Goal: Information Seeking & Learning: Learn about a topic

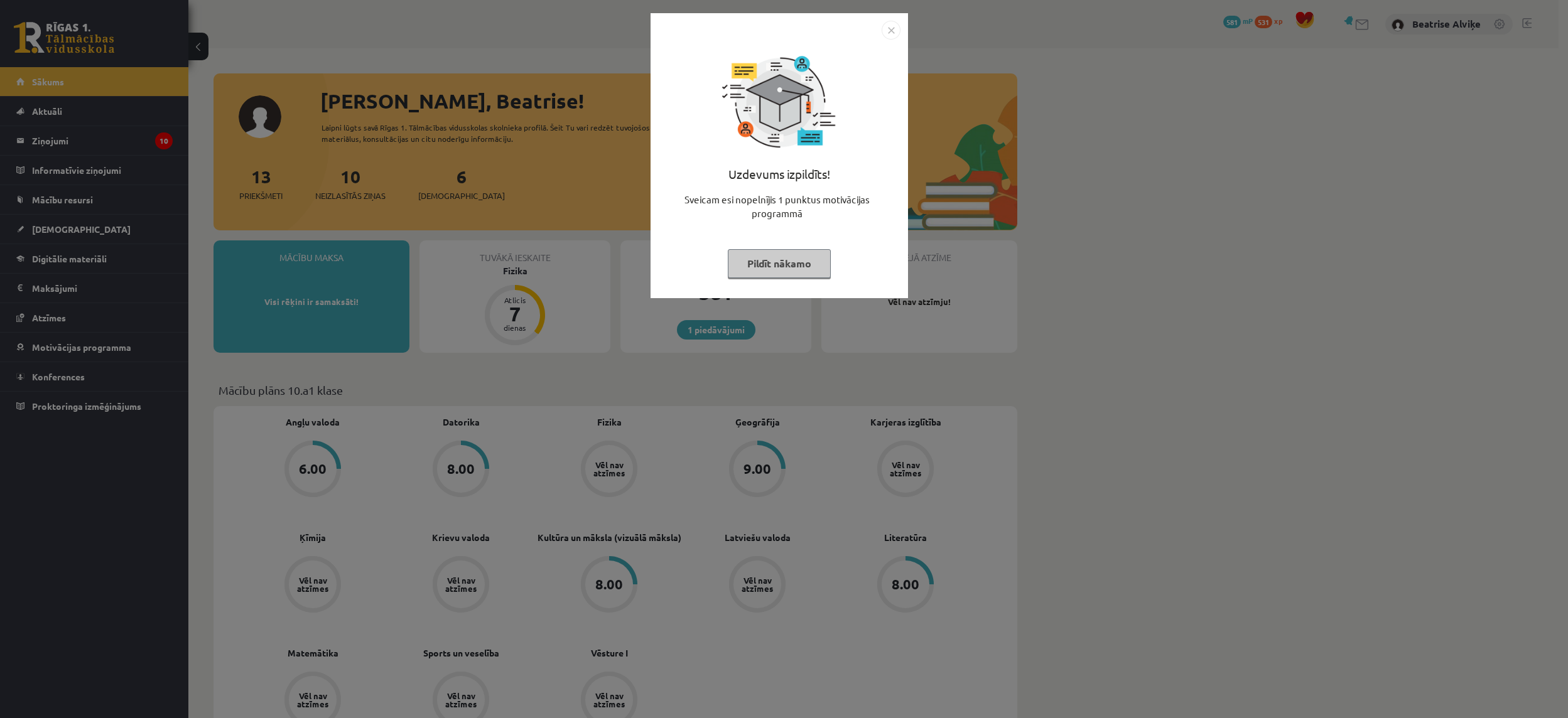
click at [887, 46] on div "Uzdevums izpildīts! Sveicam esi nopelnījis 1 punktus motivācijas programmā Pild…" at bounding box center [779, 165] width 243 height 251
click at [901, 32] on div "Uzdevums izpildīts! Sveicam esi nopelnījis 1 punktus motivācijas programmā Pild…" at bounding box center [779, 155] width 257 height 285
click at [901, 31] on div "Uzdevums izpildīts! Sveicam esi nopelnījis 1 punktus motivācijas programmā Pild…" at bounding box center [779, 155] width 257 height 285
click at [890, 33] on img "Close" at bounding box center [891, 30] width 19 height 19
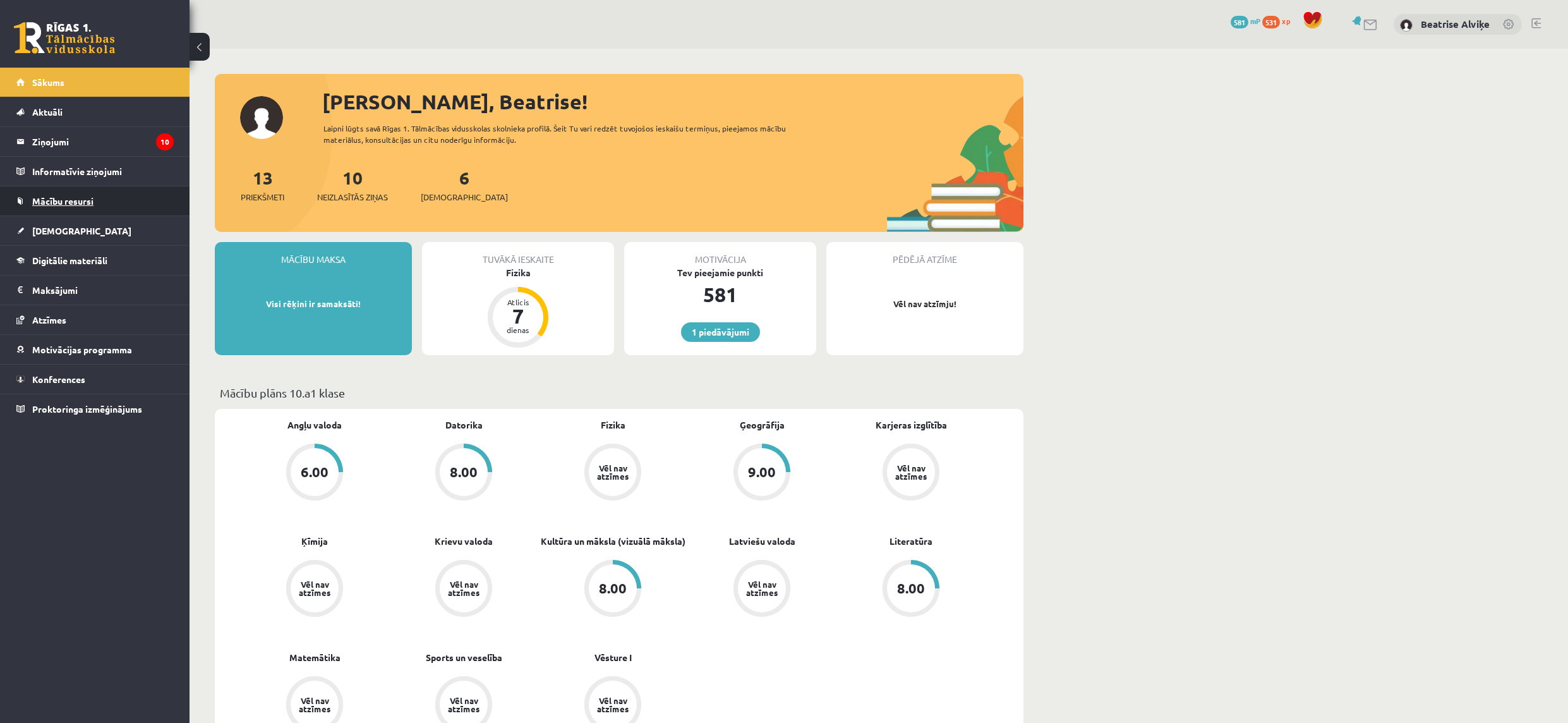
click at [98, 205] on link "Mācību resursi" at bounding box center [95, 201] width 157 height 29
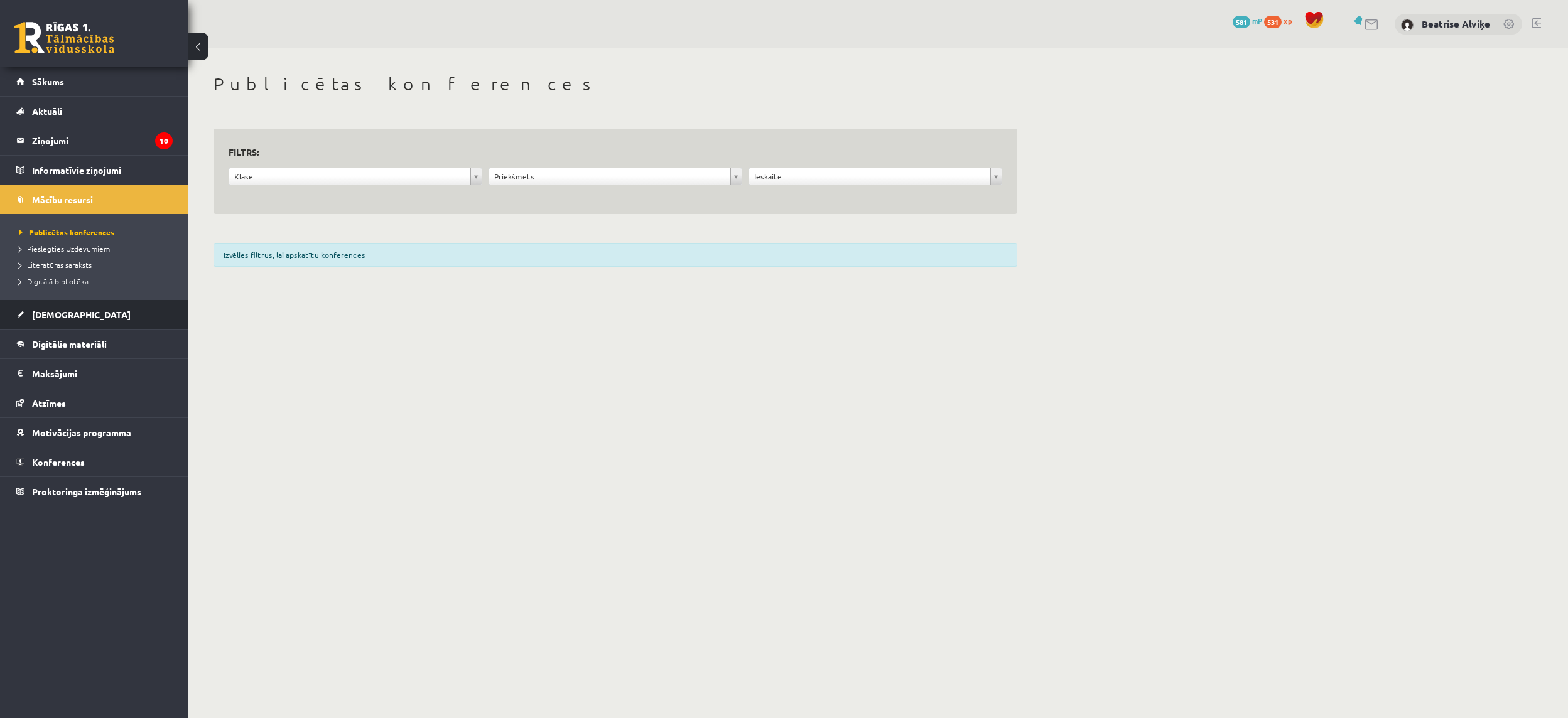
click at [76, 314] on link "[DEMOGRAPHIC_DATA]" at bounding box center [94, 314] width 156 height 29
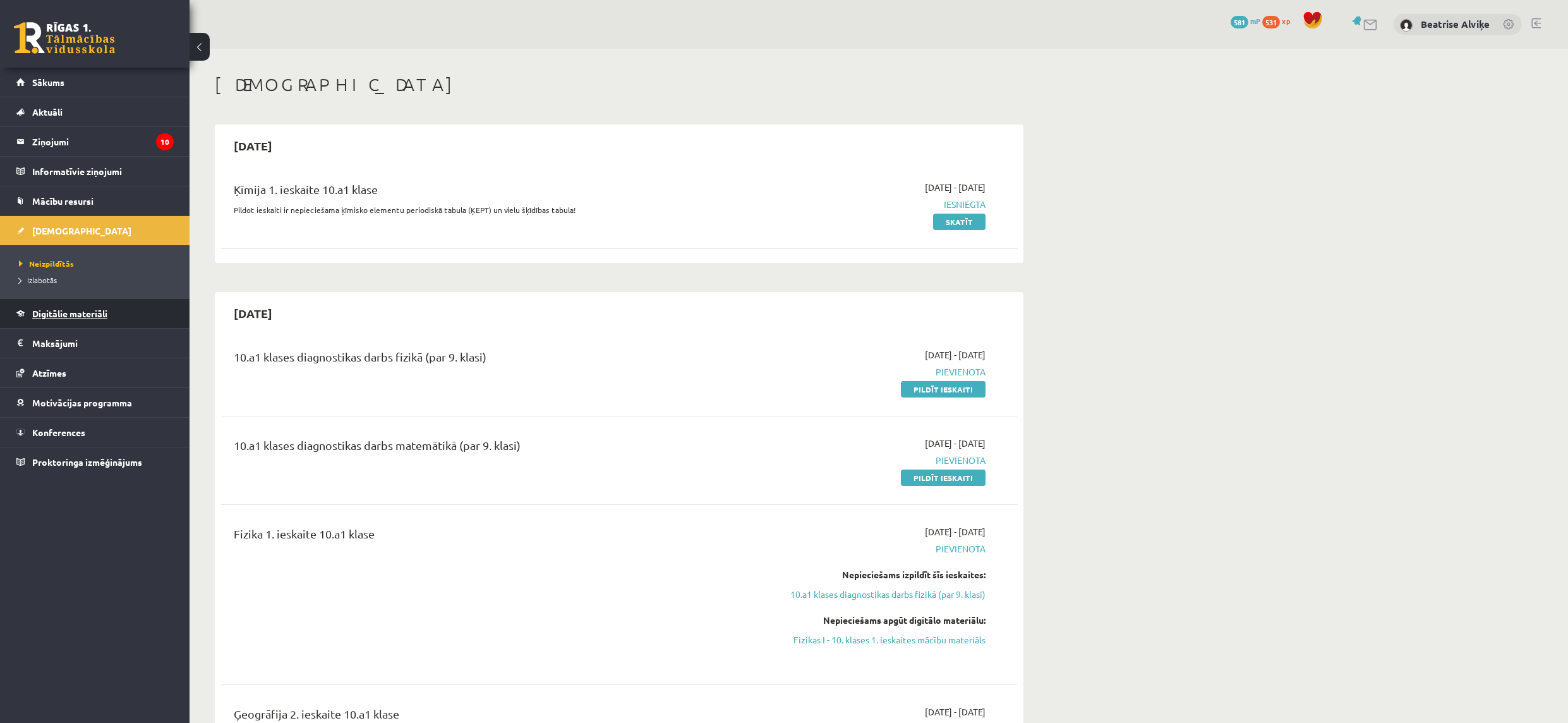
click at [76, 320] on link "Digitālie materiāli" at bounding box center [95, 313] width 157 height 29
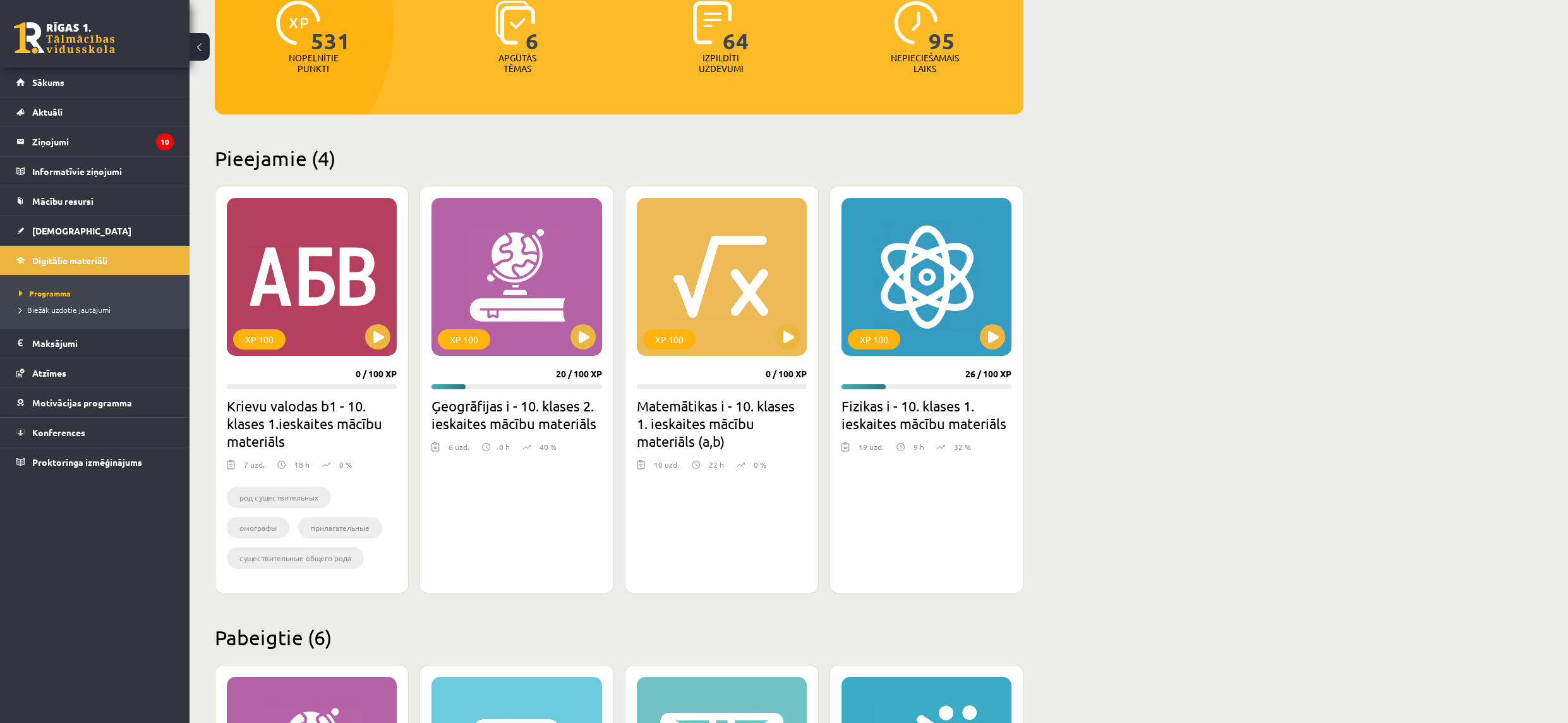
scroll to position [189, 0]
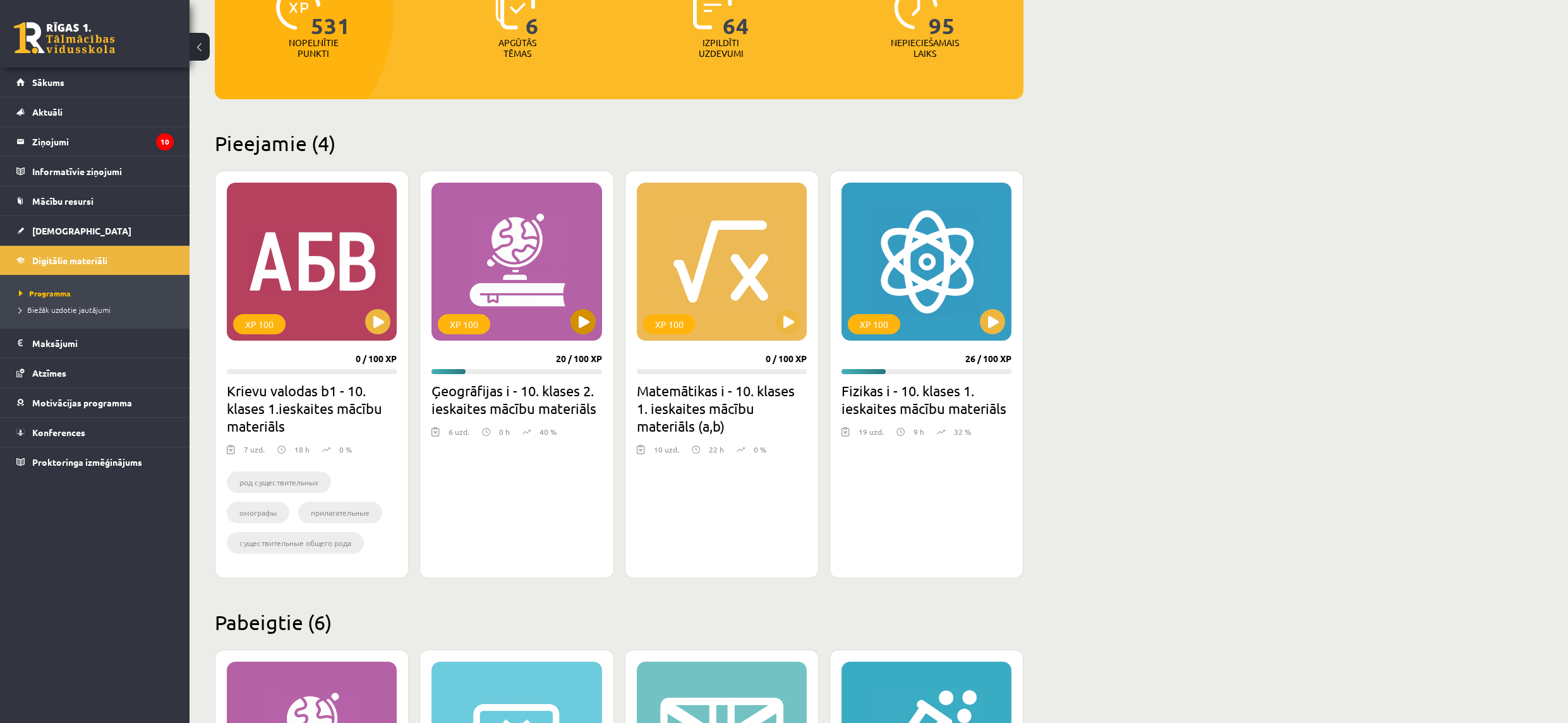
click at [498, 290] on div "XP 100" at bounding box center [516, 262] width 170 height 158
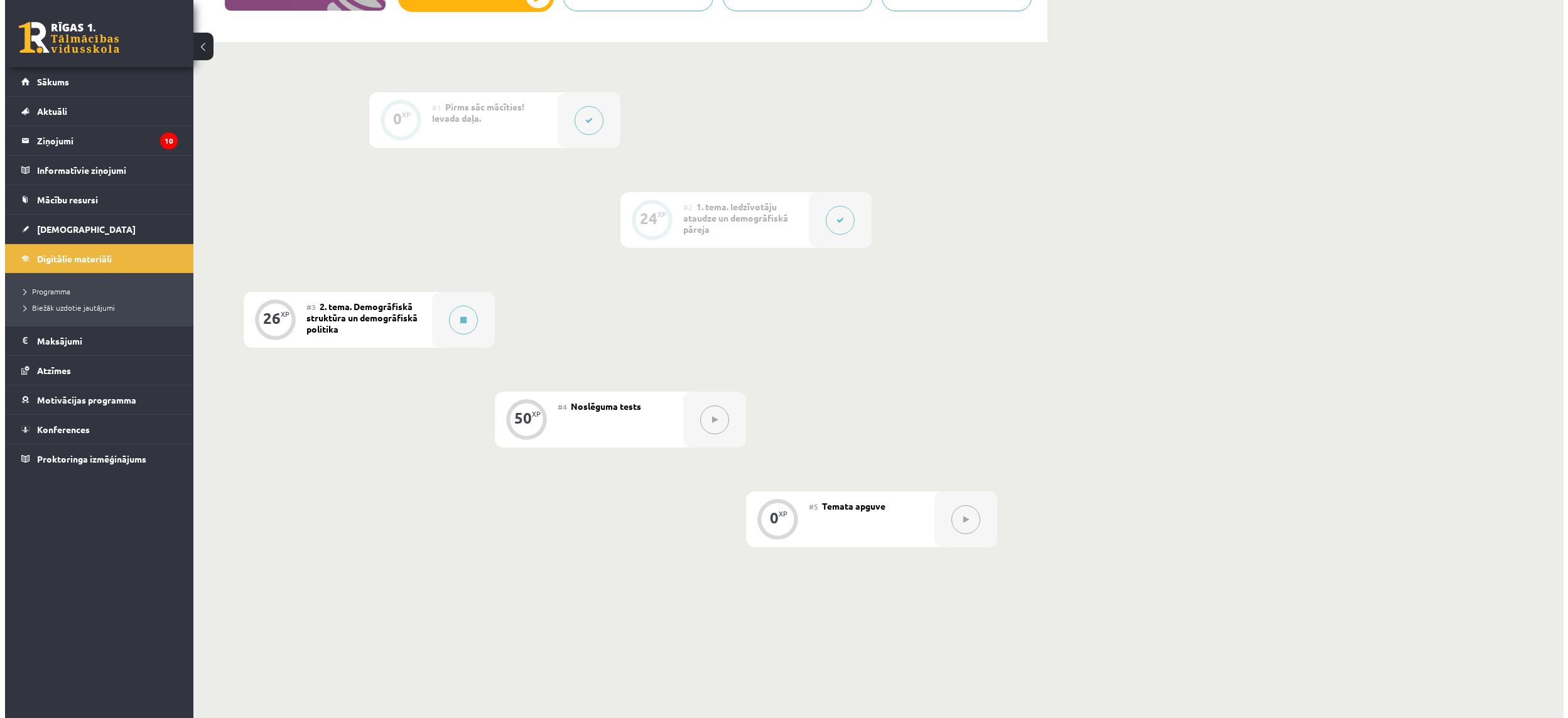
scroll to position [251, 0]
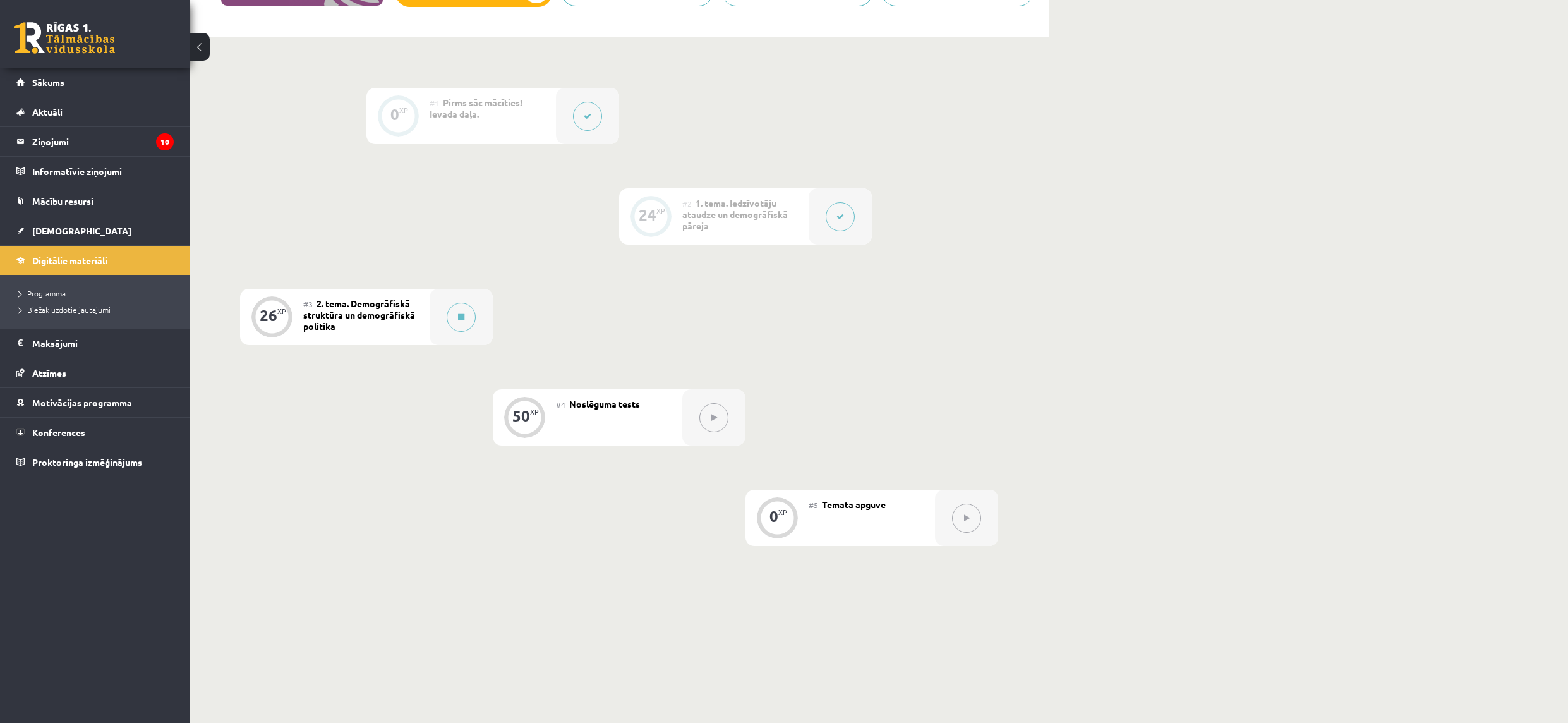
click at [831, 217] on button at bounding box center [840, 216] width 29 height 29
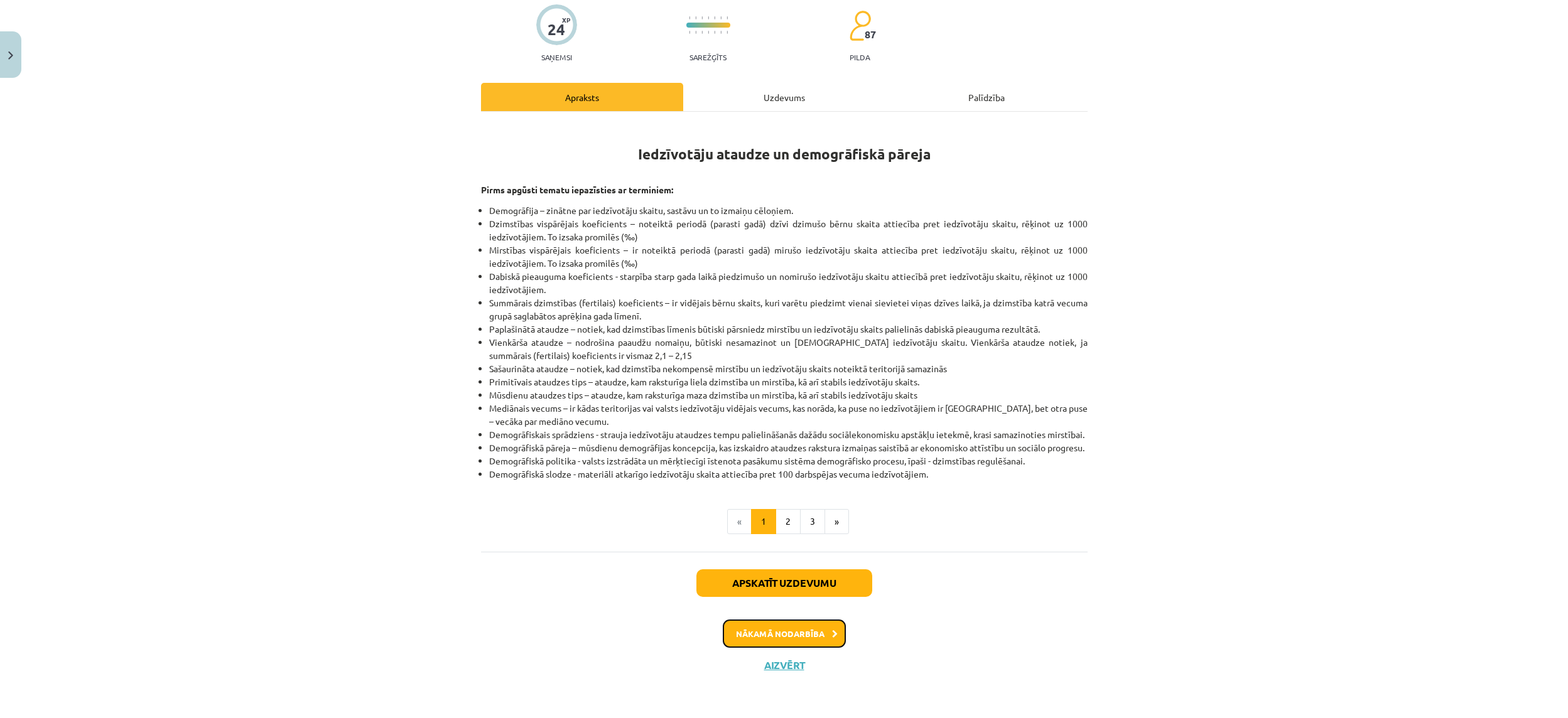
click at [790, 634] on button "Nākamā nodarbība" at bounding box center [784, 634] width 123 height 29
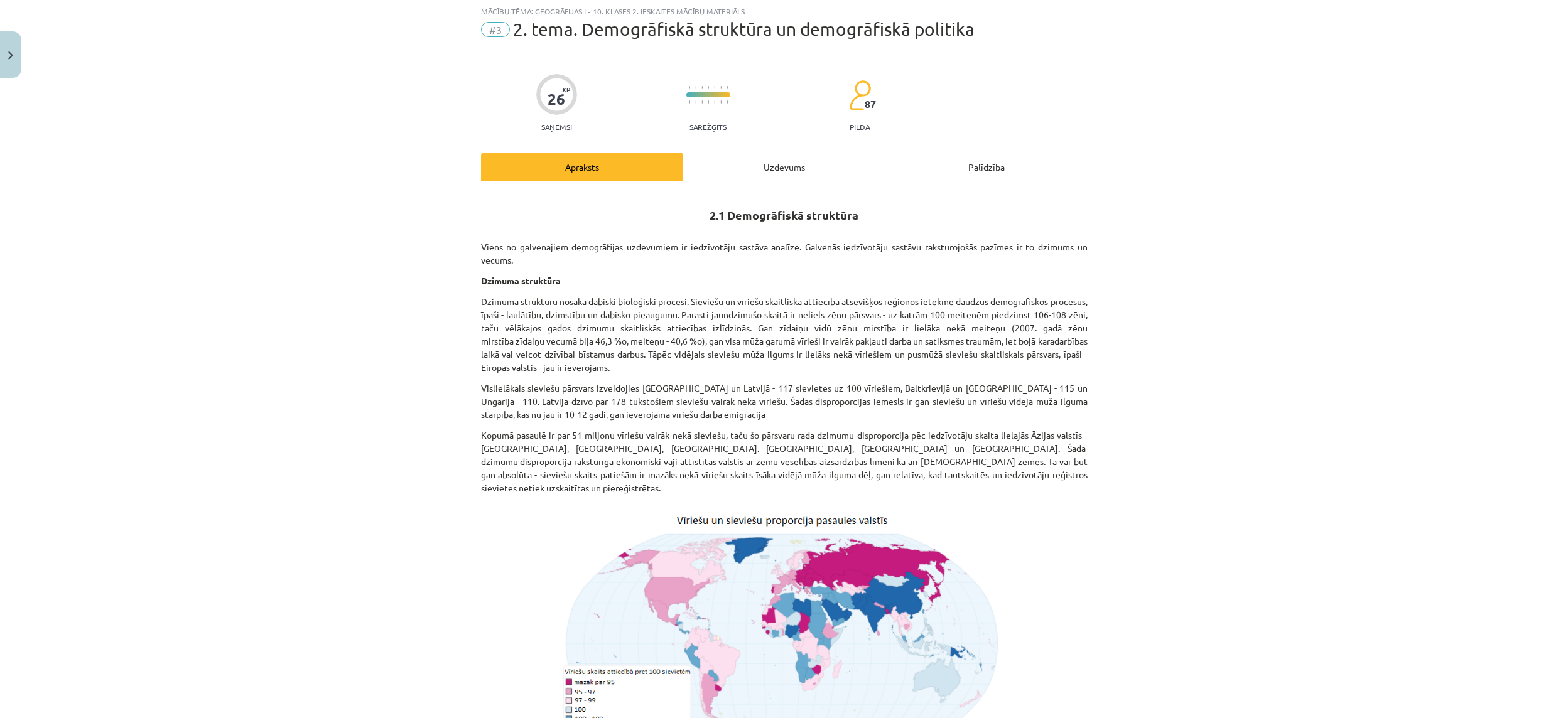
scroll to position [31, 0]
drag, startPoint x: 484, startPoint y: 214, endPoint x: 490, endPoint y: 211, distance: 6.7
click at [490, 211] on h2 "2.1 Demogrāfiskā struktūra" at bounding box center [784, 215] width 607 height 44
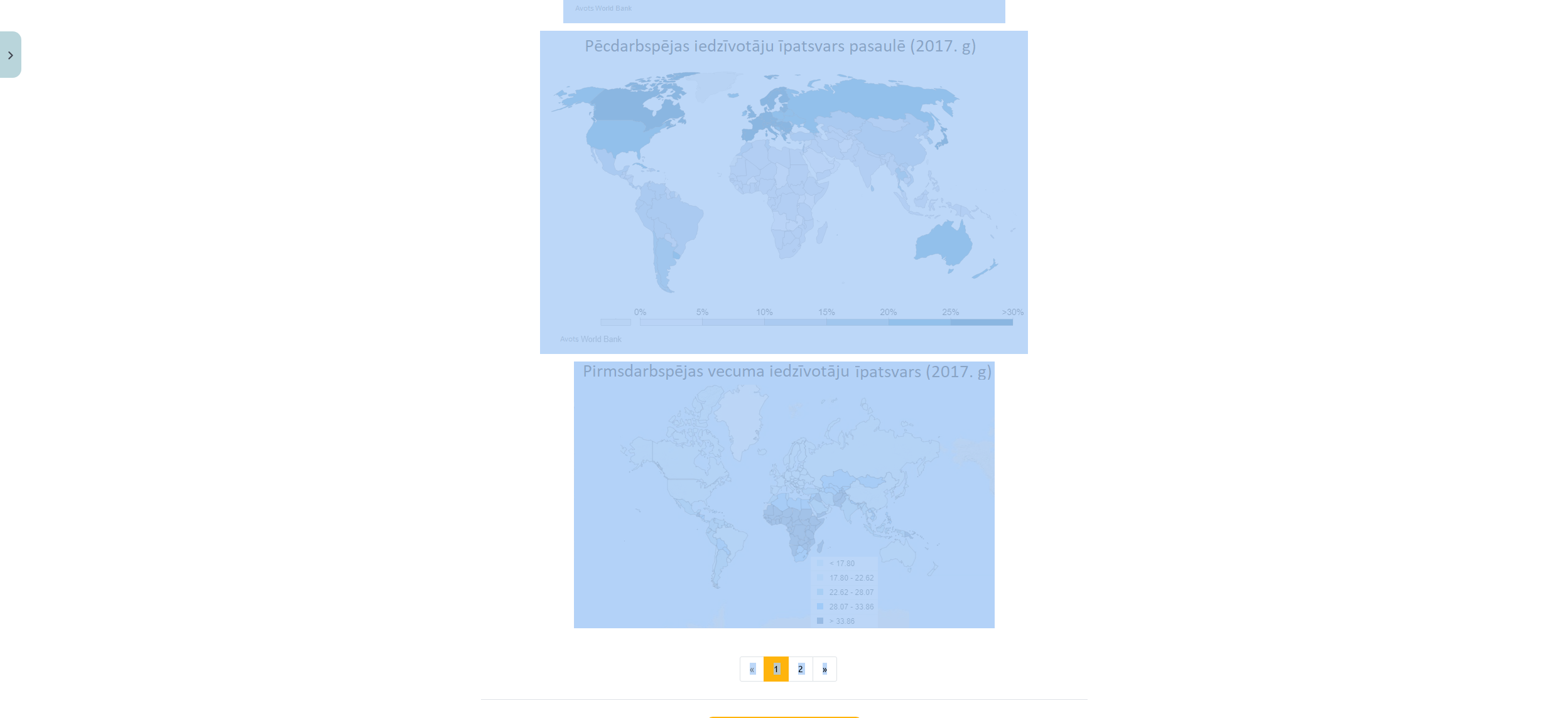
scroll to position [3909, 0]
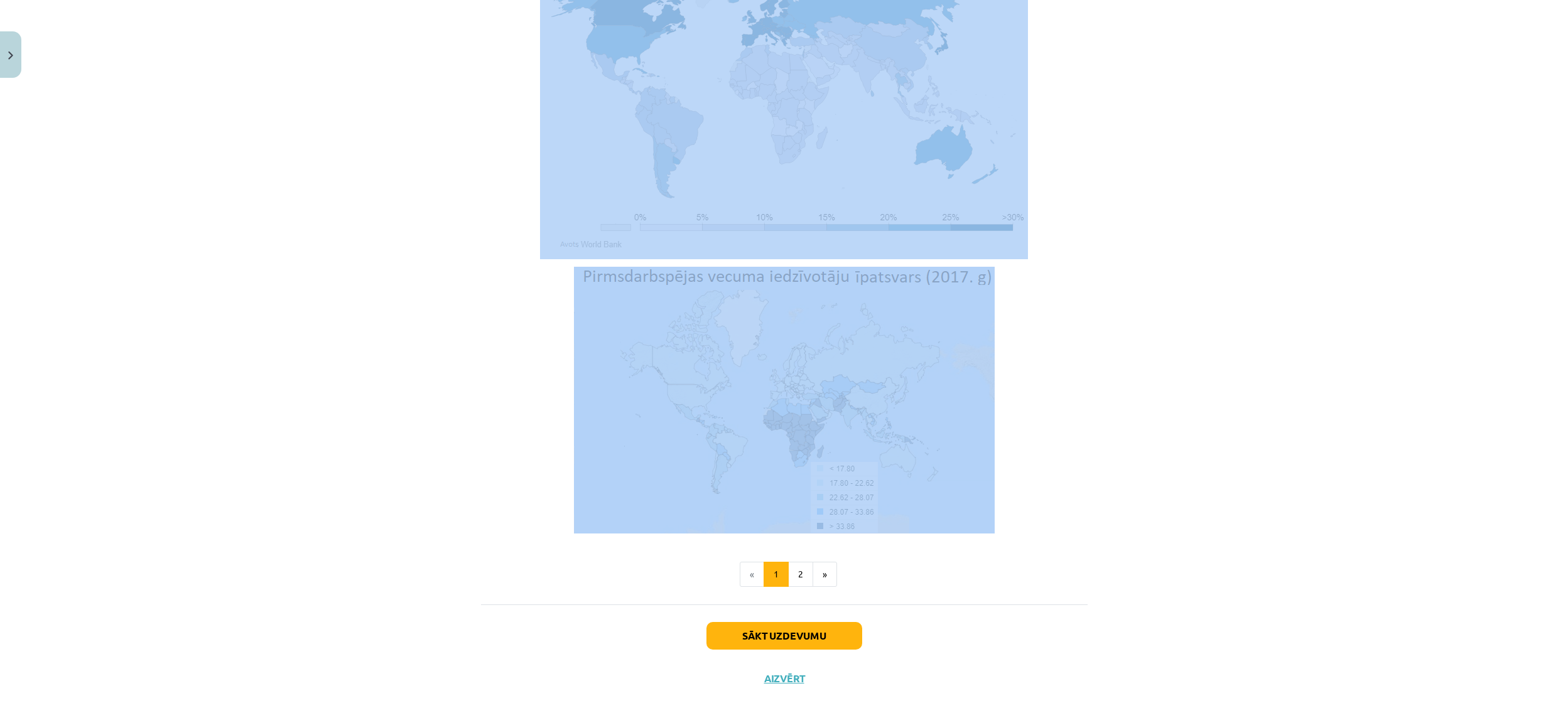
drag, startPoint x: 490, startPoint y: 211, endPoint x: 1185, endPoint y: 462, distance: 738.9
click at [1185, 462] on div "Mācību tēma: Ģeogrāfijas i - 10. klases 2. ieskaites mācību materiāls #3 2. tem…" at bounding box center [784, 359] width 1568 height 718
copy div "2.1 Demogrāfiskā struktūra Viens no galvenajiem demogrāfijas uzdevumiem ir iedz…"
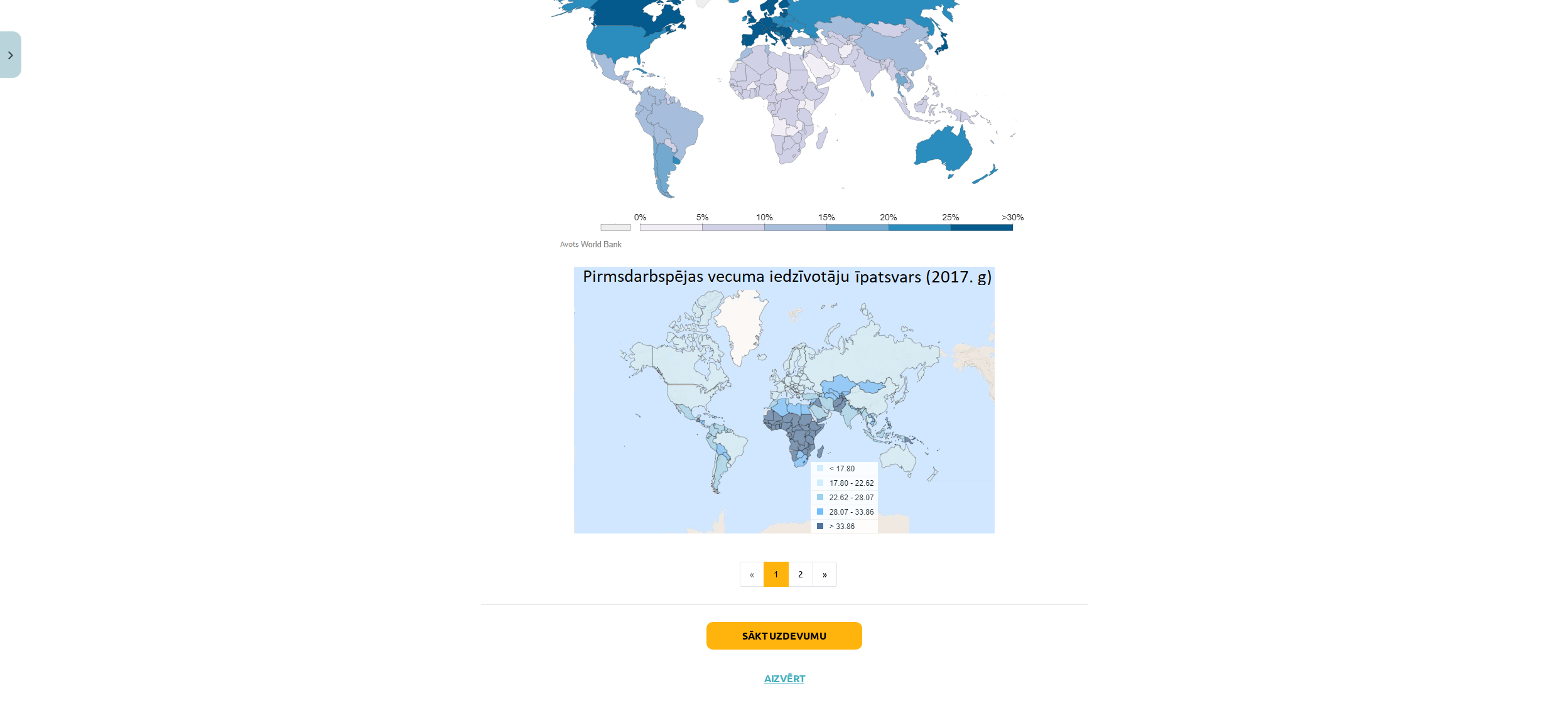
click at [461, 678] on div "Mācību tēma: Ģeogrāfijas i - 10. klases 2. ieskaites mācību materiāls #3 2. tem…" at bounding box center [784, 359] width 1568 height 718
click at [791, 563] on button "2" at bounding box center [801, 575] width 25 height 25
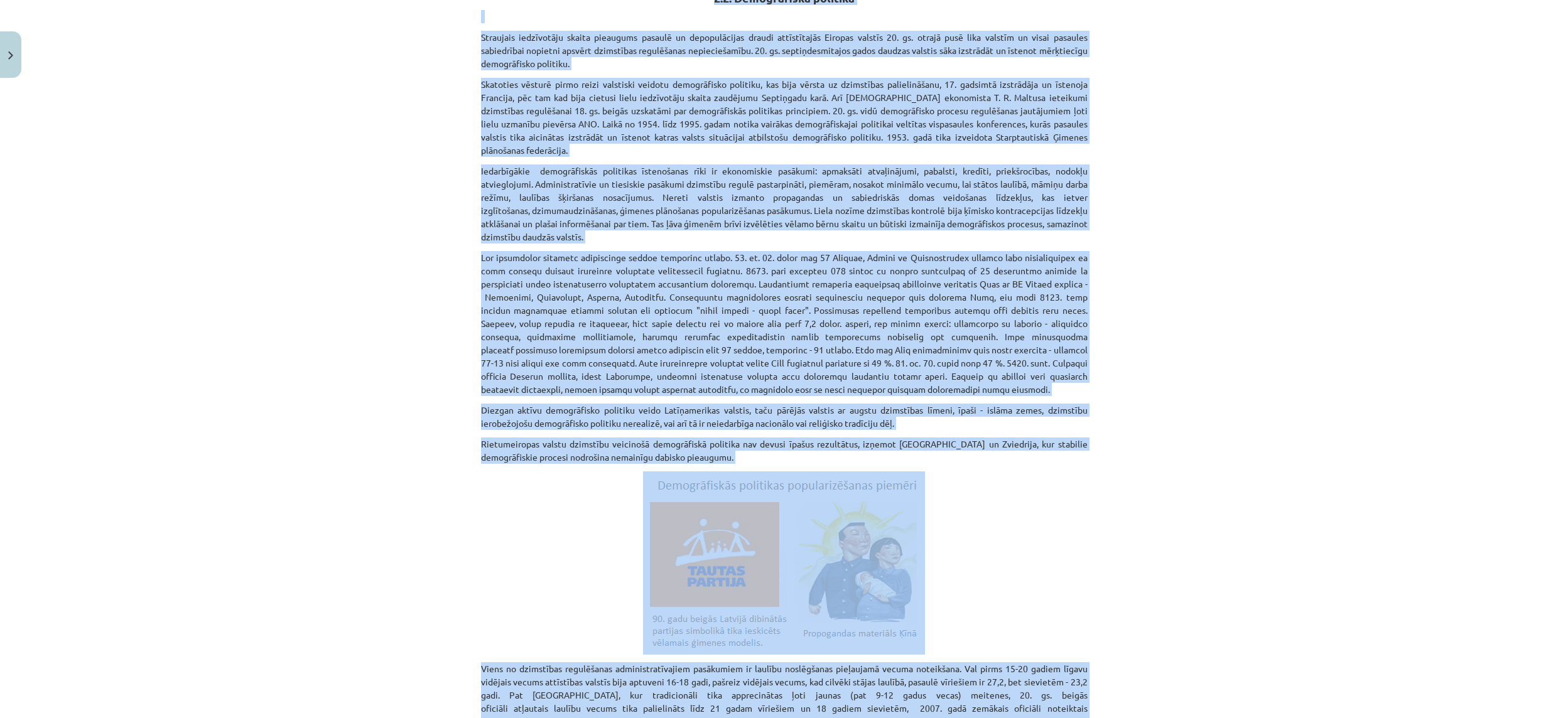
scroll to position [477, 0]
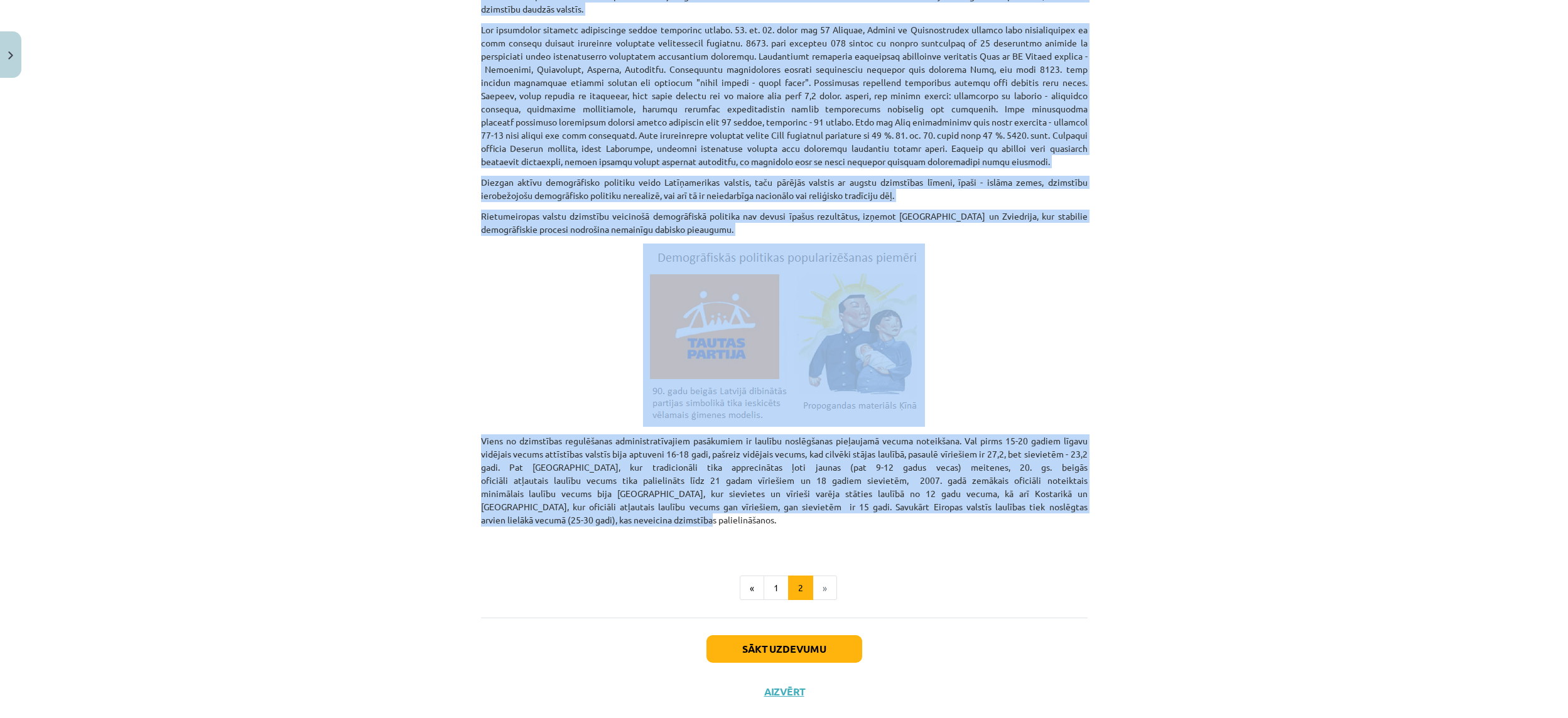
drag, startPoint x: 514, startPoint y: 249, endPoint x: 1088, endPoint y: 494, distance: 624.1
click at [1088, 494] on div "26 XP Saņemsi Sarežģīts 87 pilda Apraksts Uzdevums Palīdzība 2.2. Demogrāfiskā …" at bounding box center [785, 160] width 622 height 1107
copy div "2.2. Demogrāfiskā politika Straujais iedzīvotāju skaita pieaugums pasaulē un de…"
click at [969, 450] on p "Viens no dzimstības regulēšanas administratīvajiem pasākumiem ir laulību noslēg…" at bounding box center [784, 480] width 607 height 92
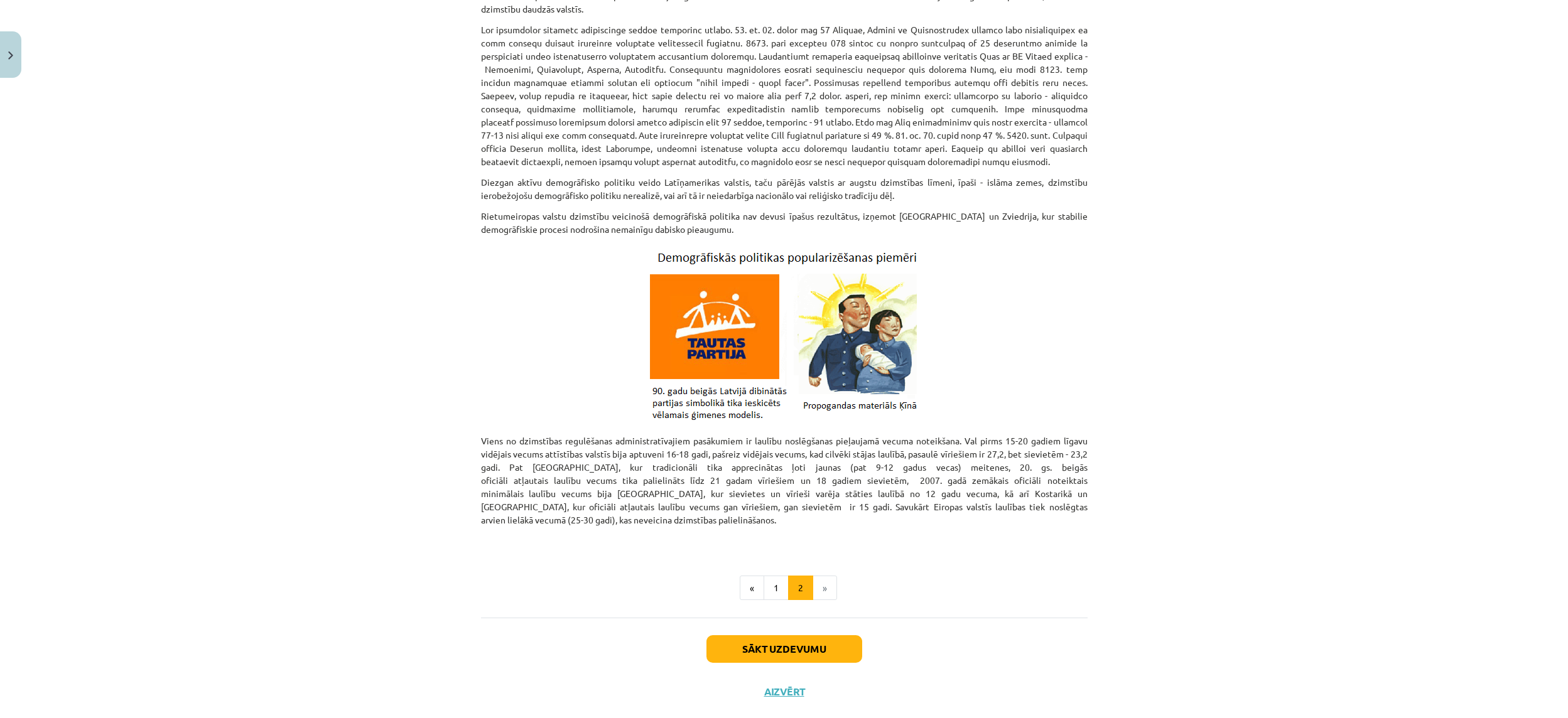
drag, startPoint x: 1031, startPoint y: 513, endPoint x: 930, endPoint y: 558, distance: 110.6
click at [1030, 534] on p at bounding box center [784, 541] width 607 height 13
click at [223, 683] on div "Mācību tēma: Ģeogrāfijas i - 10. klases 2. ieskaites mācību materiāls #3 2. tem…" at bounding box center [784, 359] width 1568 height 718
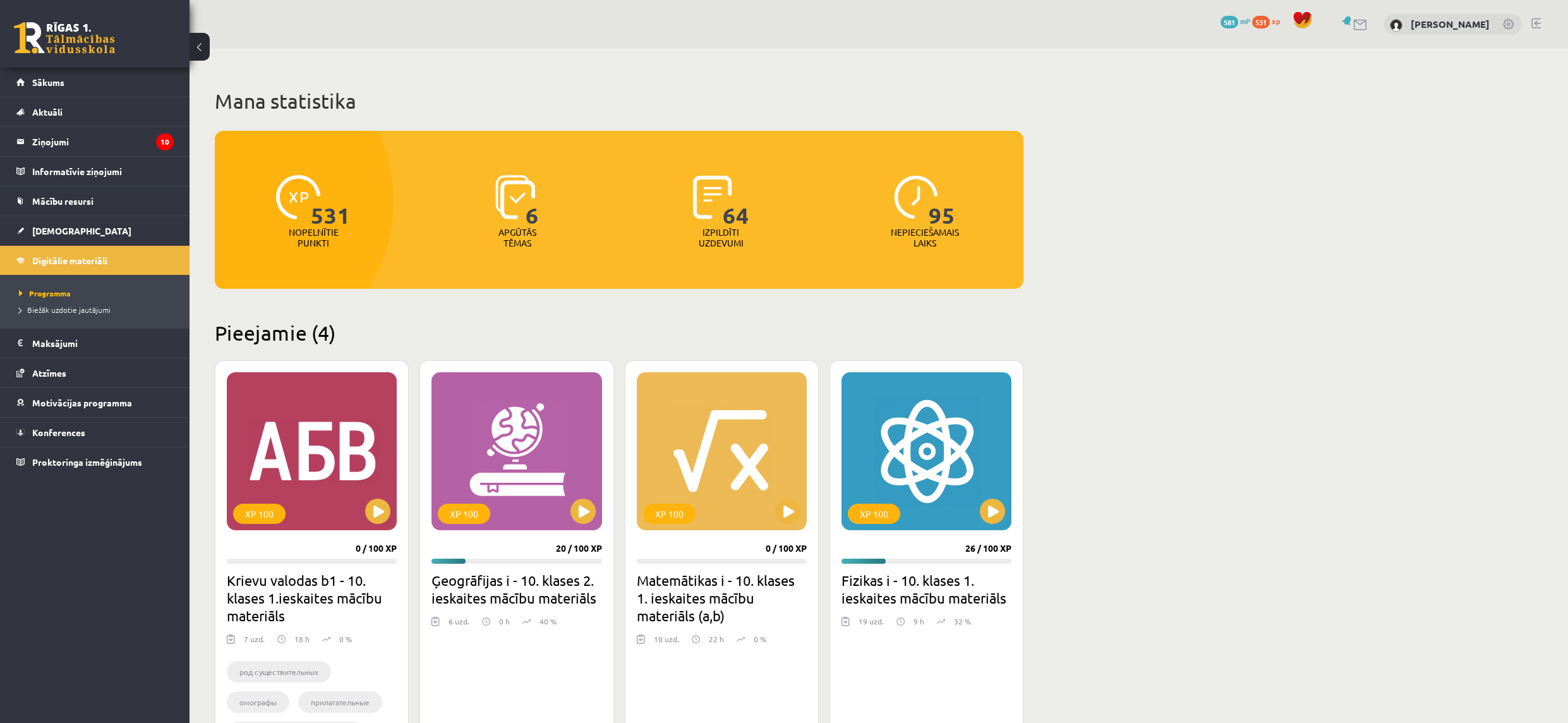
scroll to position [189, 0]
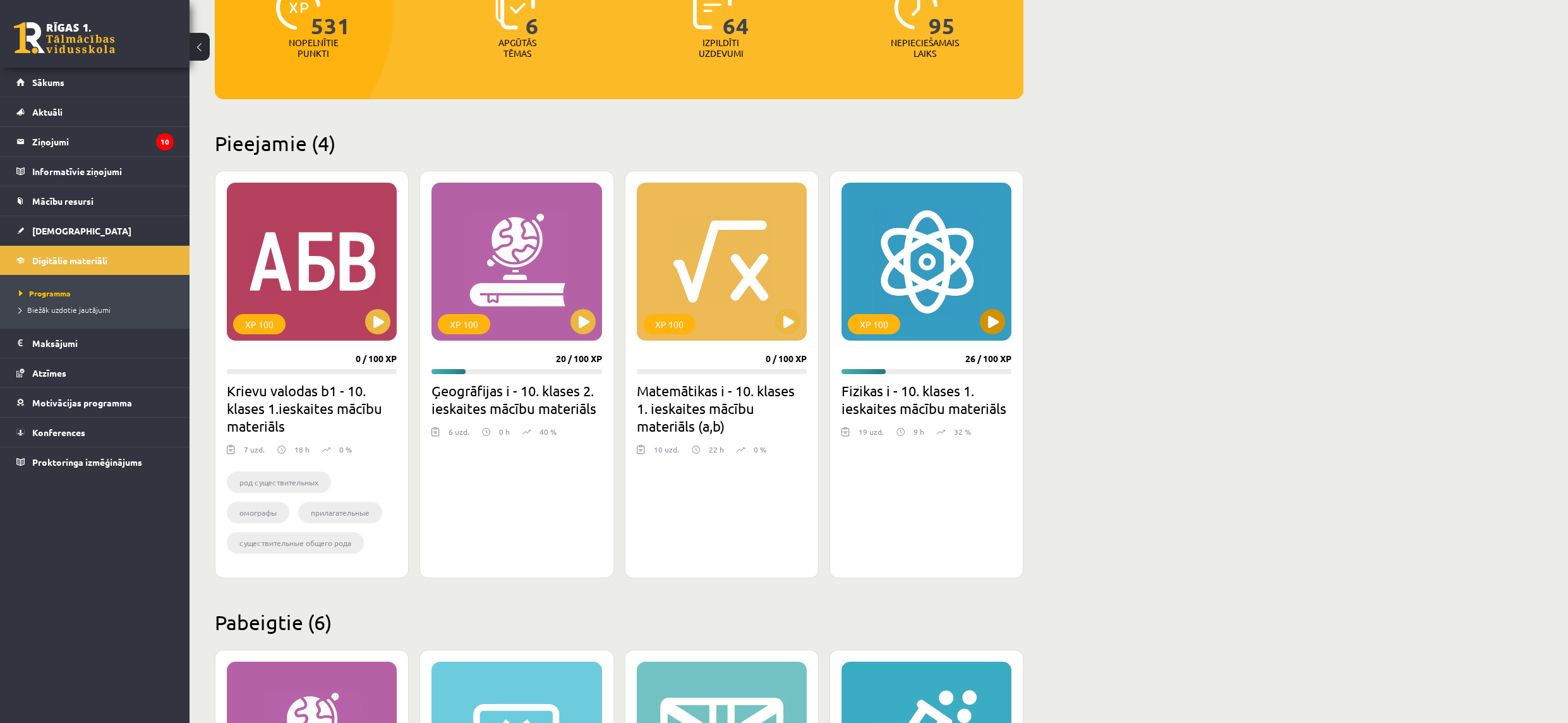
click at [945, 318] on div "XP 100" at bounding box center [927, 262] width 170 height 158
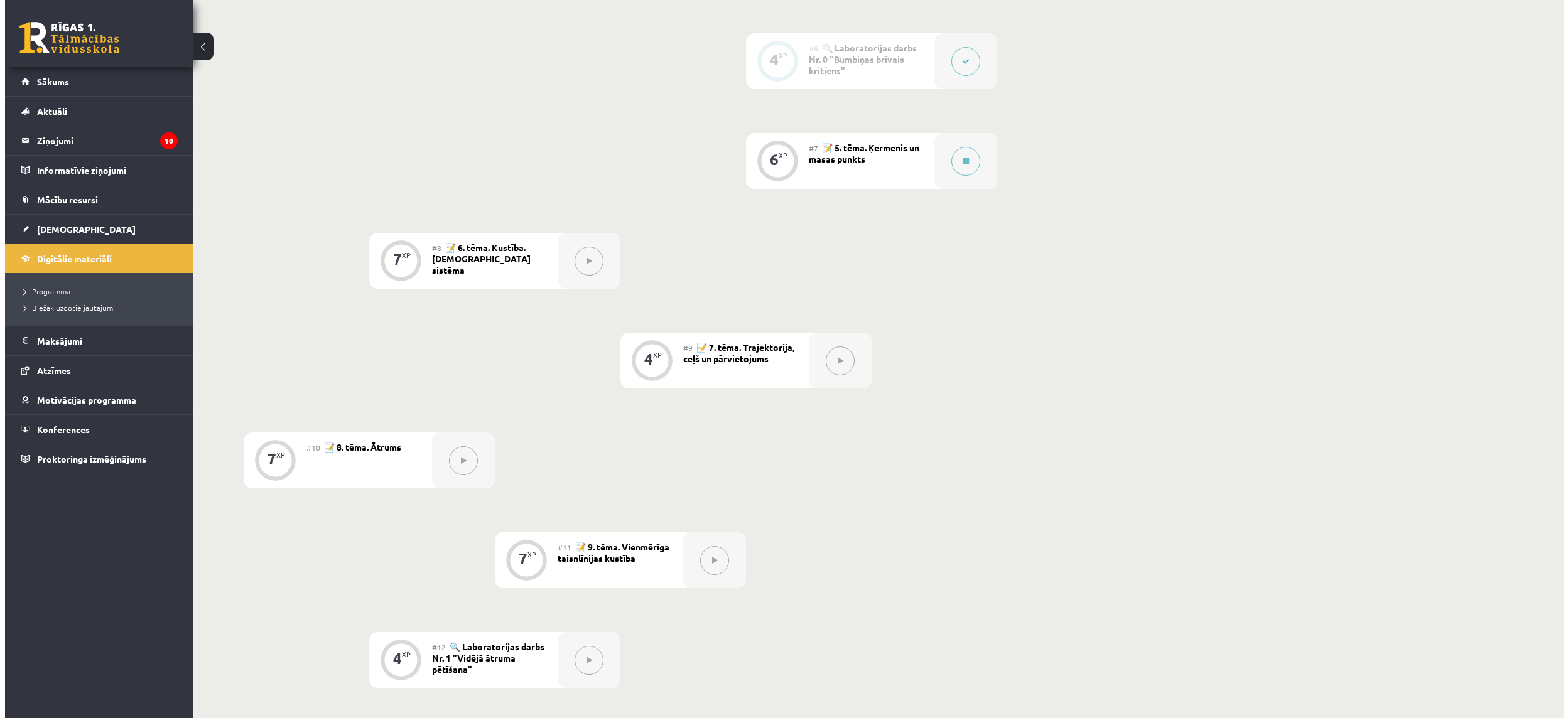
scroll to position [565, 0]
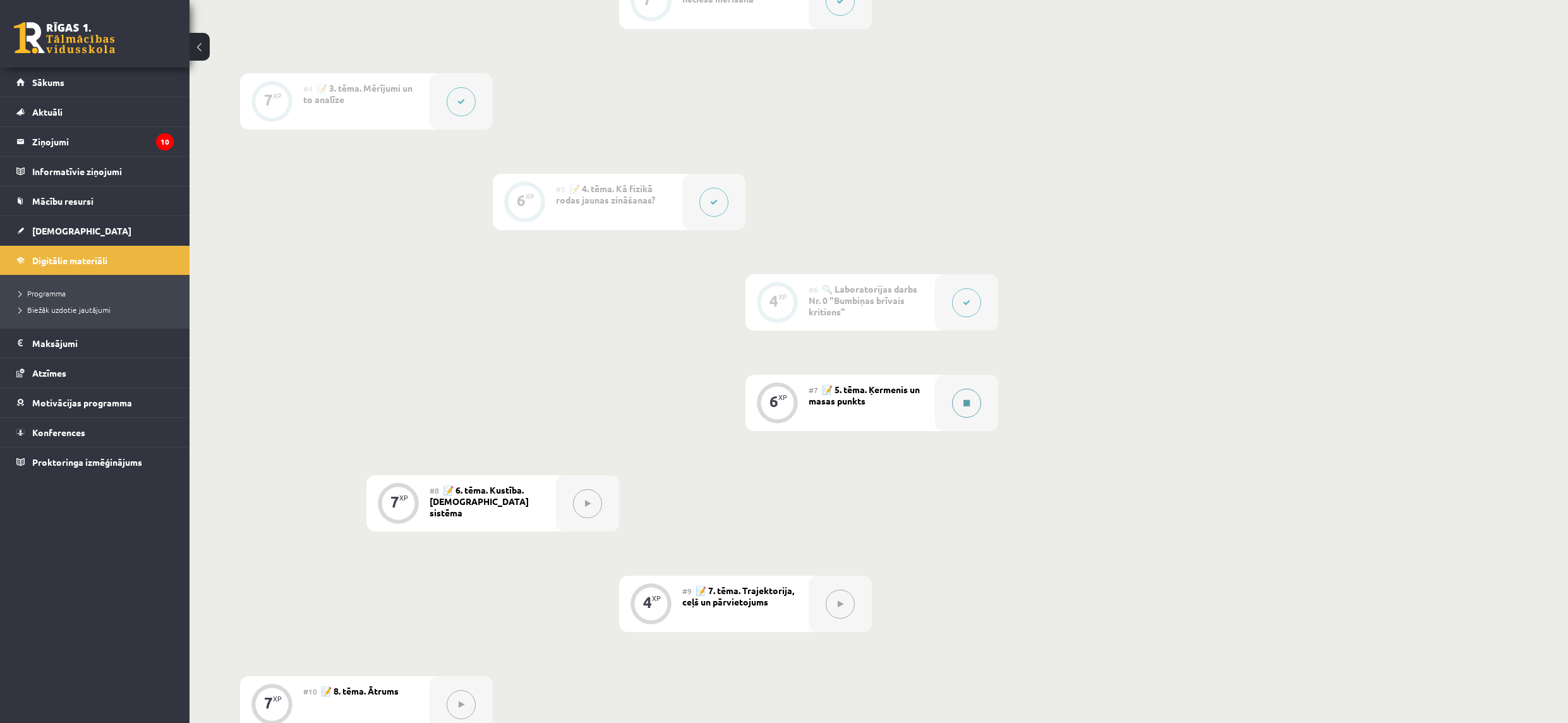
click at [962, 391] on button at bounding box center [966, 403] width 29 height 29
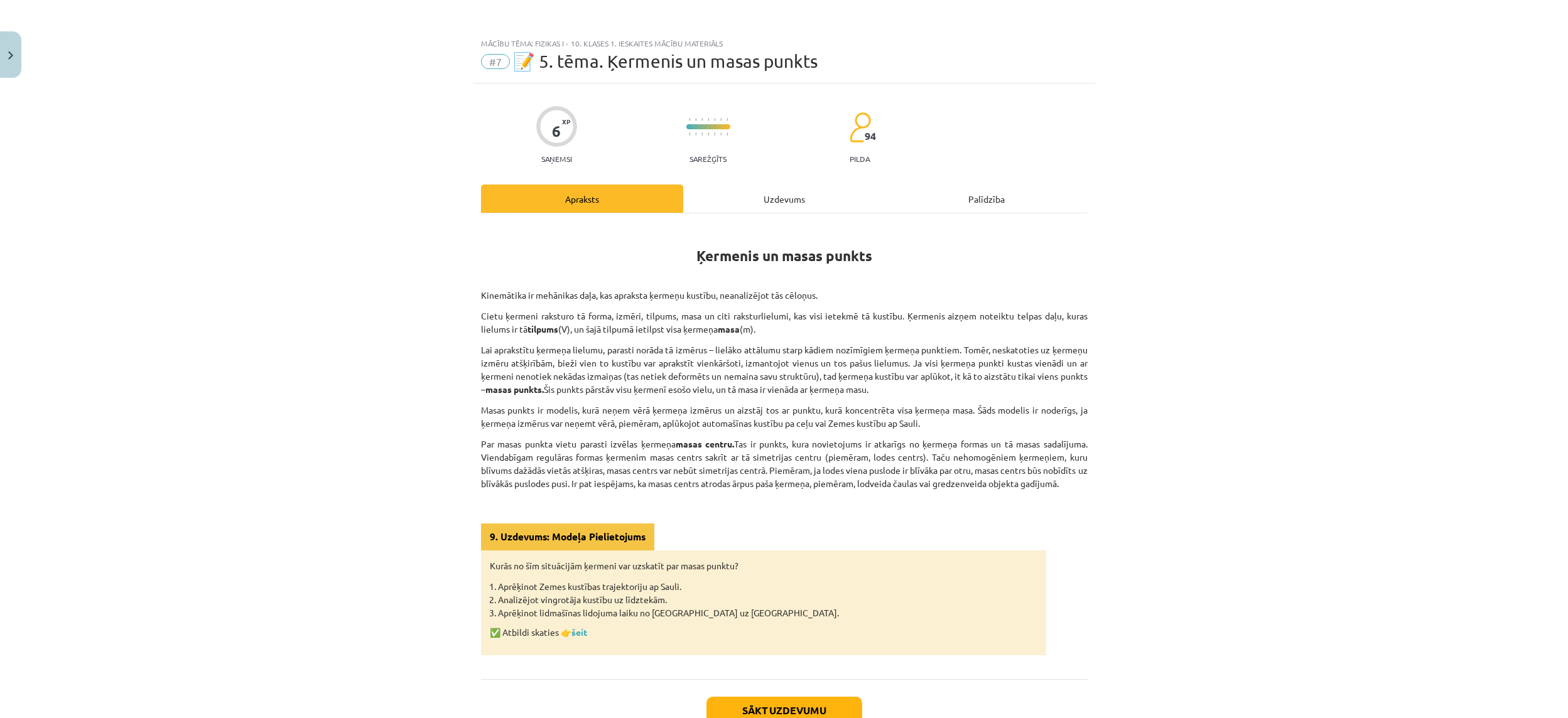
click at [102, 445] on div "Mācību tēma: Fizikas i - 10. klases 1. ieskaites mācību materiāls #7 📝 5. tēma.…" at bounding box center [784, 359] width 1568 height 718
click at [246, 287] on div "Mācību tēma: Fizikas i - 10. klases 1. ieskaites mācību materiāls #7 📝 5. tēma.…" at bounding box center [784, 359] width 1568 height 718
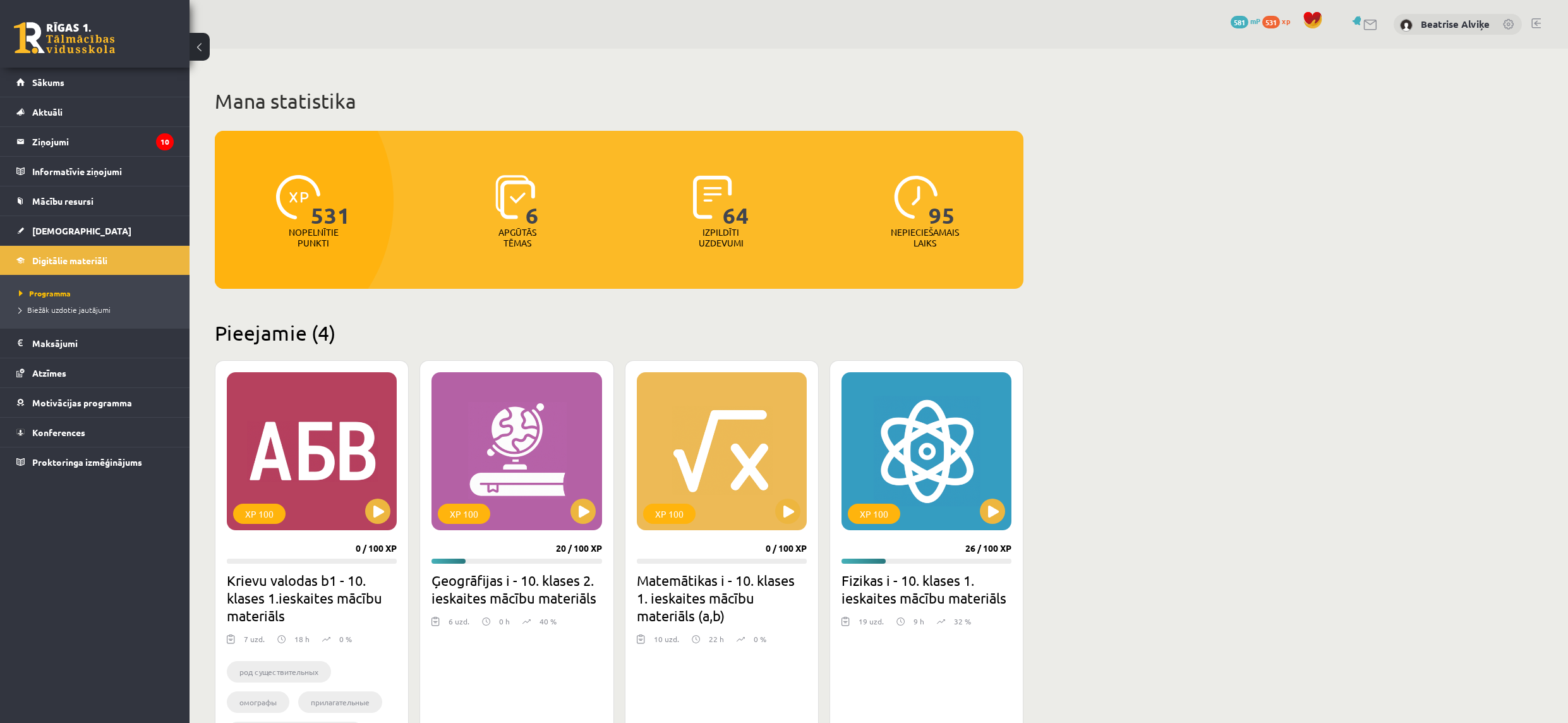
scroll to position [189, 0]
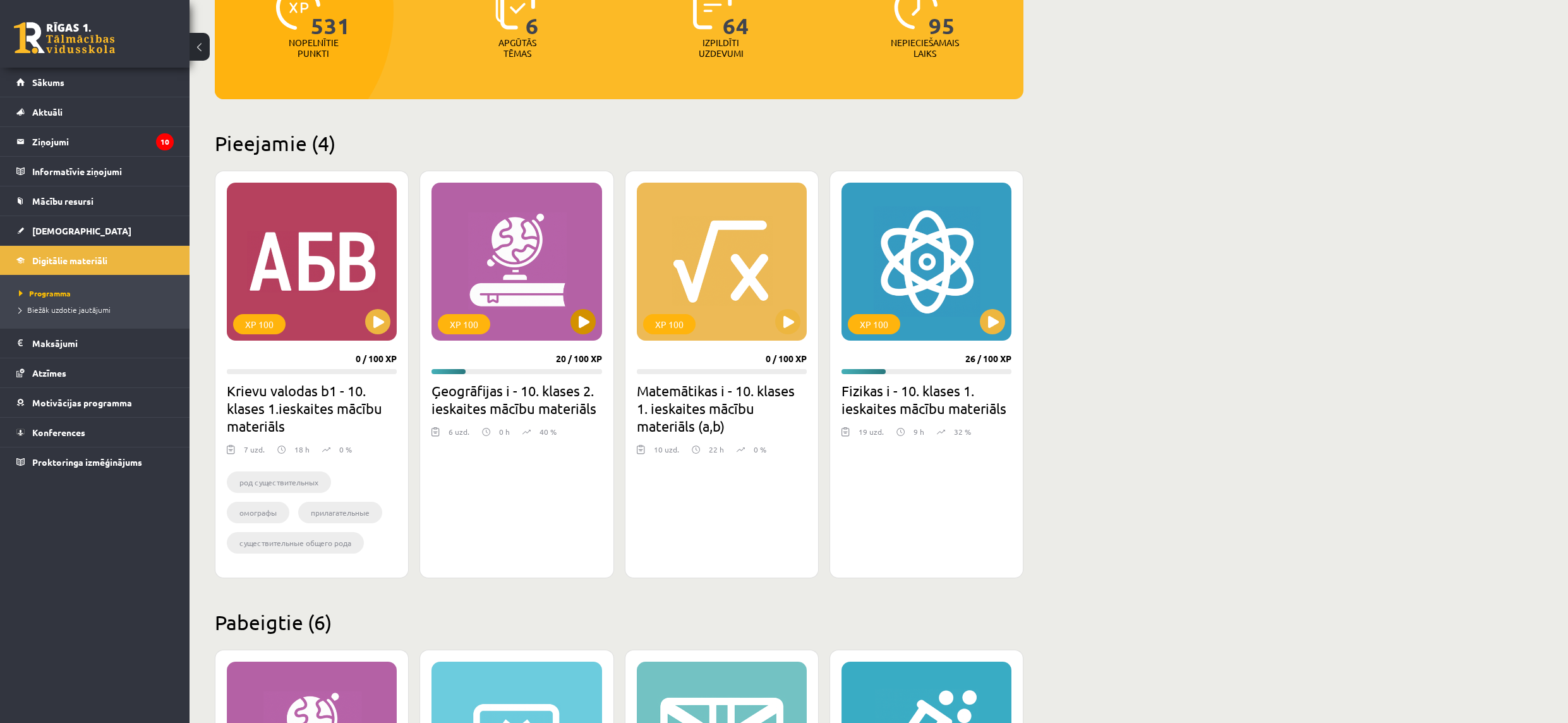
click at [526, 313] on div "XP 100" at bounding box center [516, 262] width 170 height 158
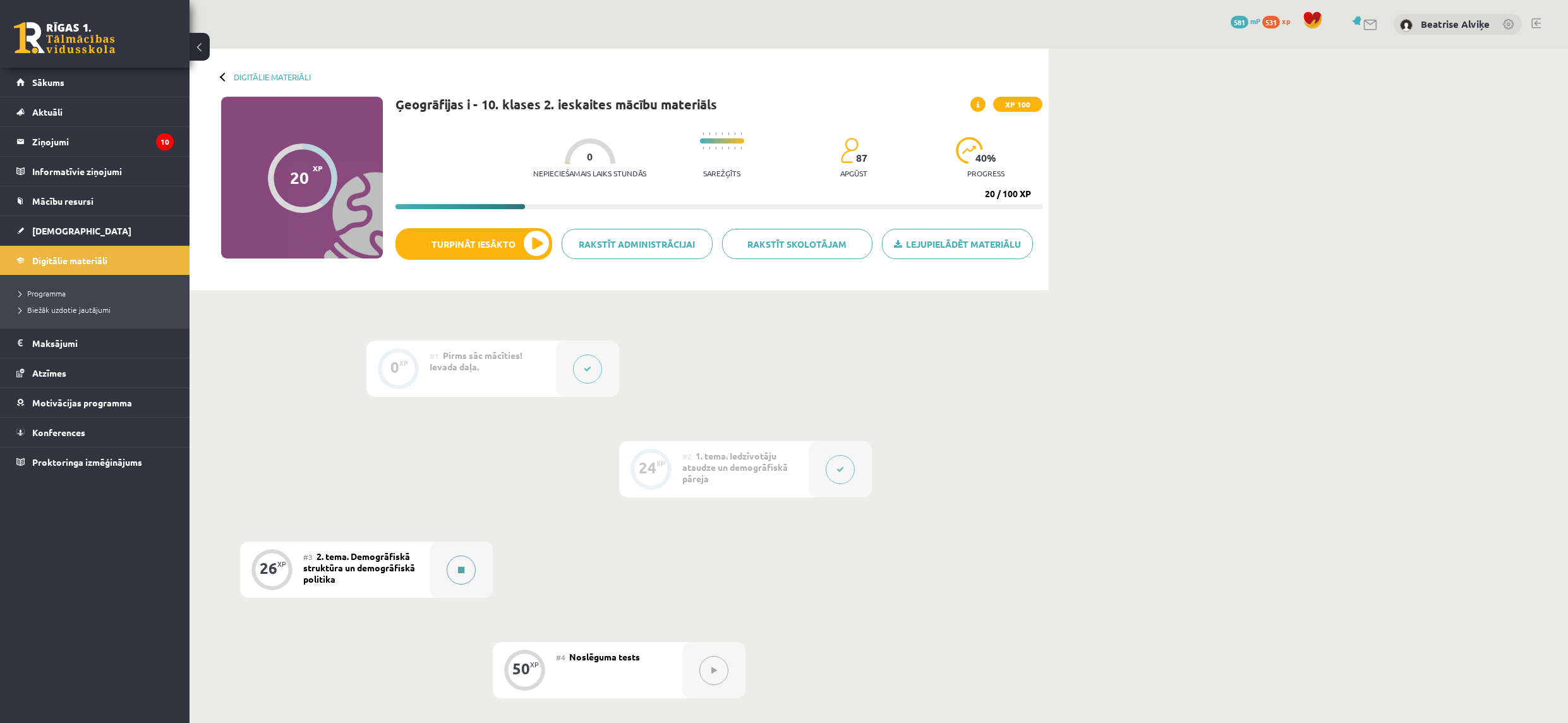
click at [454, 581] on button at bounding box center [461, 570] width 29 height 29
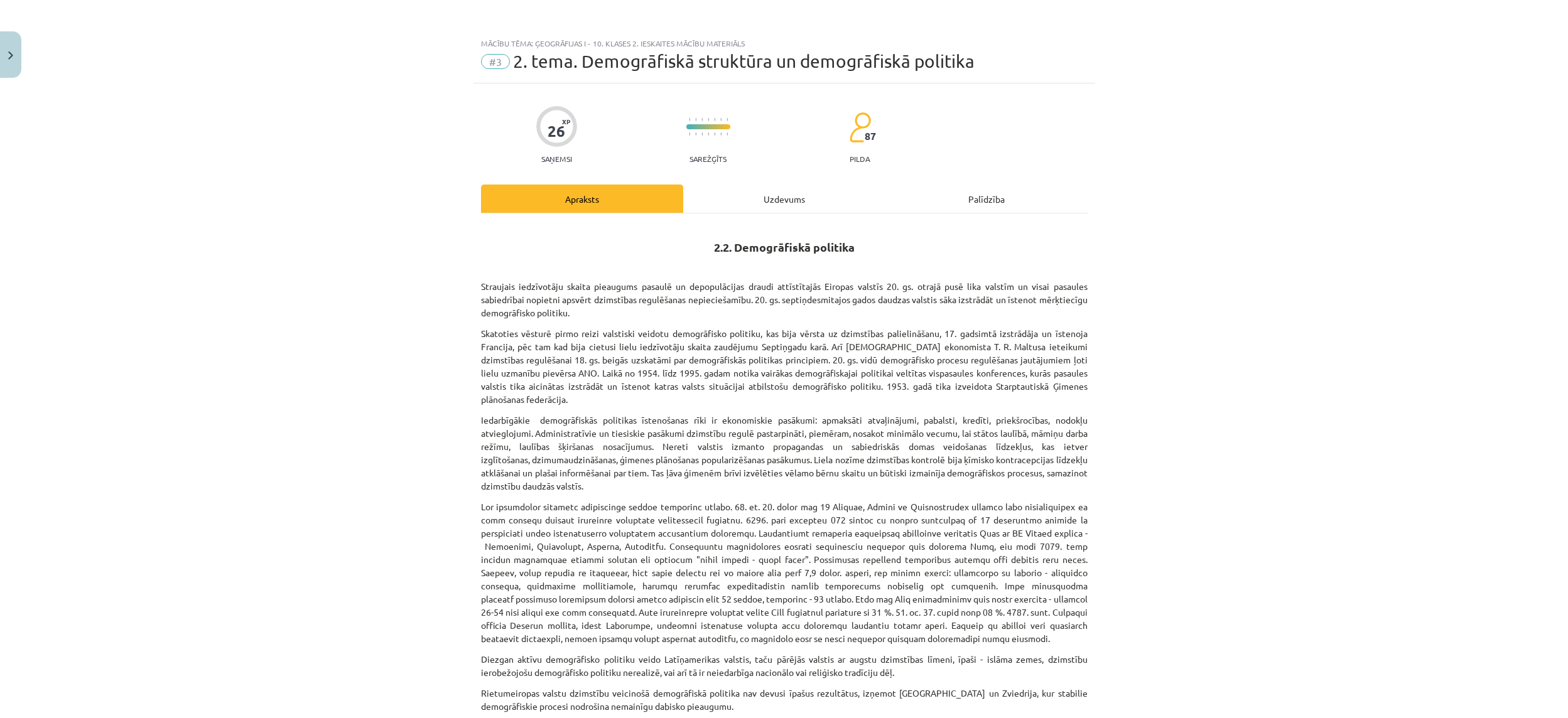
click at [728, 176] on div "26 XP Saņemsi Sarežģīts 87 pilda Apraksts Uzdevums Palīdzība 2.2. Demogrāfiskā …" at bounding box center [785, 637] width 622 height 1107
click at [742, 195] on div "Uzdevums" at bounding box center [784, 199] width 202 height 29
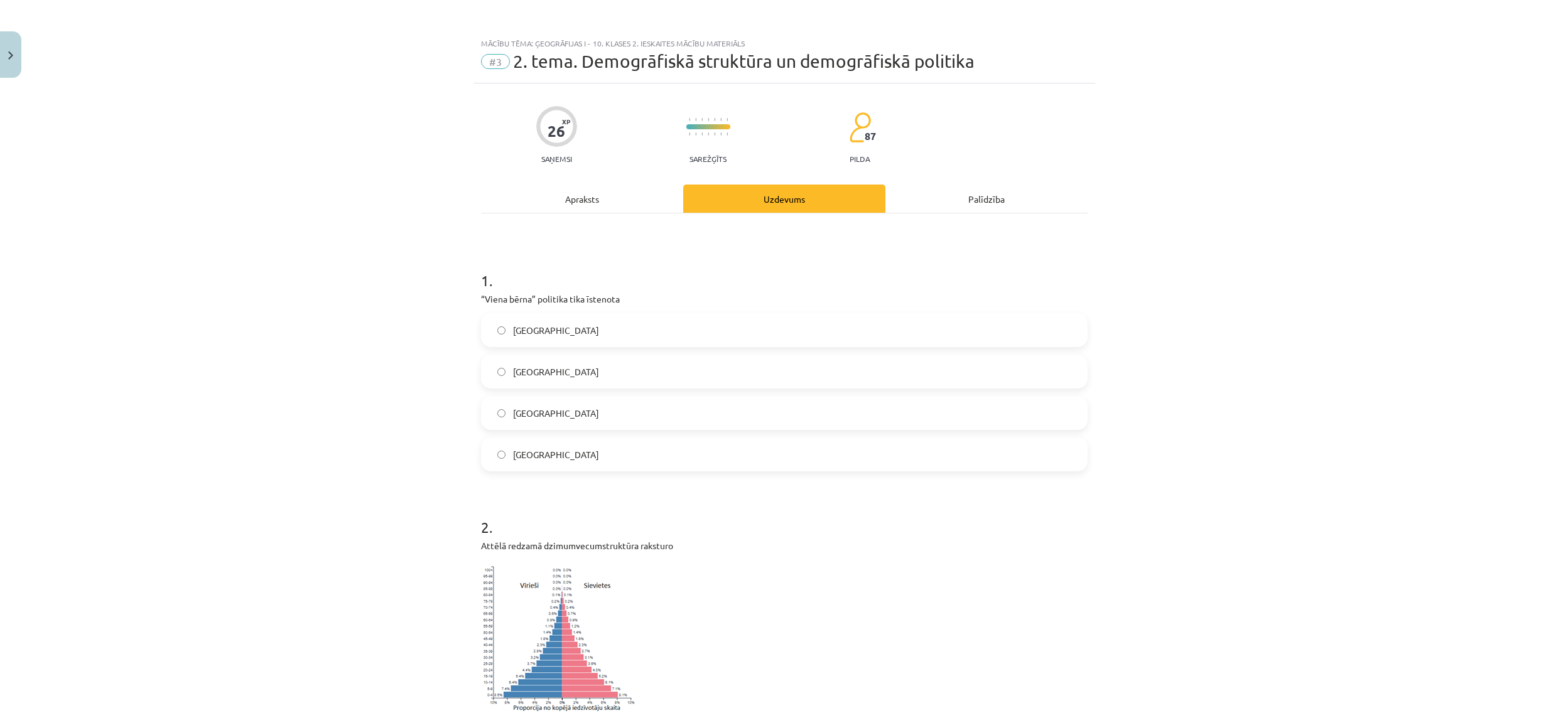
scroll to position [31, 0]
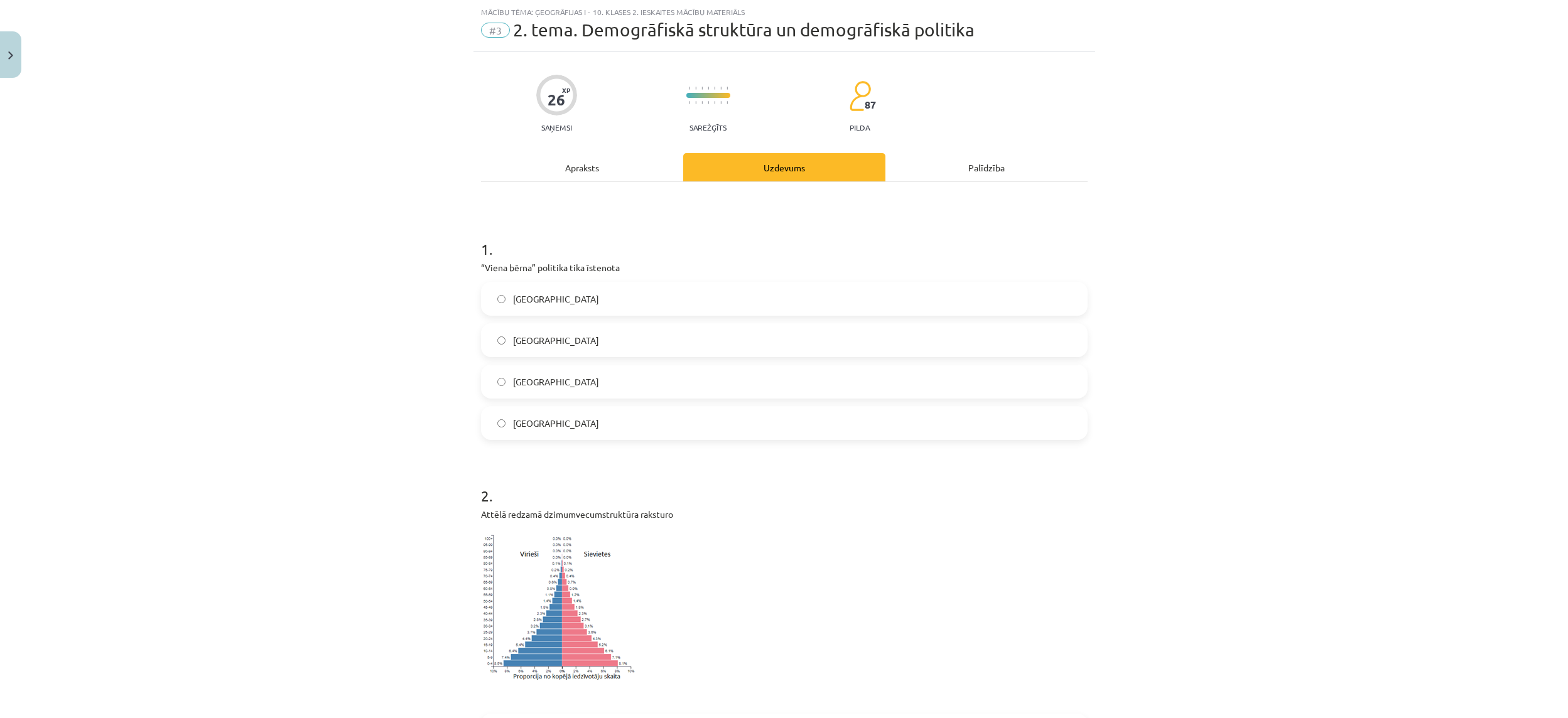
click at [560, 384] on label "Ķīnā" at bounding box center [784, 381] width 604 height 31
click at [511, 176] on div "Apraksts" at bounding box center [582, 167] width 202 height 29
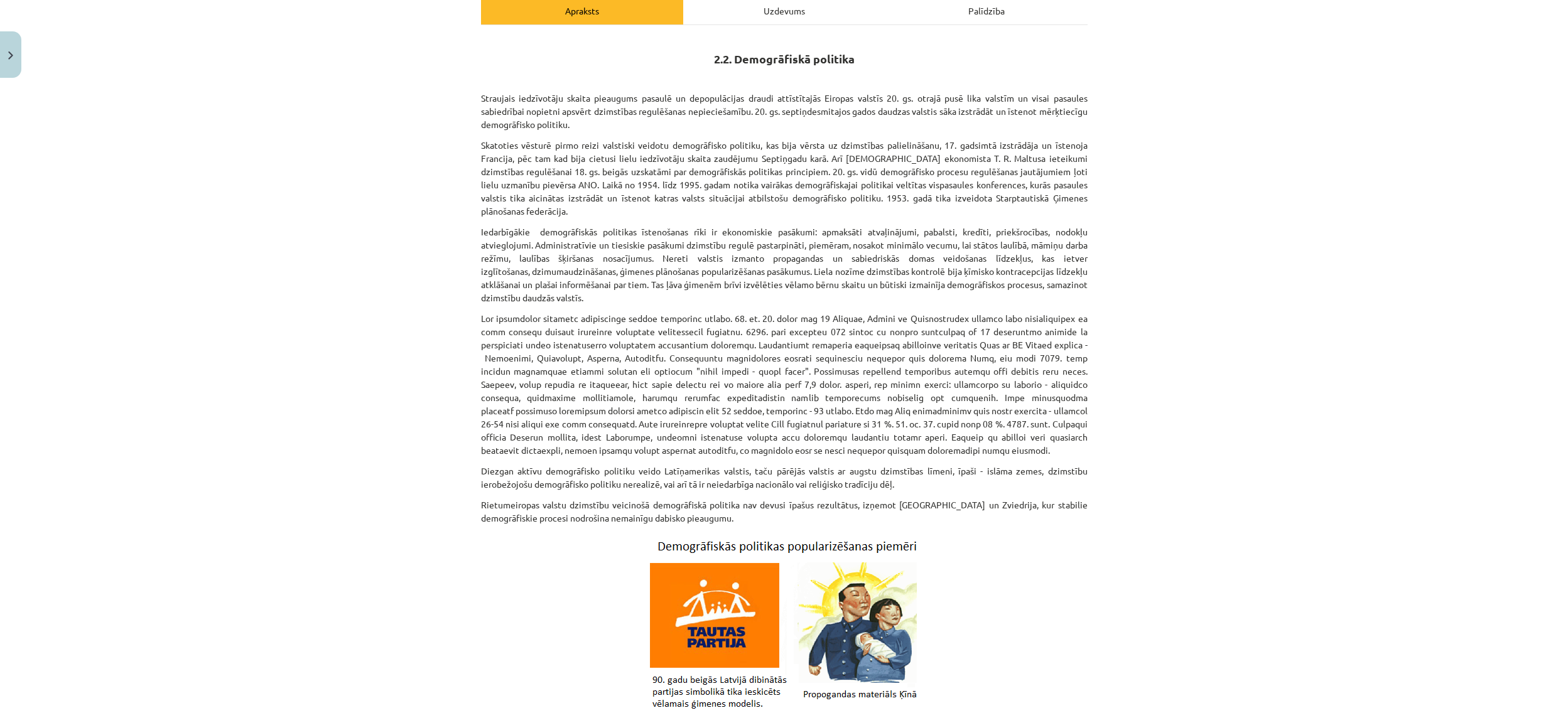
scroll to position [163, 0]
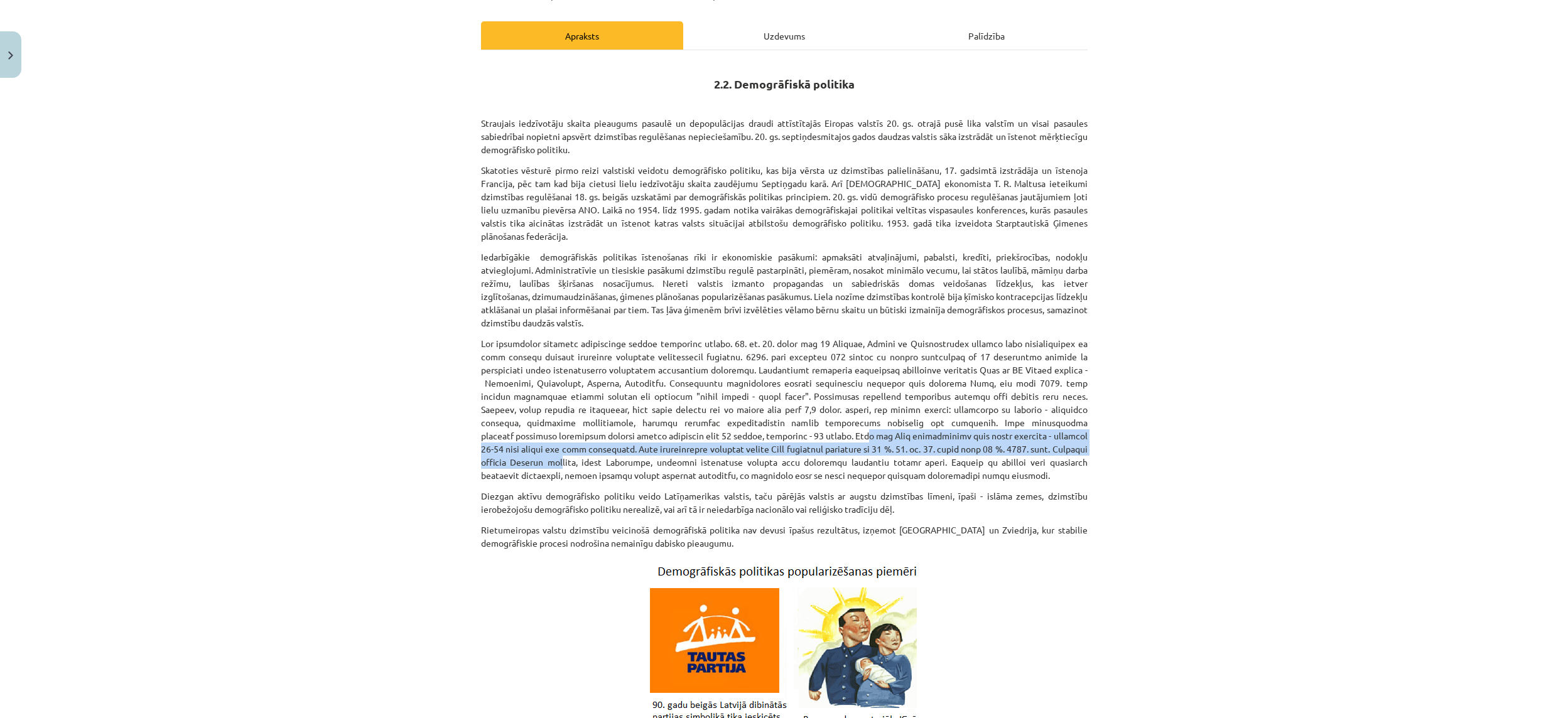
drag, startPoint x: 603, startPoint y: 422, endPoint x: 924, endPoint y: 436, distance: 321.3
click at [924, 436] on p at bounding box center [784, 409] width 607 height 145
click at [570, 414] on p at bounding box center [784, 409] width 607 height 145
click at [545, 406] on p at bounding box center [784, 409] width 607 height 145
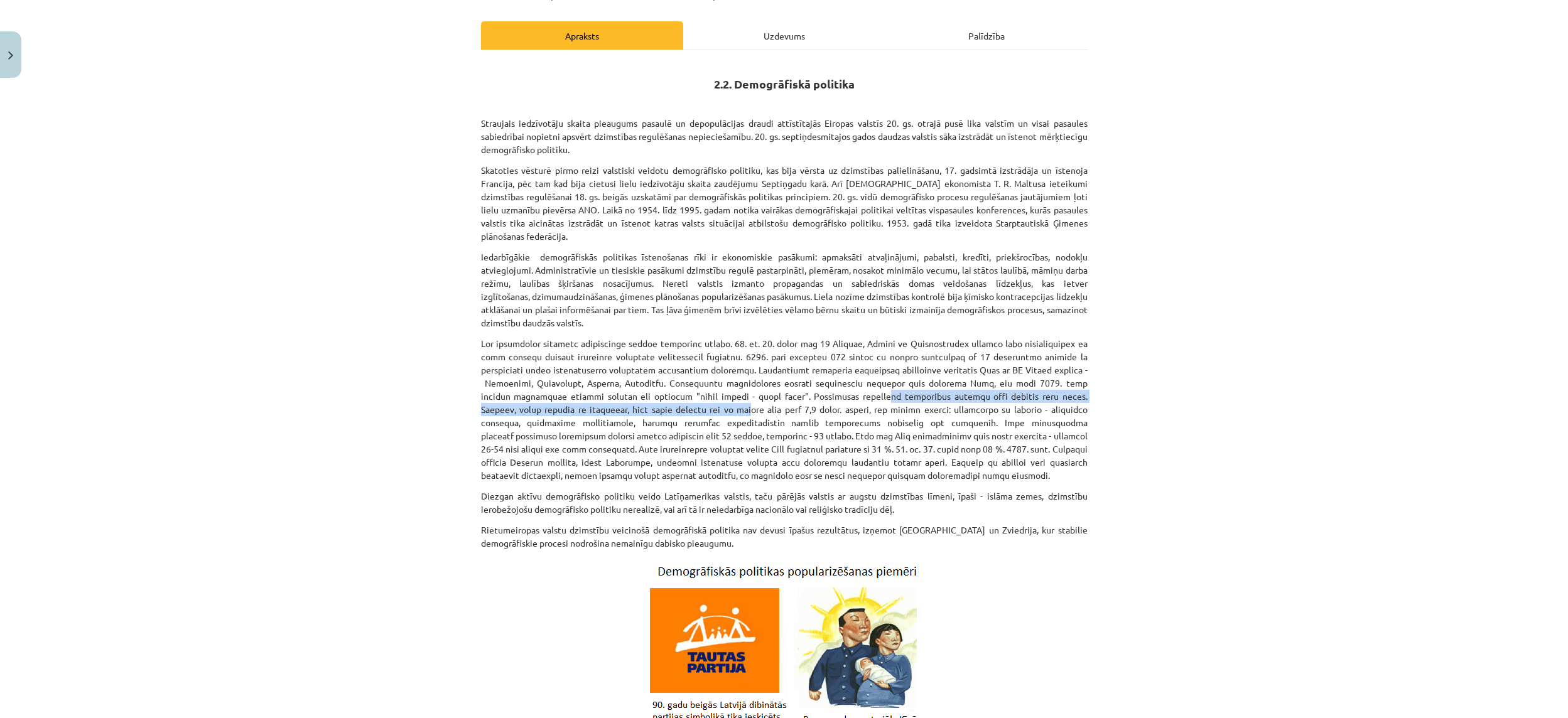
drag, startPoint x: 550, startPoint y: 395, endPoint x: 715, endPoint y: 389, distance: 165.1
click at [715, 389] on p at bounding box center [784, 409] width 607 height 145
drag, startPoint x: 711, startPoint y: 389, endPoint x: 689, endPoint y: 389, distance: 22.0
click at [710, 389] on p at bounding box center [784, 409] width 607 height 145
drag, startPoint x: 690, startPoint y: 386, endPoint x: 964, endPoint y: 385, distance: 274.0
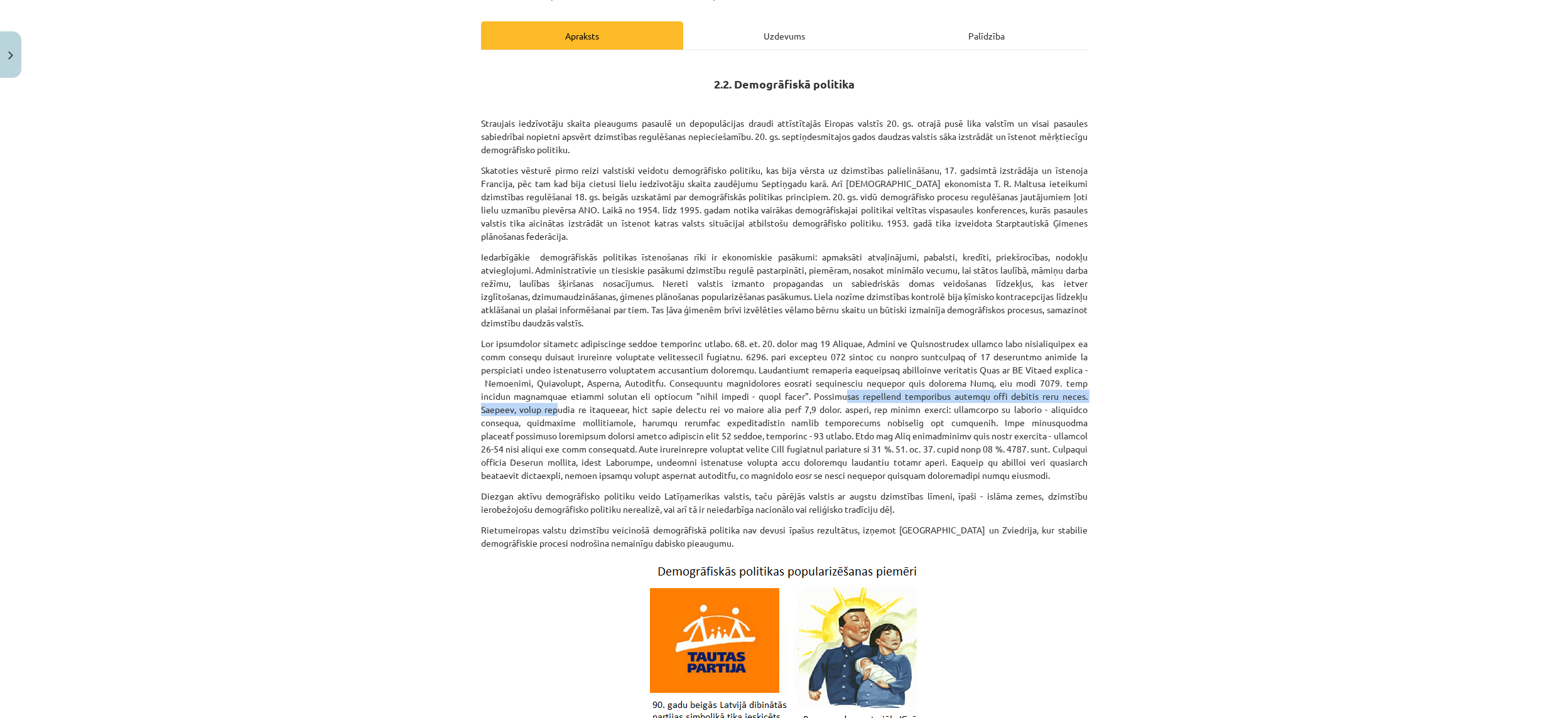
click at [964, 385] on p at bounding box center [784, 409] width 607 height 145
click at [845, 400] on p at bounding box center [784, 409] width 607 height 145
click at [668, 391] on p at bounding box center [784, 409] width 607 height 145
click at [692, 367] on p at bounding box center [784, 409] width 607 height 145
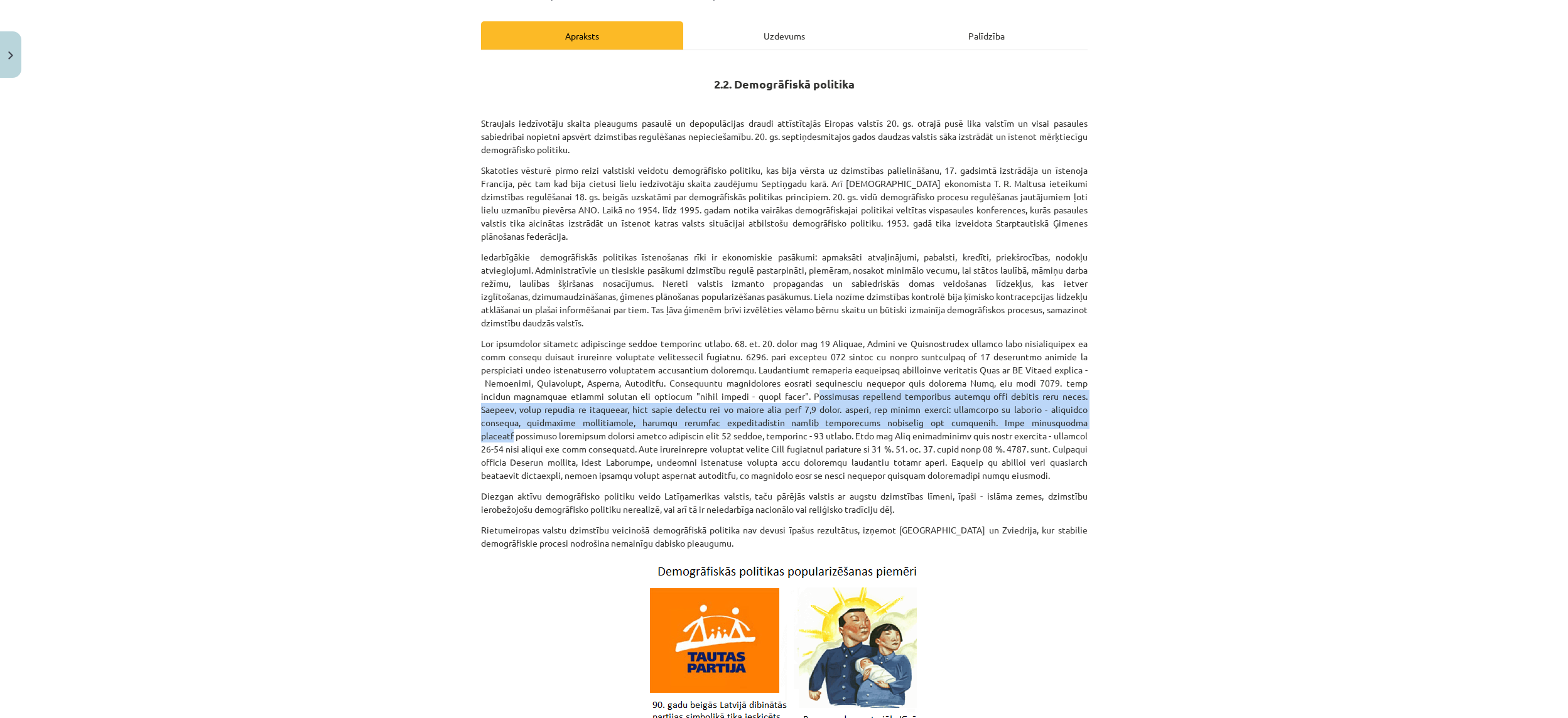
drag, startPoint x: 651, startPoint y: 377, endPoint x: 839, endPoint y: 406, distance: 190.2
click at [839, 406] on p at bounding box center [784, 409] width 607 height 145
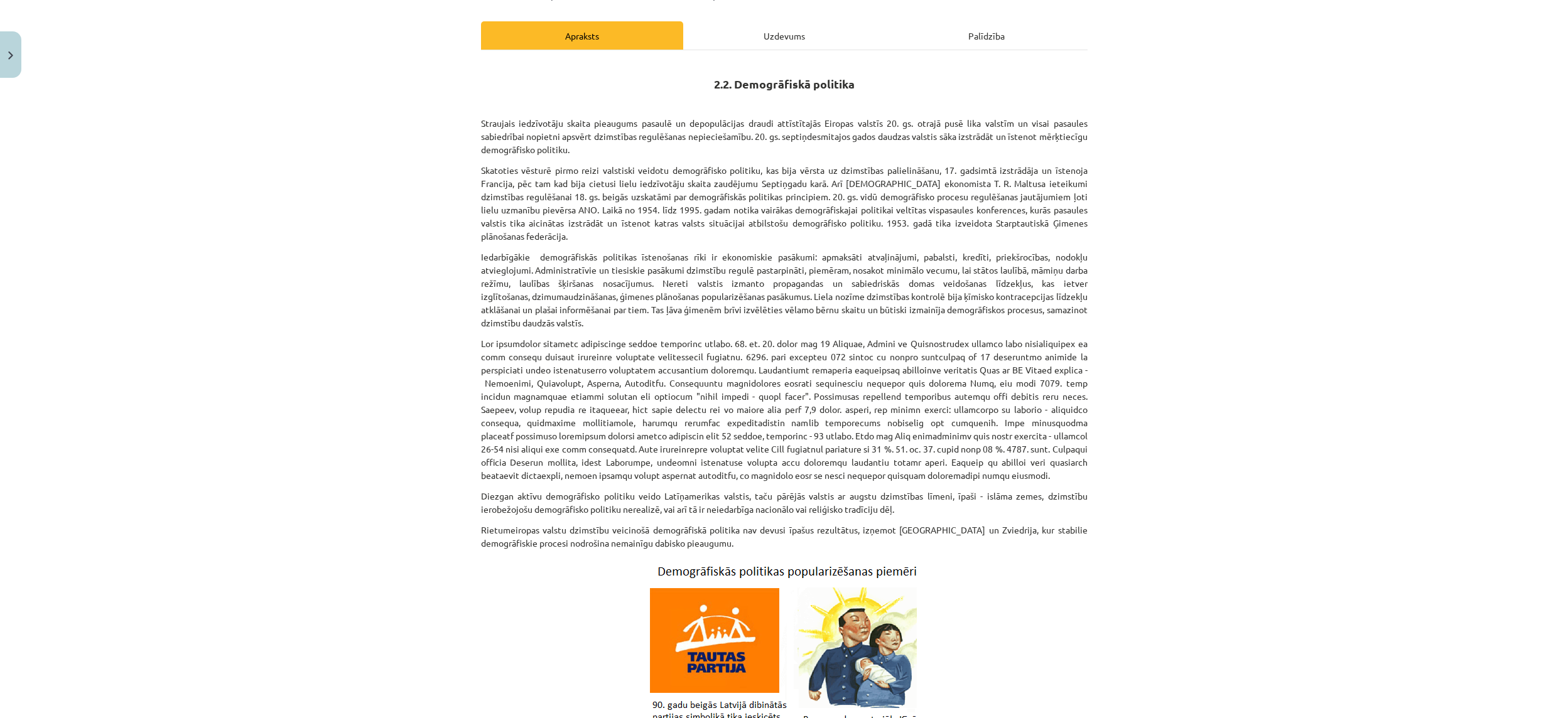
click at [860, 463] on p at bounding box center [784, 409] width 607 height 145
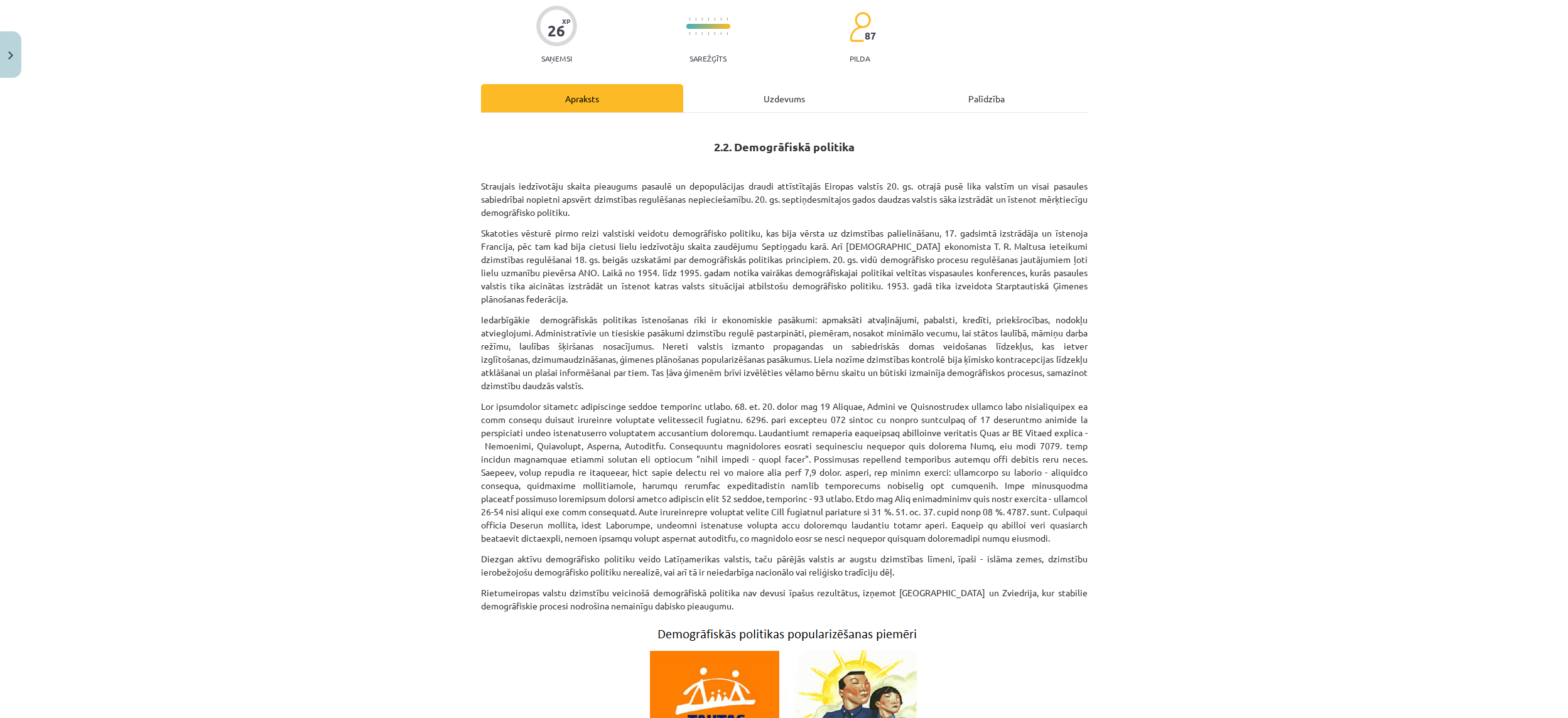
click at [759, 95] on div "Uzdevums" at bounding box center [784, 98] width 202 height 29
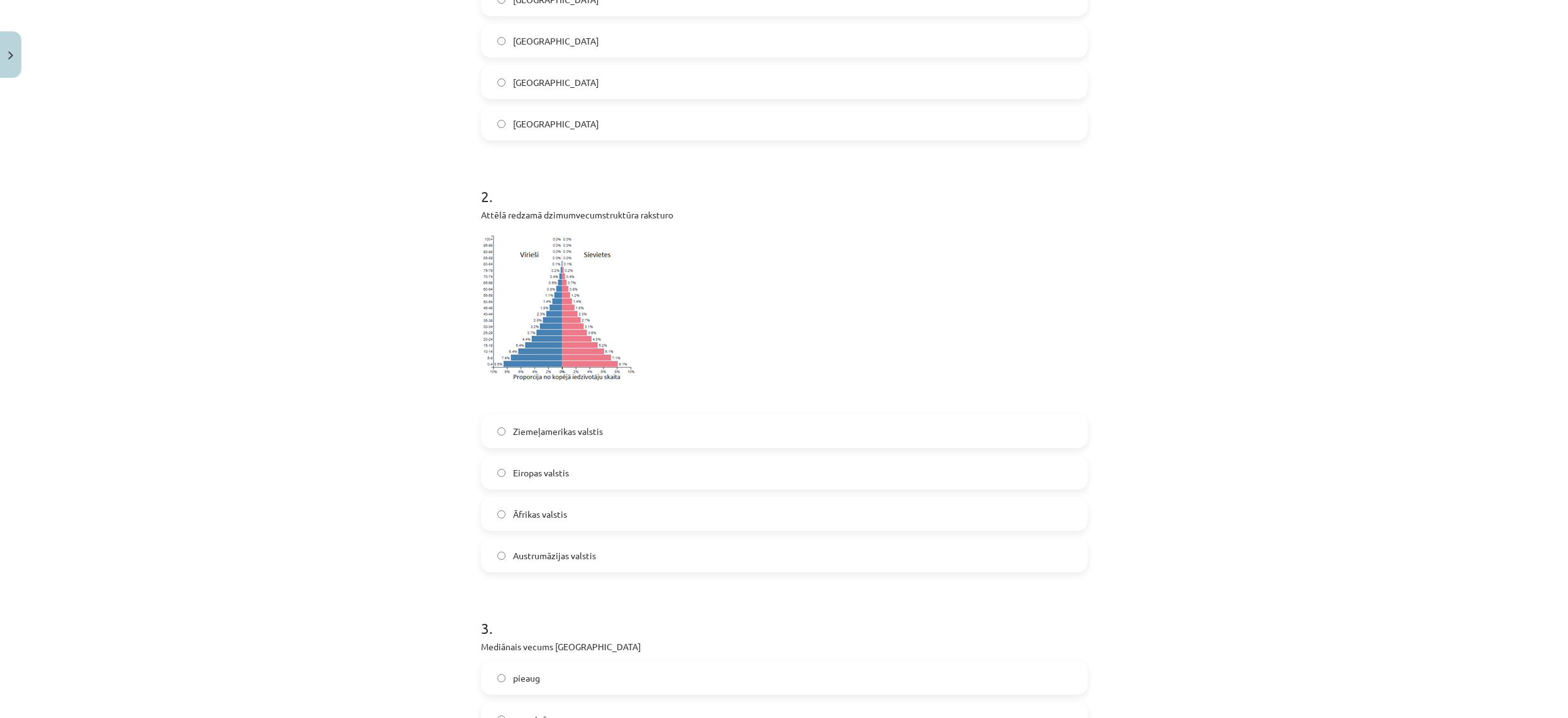
scroll to position [345, 0]
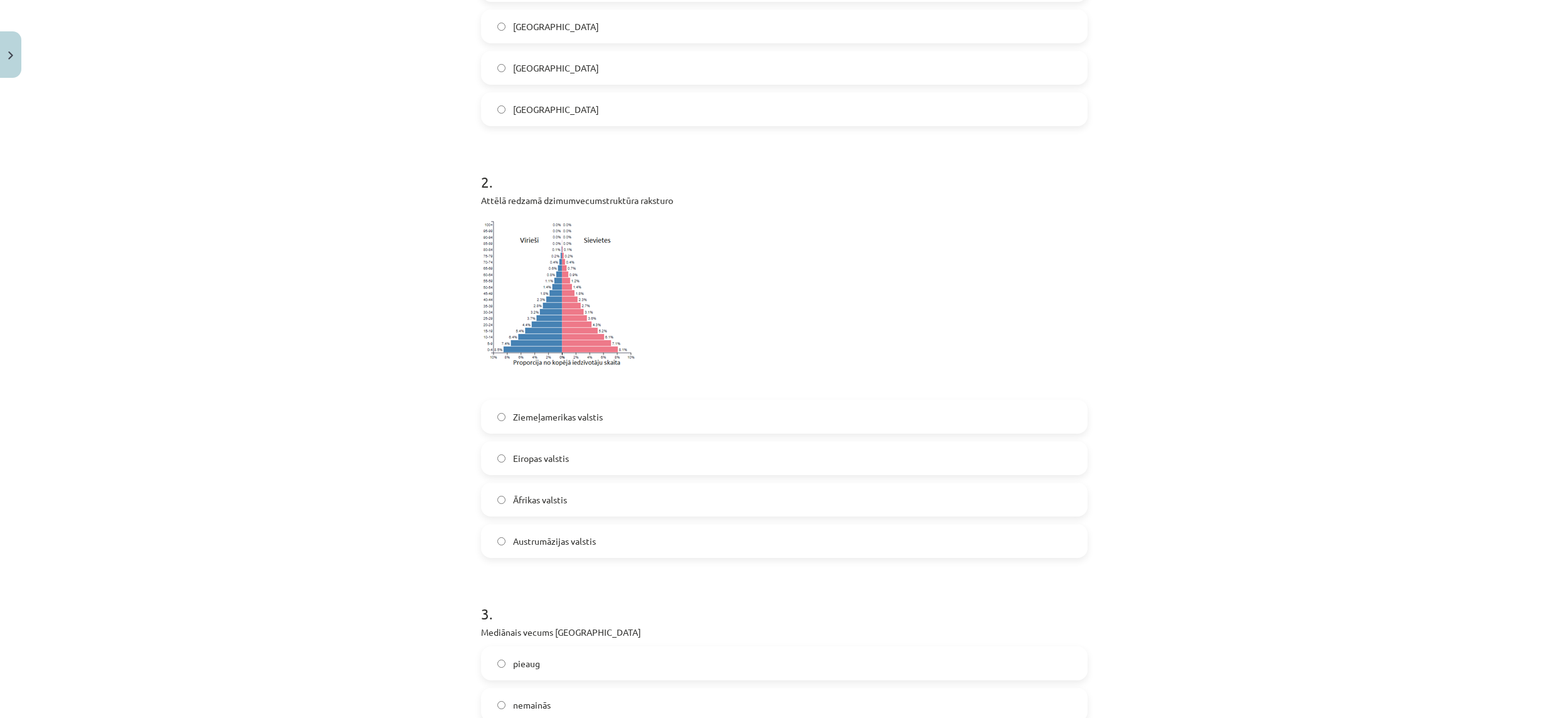
click at [520, 511] on label "Āfrikas valstis" at bounding box center [784, 499] width 604 height 31
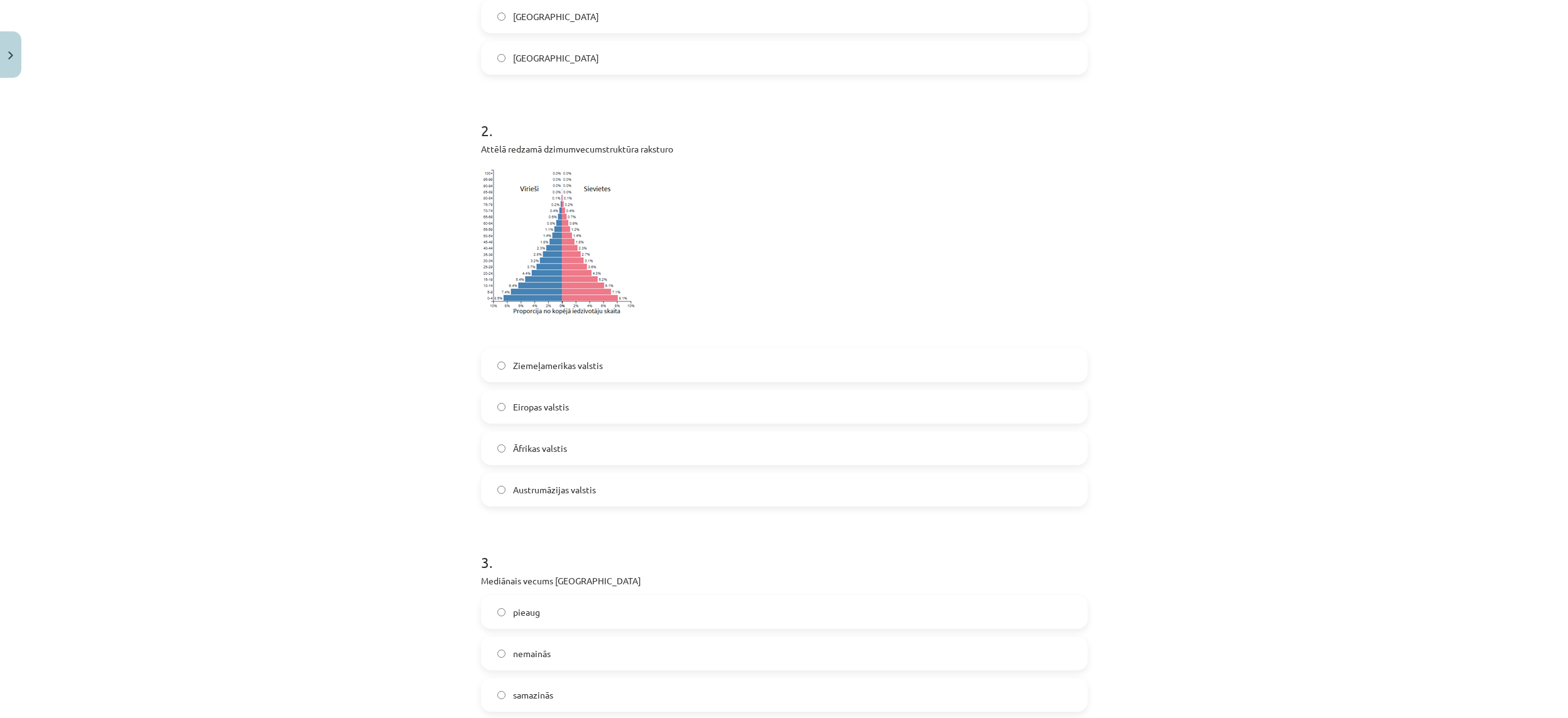
scroll to position [533, 0]
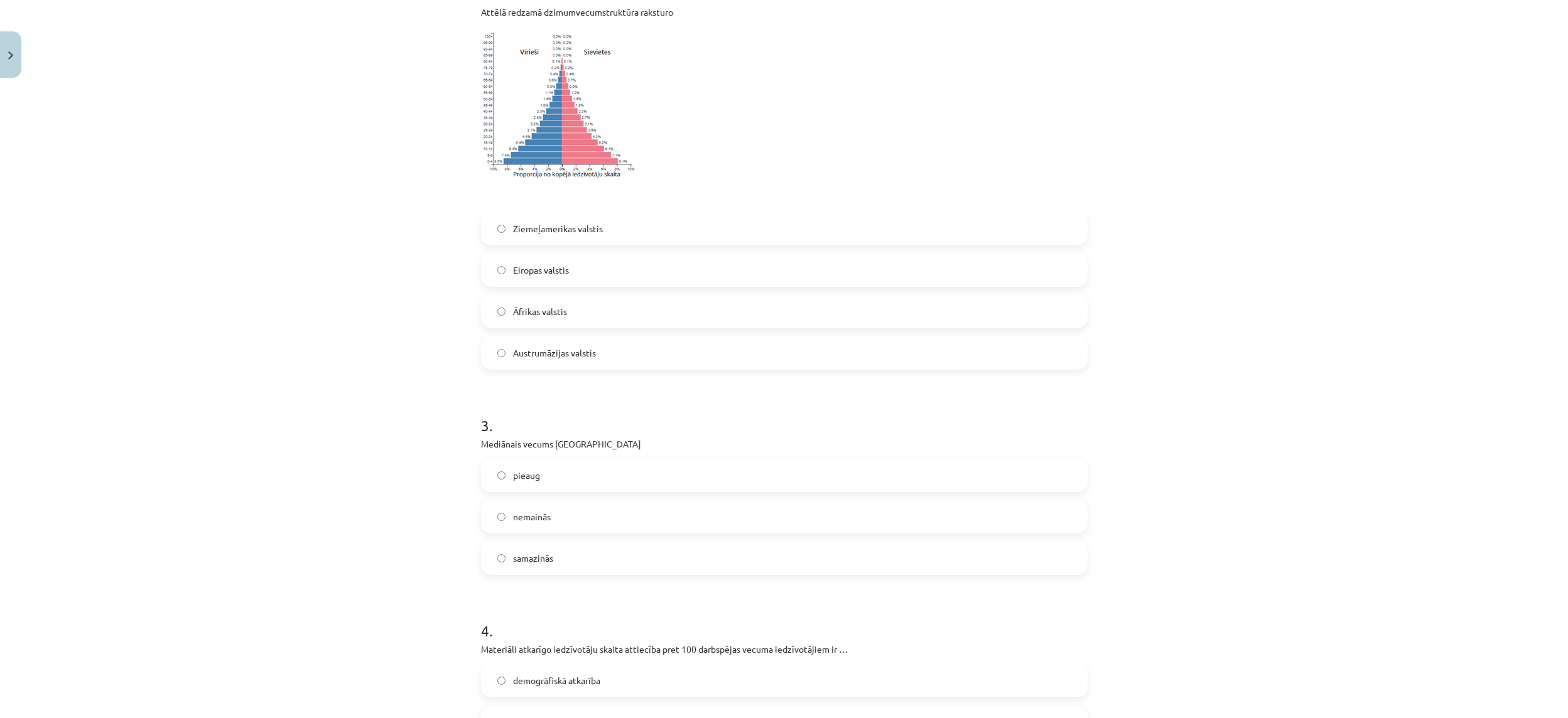
click at [525, 485] on label "pieaug" at bounding box center [784, 475] width 604 height 31
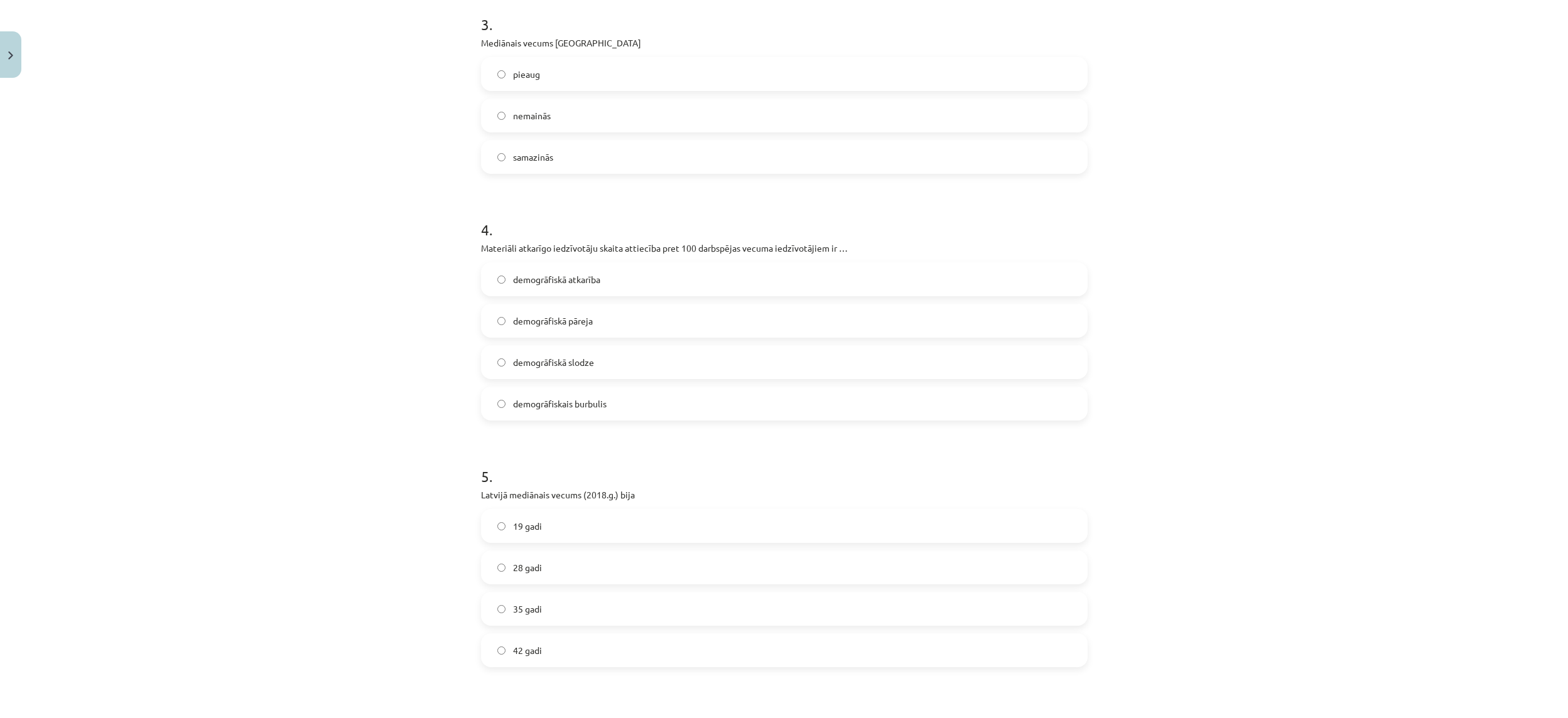
scroll to position [956, 0]
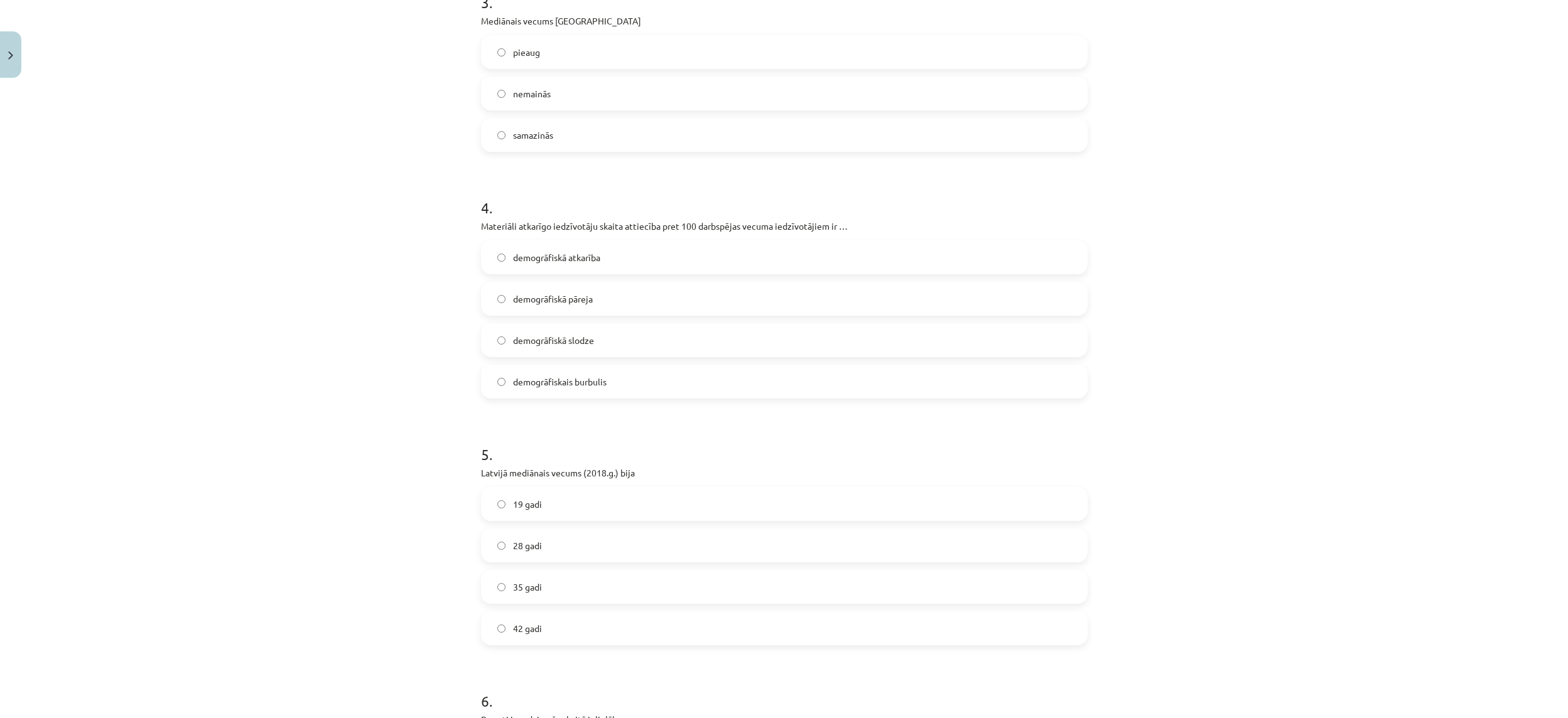
click at [549, 630] on label "42 gadi" at bounding box center [784, 628] width 604 height 31
click at [631, 348] on label "demogrāfiskā slodze" at bounding box center [784, 340] width 604 height 31
drag, startPoint x: 309, startPoint y: 699, endPoint x: 298, endPoint y: 701, distance: 11.2
click at [308, 699] on div "Mācību tēma: Ģeogrāfijas i - 10. klases 2. ieskaites mācību materiāls #3 2. tem…" at bounding box center [784, 359] width 1568 height 718
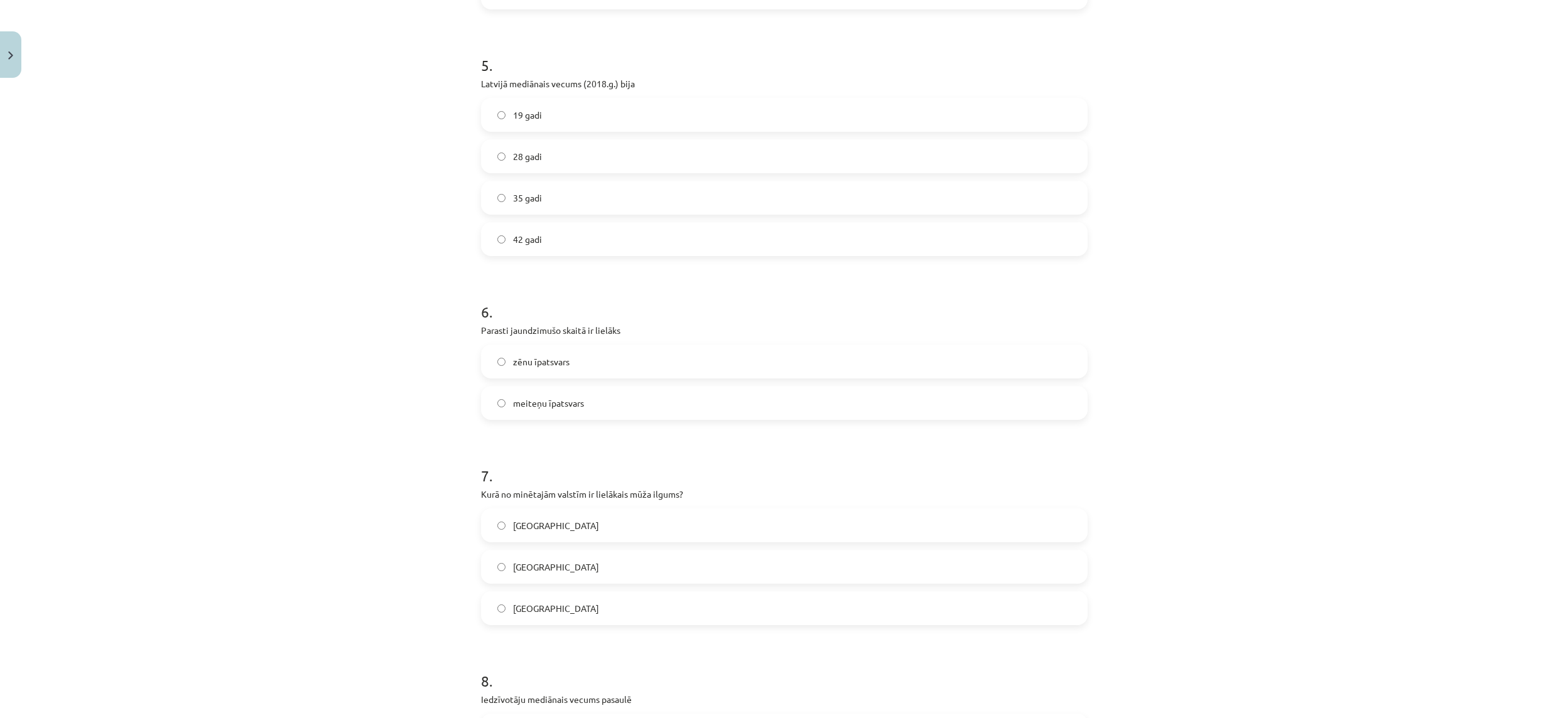
scroll to position [1396, 0]
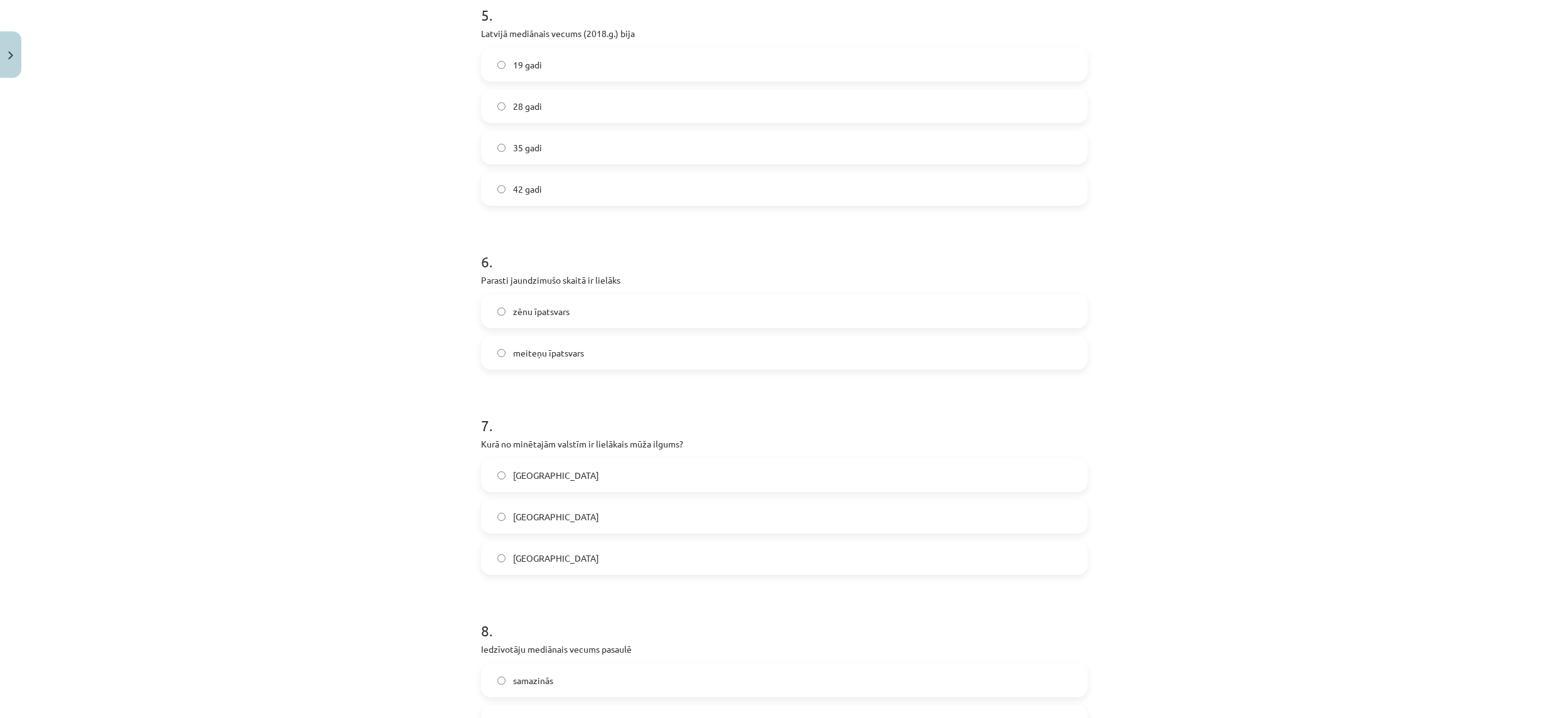
click at [546, 473] on label "Japānā" at bounding box center [784, 475] width 604 height 31
click at [533, 316] on span "zēnu īpatsvars" at bounding box center [541, 312] width 56 height 13
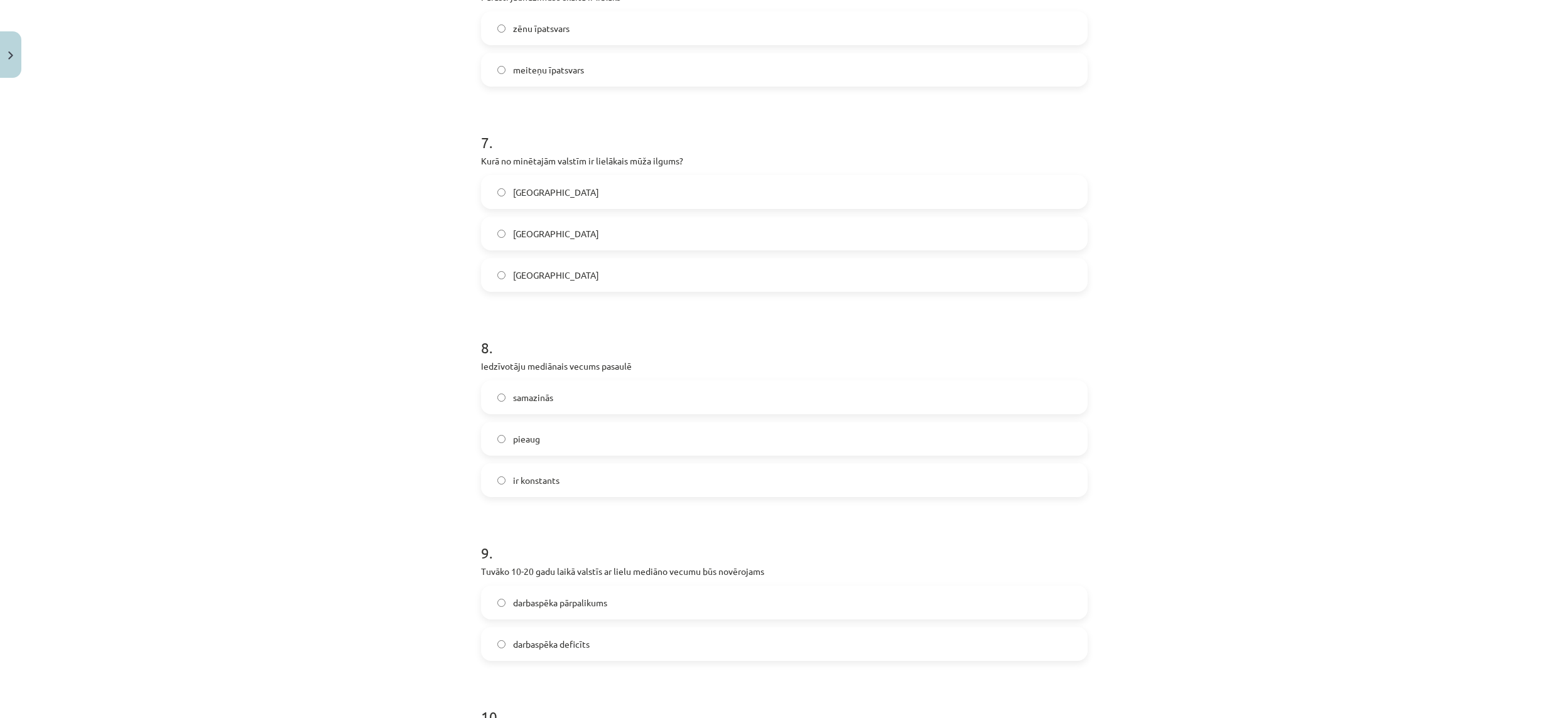
scroll to position [1710, 0]
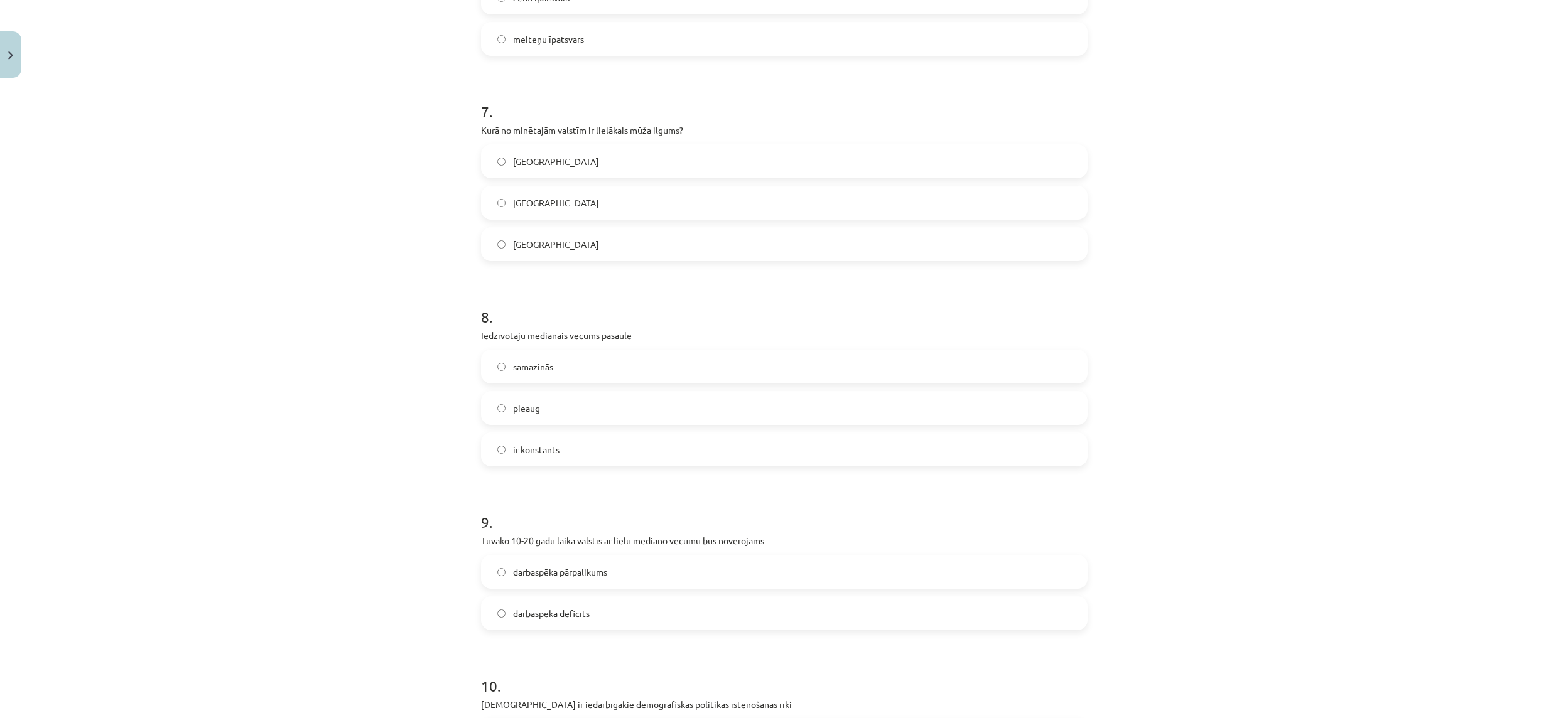
click at [563, 406] on label "pieaug" at bounding box center [784, 408] width 604 height 31
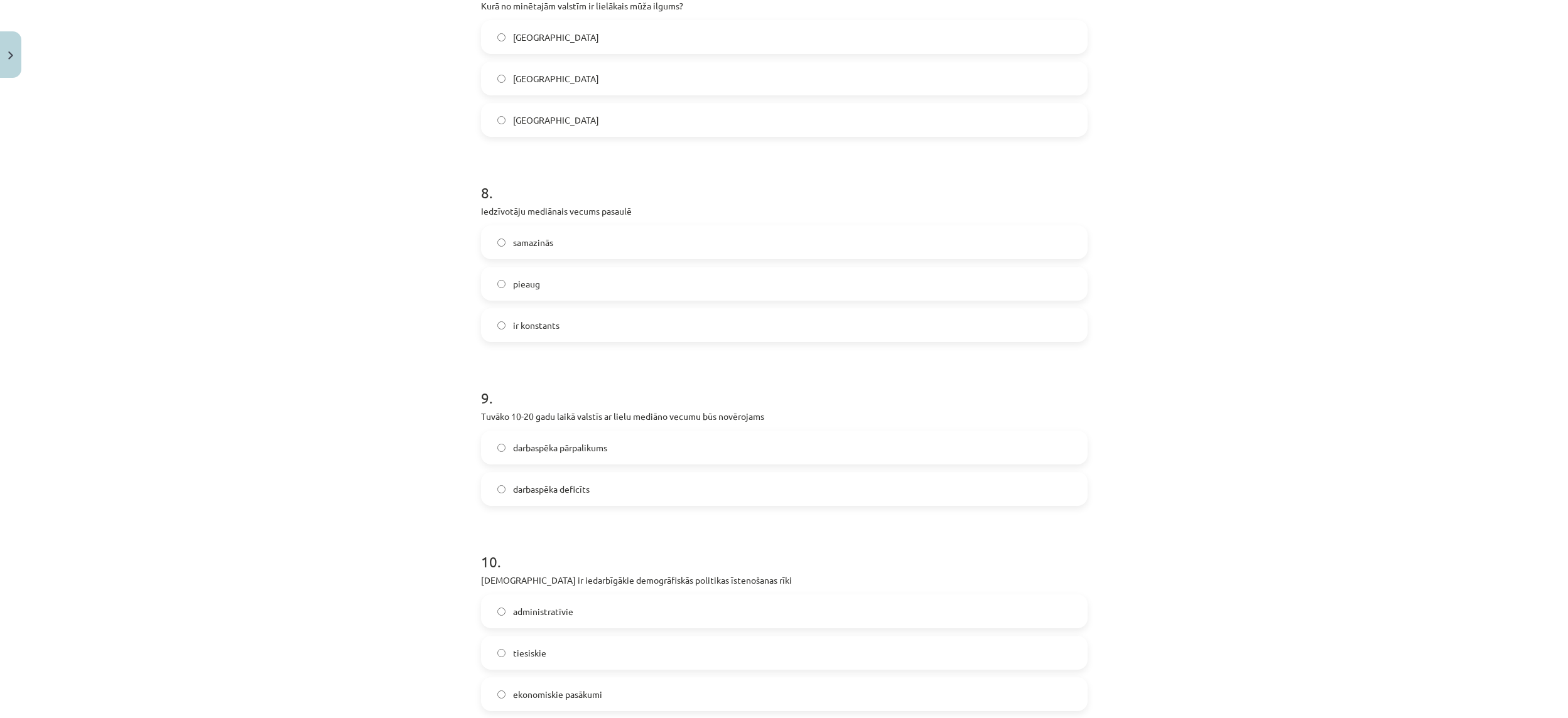
scroll to position [1835, 0]
click at [505, 495] on label "darbaspēka deficīts" at bounding box center [784, 488] width 604 height 31
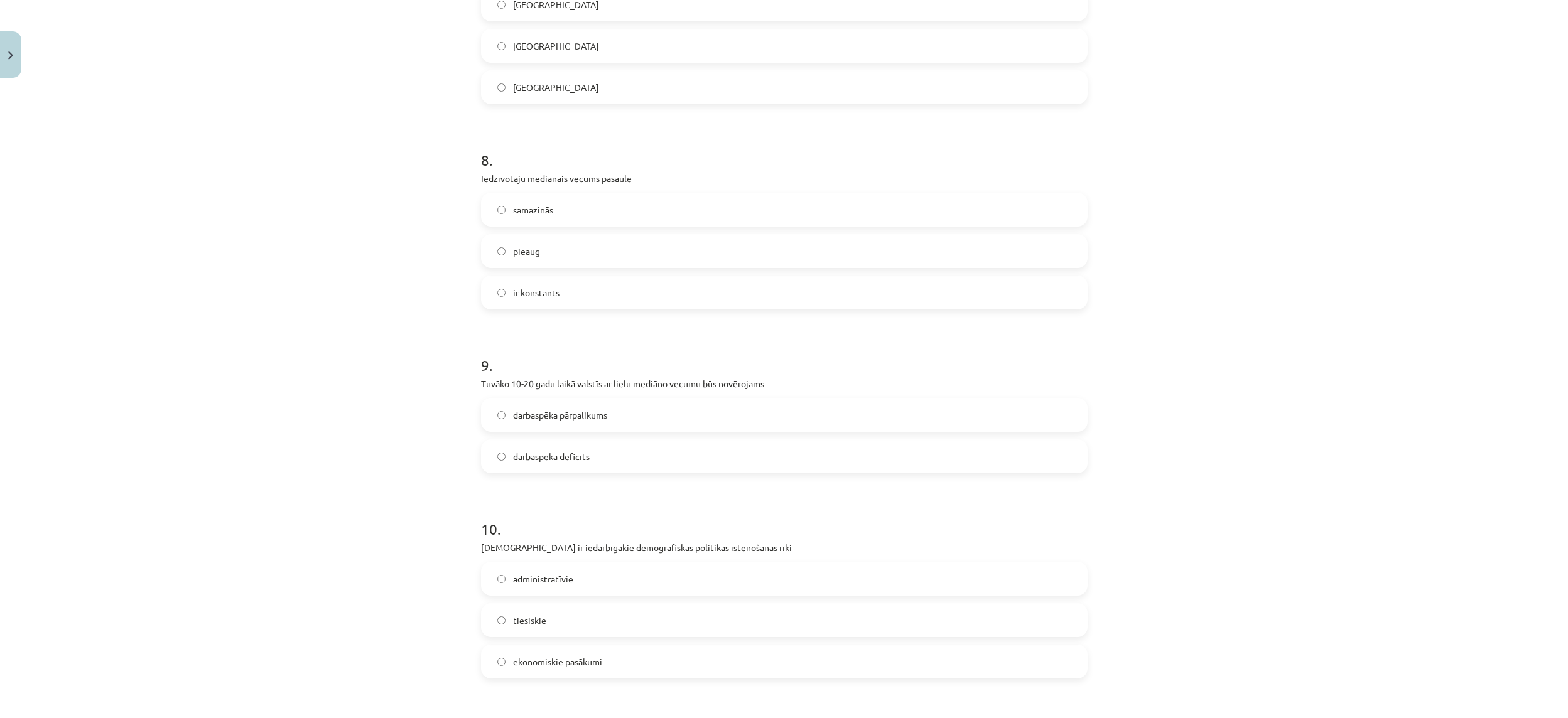
scroll to position [1898, 0]
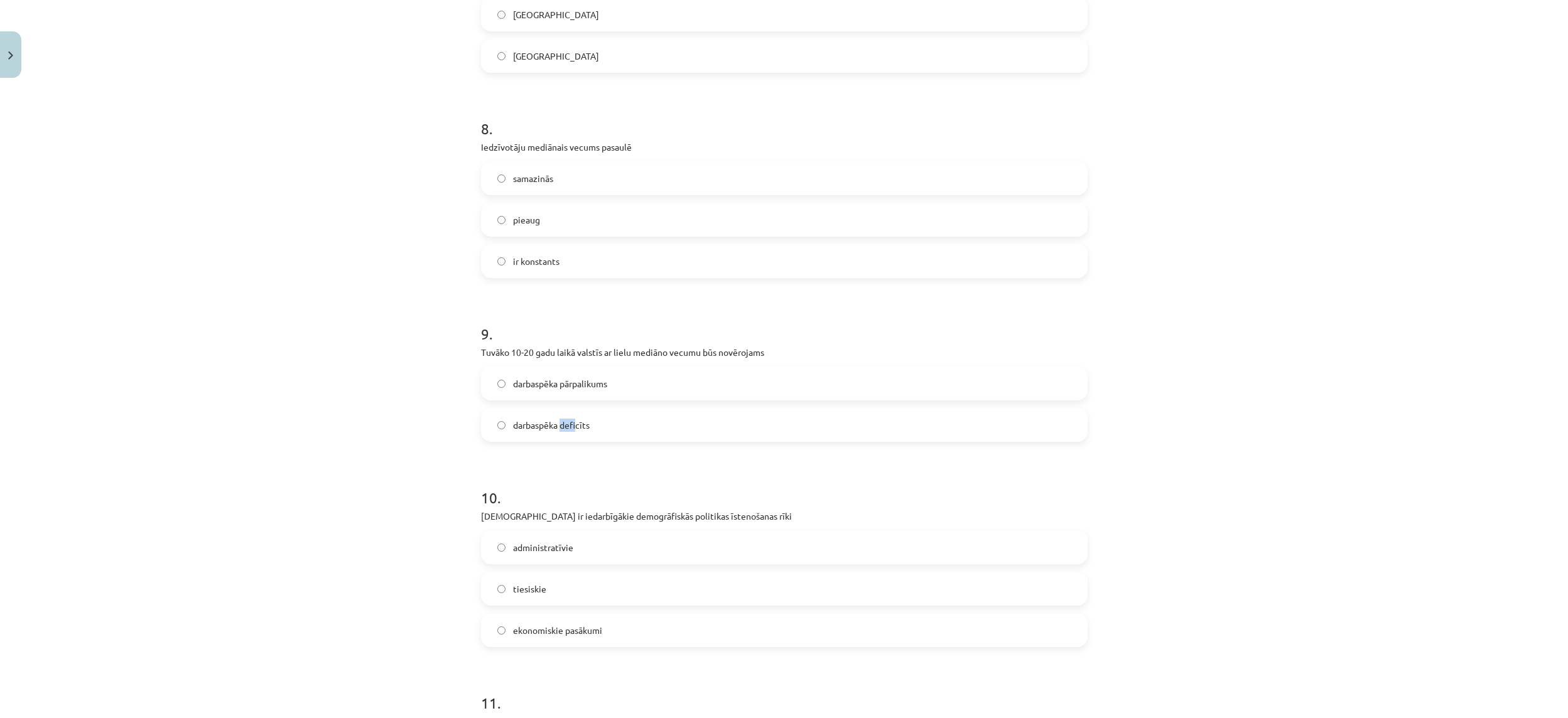
drag, startPoint x: 558, startPoint y: 419, endPoint x: 571, endPoint y: 426, distance: 14.8
click at [571, 426] on span "darbaspēka deficīts" at bounding box center [551, 425] width 76 height 13
click at [561, 435] on label "darbaspēka deficīts" at bounding box center [784, 424] width 604 height 31
click at [428, 482] on div "Mācību tēma: Ģeogrāfijas i - 10. klases 2. ieskaites mācību materiāls #3 2. tem…" at bounding box center [784, 359] width 1568 height 718
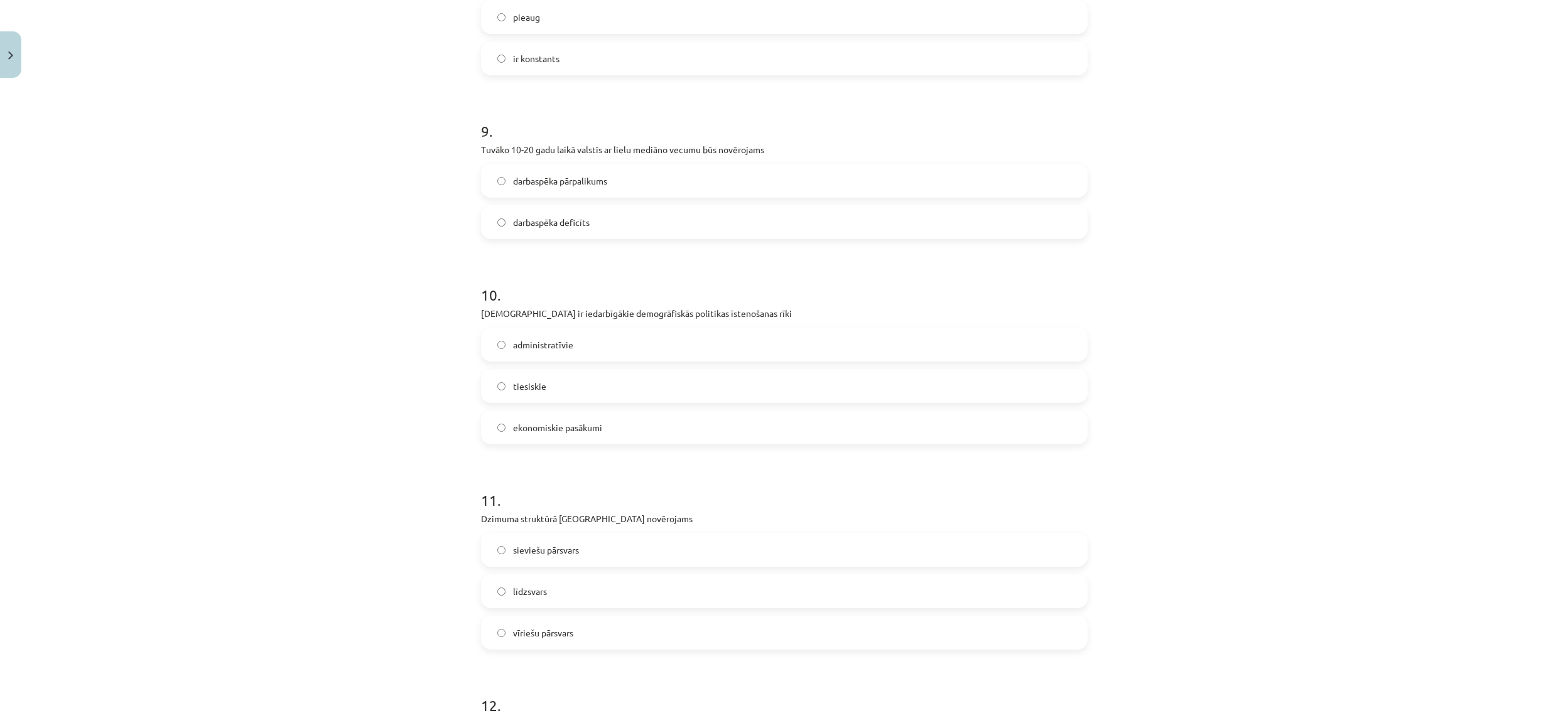
scroll to position [2149, 0]
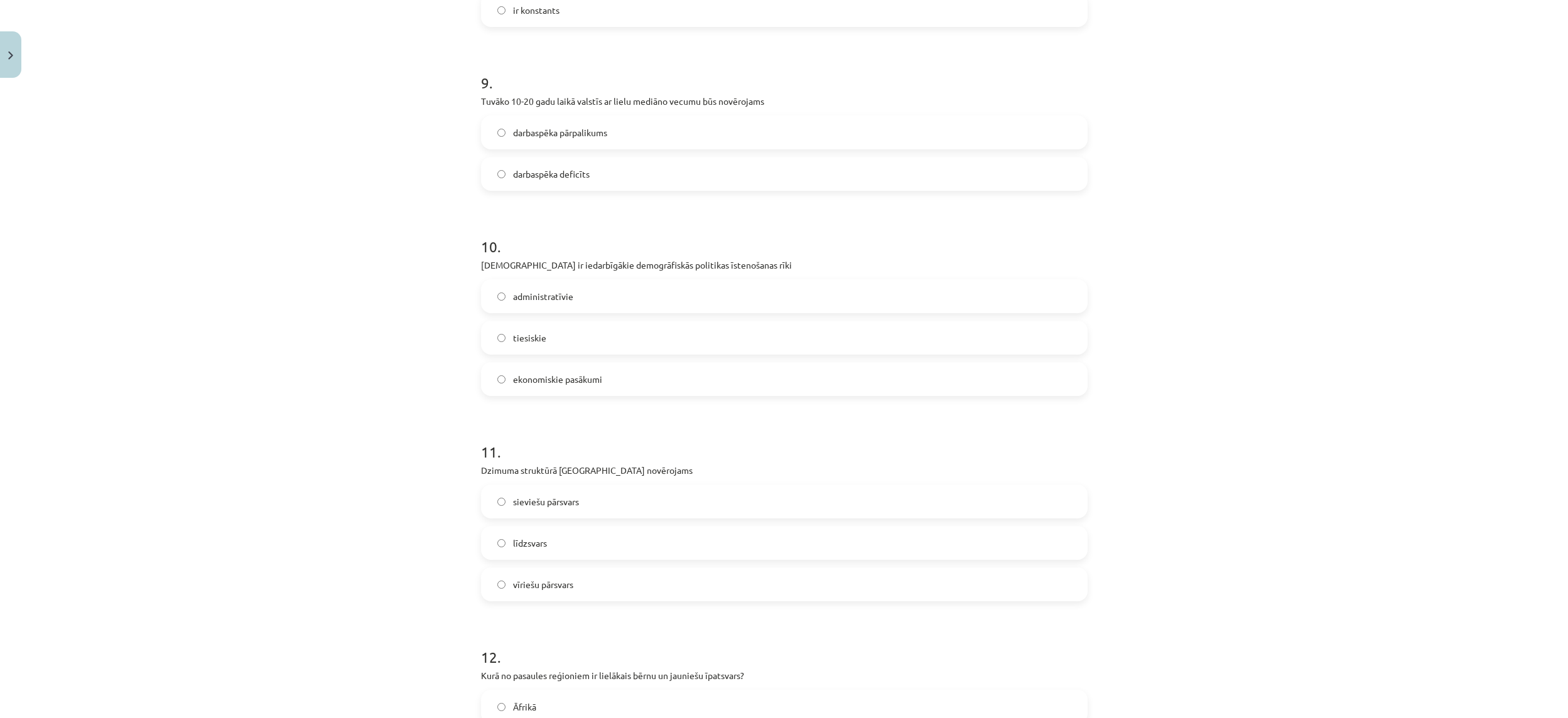
click at [513, 375] on span "ekonomiskie pasākumi" at bounding box center [557, 379] width 89 height 13
click at [597, 512] on label "sieviešu pārsvars" at bounding box center [784, 501] width 604 height 31
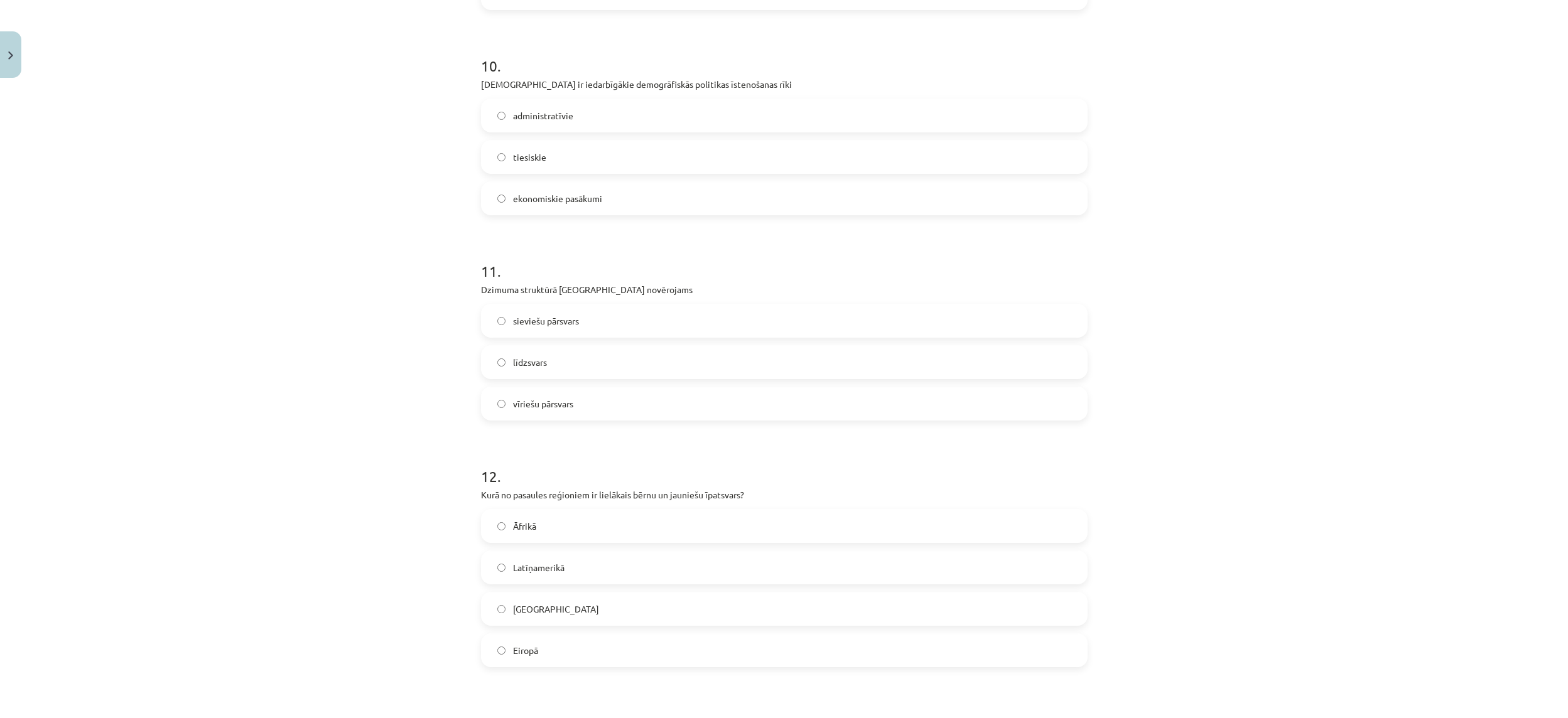
scroll to position [2337, 0]
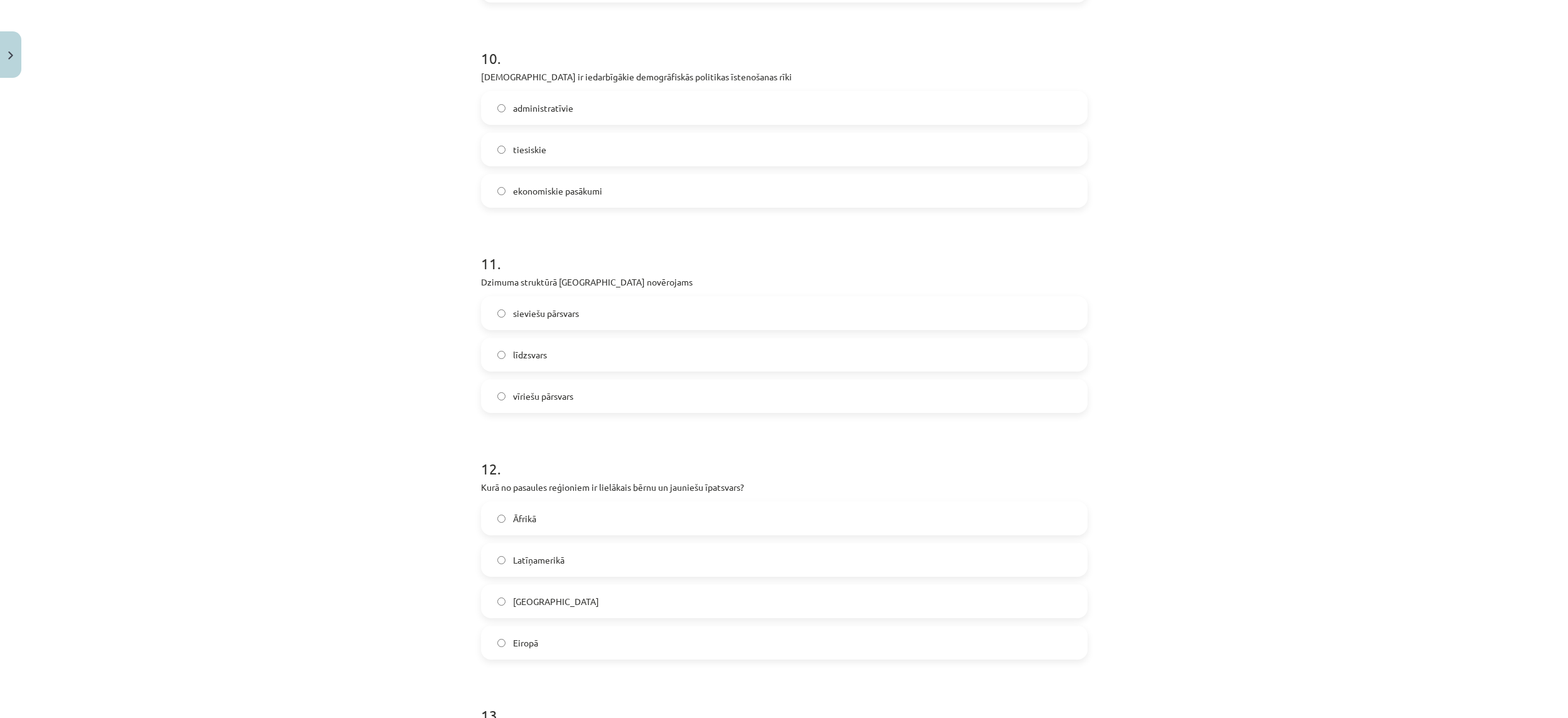
click at [508, 507] on label "Āfrikā" at bounding box center [784, 518] width 604 height 31
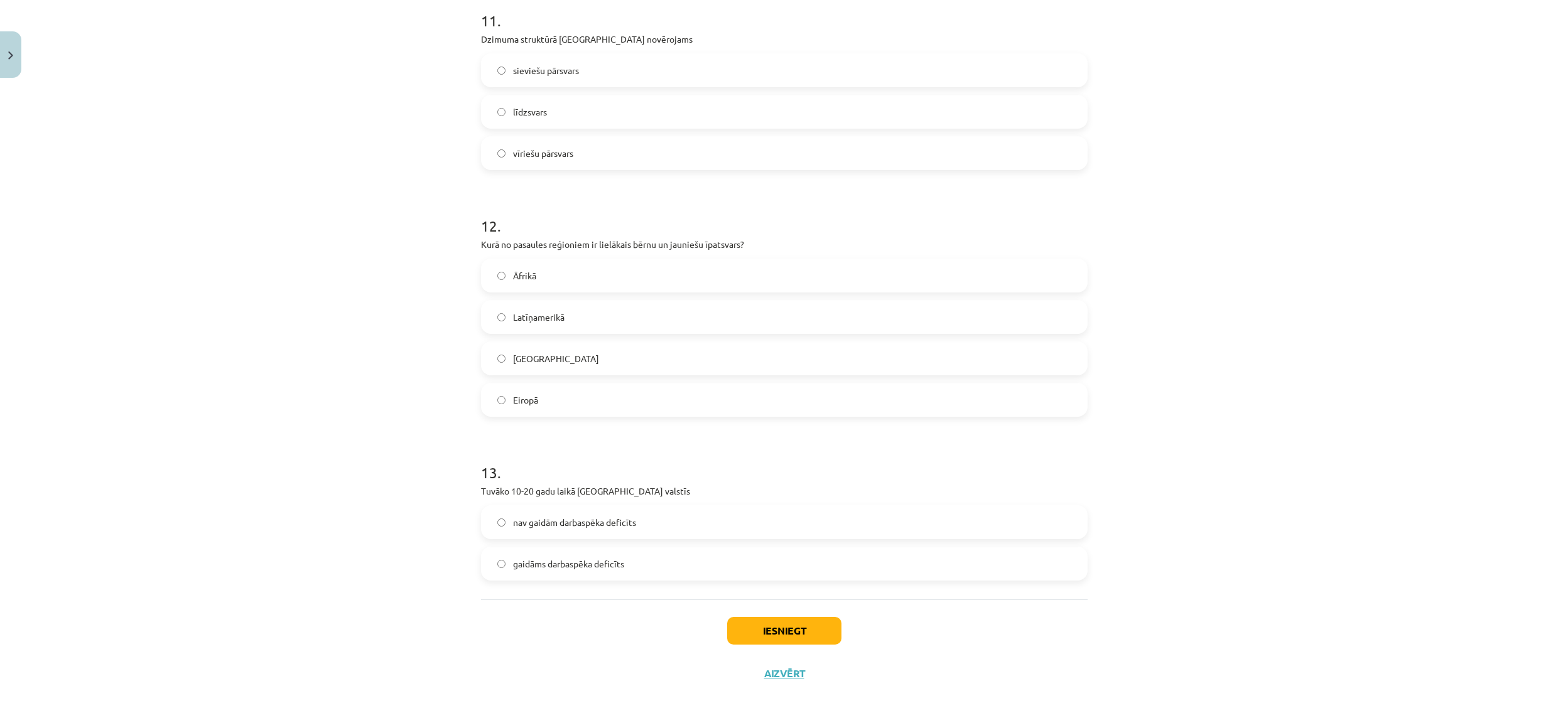
scroll to position [2588, 0]
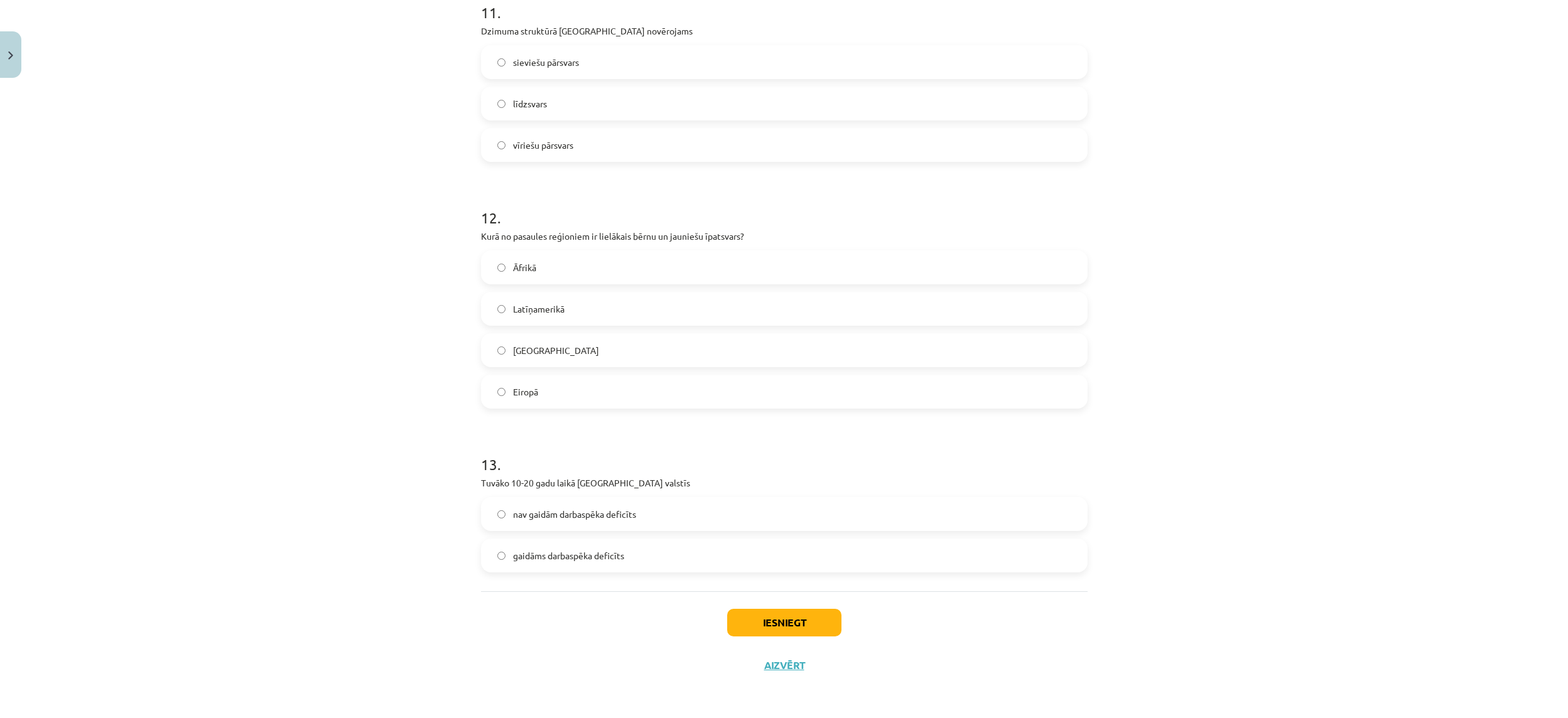
click at [674, 508] on label "nav gaidām darbaspēka deficīts" at bounding box center [784, 513] width 604 height 31
click at [779, 636] on button "Iesniegt" at bounding box center [784, 623] width 114 height 28
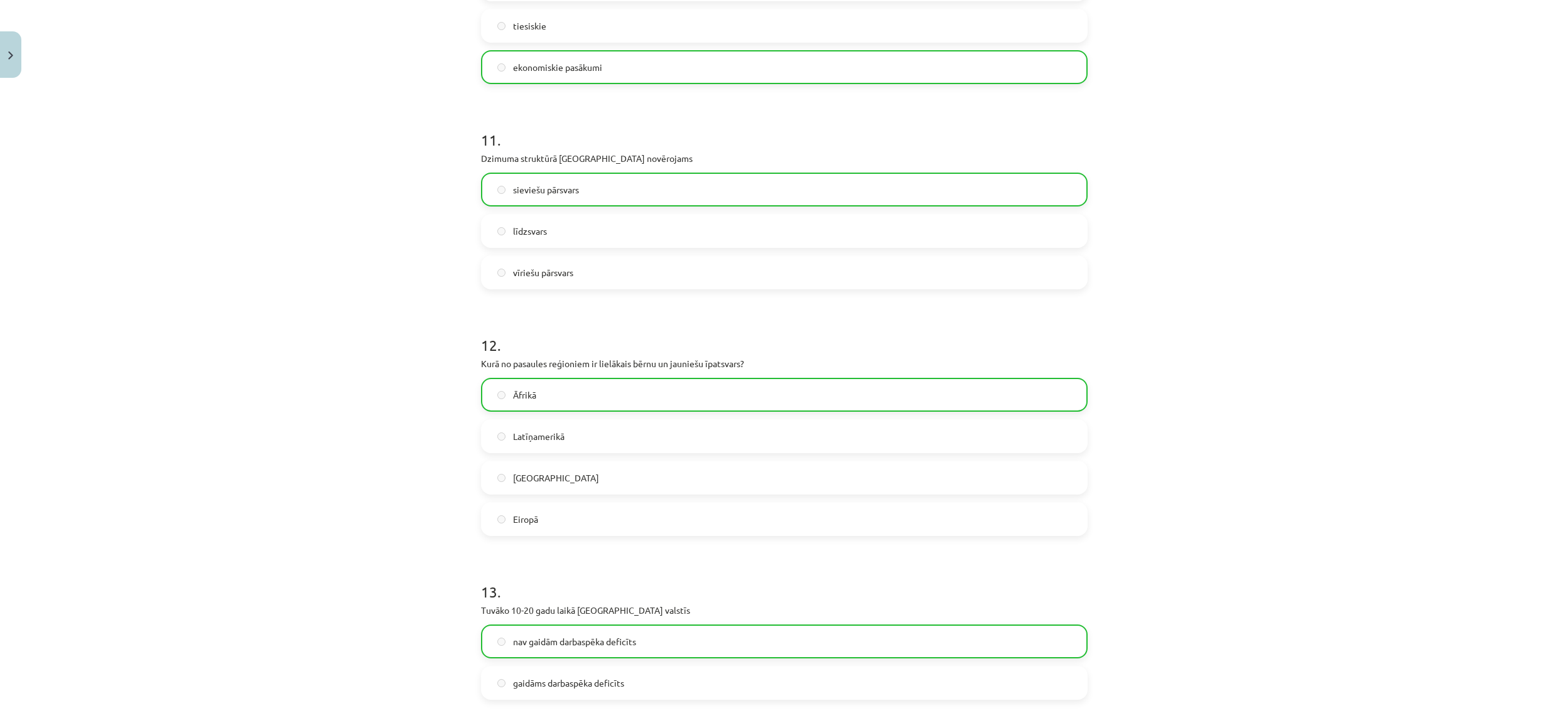
scroll to position [2629, 0]
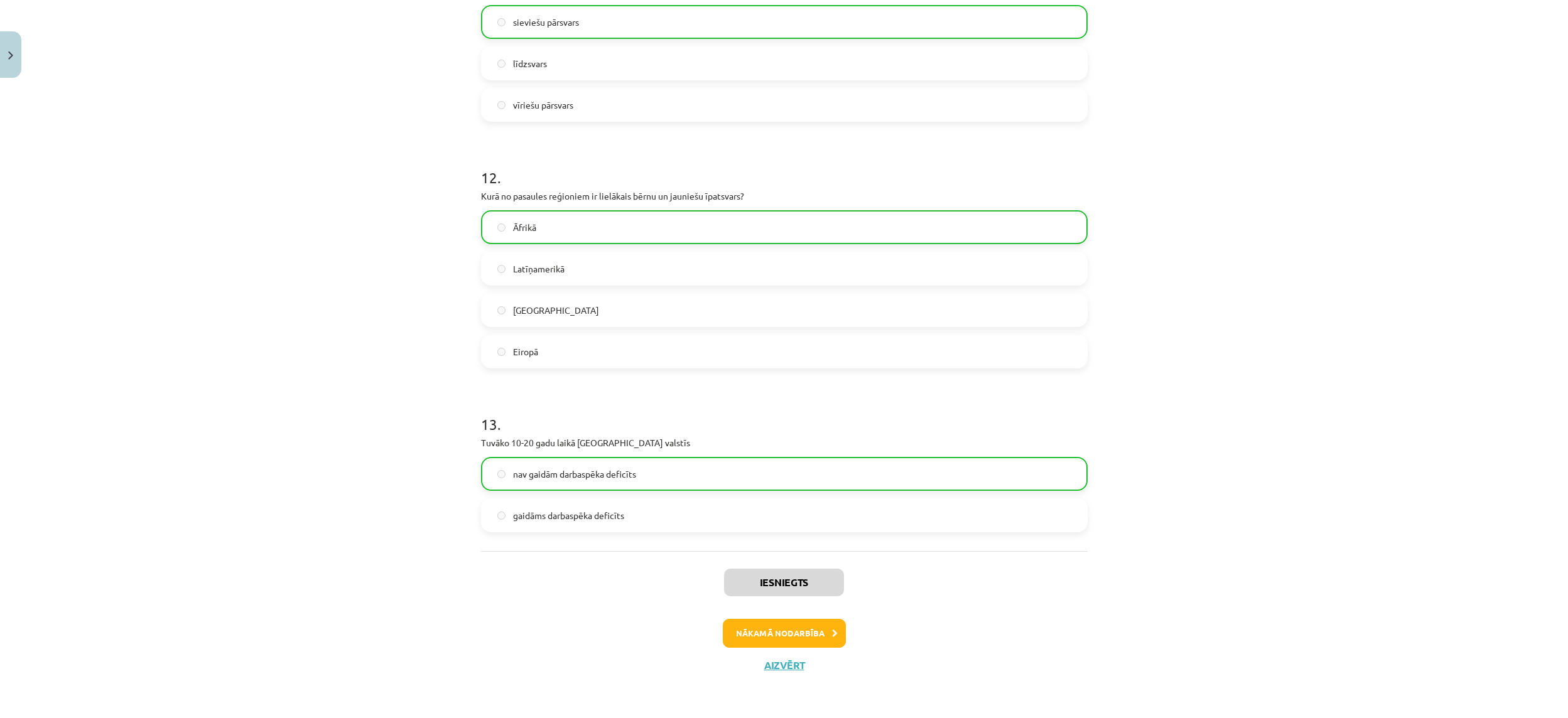
click at [769, 658] on div "Iesniegts Nākamā nodarbība Aizvērt" at bounding box center [784, 615] width 607 height 128
click at [779, 675] on div "Iesniegts Nākamā nodarbība Aizvērt" at bounding box center [784, 615] width 607 height 128
click at [777, 650] on div "Iesniegts Nākamā nodarbība Aizvērt" at bounding box center [784, 615] width 607 height 128
click at [774, 642] on button "Nākamā nodarbība" at bounding box center [784, 633] width 123 height 29
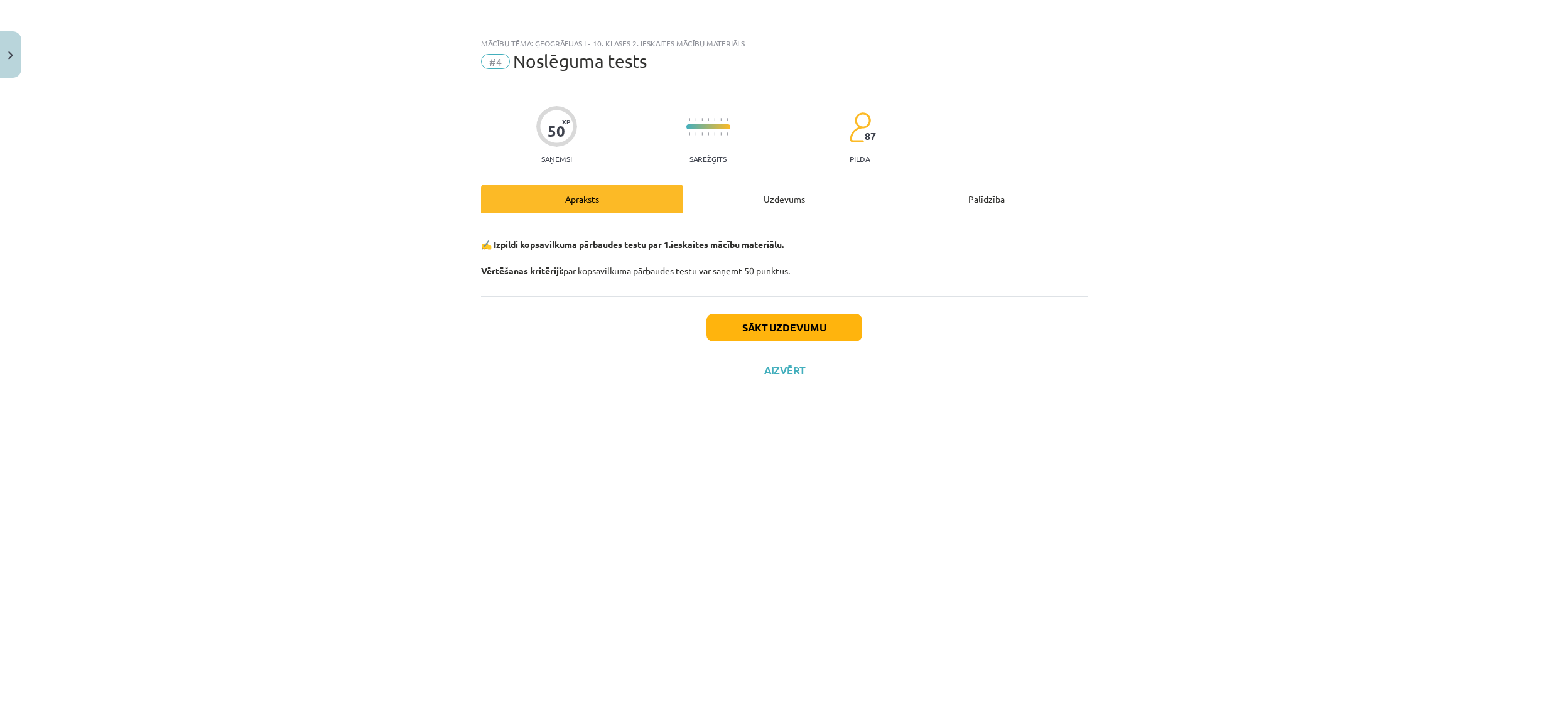
scroll to position [0, 0]
click at [797, 216] on div "✍️ Izpildi kopsavilkuma pārbaudes testu par 1.ieskaites mācību materiālu. Vērtē…" at bounding box center [784, 254] width 607 height 83
click at [792, 206] on div "Uzdevums" at bounding box center [784, 199] width 202 height 29
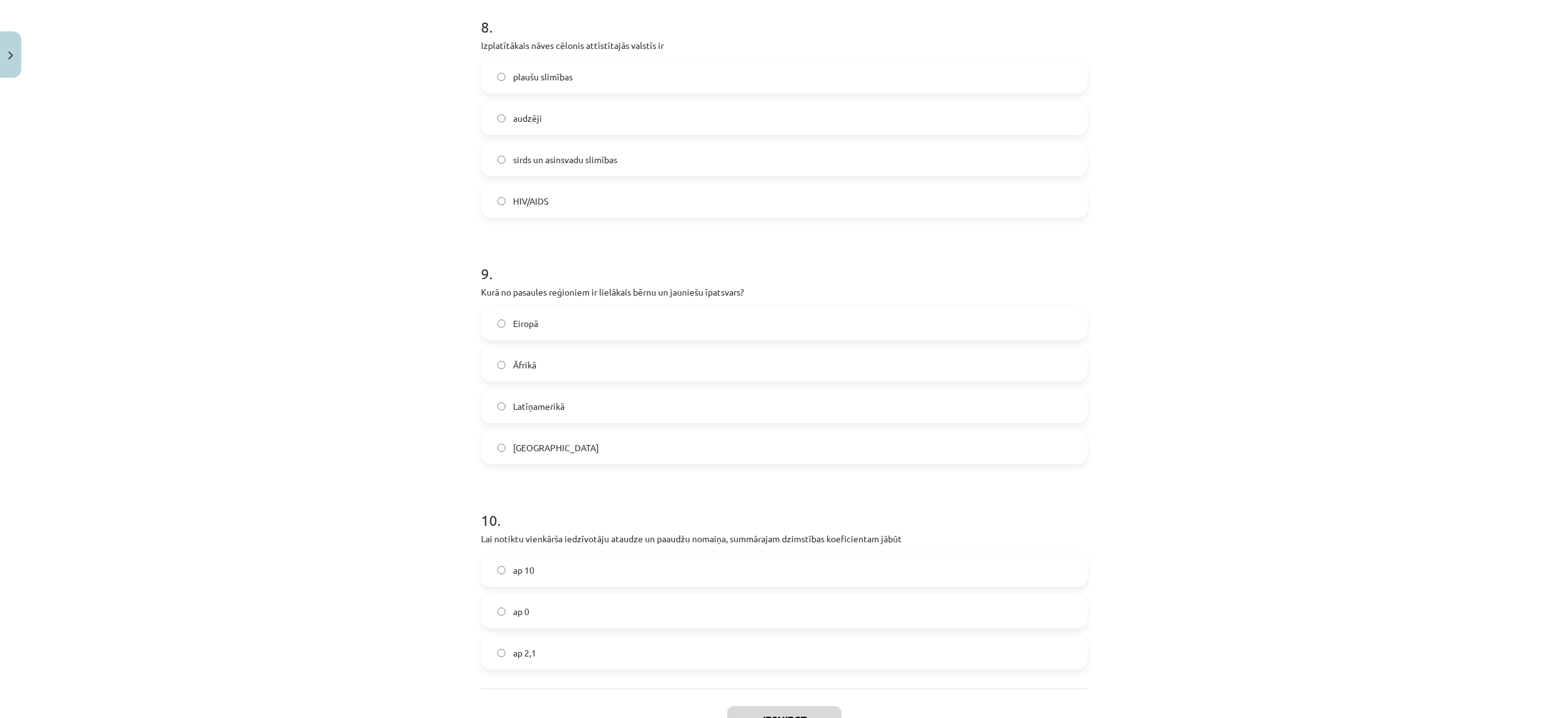
scroll to position [1870, 0]
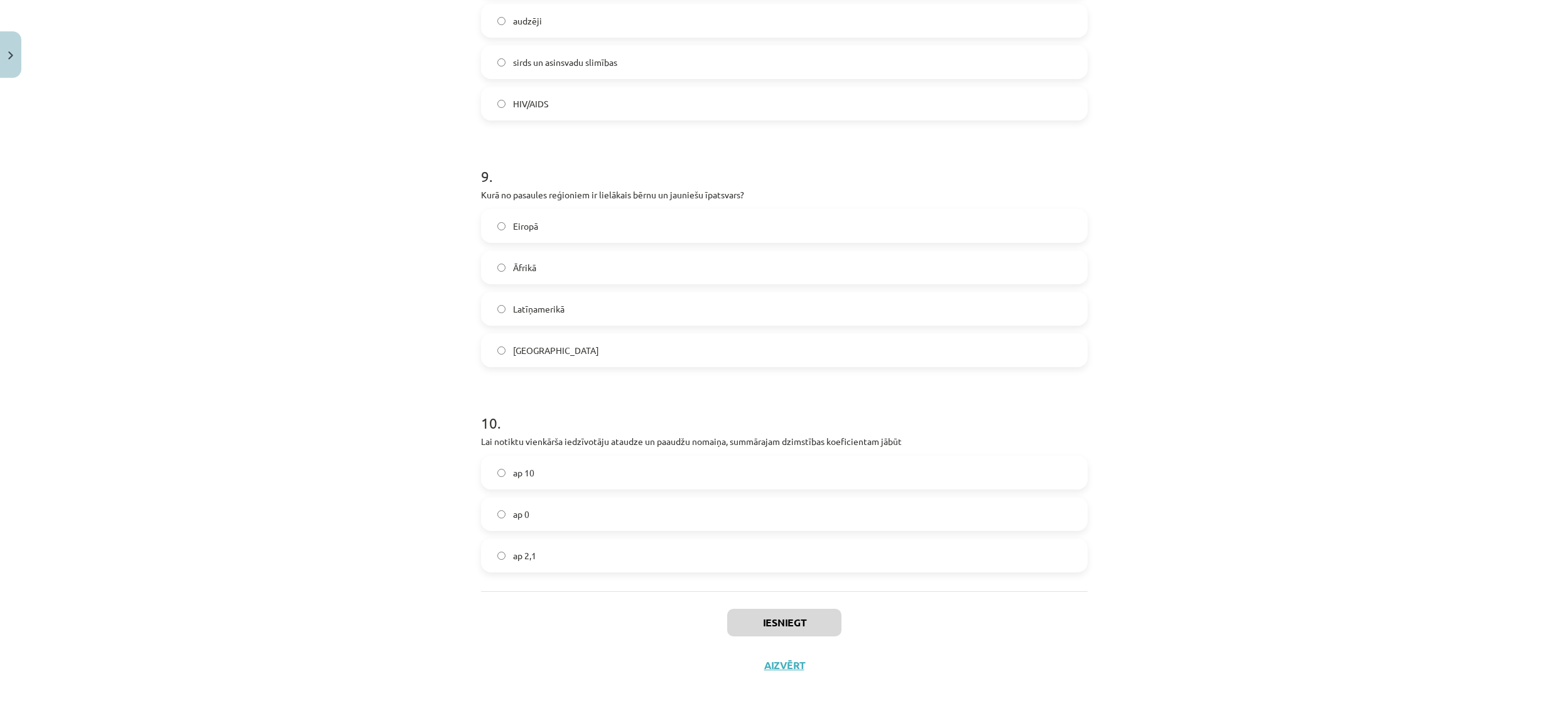
click at [297, 575] on div "Mācību tēma: Ģeogrāfijas i - 10. klases 2. ieskaites mācību materiāls #4 Noslēg…" at bounding box center [784, 359] width 1568 height 718
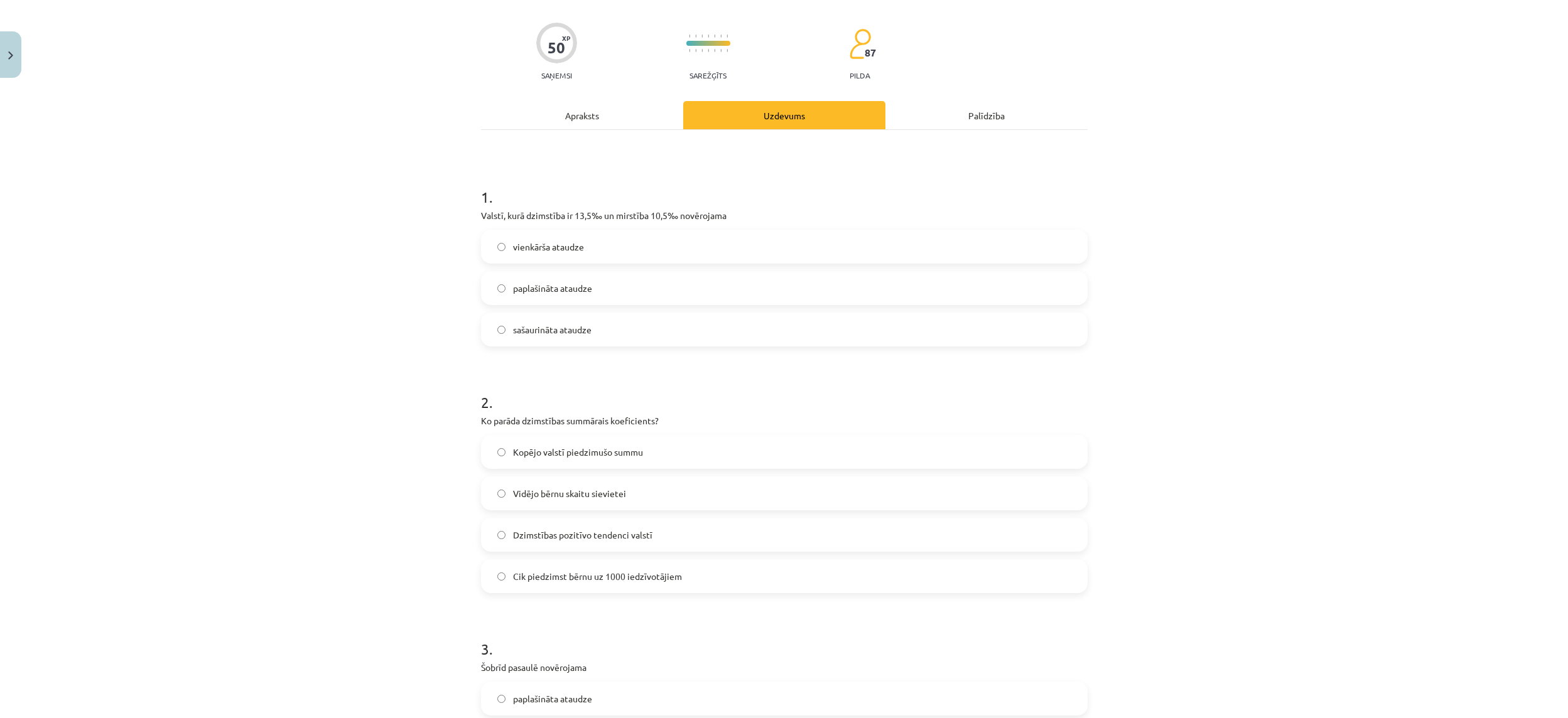
scroll to position [0, 0]
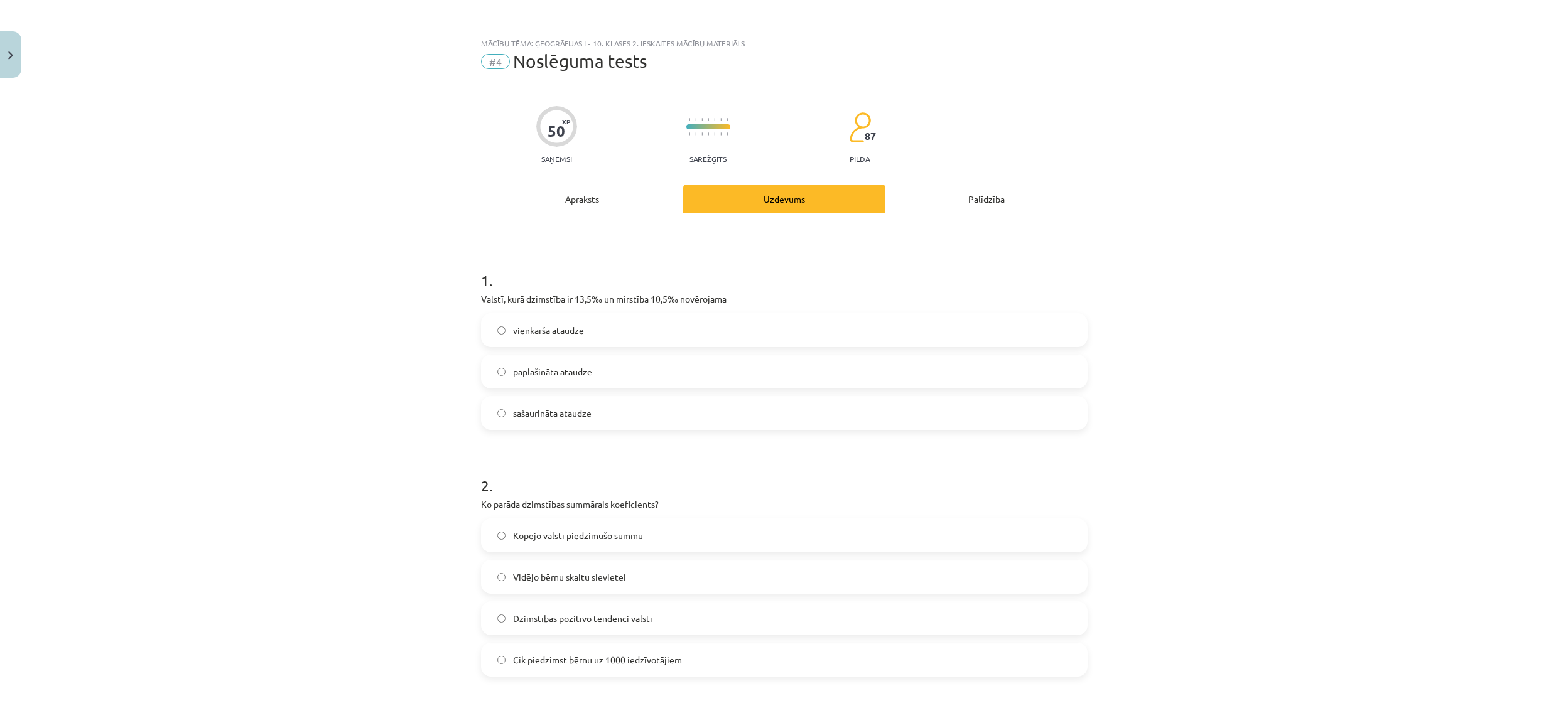
click at [553, 373] on span "paplašināta ataudze" at bounding box center [552, 372] width 79 height 13
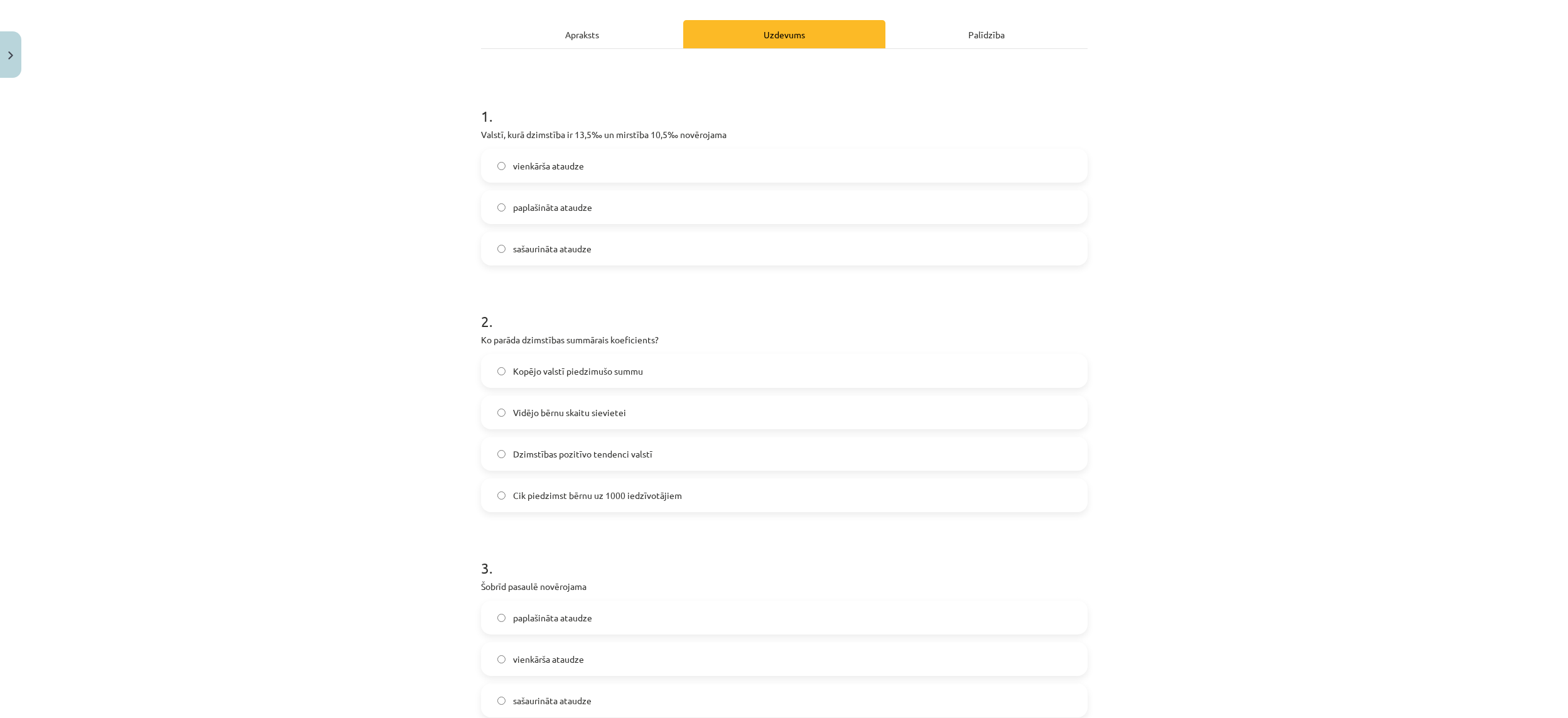
scroll to position [188, 0]
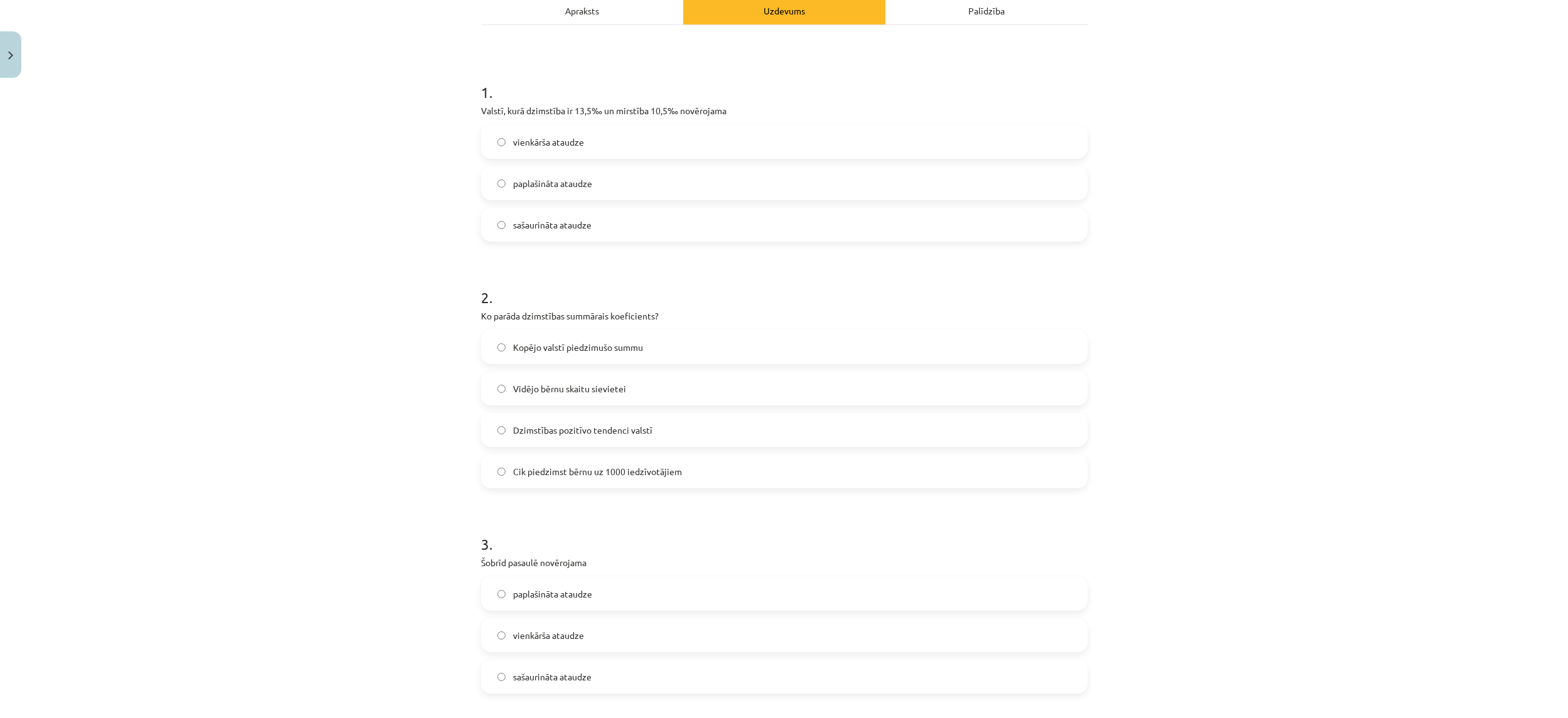
click at [393, 687] on div "Mācību tēma: Ģeogrāfijas i - 10. klases 2. ieskaites mācību materiāls #4 Noslēg…" at bounding box center [784, 359] width 1568 height 718
click at [562, 395] on span "Vidējo bērnu skaitu sievietei" at bounding box center [569, 389] width 113 height 13
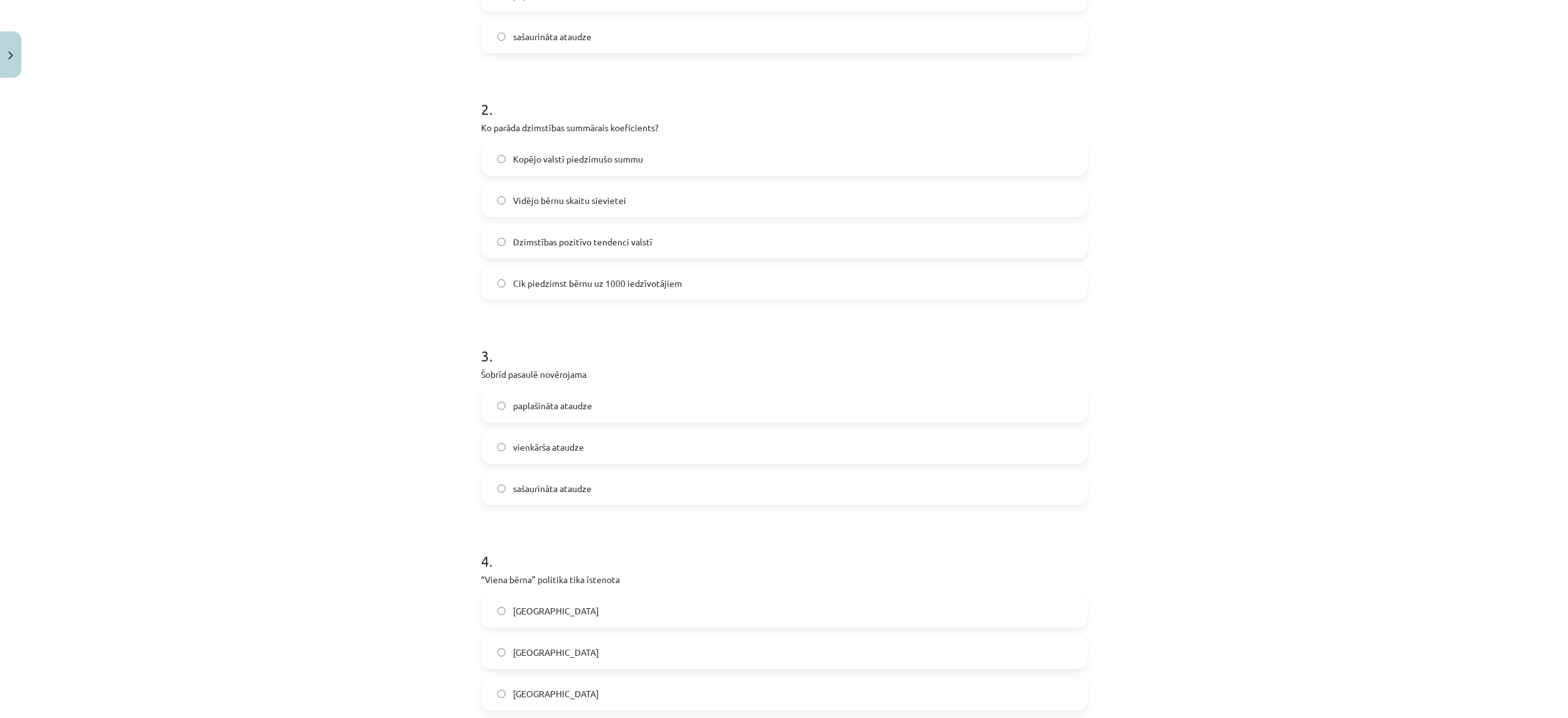
scroll to position [439, 0]
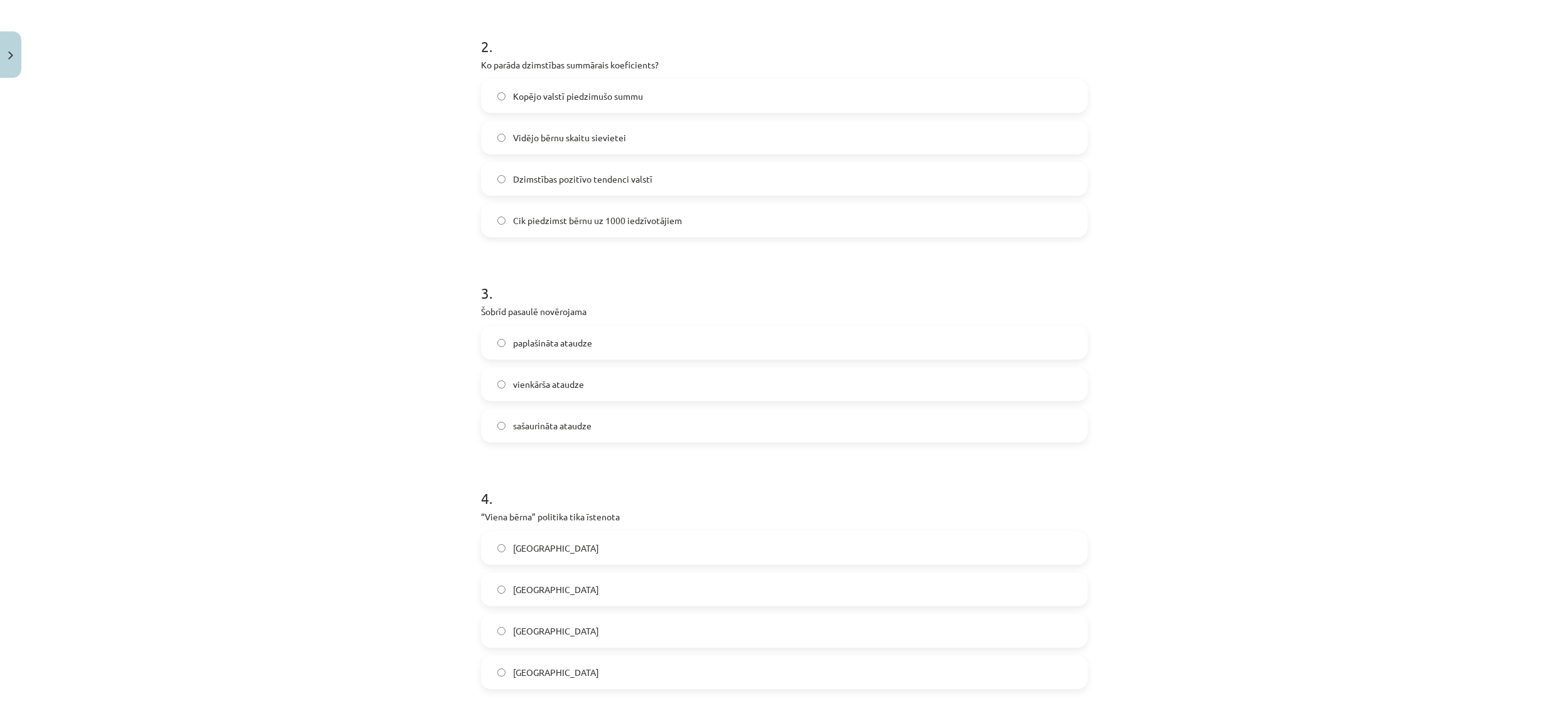
click at [547, 350] on label "paplašināta ataudze" at bounding box center [784, 342] width 604 height 31
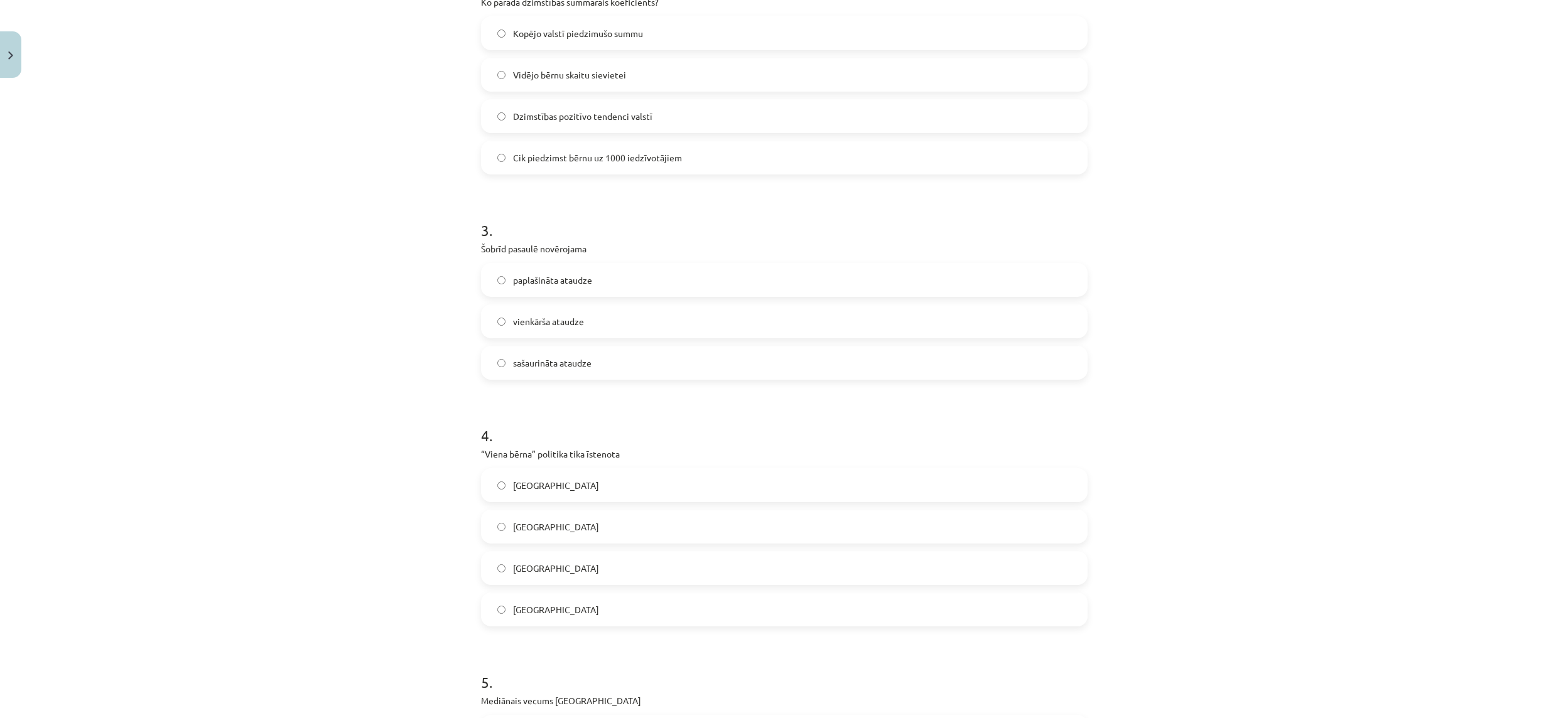
scroll to position [565, 0]
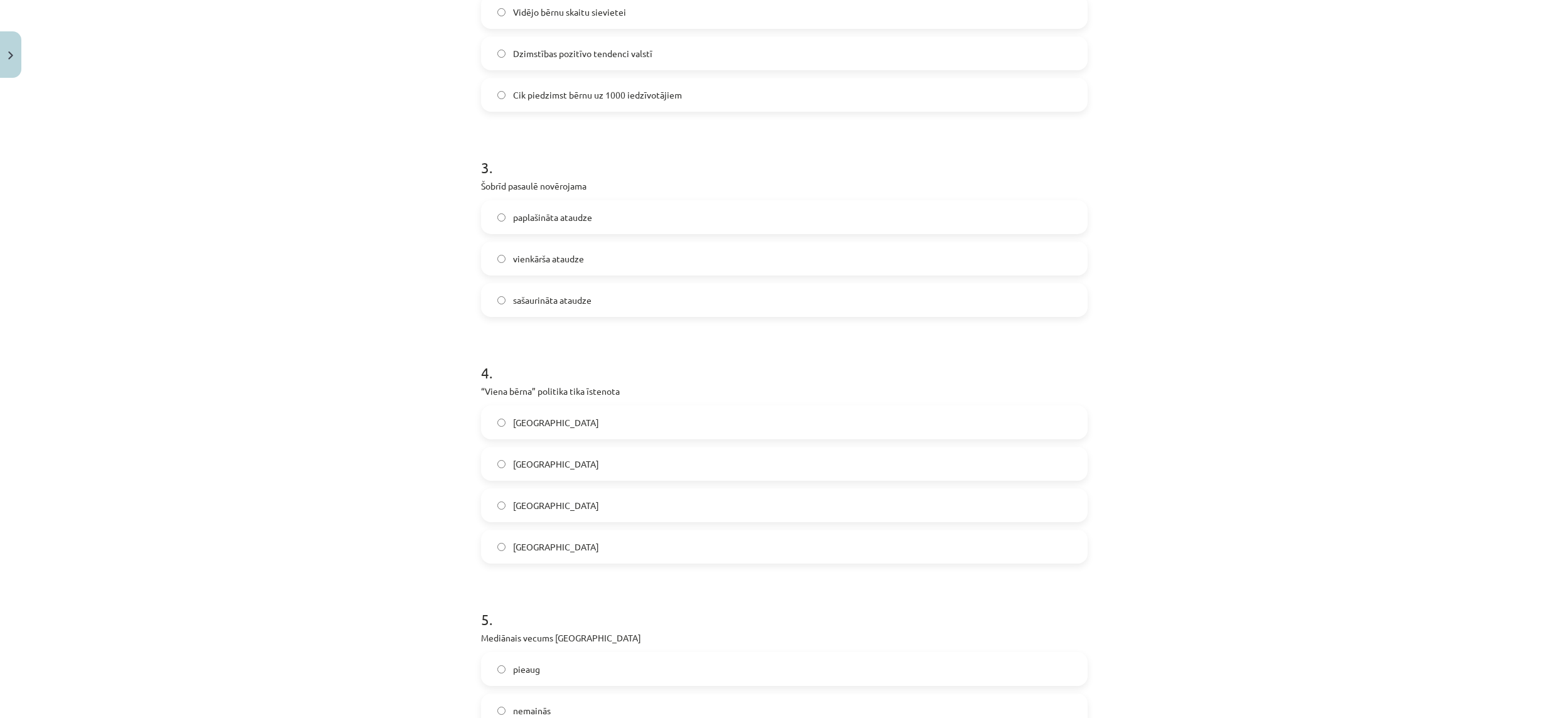
click at [513, 505] on span "Ķīnā" at bounding box center [555, 505] width 86 height 13
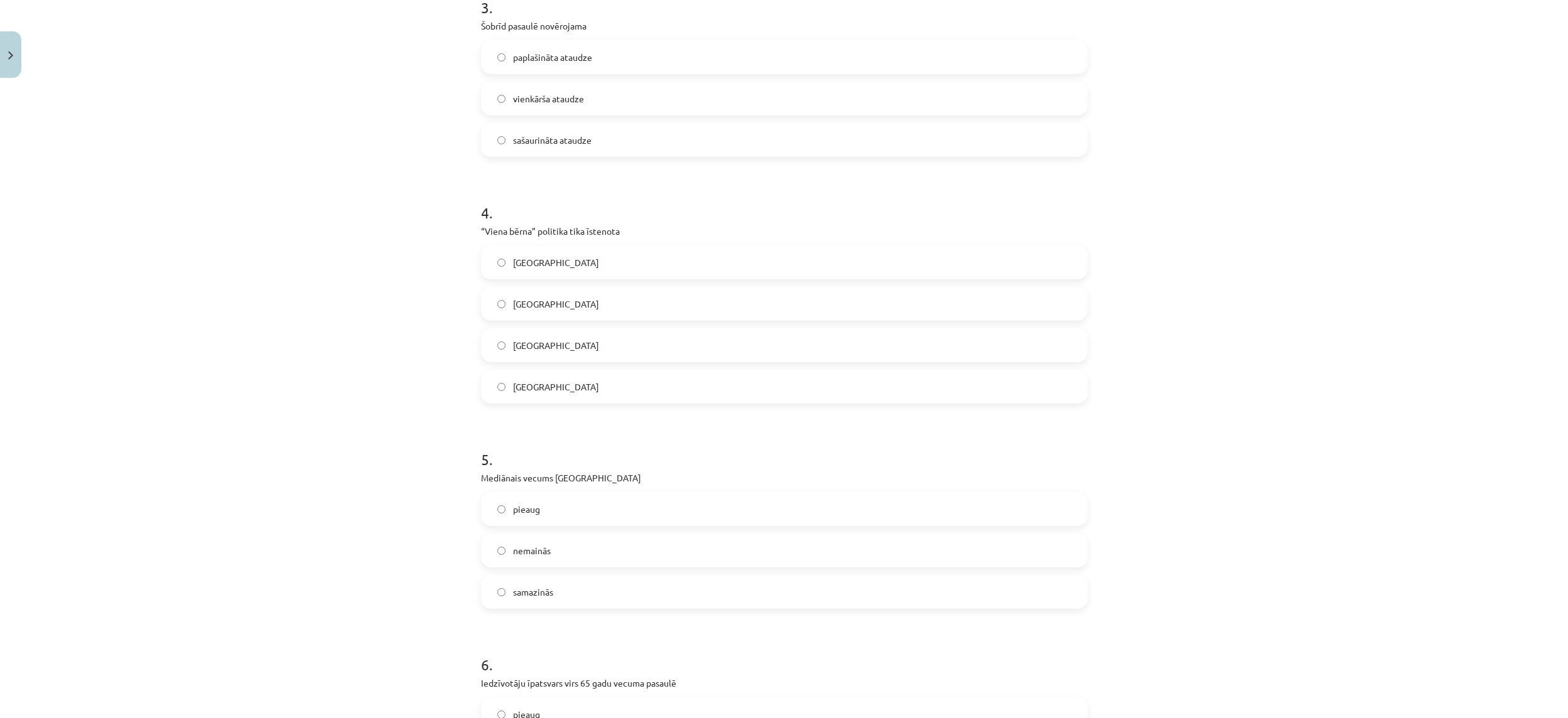
scroll to position [753, 0]
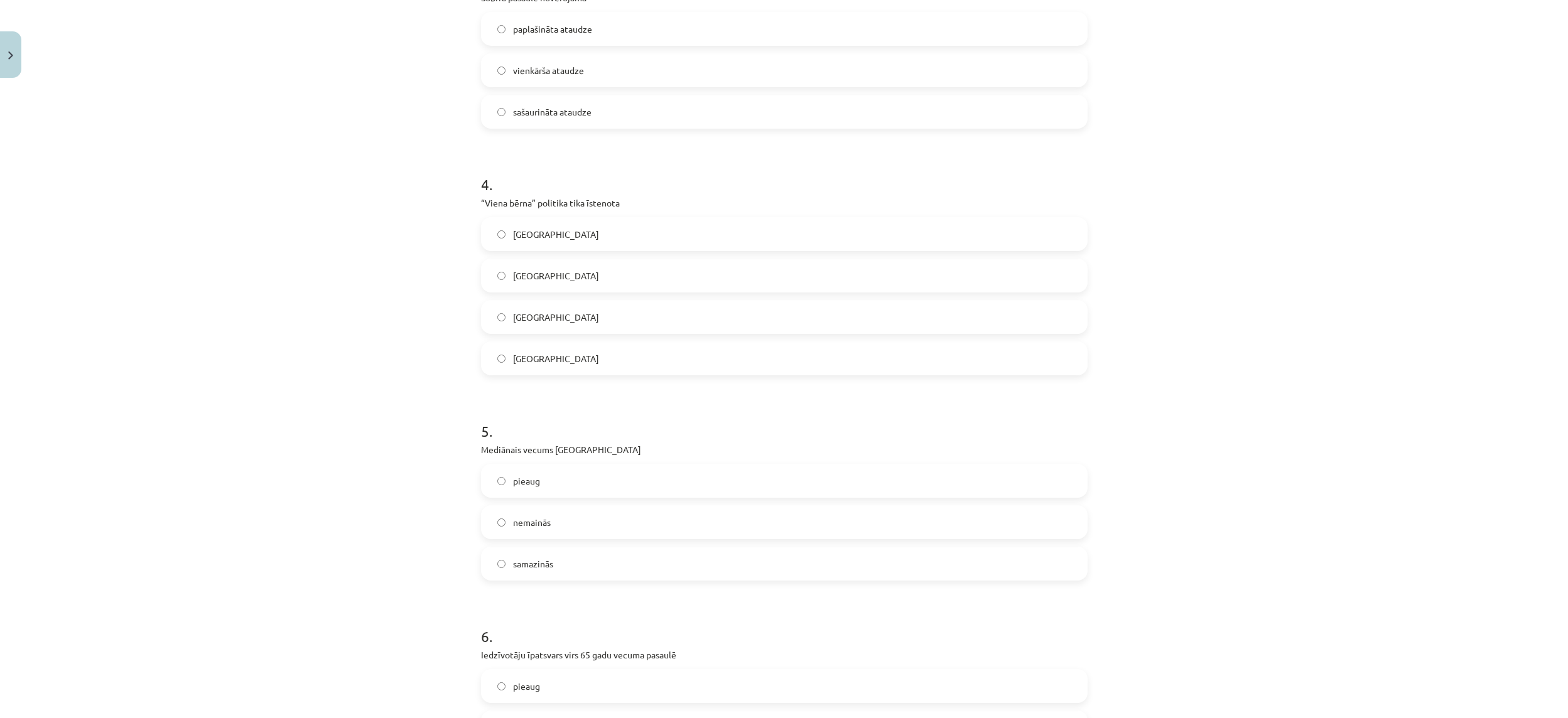
click at [502, 483] on label "pieaug" at bounding box center [784, 480] width 604 height 31
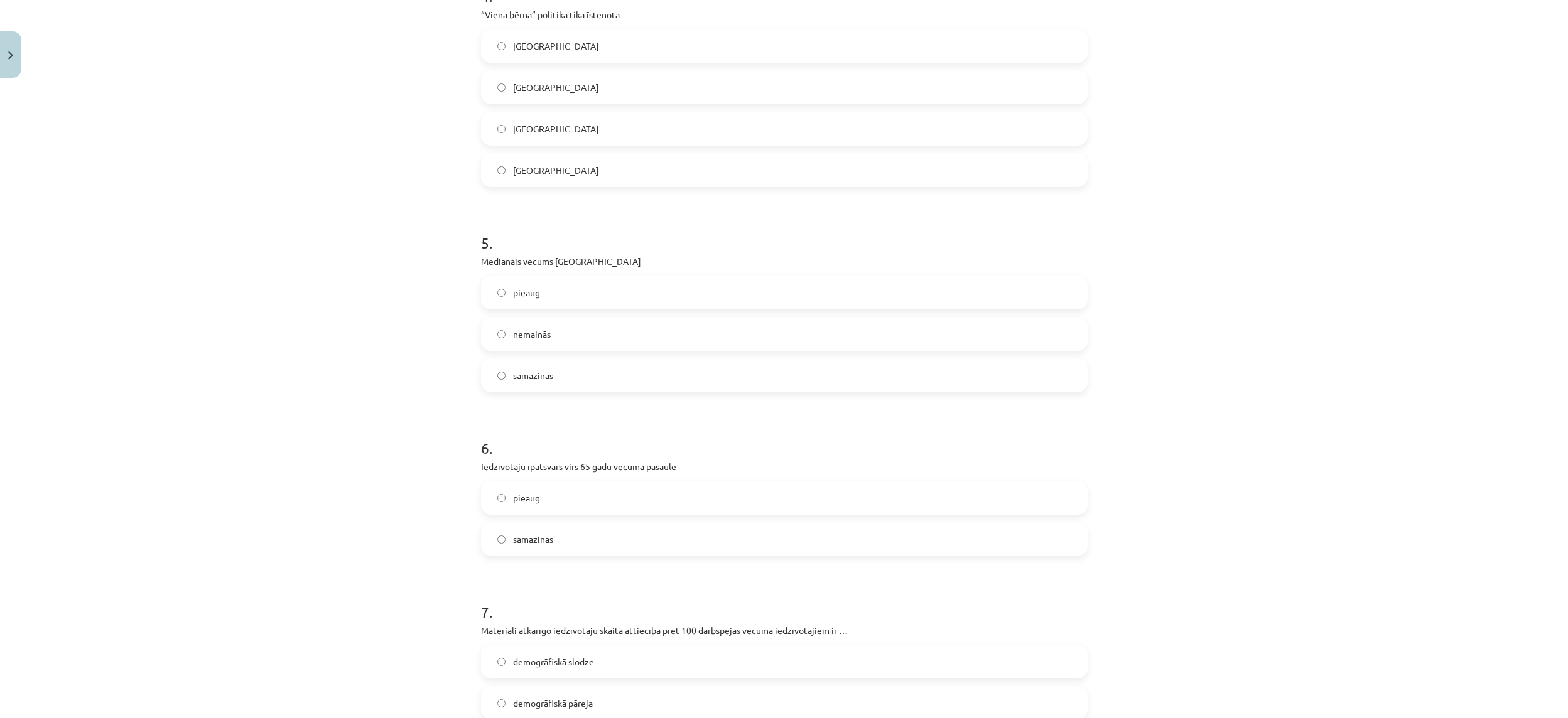
scroll to position [1004, 0]
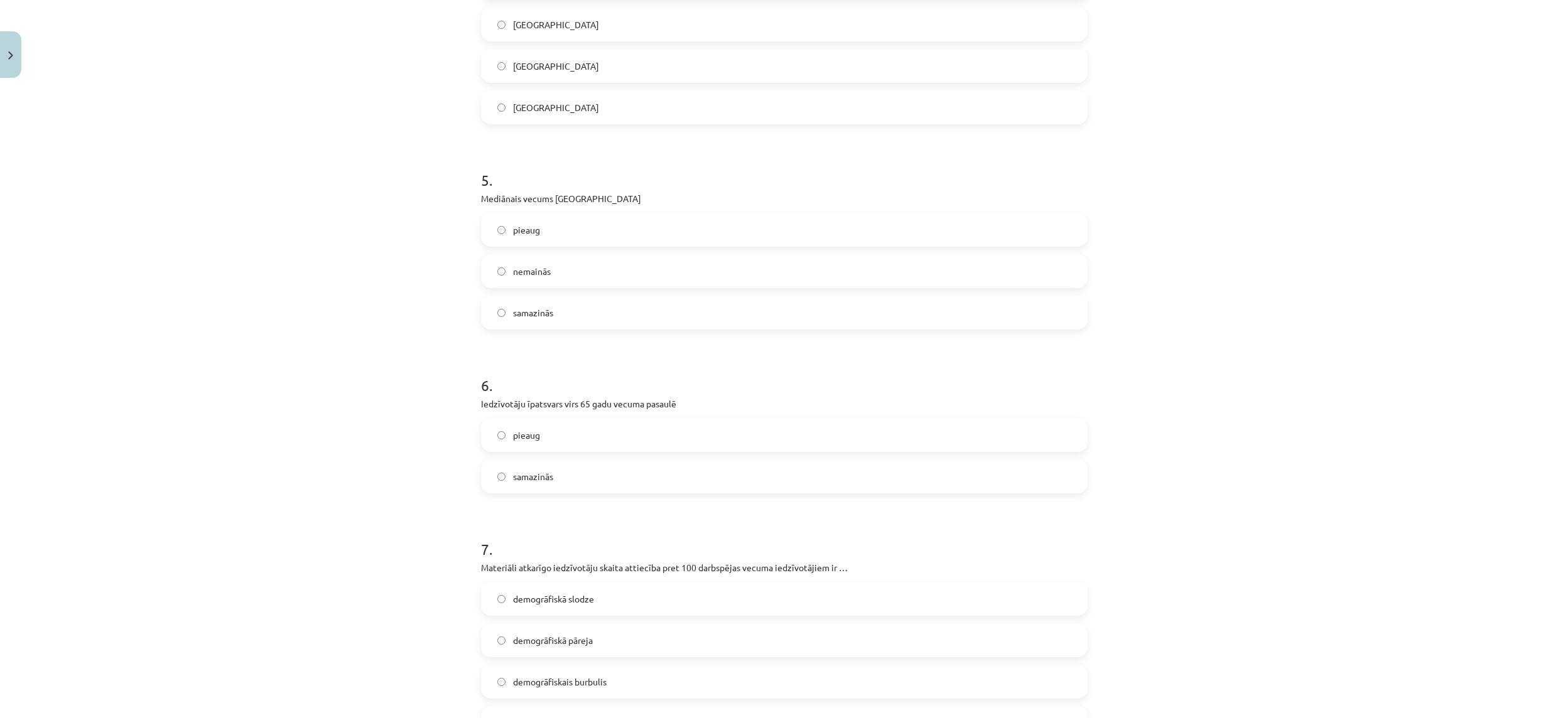
click at [482, 434] on label "pieaug" at bounding box center [784, 434] width 604 height 31
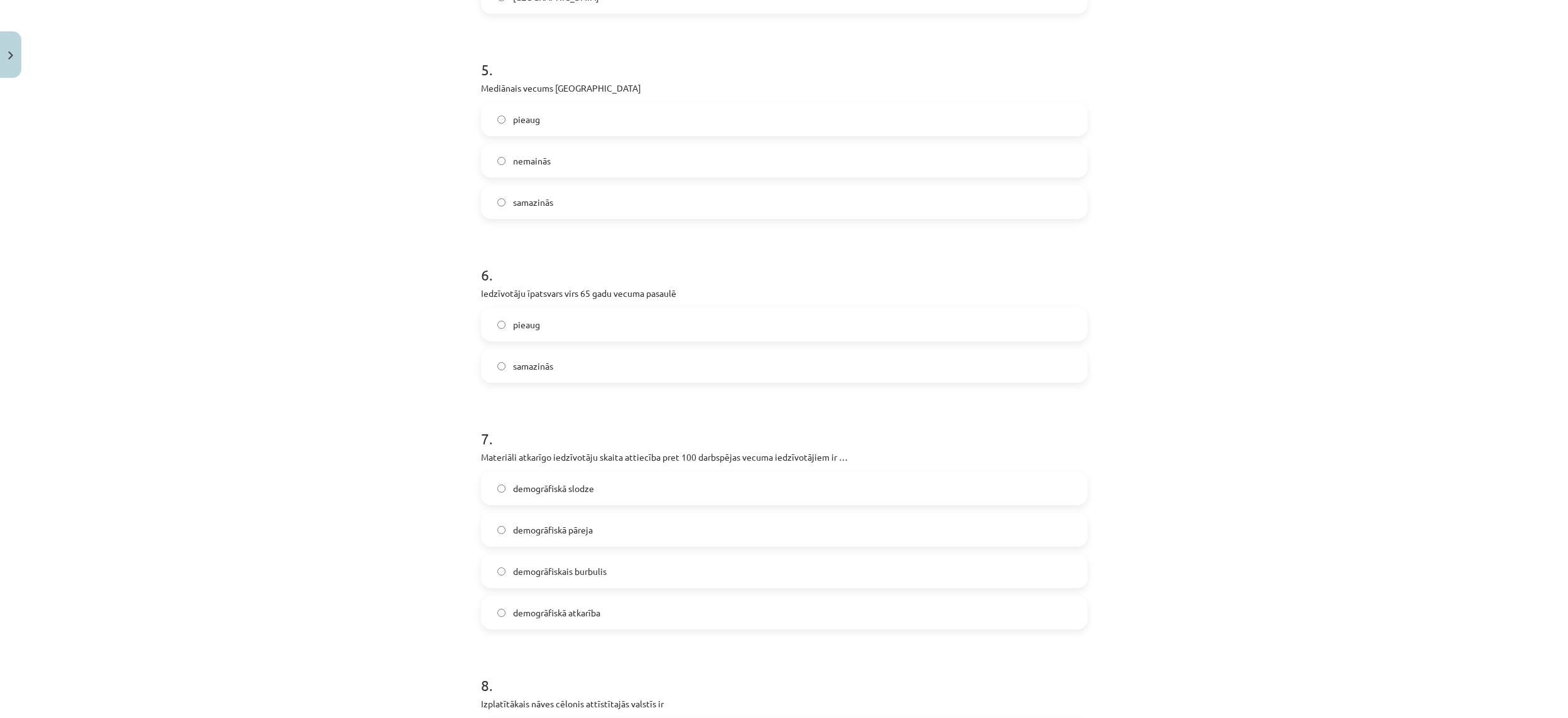
scroll to position [1130, 0]
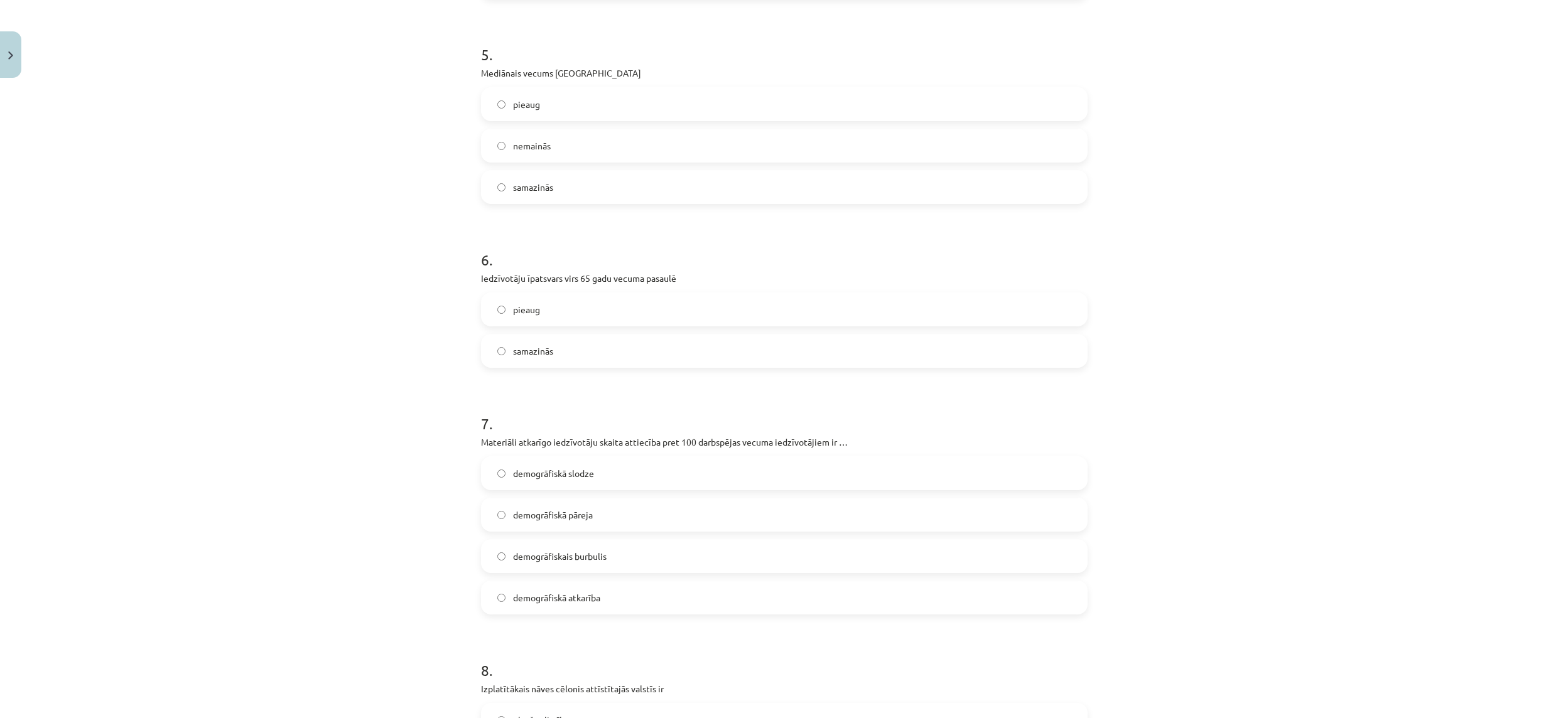
click at [490, 462] on label "demogrāfiskā slodze" at bounding box center [784, 473] width 604 height 31
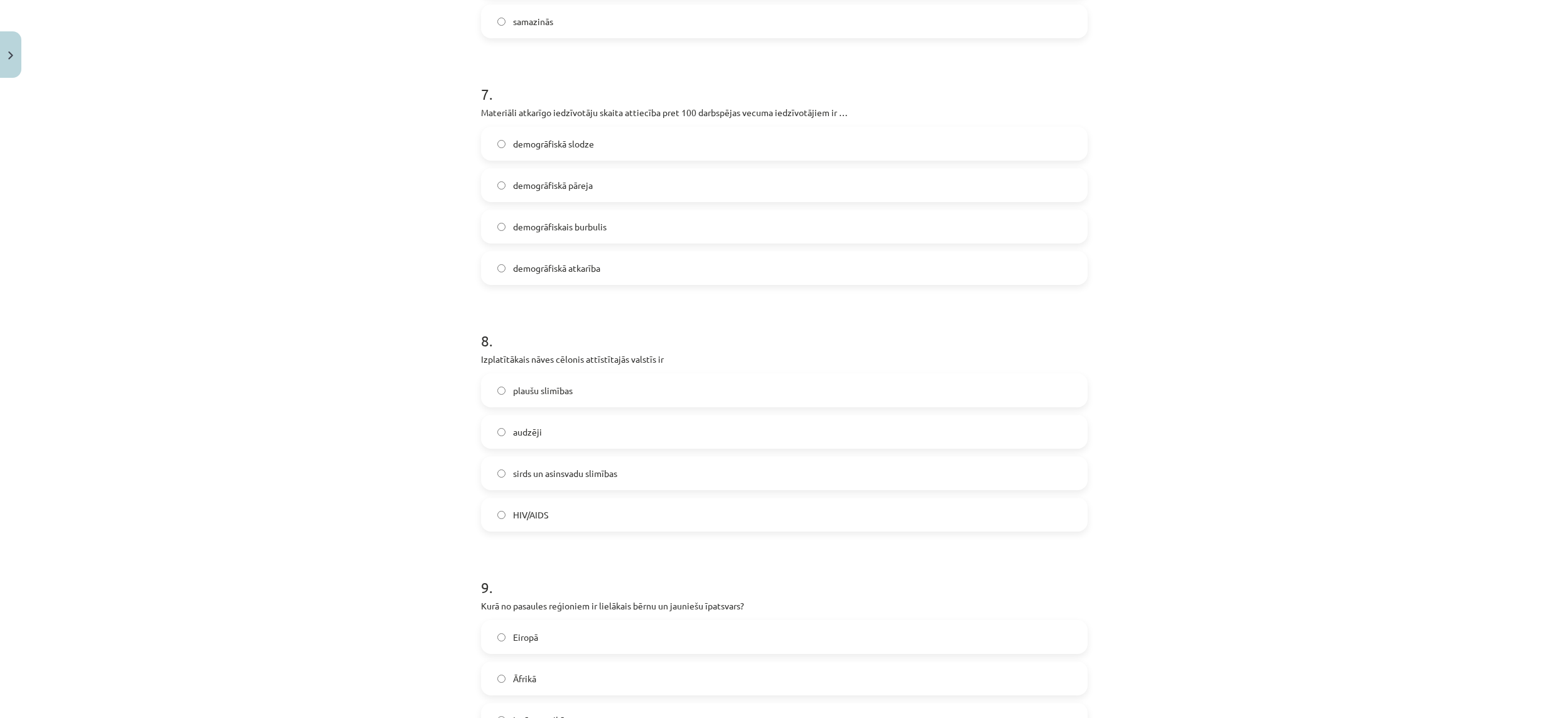
scroll to position [1506, 0]
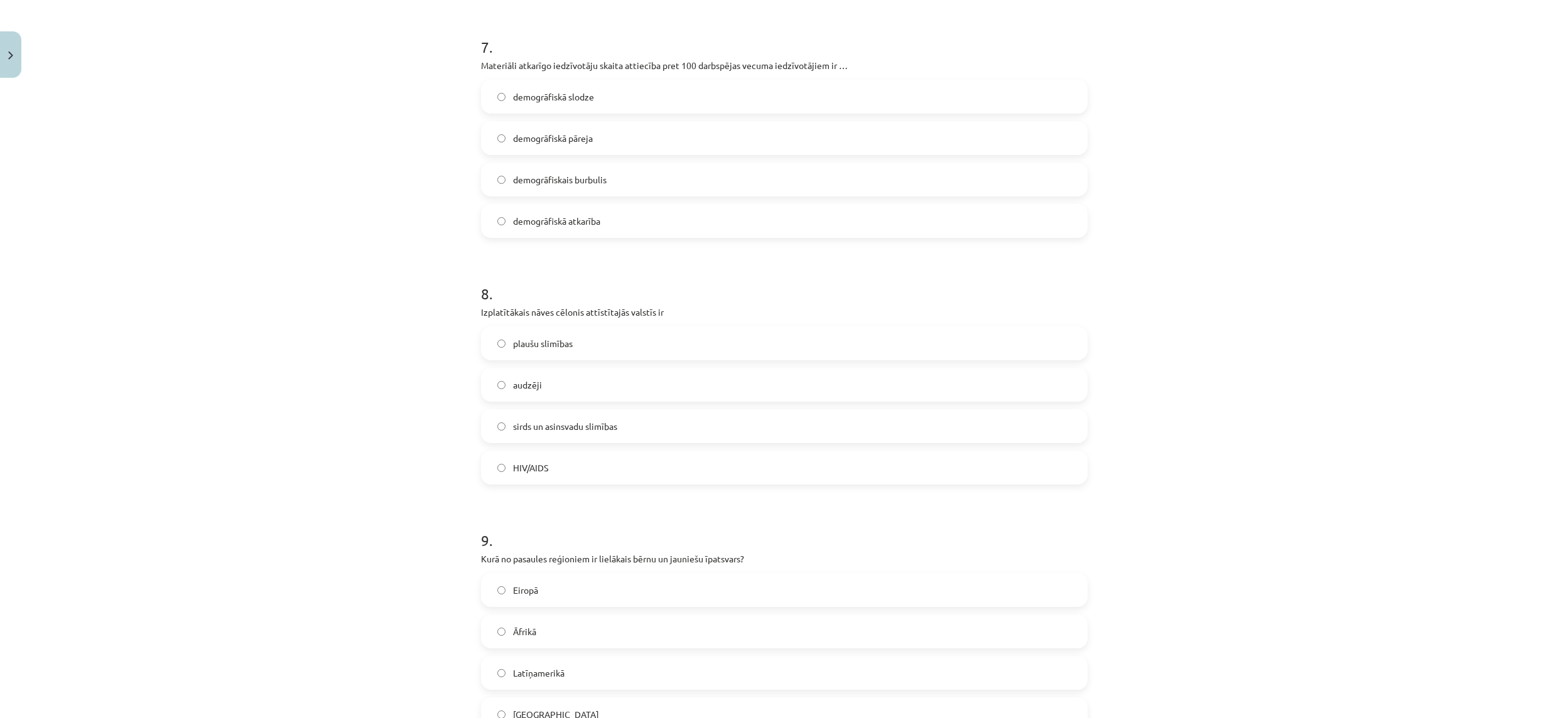
click at [564, 441] on div "sirds un asinsvadu slimības" at bounding box center [784, 426] width 607 height 34
click at [559, 429] on span "sirds un asinsvadu slimības" at bounding box center [565, 426] width 104 height 13
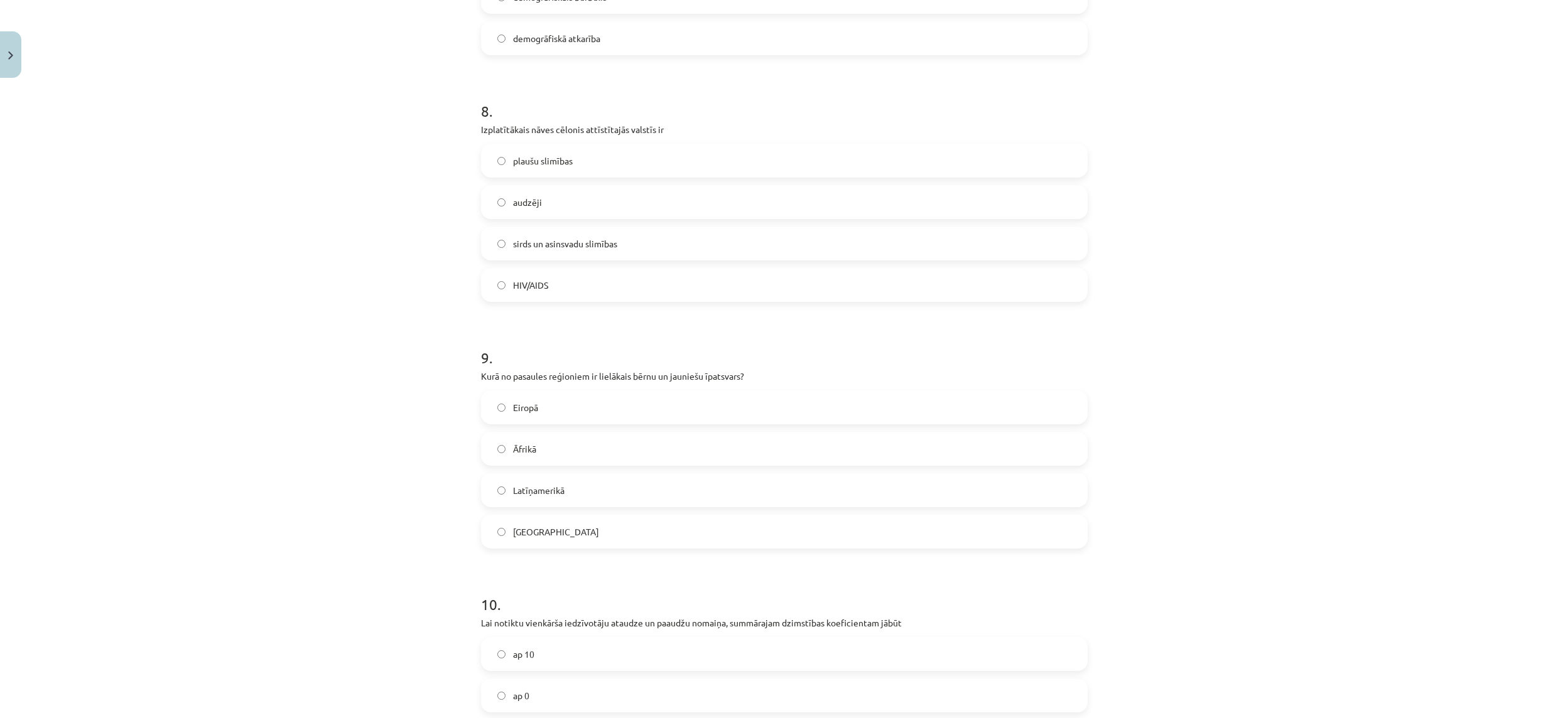
scroll to position [1694, 0]
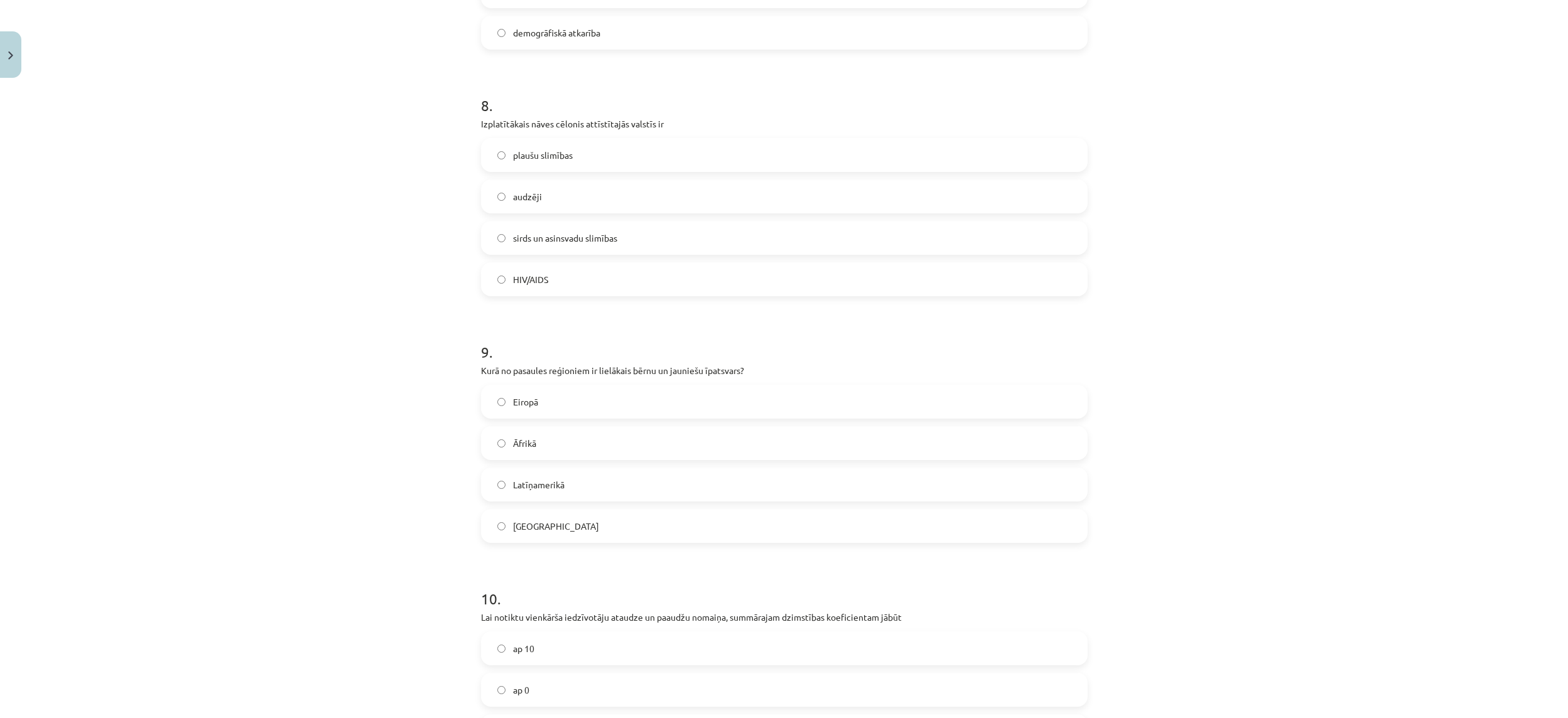
click at [517, 445] on span "Āfrikā" at bounding box center [524, 444] width 23 height 13
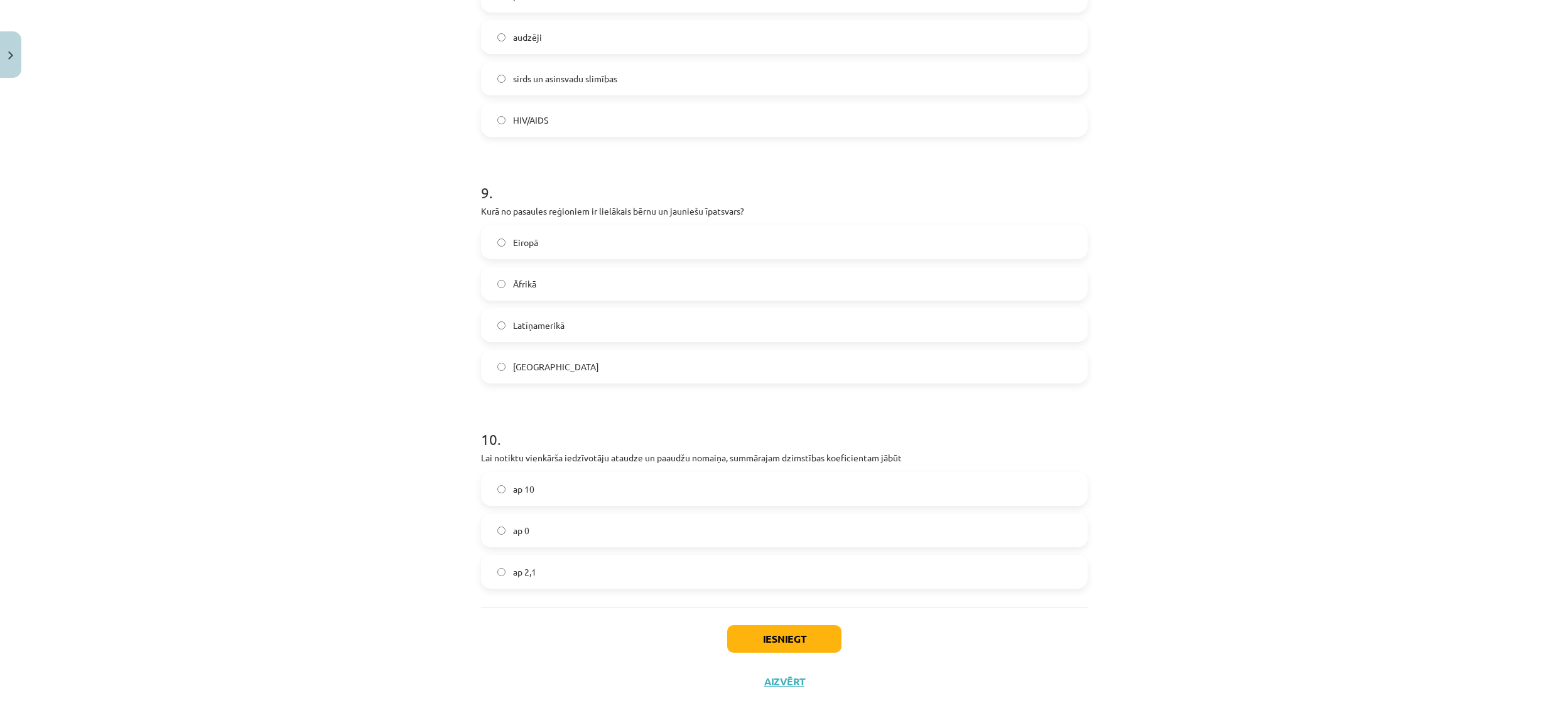
scroll to position [1870, 0]
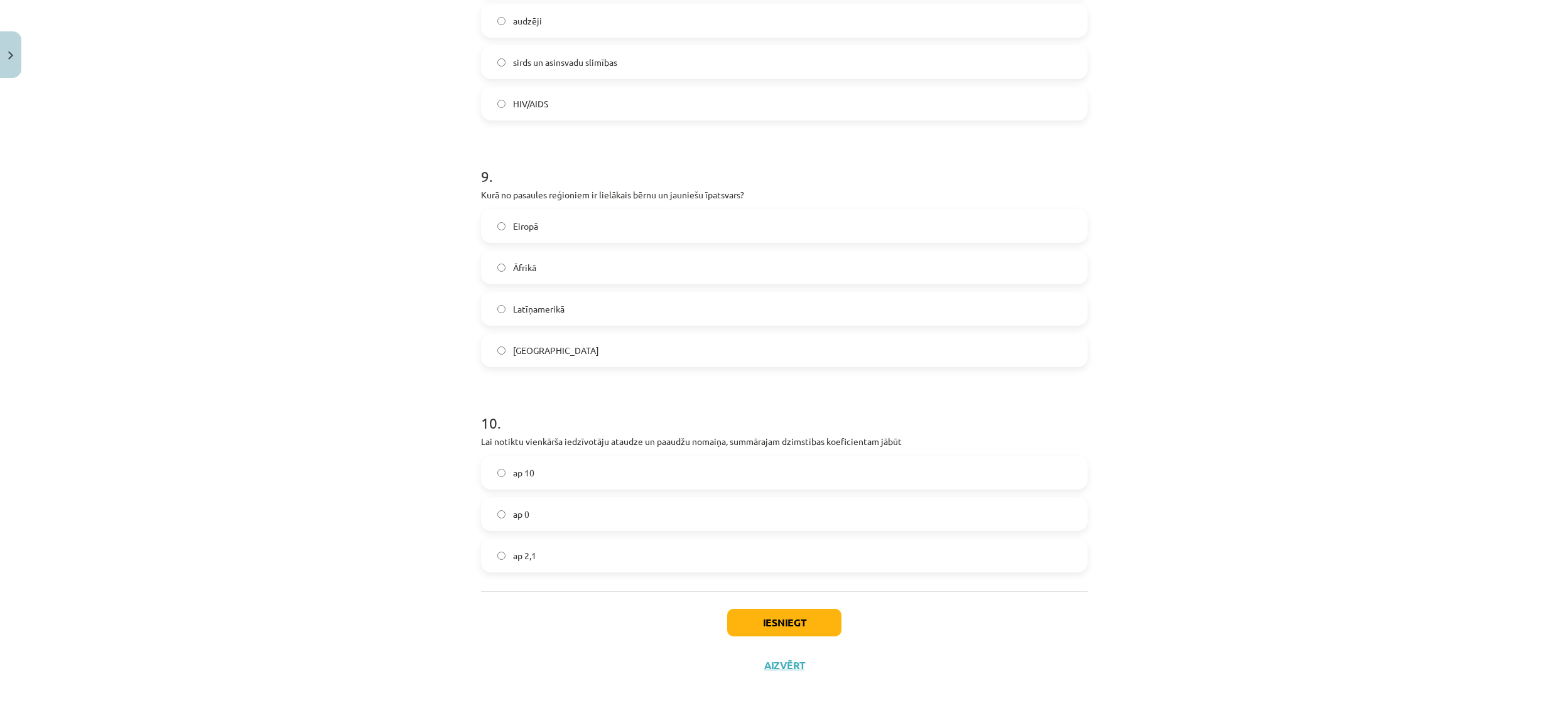
click at [553, 559] on label "ap 2,1" at bounding box center [784, 555] width 604 height 31
click at [747, 614] on button "Iesniegt" at bounding box center [784, 623] width 114 height 28
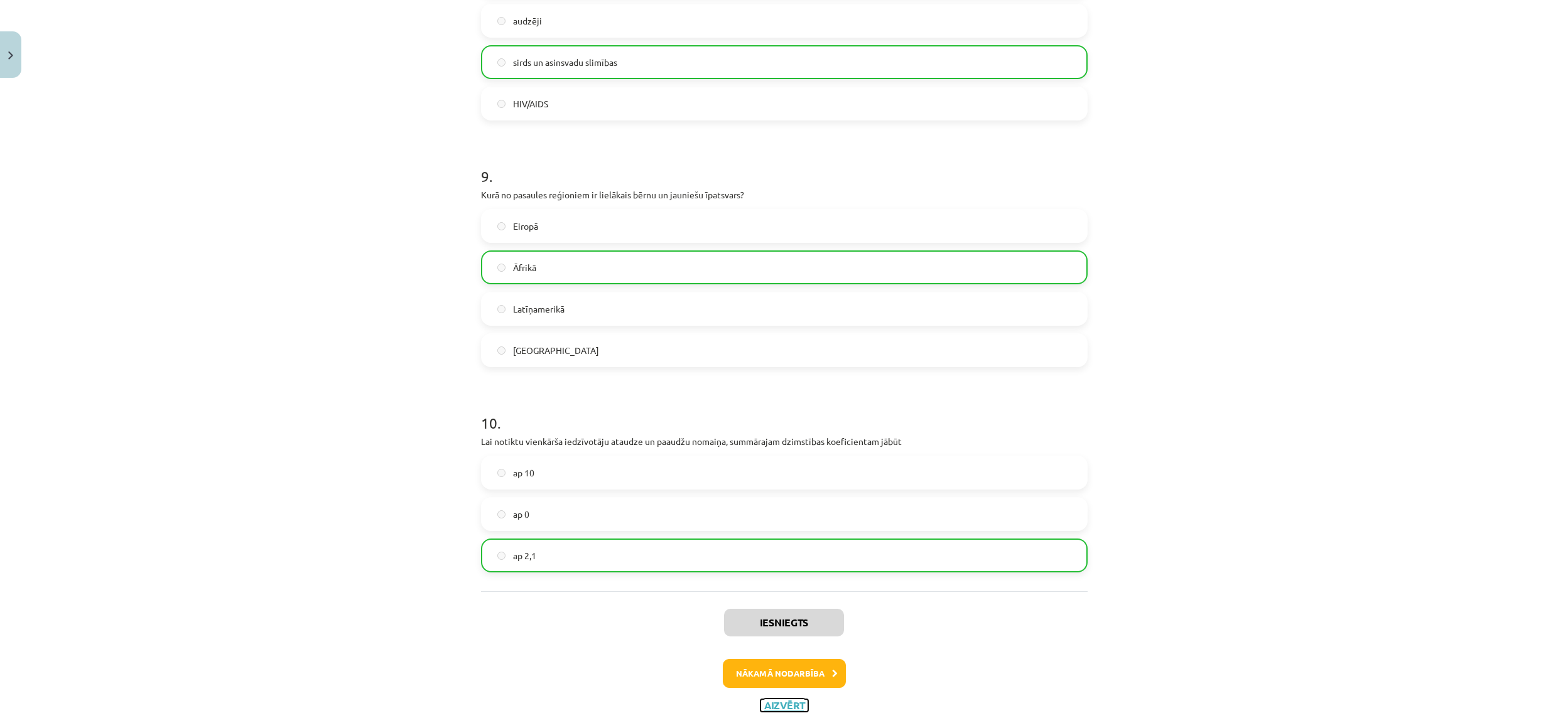
click at [776, 701] on button "Aizvērt" at bounding box center [784, 705] width 48 height 13
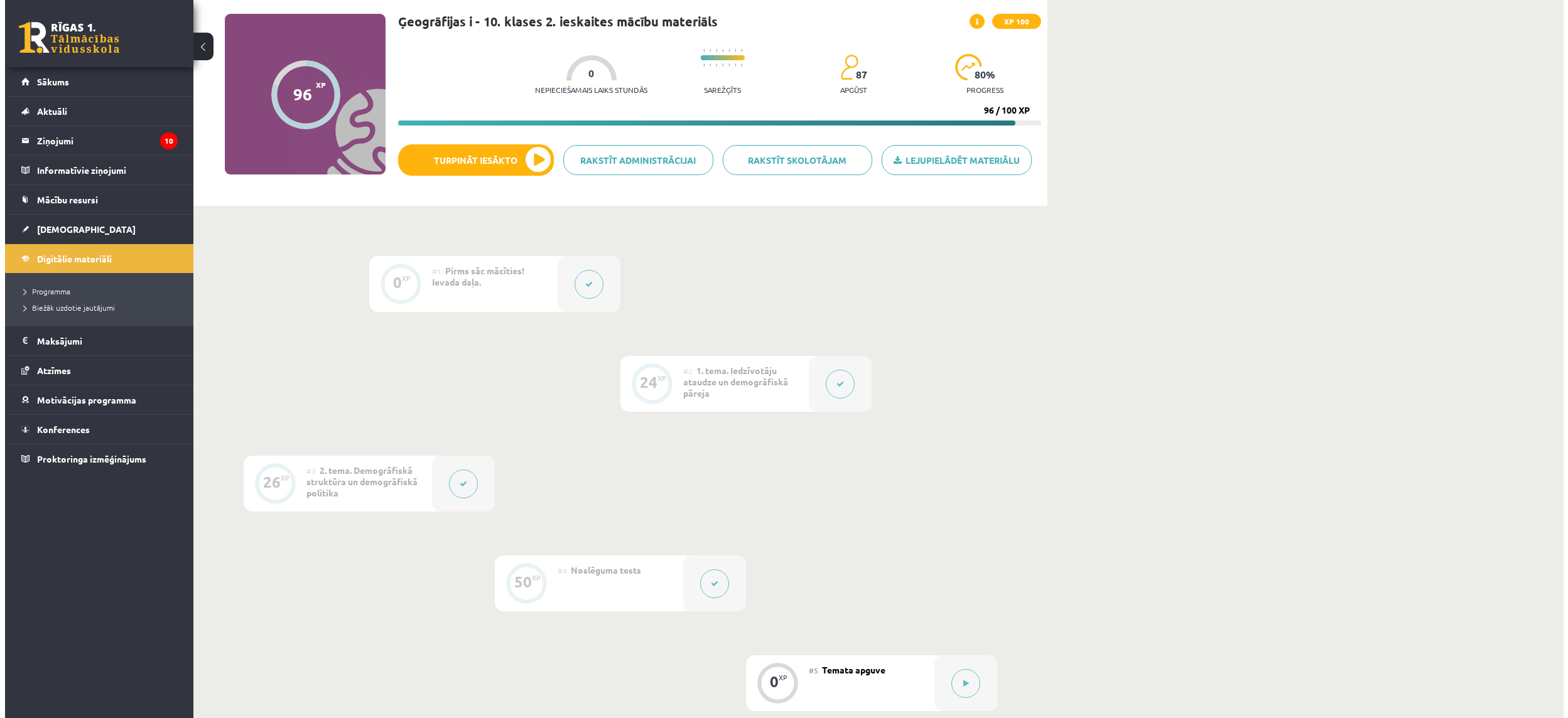
scroll to position [295, 0]
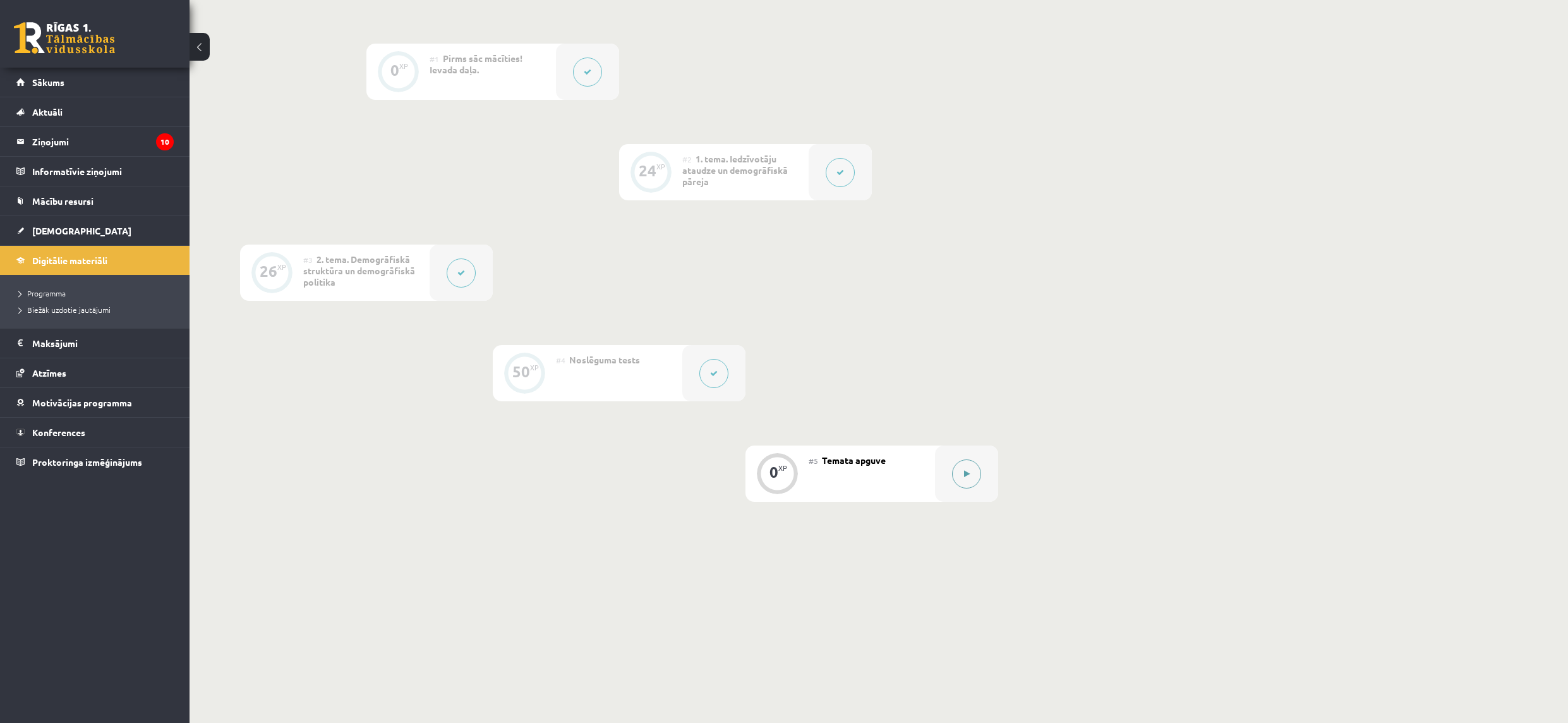
click at [970, 481] on button at bounding box center [966, 474] width 29 height 29
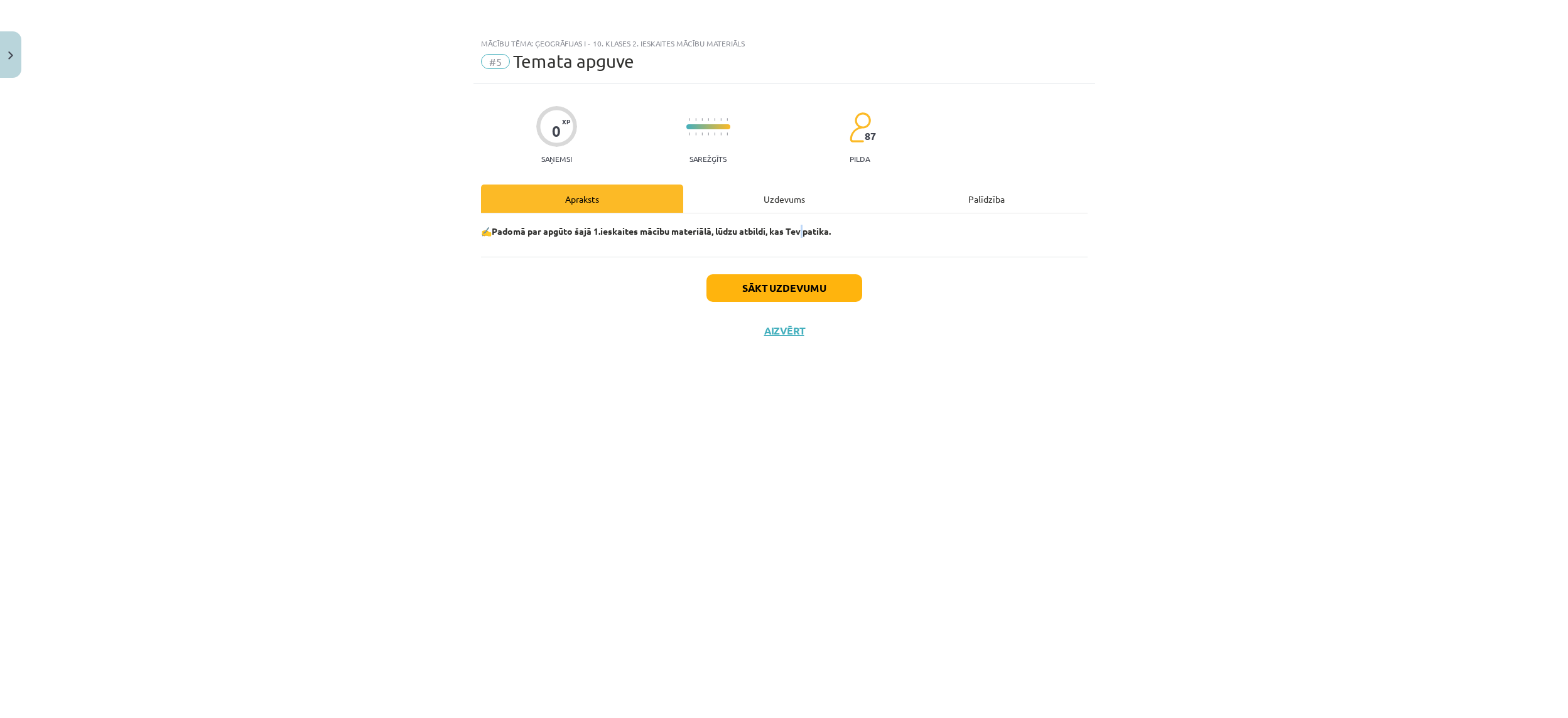
click at [803, 224] on p "✍️Padomā par apgūto šajā 1.ieskaites mācību materiālā, lūdzu atbildi, kas Tev p…" at bounding box center [784, 231] width 607 height 13
click at [792, 216] on div "✍️Padomā par apgūto šajā 1.ieskaites mācību materiālā, lūdzu atbildi, kas Tev p…" at bounding box center [784, 234] width 607 height 43
click at [792, 207] on div "Uzdevums" at bounding box center [784, 199] width 202 height 29
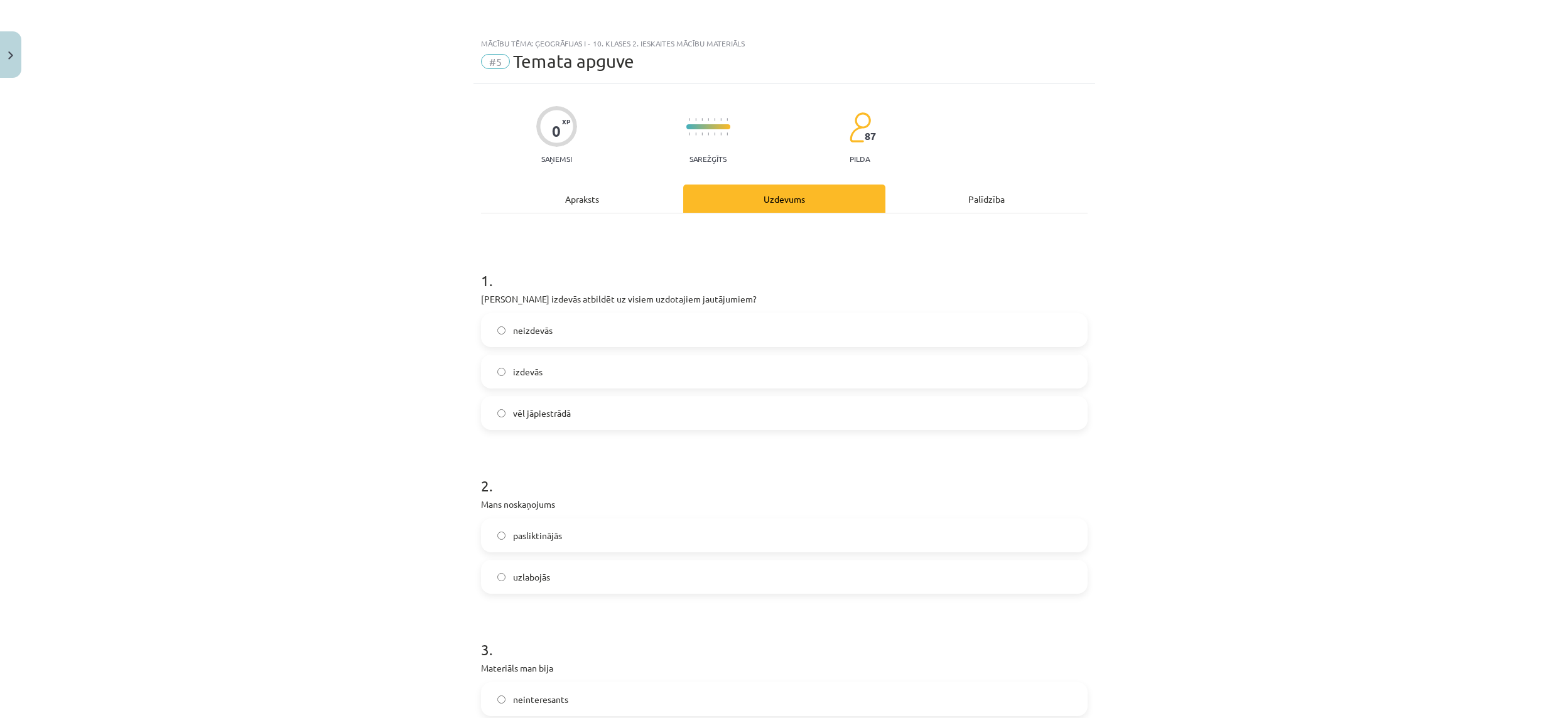
click at [651, 367] on label "izdevās" at bounding box center [784, 371] width 604 height 31
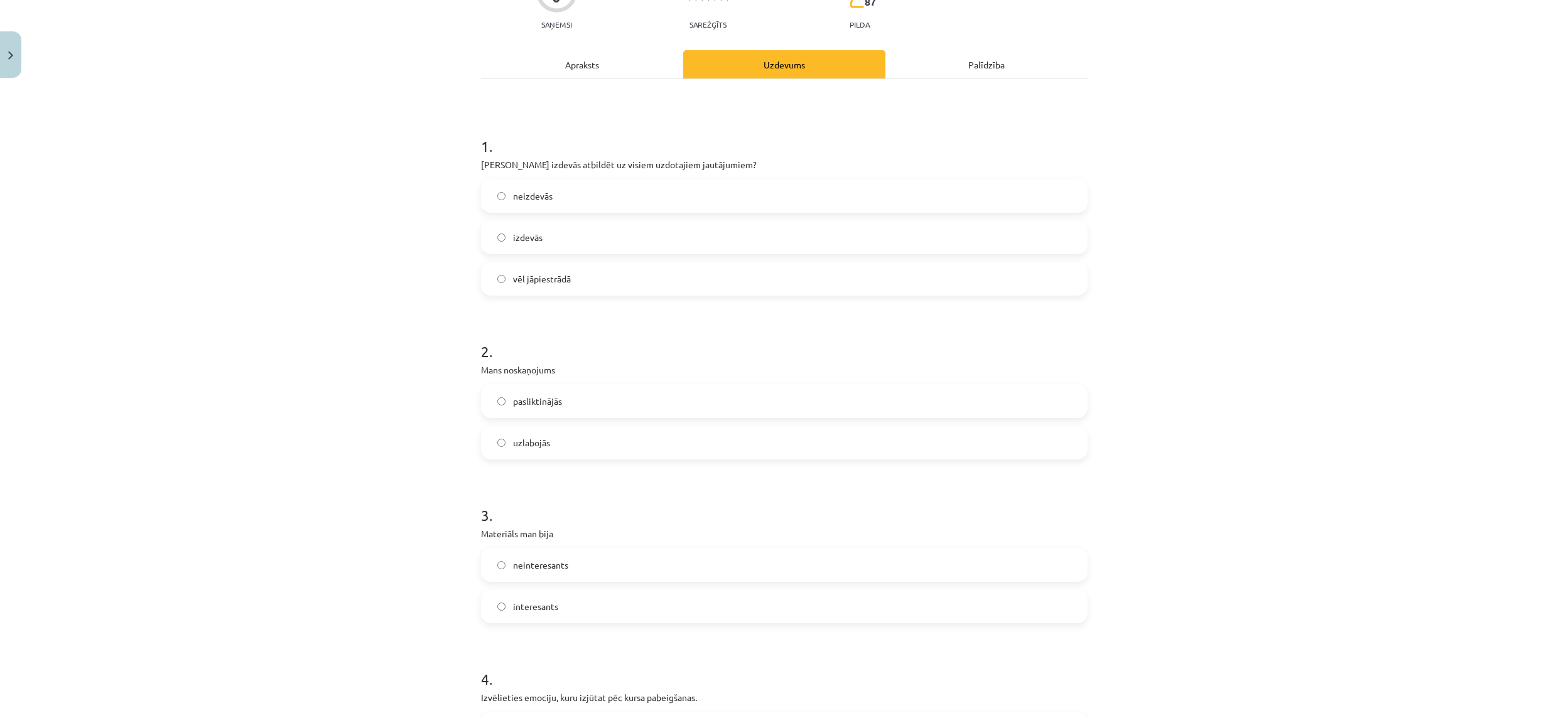
scroll to position [188, 0]
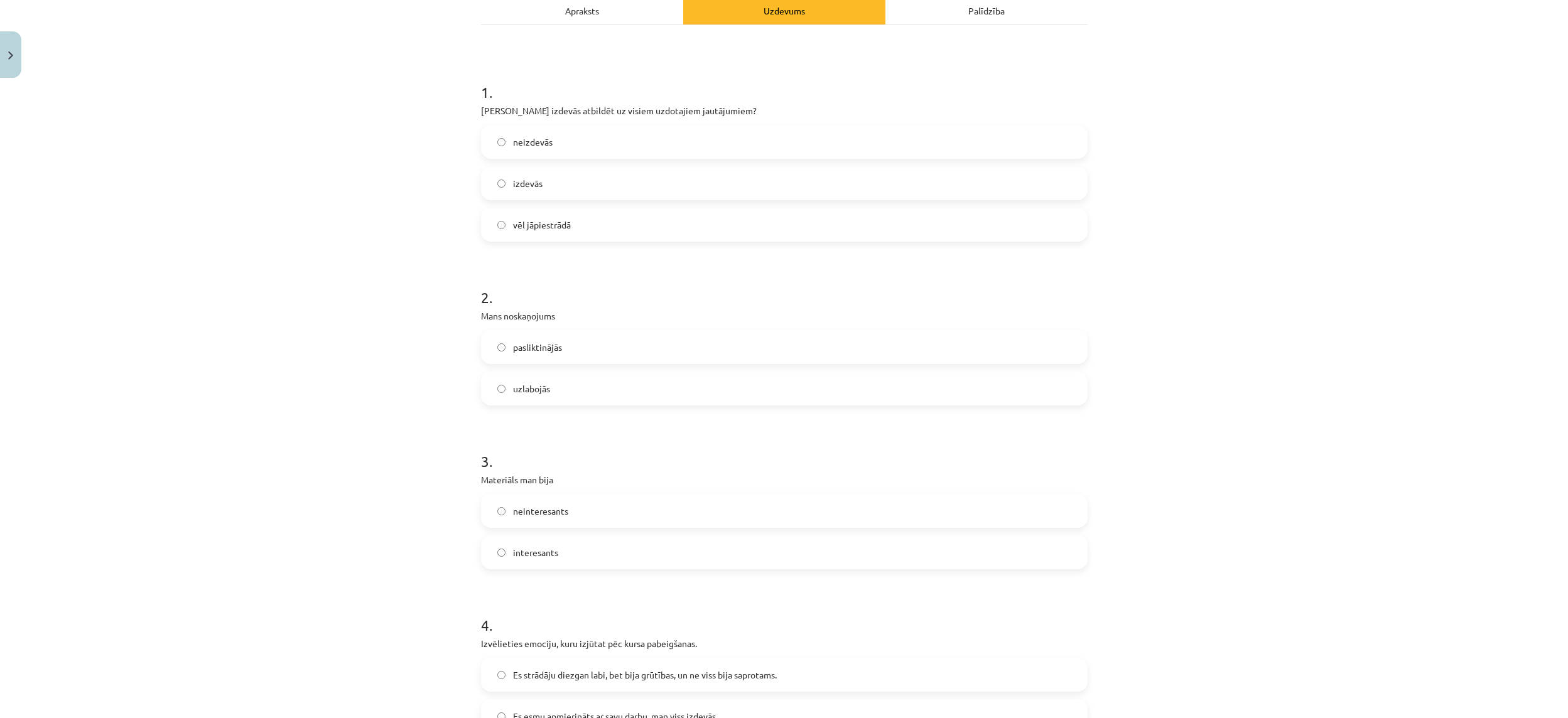
click at [507, 547] on label "interesants" at bounding box center [784, 552] width 604 height 31
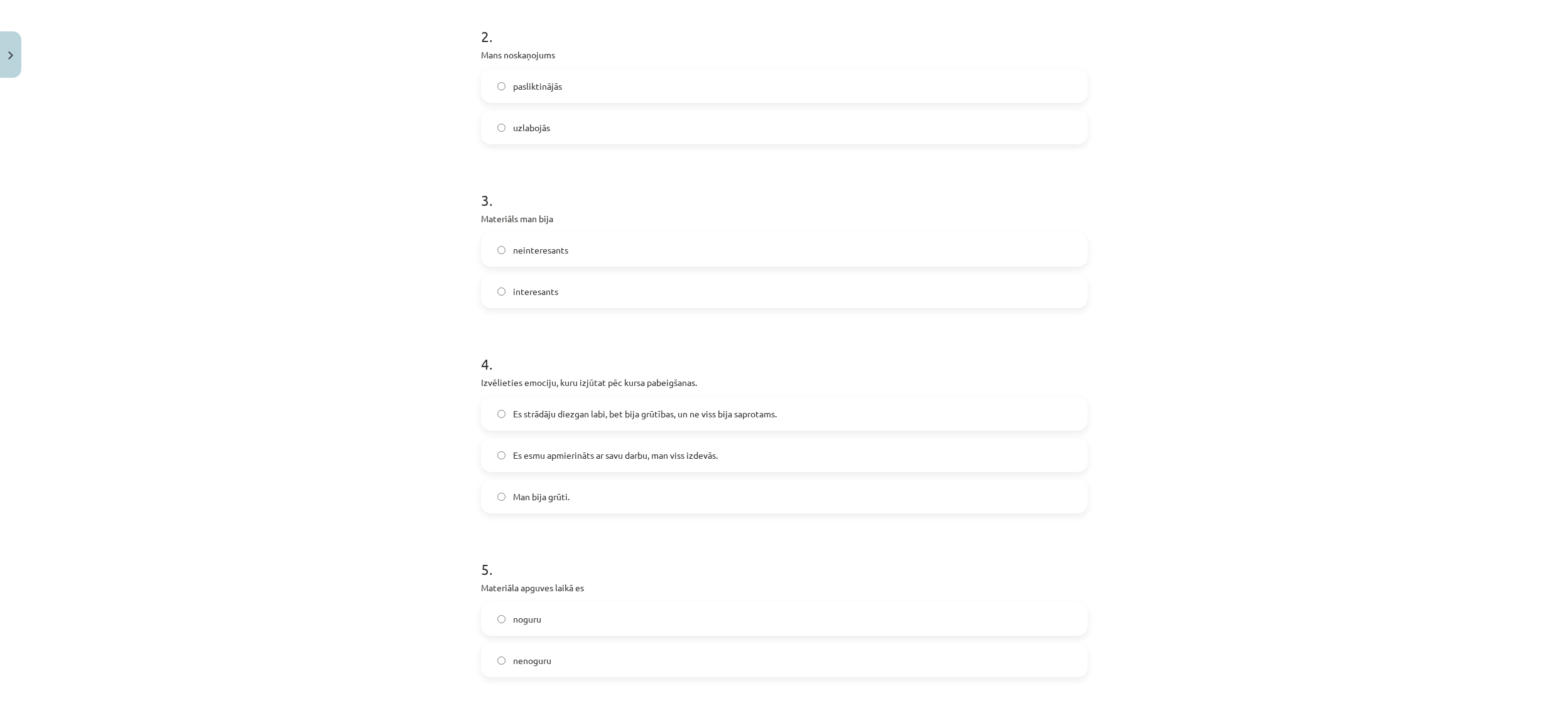
scroll to position [502, 0]
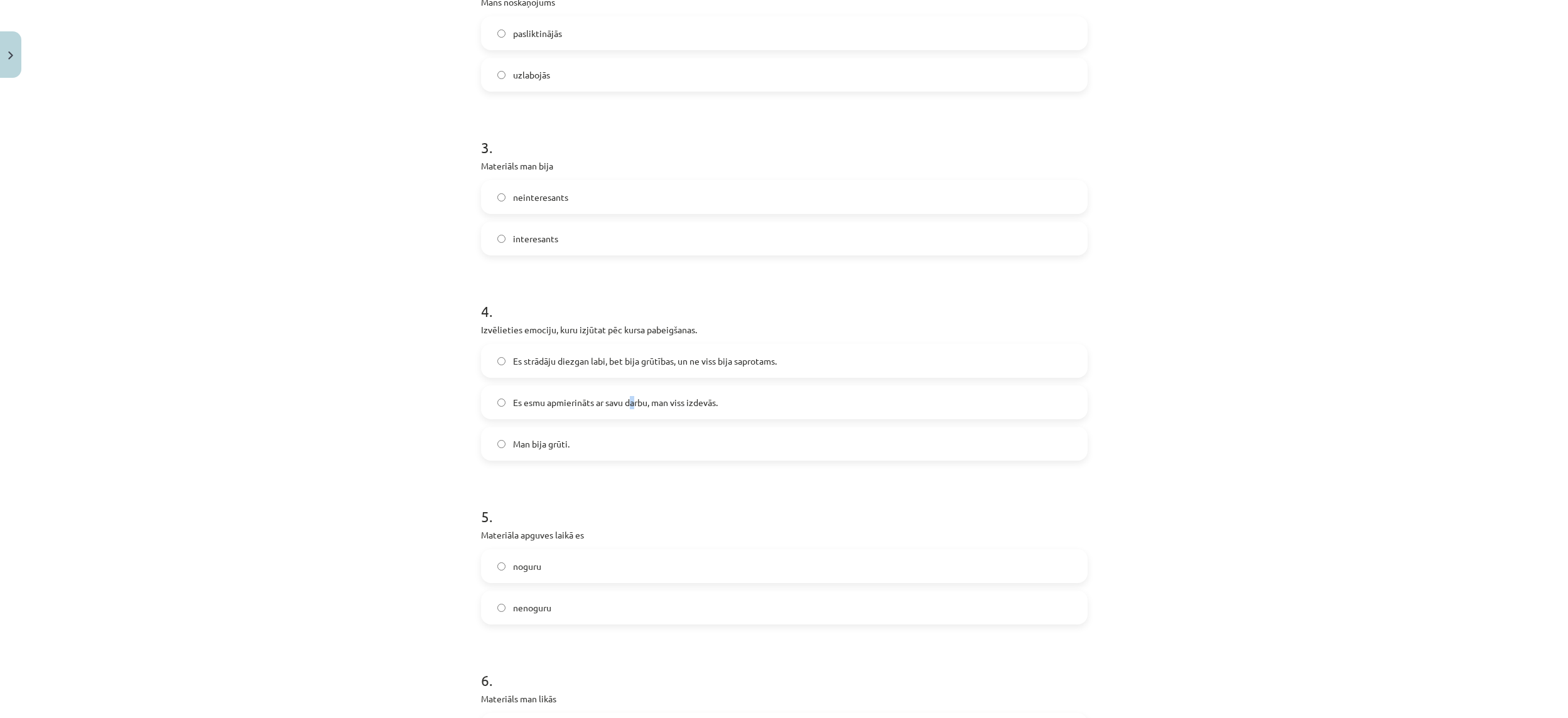
click at [629, 398] on span "Es esmu apmierināts ar savu darbu, man viss izdevās." at bounding box center [615, 403] width 205 height 13
click at [535, 402] on span "Es esmu apmierināts ar savu darbu, man viss izdevās." at bounding box center [615, 403] width 205 height 13
click at [413, 503] on div "Mācību tēma: Ģeogrāfijas i - 10. klases 2. ieskaites mācību materiāls #5 Temata…" at bounding box center [784, 359] width 1568 height 718
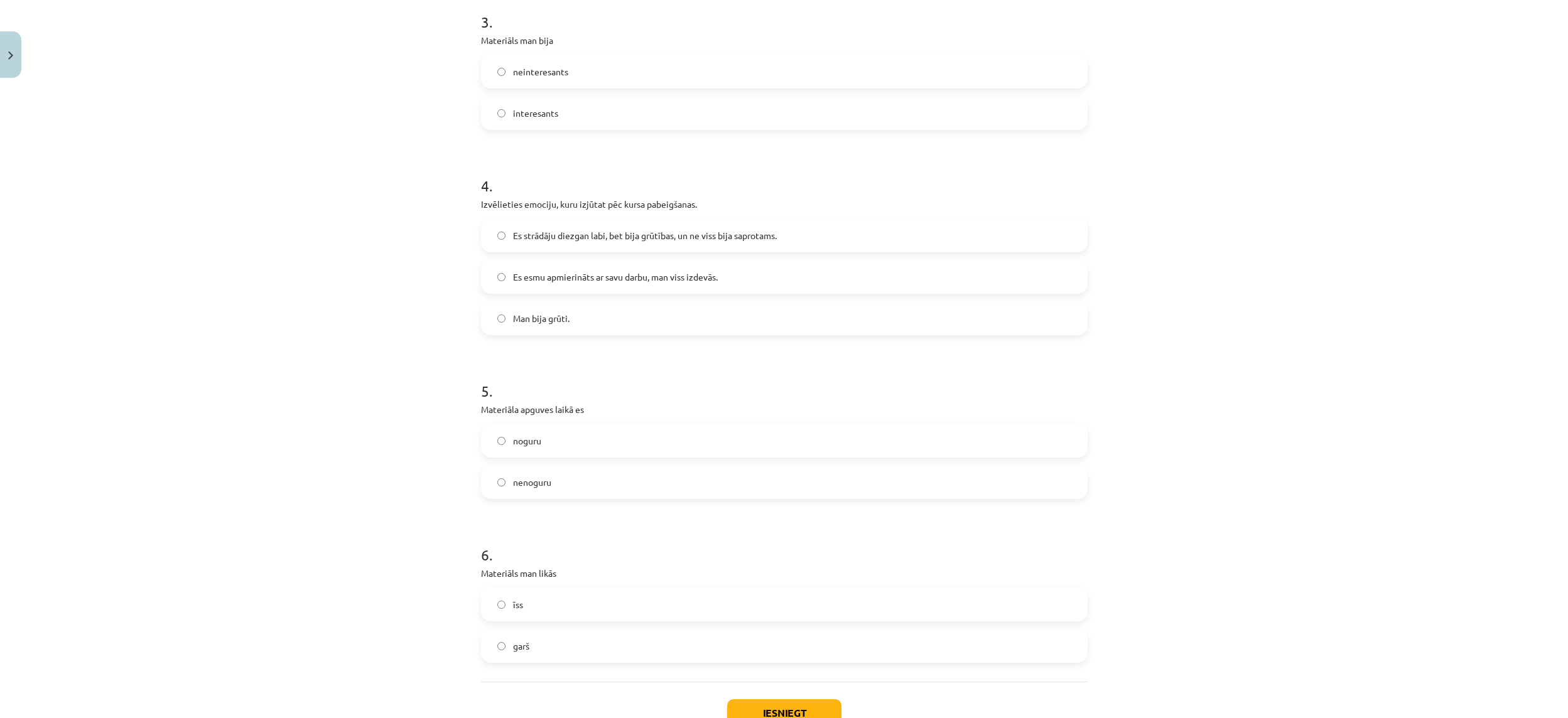
click at [513, 481] on span "nenoguru" at bounding box center [532, 482] width 39 height 13
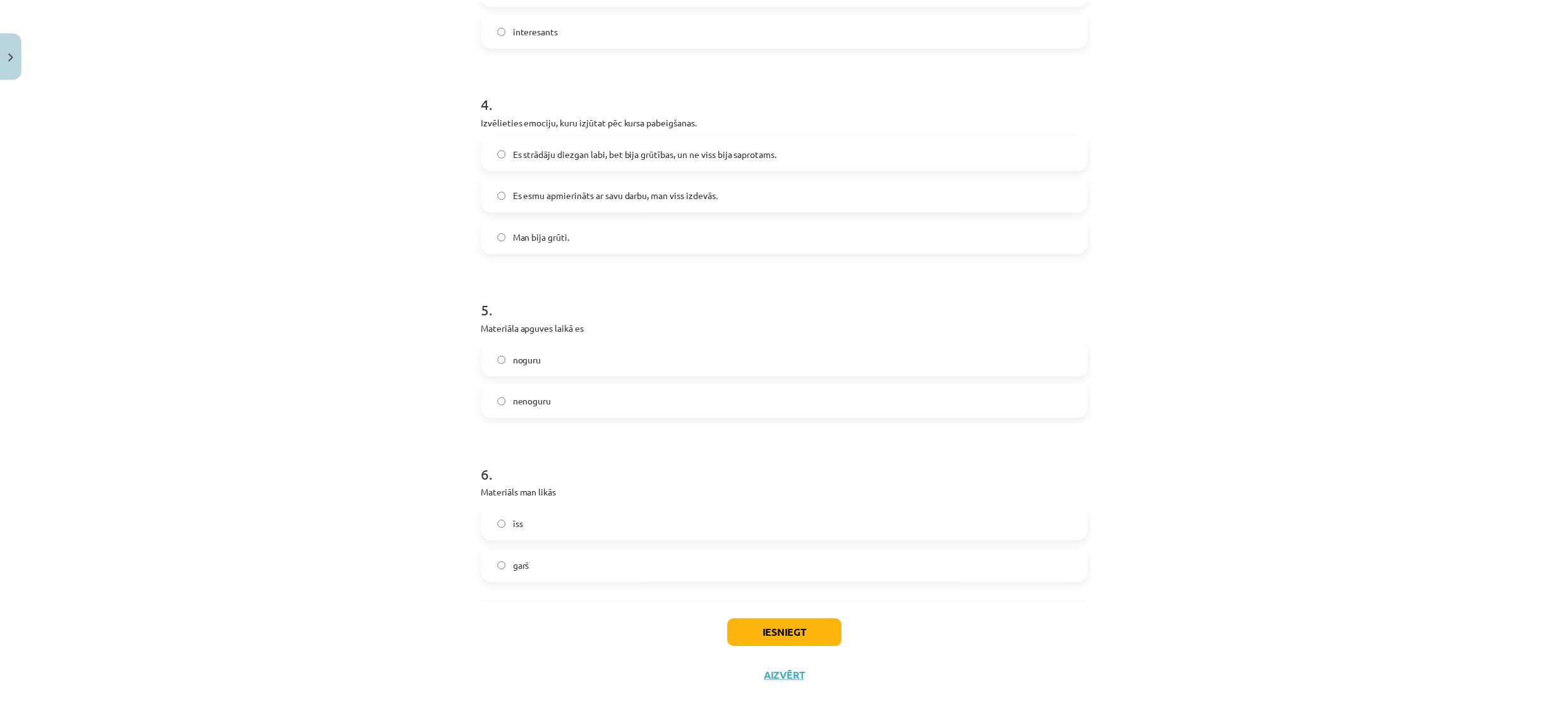
scroll to position [723, 0]
click at [522, 506] on label "īss" at bounding box center [789, 517] width 608 height 31
click at [774, 617] on button "Iesniegt" at bounding box center [789, 627] width 115 height 28
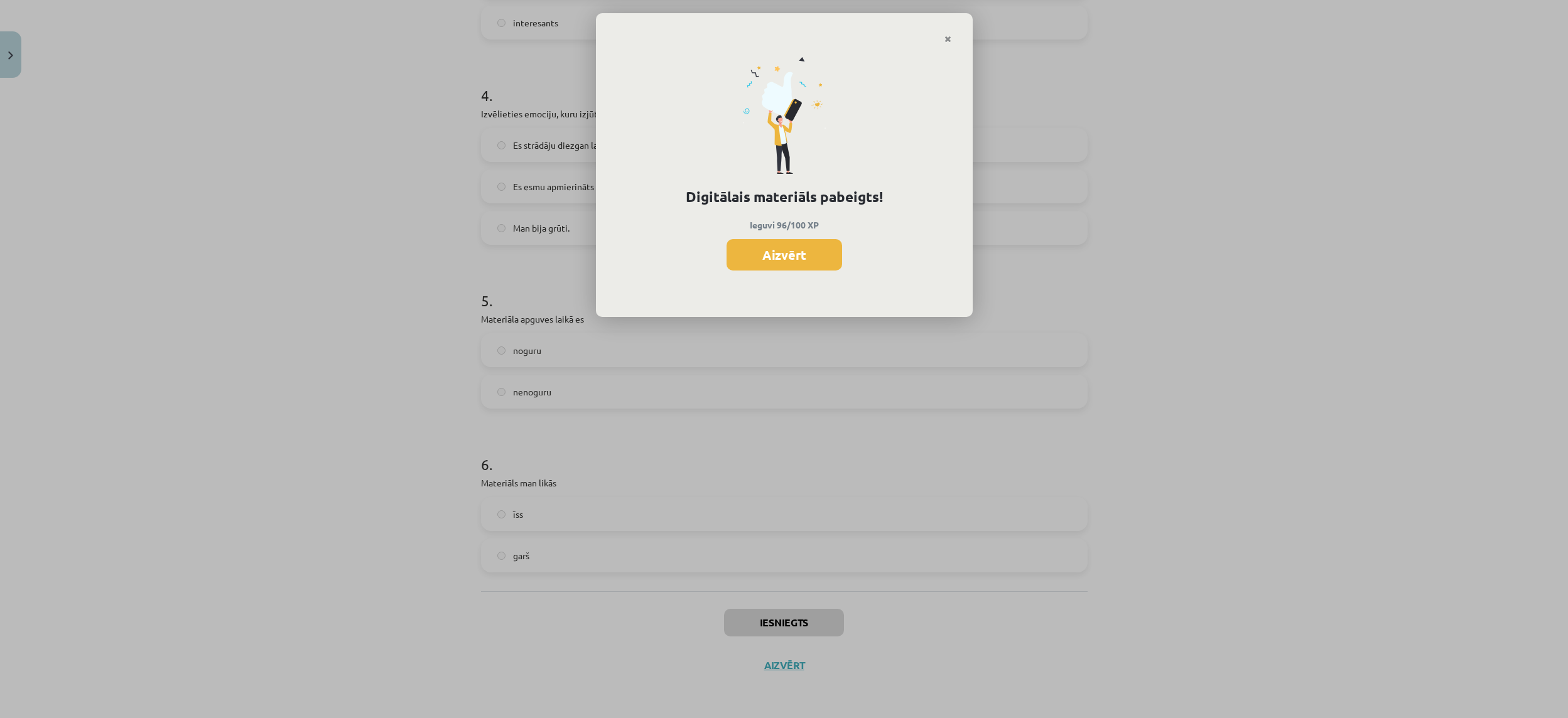
click at [807, 274] on div "Digitālais materiāls pabeigts! Ieguvi 96/100 XP Aizvērt" at bounding box center [784, 181] width 377 height 274
click at [803, 256] on button "Aizvērt" at bounding box center [784, 254] width 116 height 31
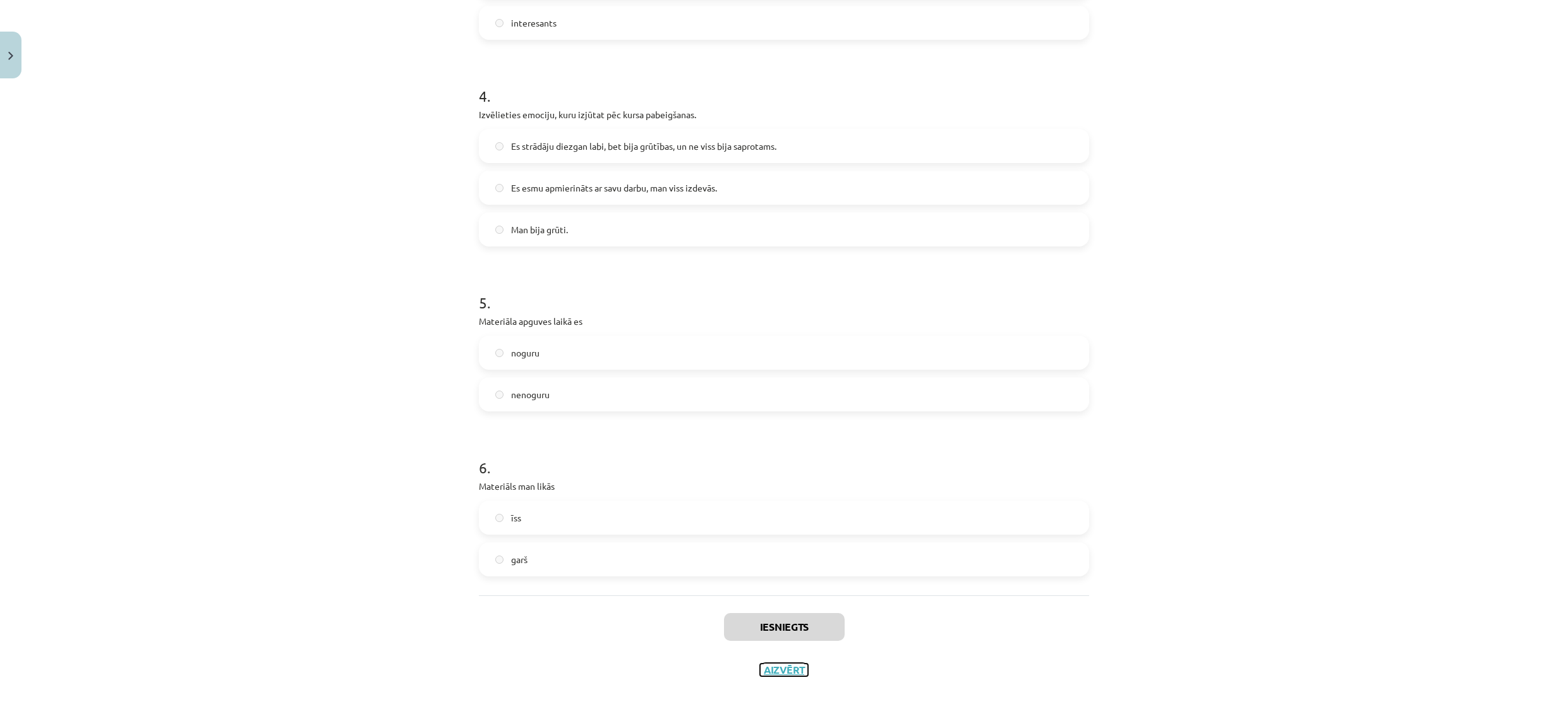
click at [798, 669] on button "Aizvērt" at bounding box center [784, 669] width 48 height 13
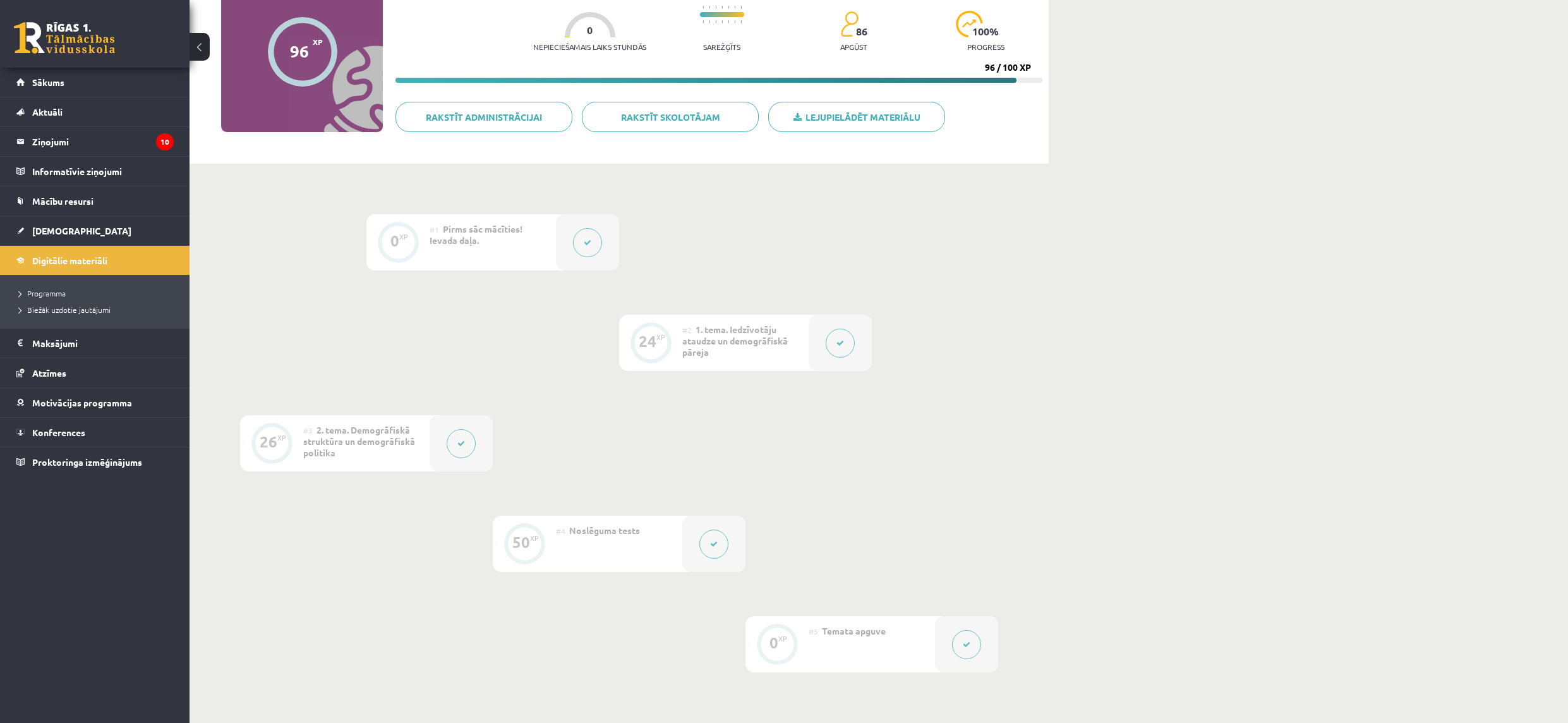
scroll to position [297, 0]
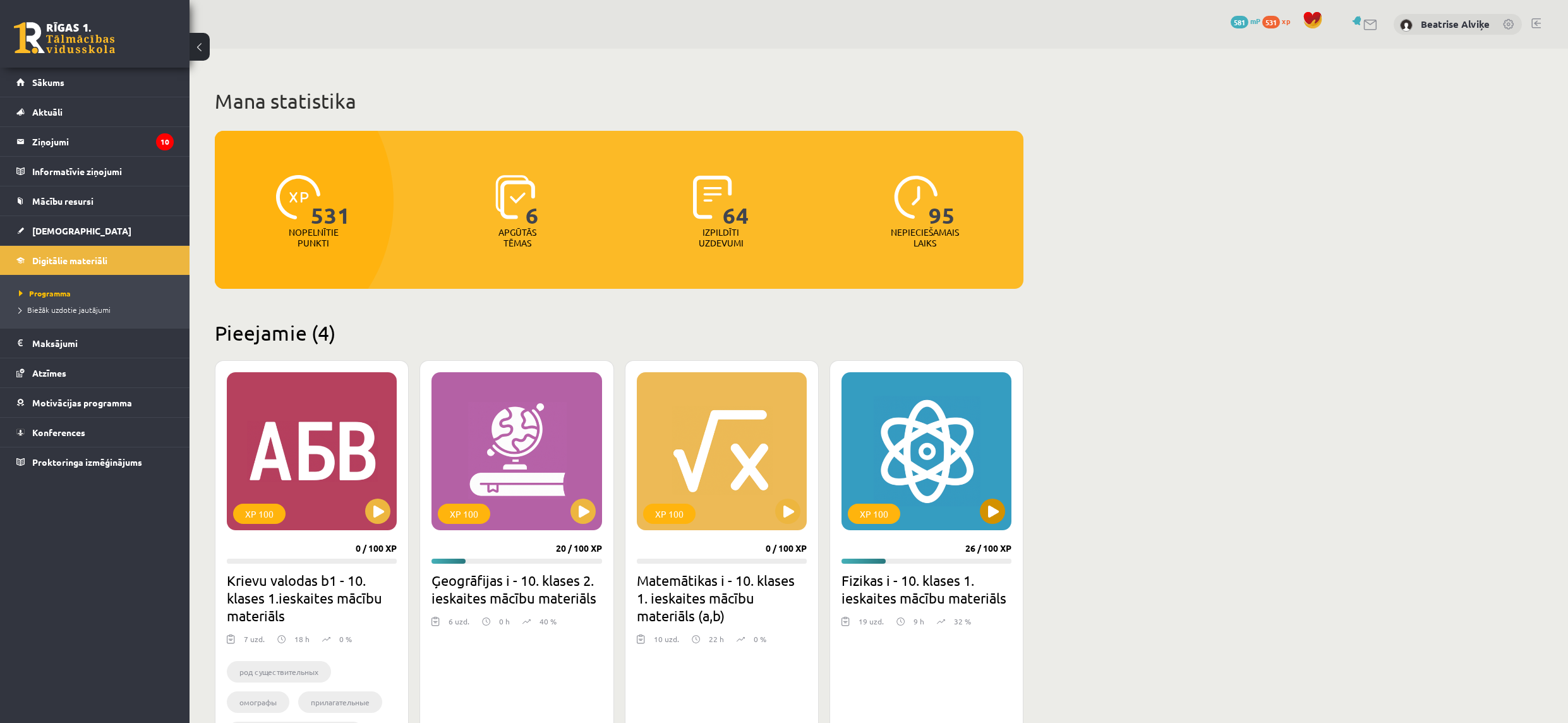
click at [936, 476] on div "XP 100" at bounding box center [927, 451] width 170 height 158
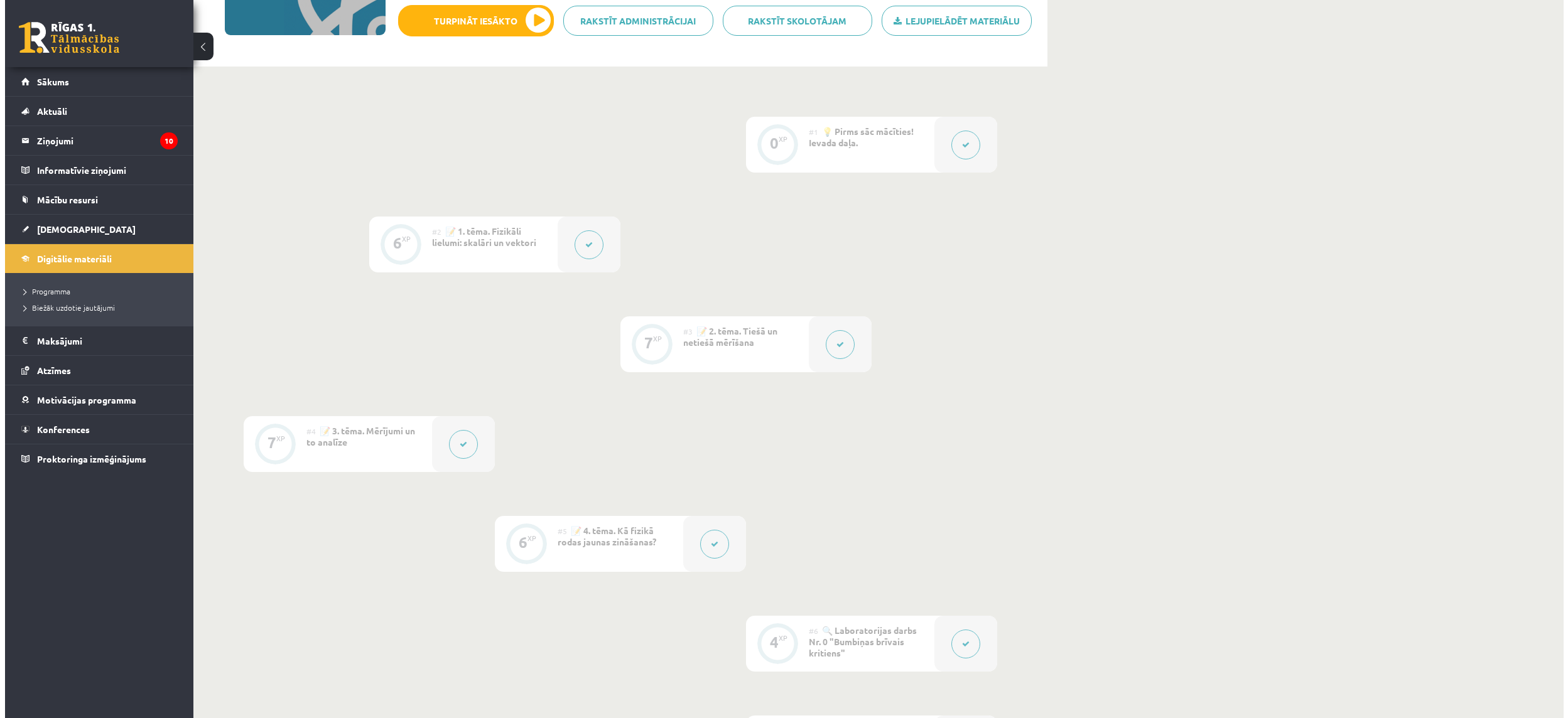
scroll to position [690, 0]
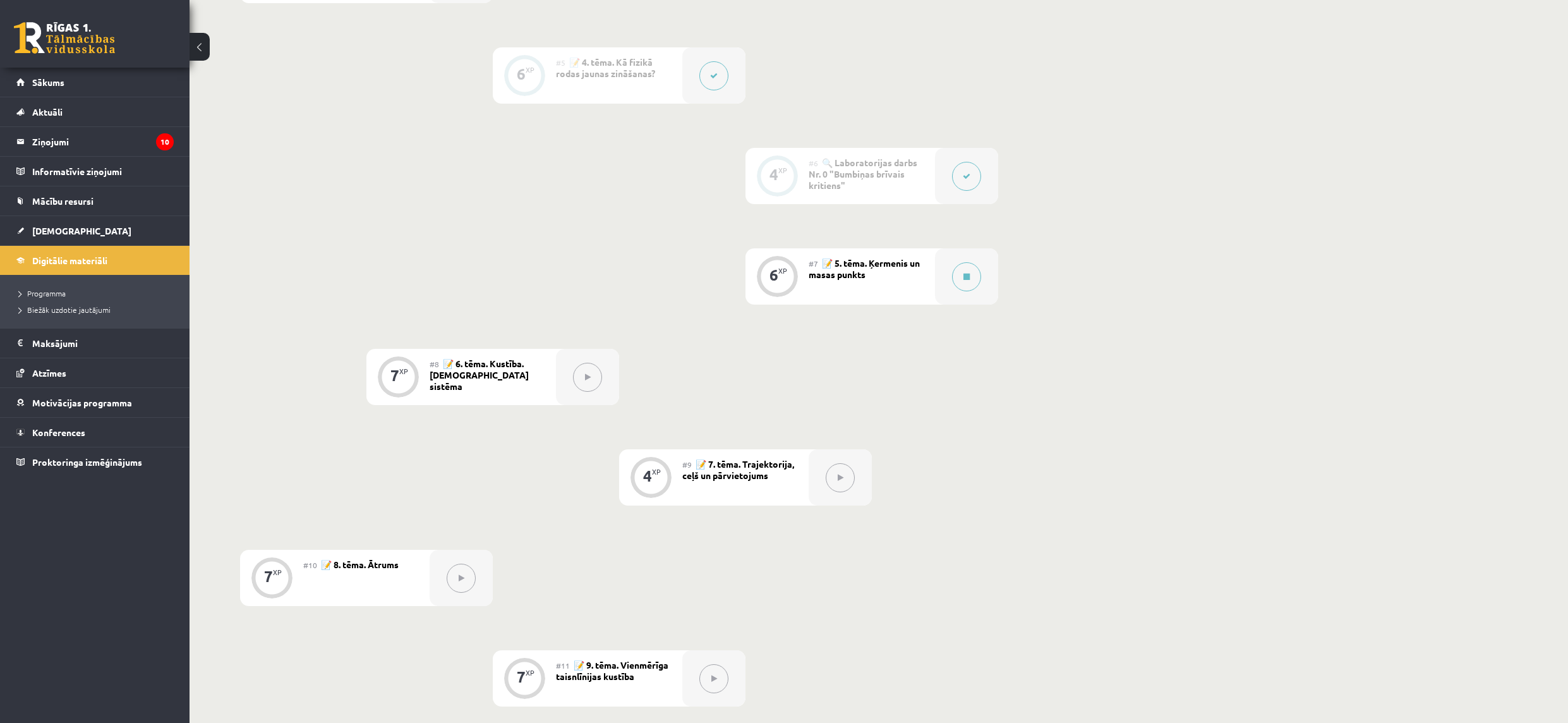
click at [905, 290] on div "#7 📝 5. tēma. Ķermenis un masas punkts" at bounding box center [872, 276] width 126 height 56
click at [960, 280] on button at bounding box center [966, 276] width 29 height 29
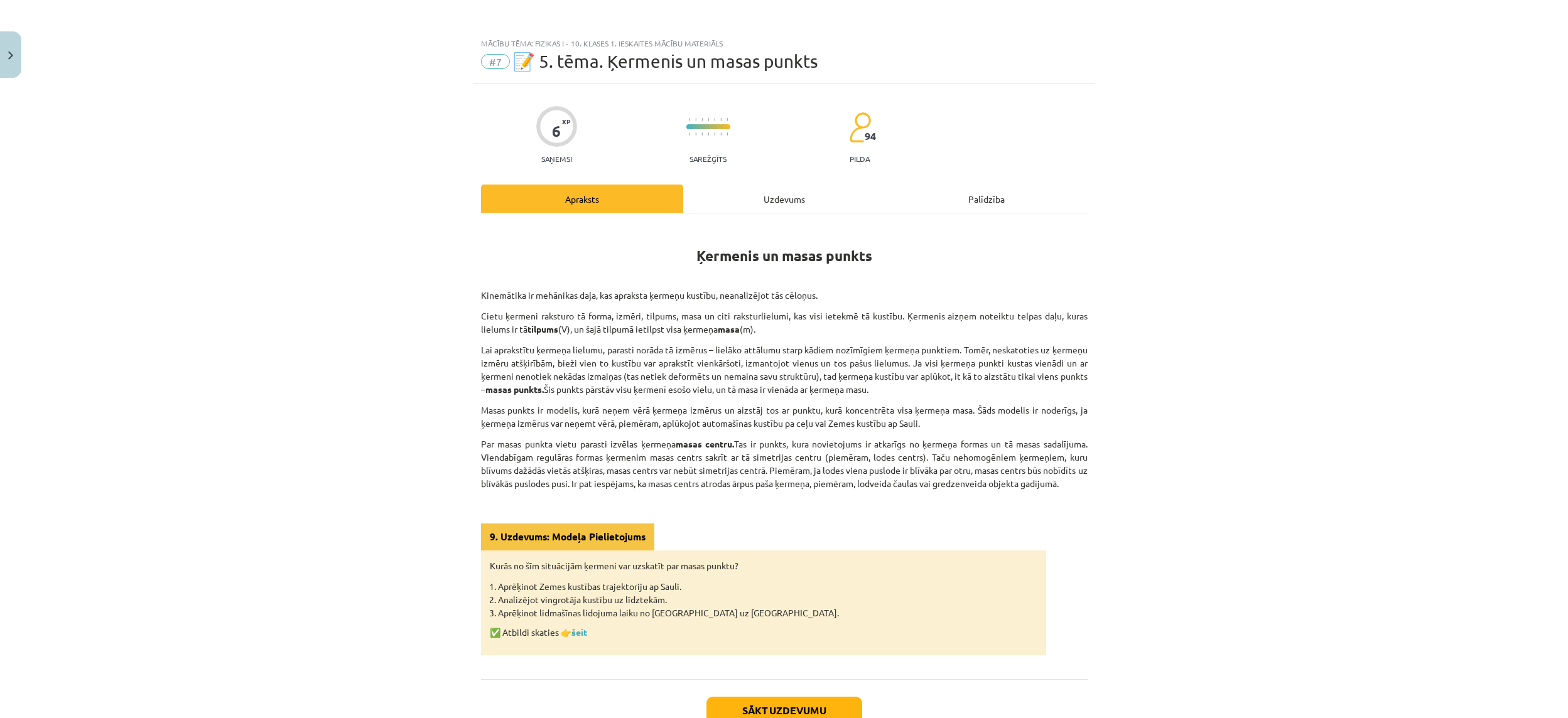
click at [106, 276] on div "Mācību tēma: Fizikas i - 10. klases 1. ieskaites mācību materiāls #7 📝 5. tēma.…" at bounding box center [784, 359] width 1568 height 718
click at [1183, 525] on div "Mācību tēma: Fizikas i - 10. klases 1. ieskaites mācību materiāls #7 📝 5. tēma.…" at bounding box center [784, 359] width 1568 height 718
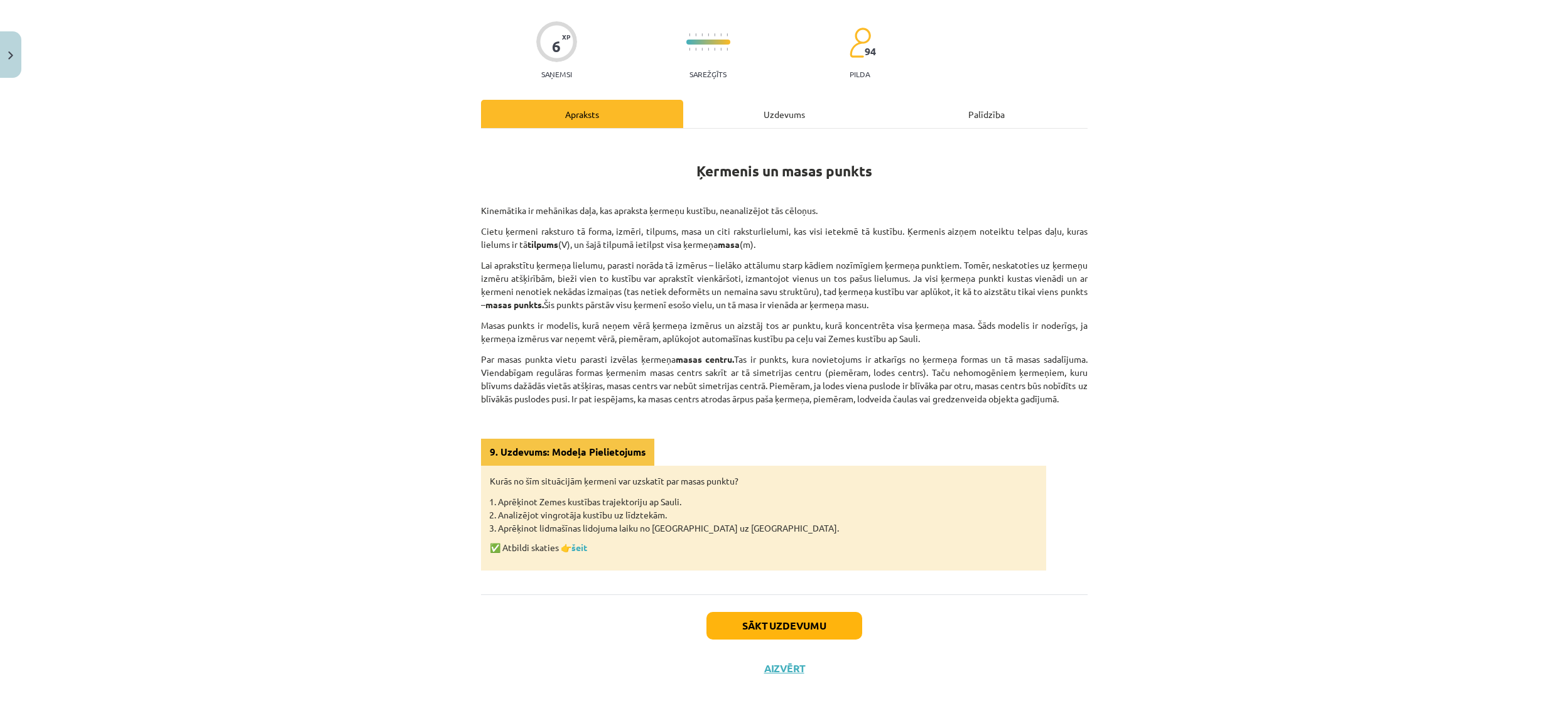
scroll to position [87, 0]
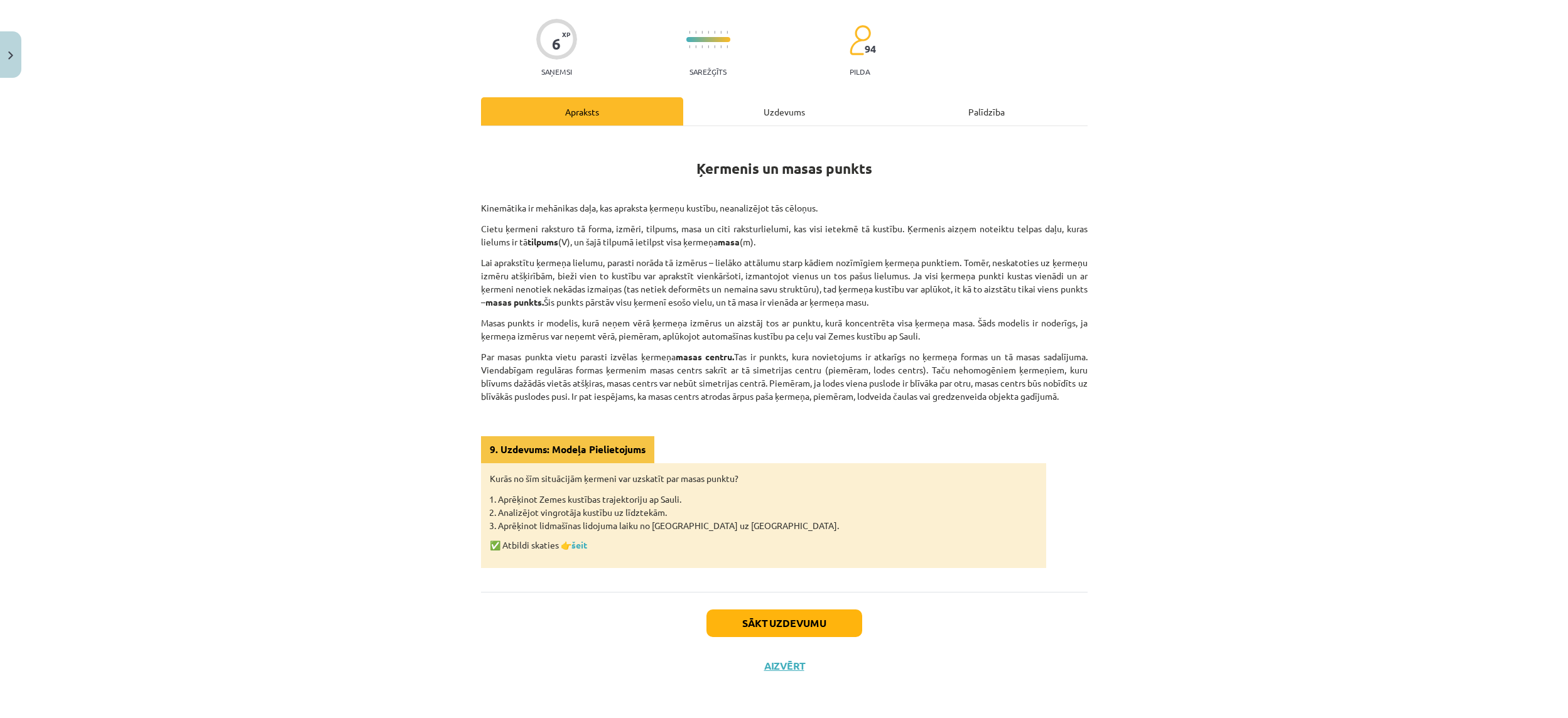
click at [157, 267] on div "Mācību tēma: Fizikas i - 10. klases 1. ieskaites mācību materiāls #7 📝 5. tēma.…" at bounding box center [784, 359] width 1568 height 718
click at [141, 246] on div "Mācību tēma: Fizikas i - 10. klases 1. ieskaites mācību materiāls #7 📝 5. tēma.…" at bounding box center [784, 359] width 1568 height 718
click at [183, 324] on div "Mācību tēma: Fizikas i - 10. klases 1. ieskaites mācību materiāls #7 📝 5. tēma.…" at bounding box center [784, 359] width 1568 height 718
click at [318, 364] on div "Mācību tēma: Fizikas i - 10. klases 1. ieskaites mācību materiāls #7 📝 5. tēma.…" at bounding box center [784, 359] width 1568 height 718
drag, startPoint x: 223, startPoint y: 450, endPoint x: 207, endPoint y: 458, distance: 17.9
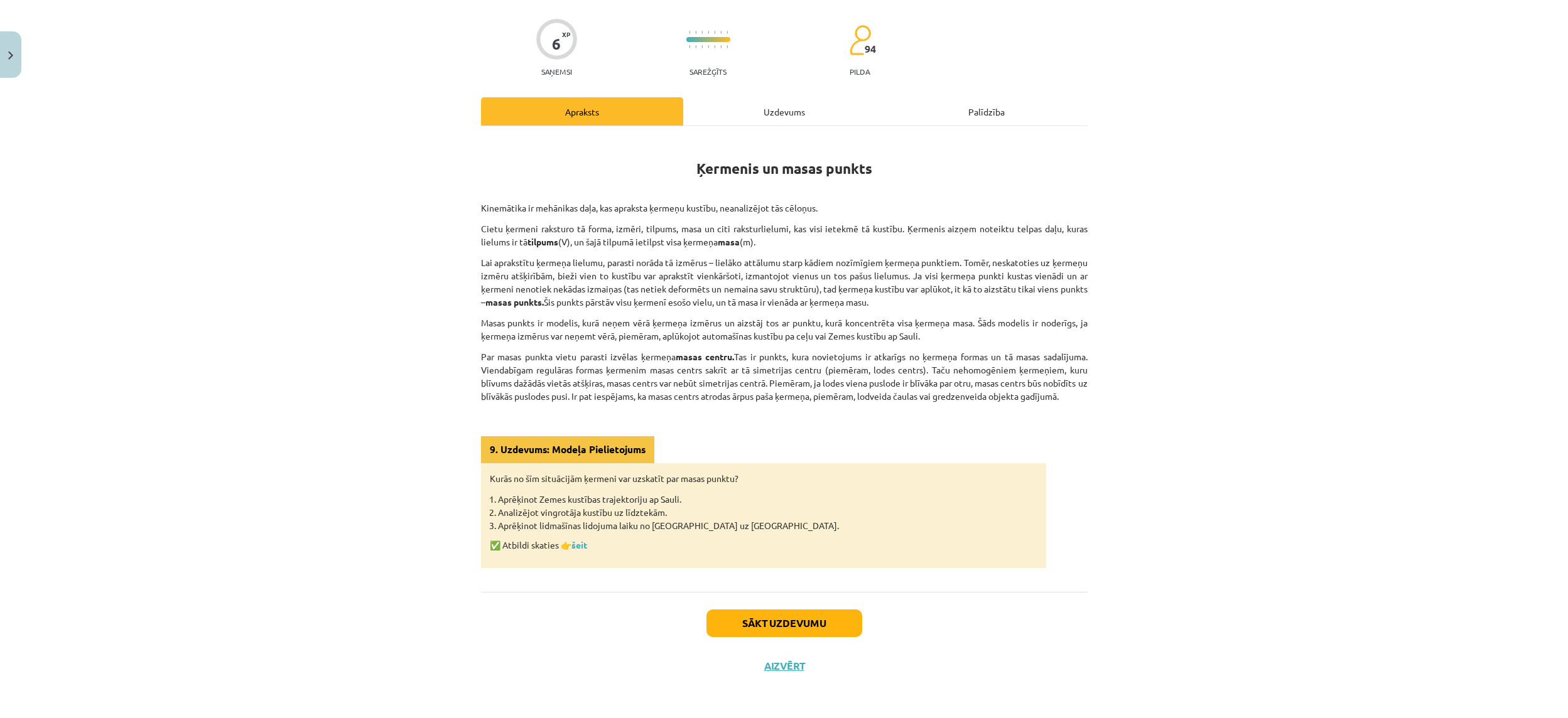
click at [207, 458] on div "Mācību tēma: Fizikas i - 10. klases 1. ieskaites mācību materiāls #7 📝 5. tēma.…" at bounding box center [784, 359] width 1568 height 718
click at [575, 551] on p "✅ Atbildi skaties 👉 šeit" at bounding box center [763, 545] width 547 height 13
click at [570, 547] on p "✅ Atbildi skaties 👉 šeit" at bounding box center [763, 545] width 547 height 13
click at [573, 547] on link "šeit" at bounding box center [579, 545] width 16 height 11
click at [129, 330] on div "Mācību tēma: Fizikas i - 10. klases 1. ieskaites mācību materiāls #7 📝 5. tēma.…" at bounding box center [784, 359] width 1568 height 718
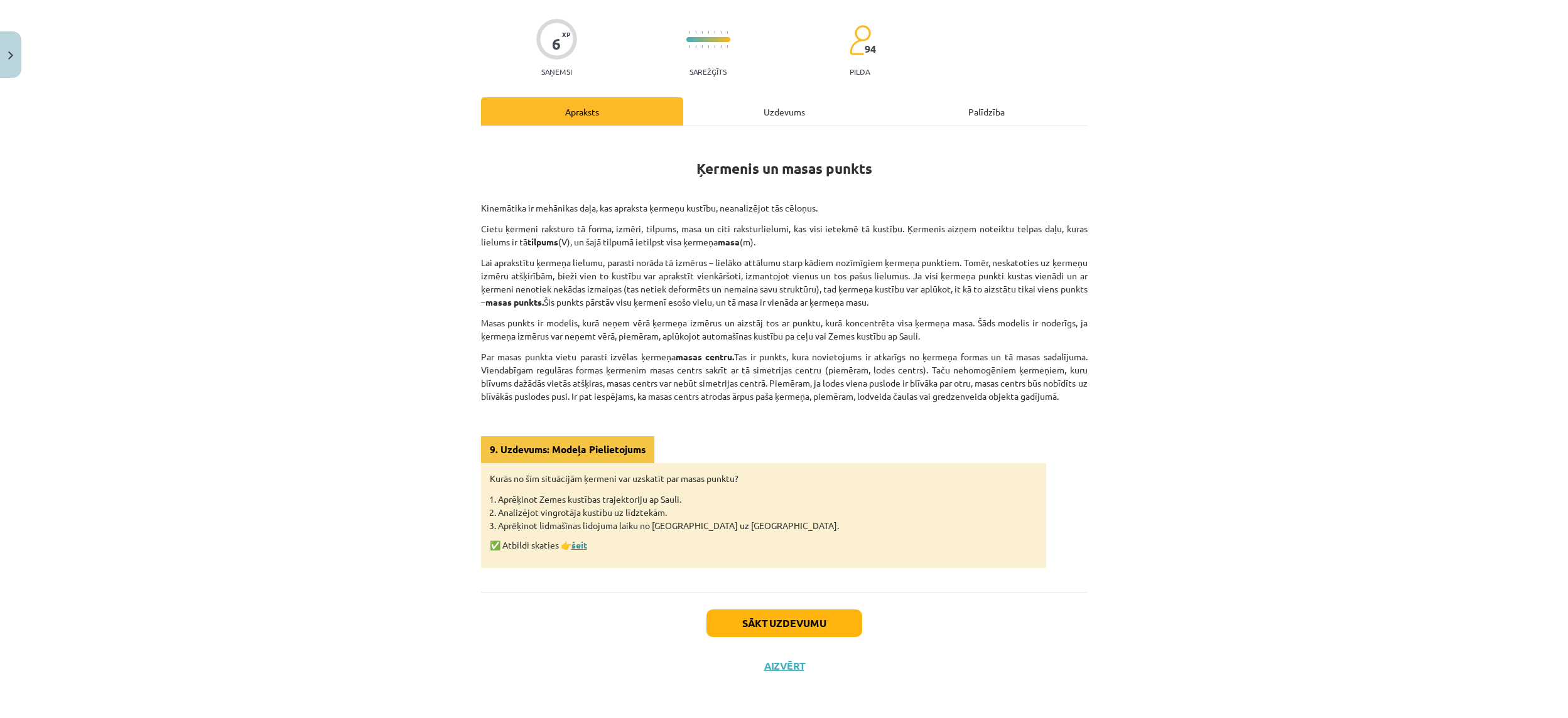
click at [574, 549] on link "šeit" at bounding box center [579, 545] width 16 height 11
click at [791, 614] on button "Sākt uzdevumu" at bounding box center [784, 624] width 155 height 28
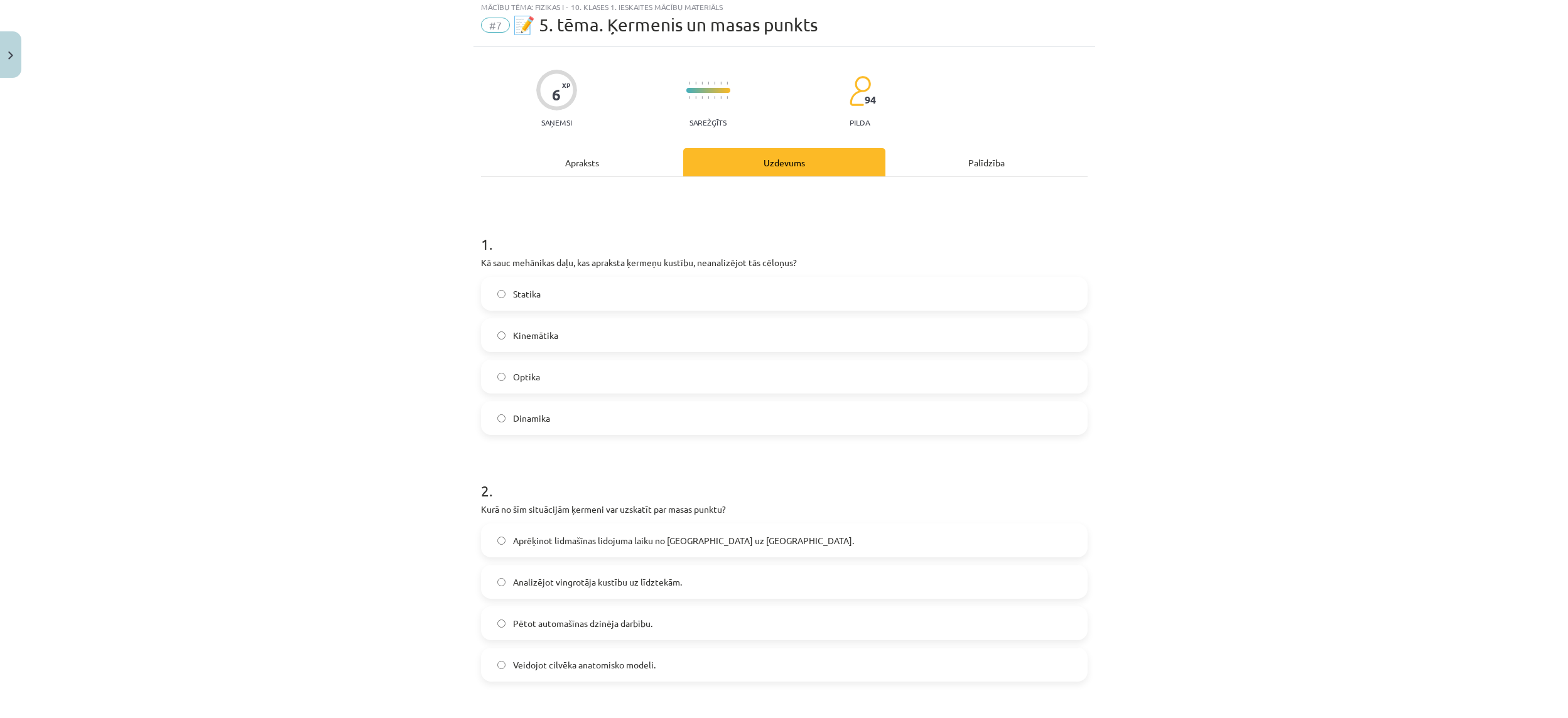
scroll to position [31, 0]
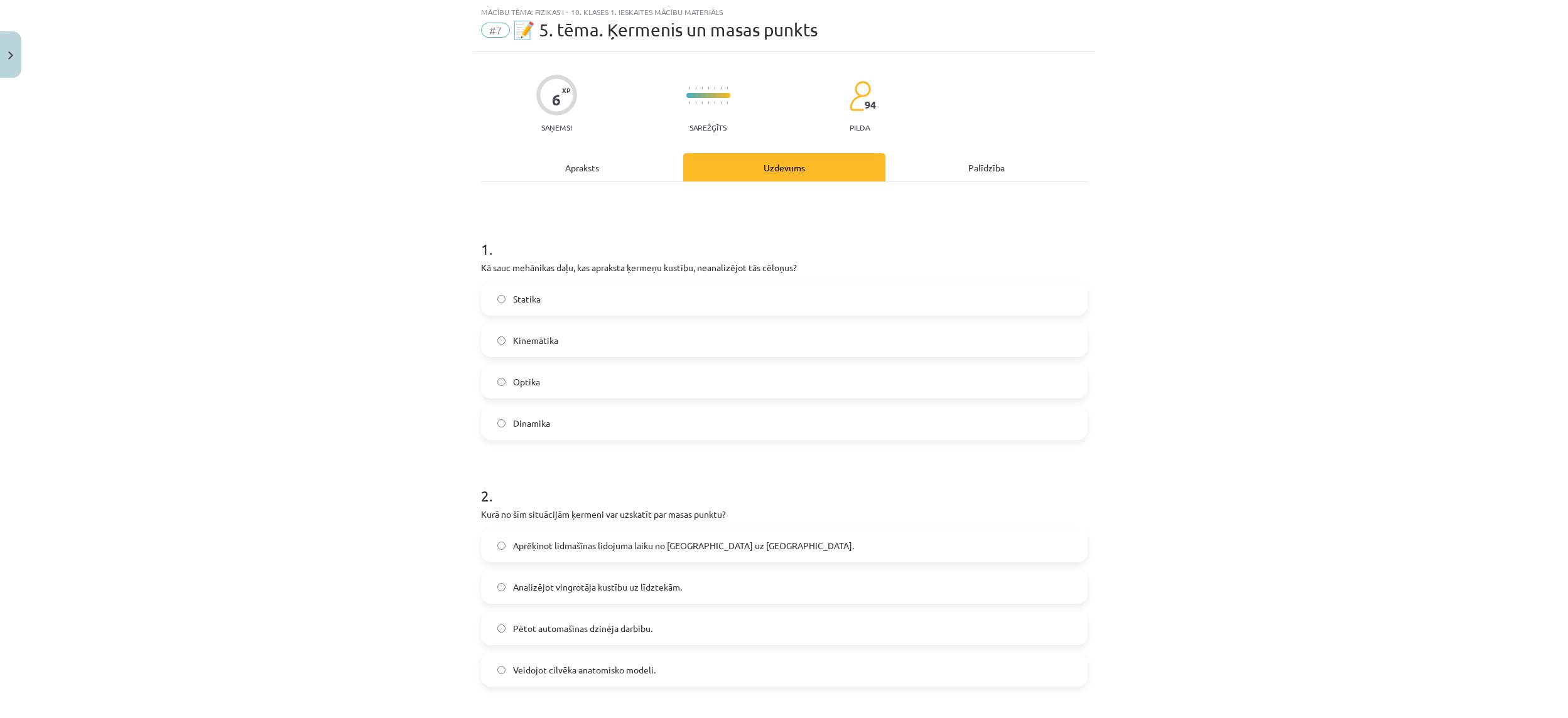
click at [492, 345] on label "Kinemātika" at bounding box center [784, 340] width 604 height 31
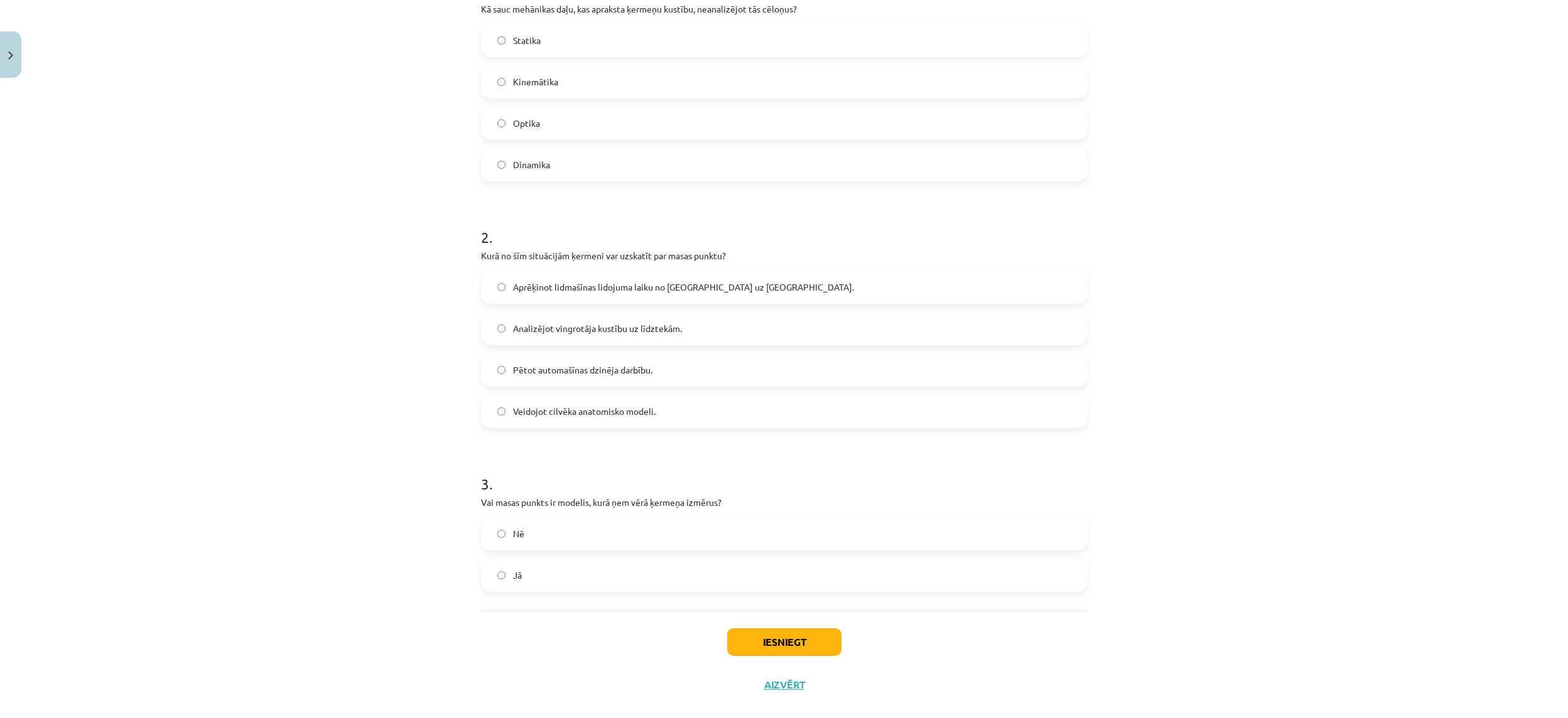
scroll to position [310, 0]
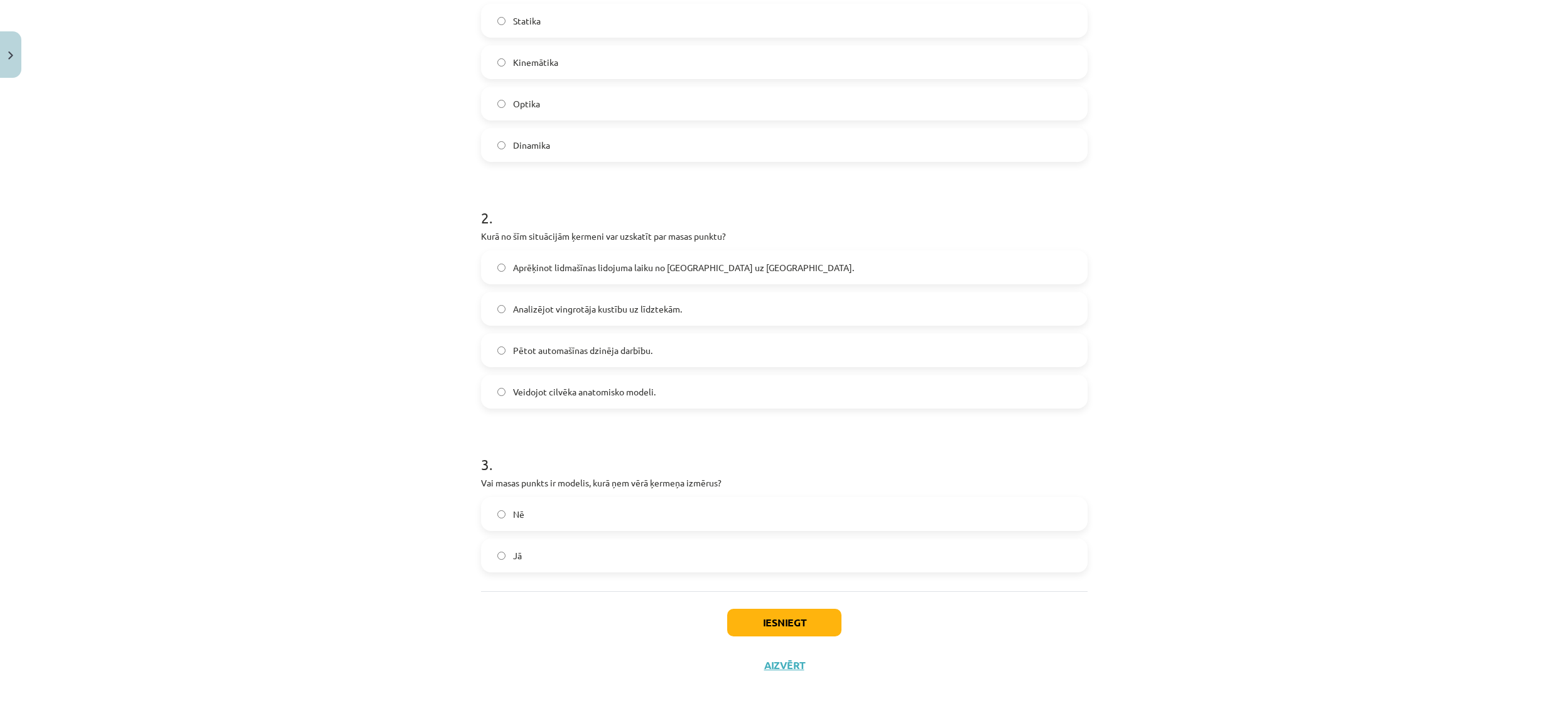
click at [501, 545] on label "Jā" at bounding box center [784, 555] width 604 height 31
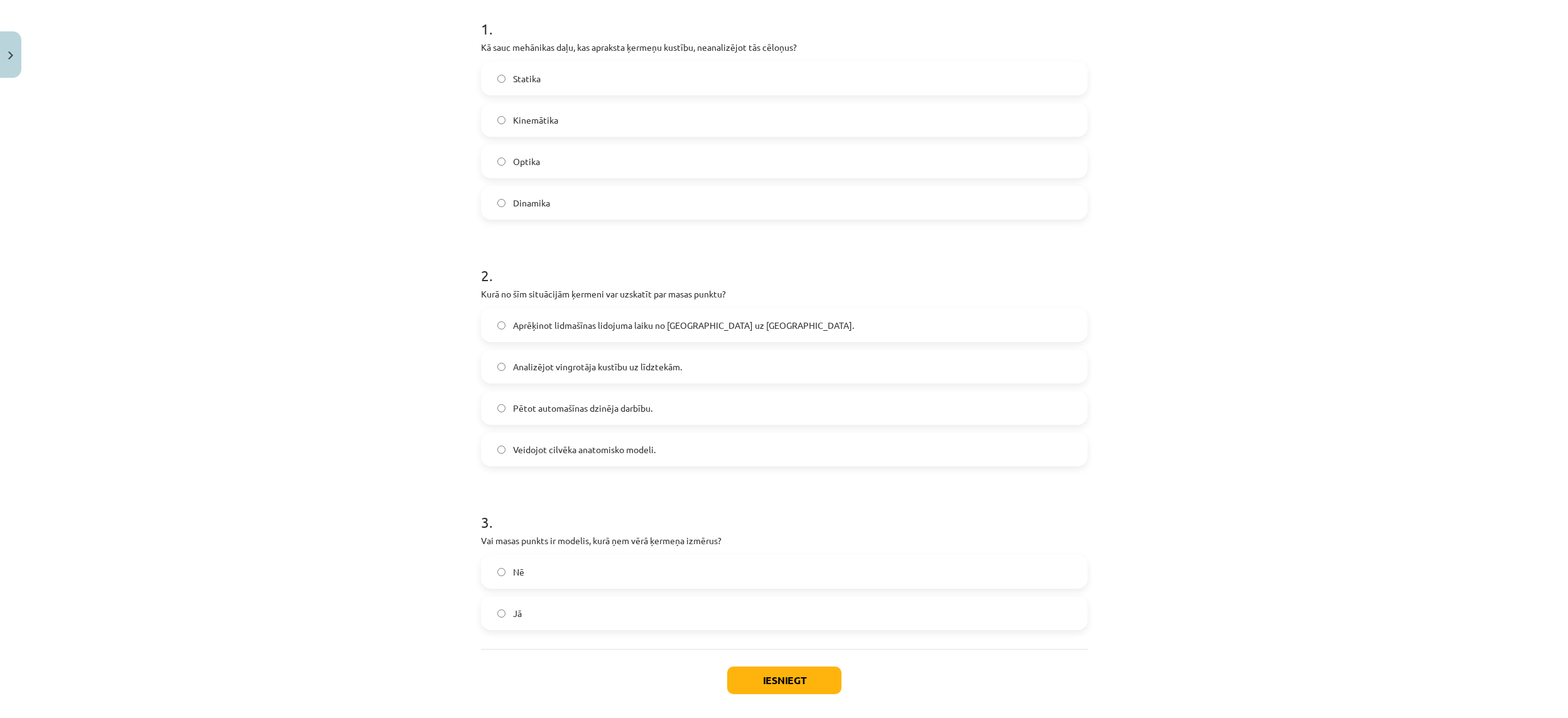
scroll to position [246, 0]
click at [553, 332] on span "Aprēķinot lidmašīnas lidojuma laiku no Rīgas uz Londonu." at bounding box center [683, 331] width 341 height 13
click at [777, 690] on button "Iesniegt" at bounding box center [784, 685] width 114 height 28
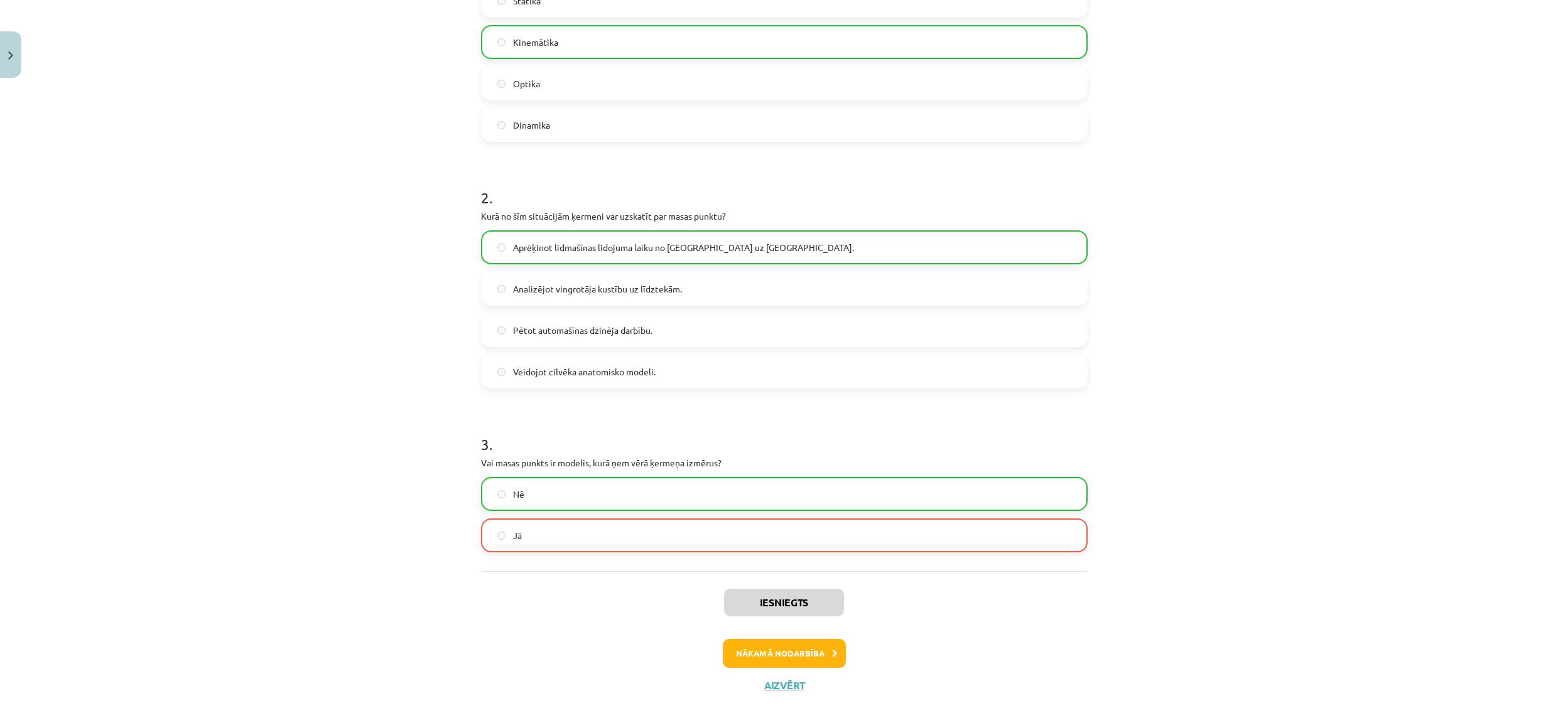
scroll to position [349, 0]
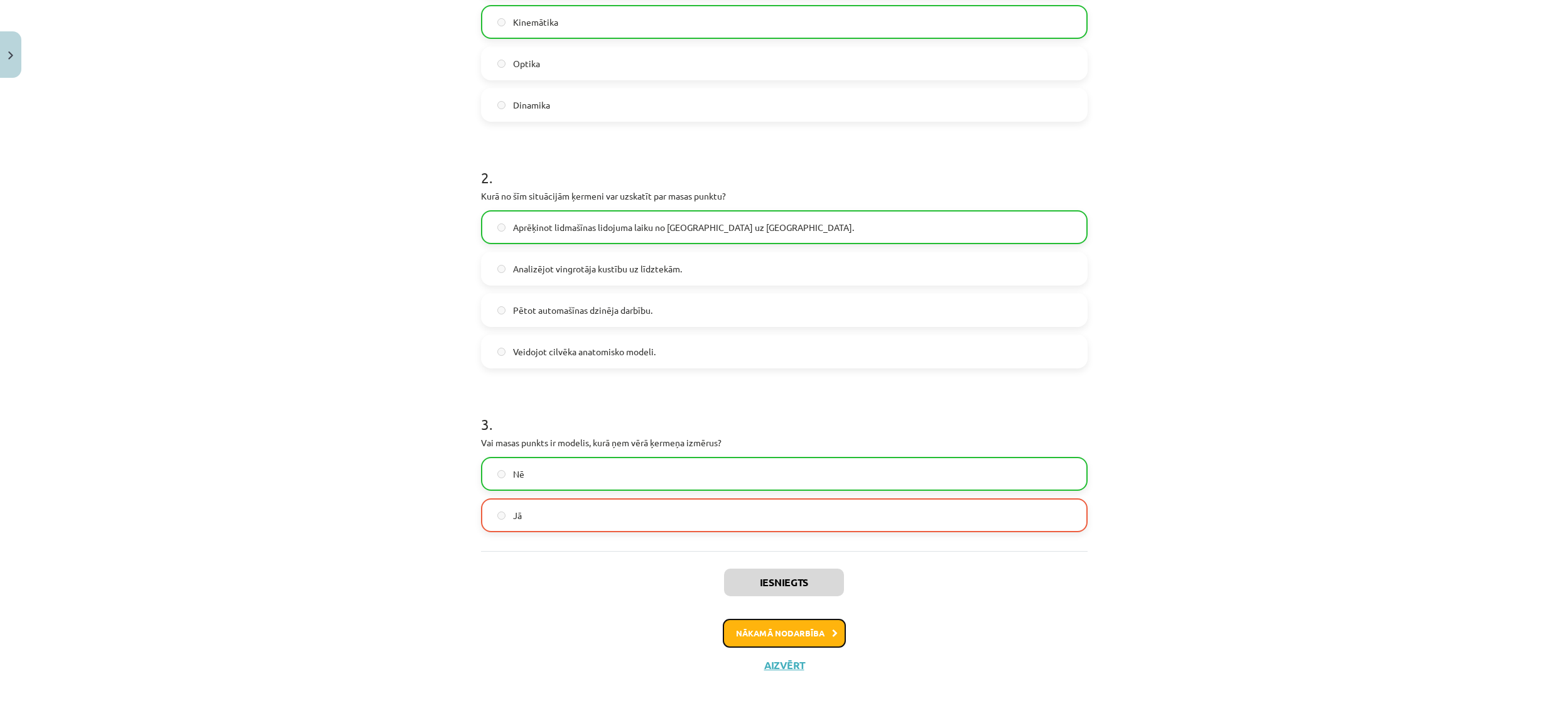
click at [759, 629] on button "Nākamā nodarbība" at bounding box center [784, 633] width 123 height 29
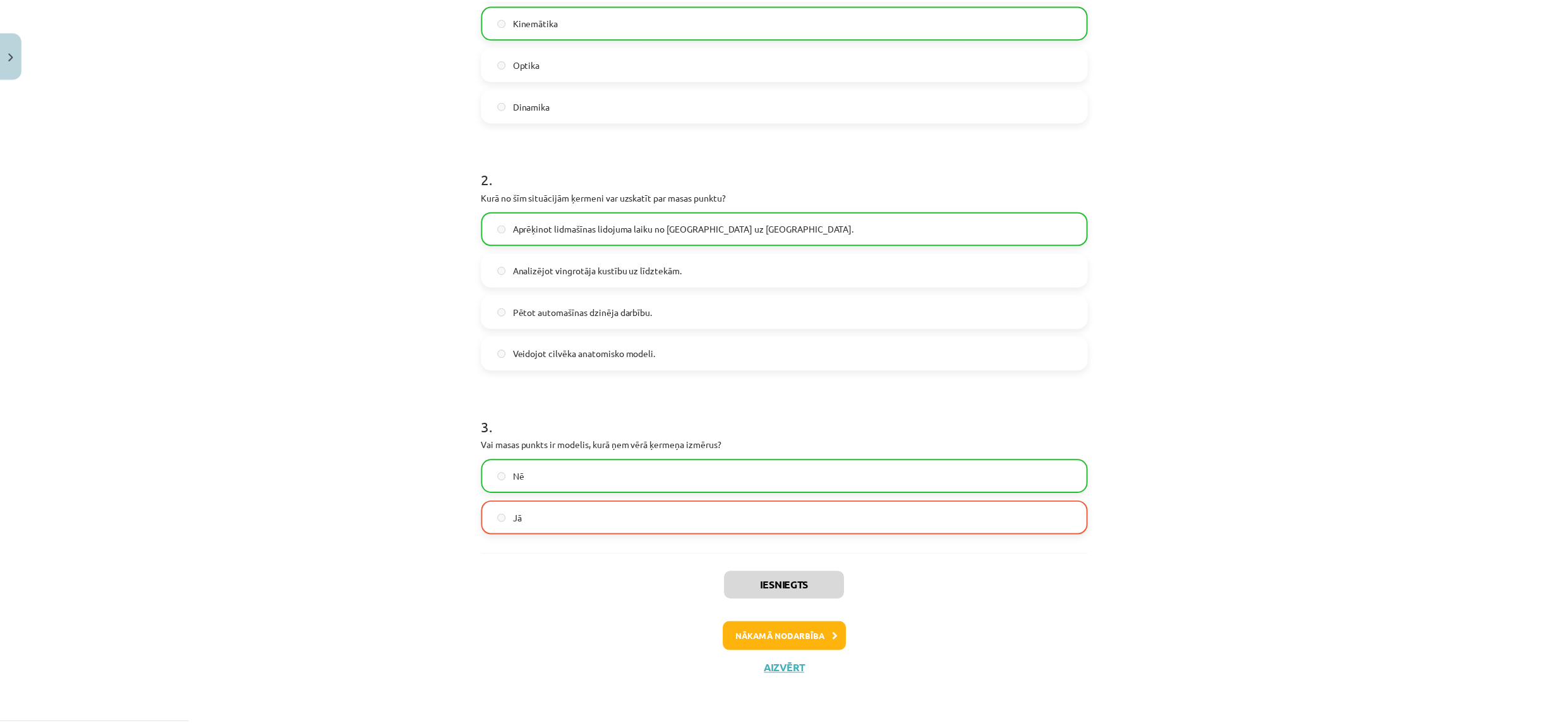
scroll to position [0, 0]
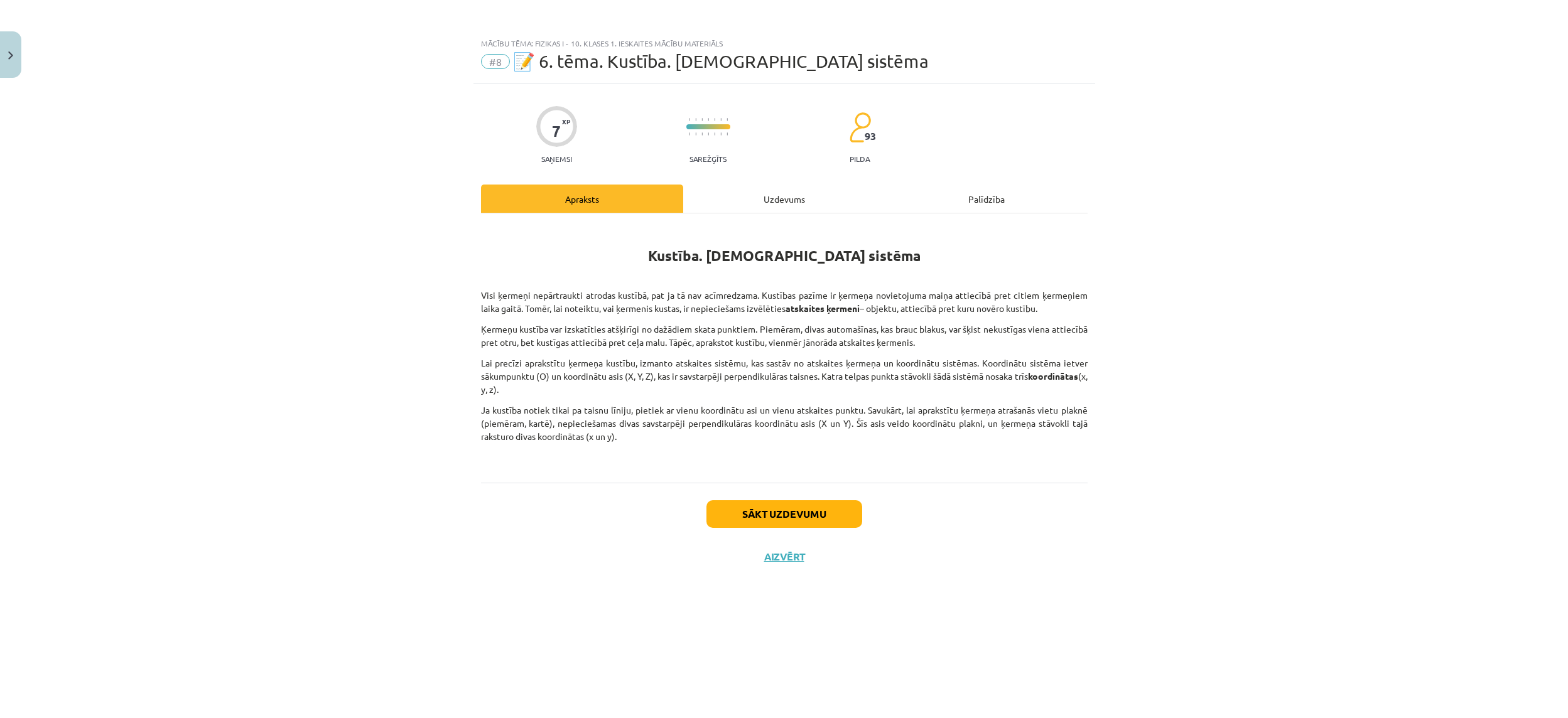
click at [748, 207] on div "Uzdevums" at bounding box center [784, 199] width 202 height 29
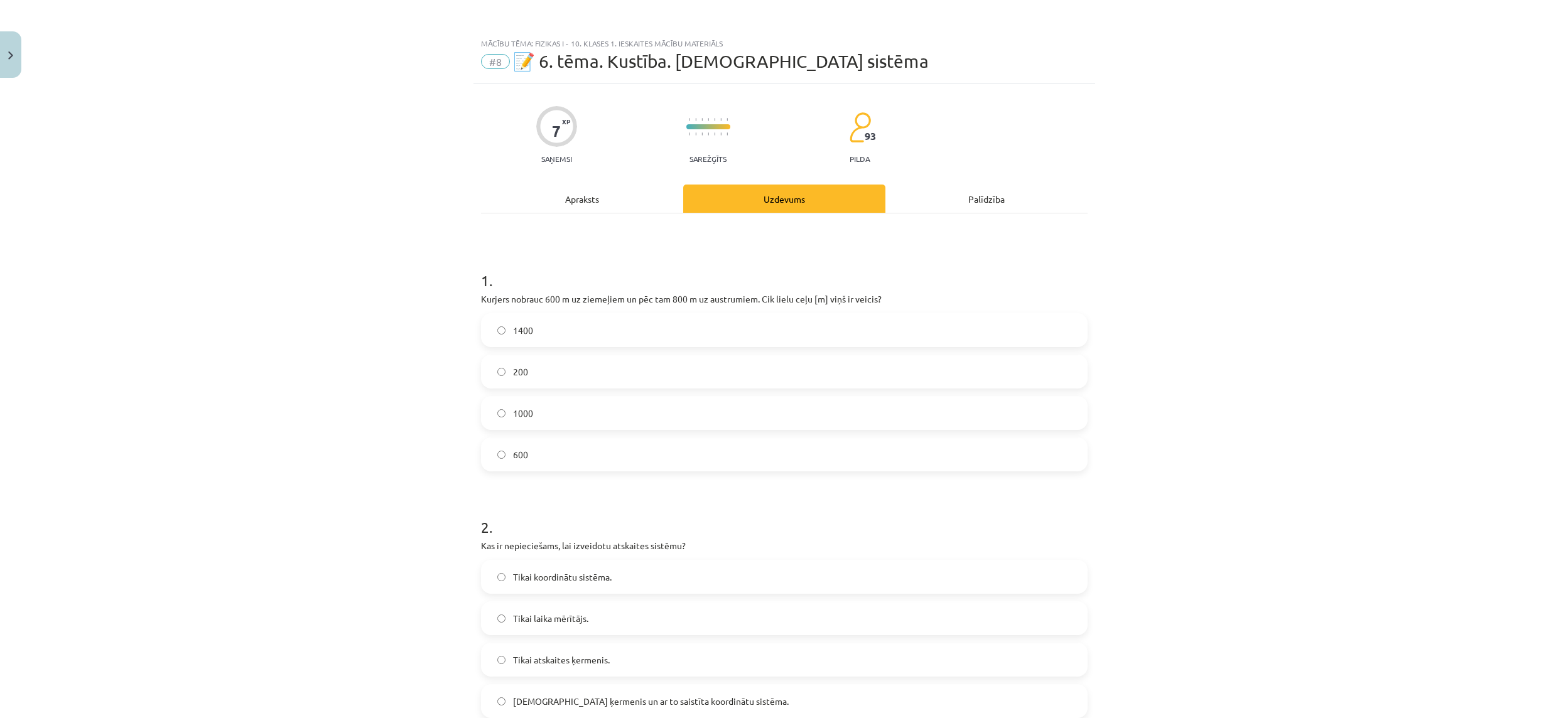
click at [603, 200] on div "Apraksts" at bounding box center [582, 199] width 202 height 29
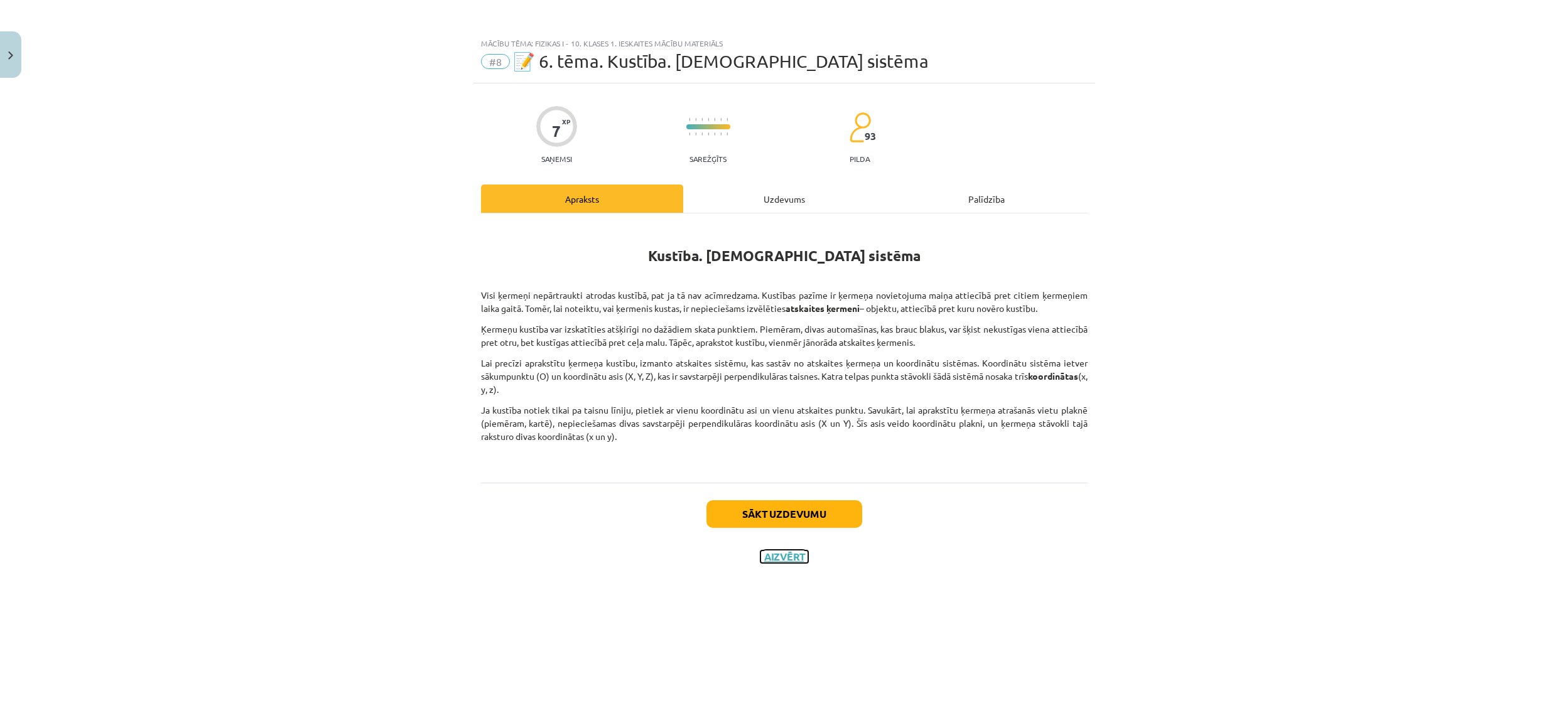
click at [781, 553] on button "Aizvērt" at bounding box center [784, 557] width 48 height 13
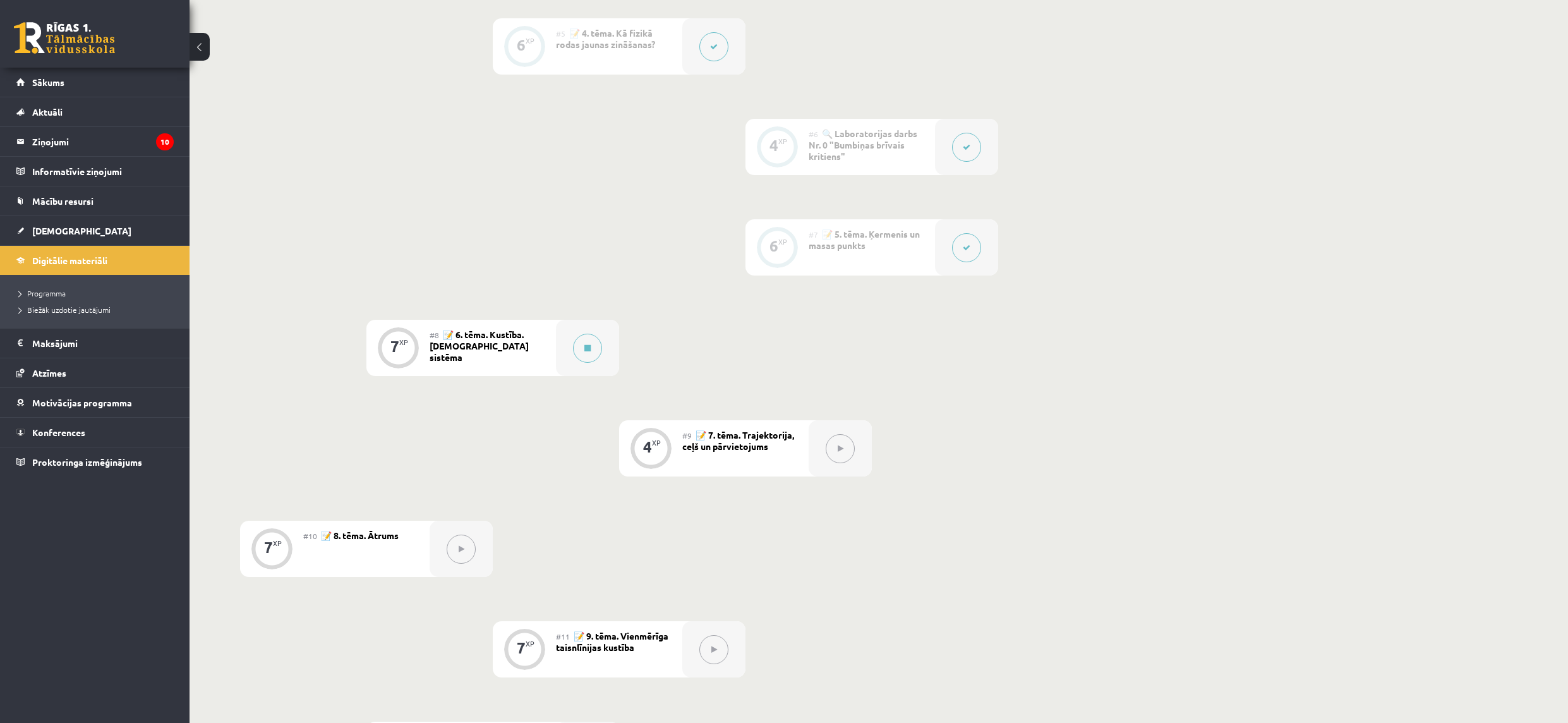
scroll to position [775, 0]
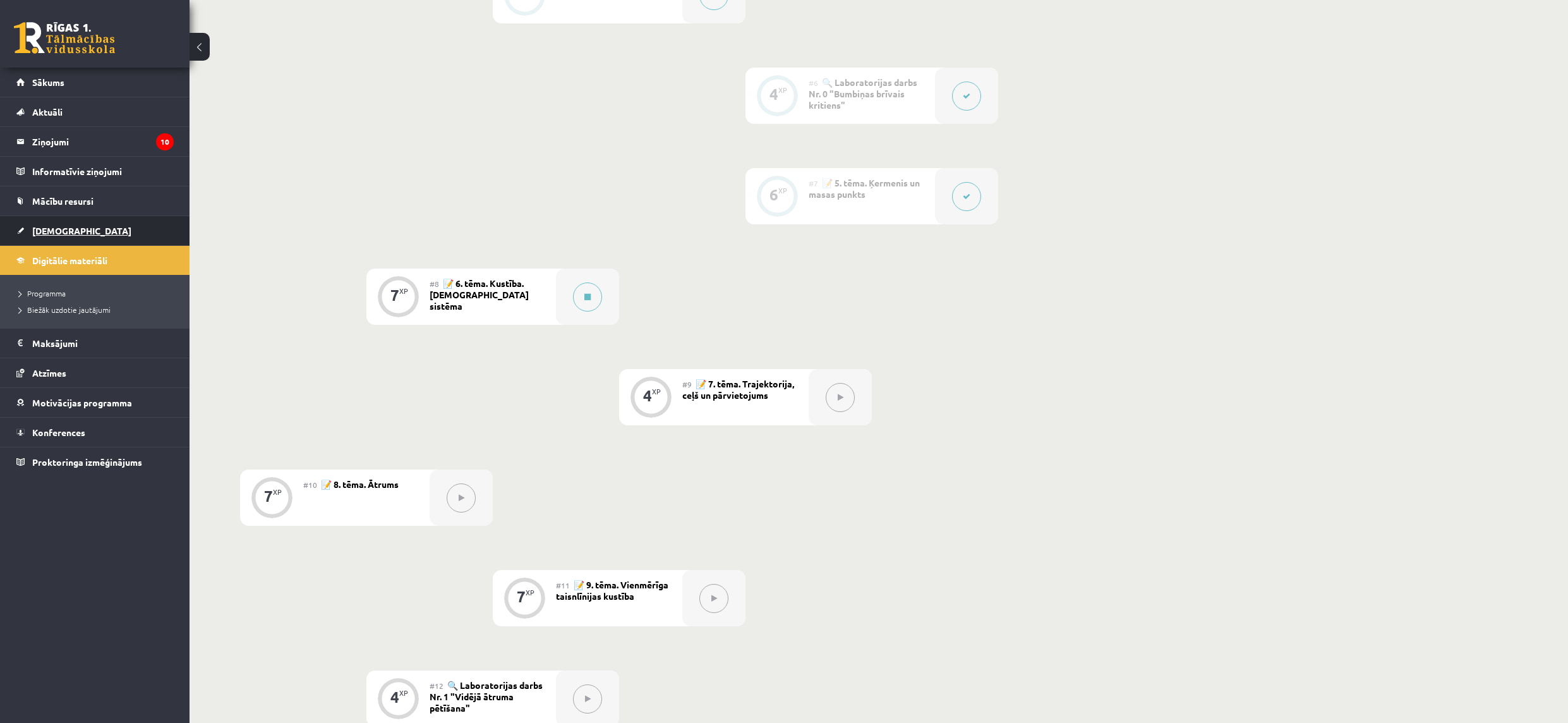
click at [99, 226] on link "[DEMOGRAPHIC_DATA]" at bounding box center [95, 230] width 157 height 29
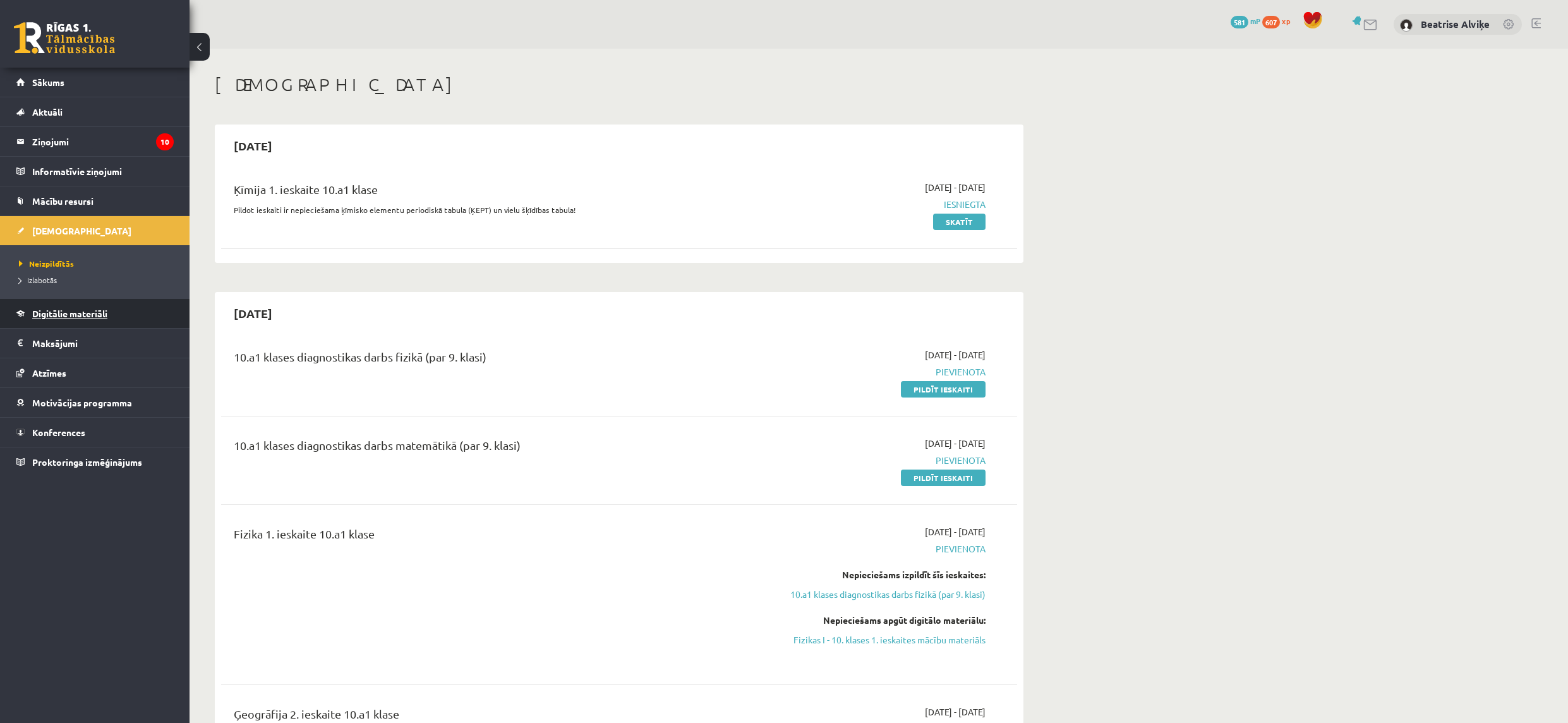
click at [90, 316] on span "Digitālie materiāli" at bounding box center [70, 313] width 75 height 11
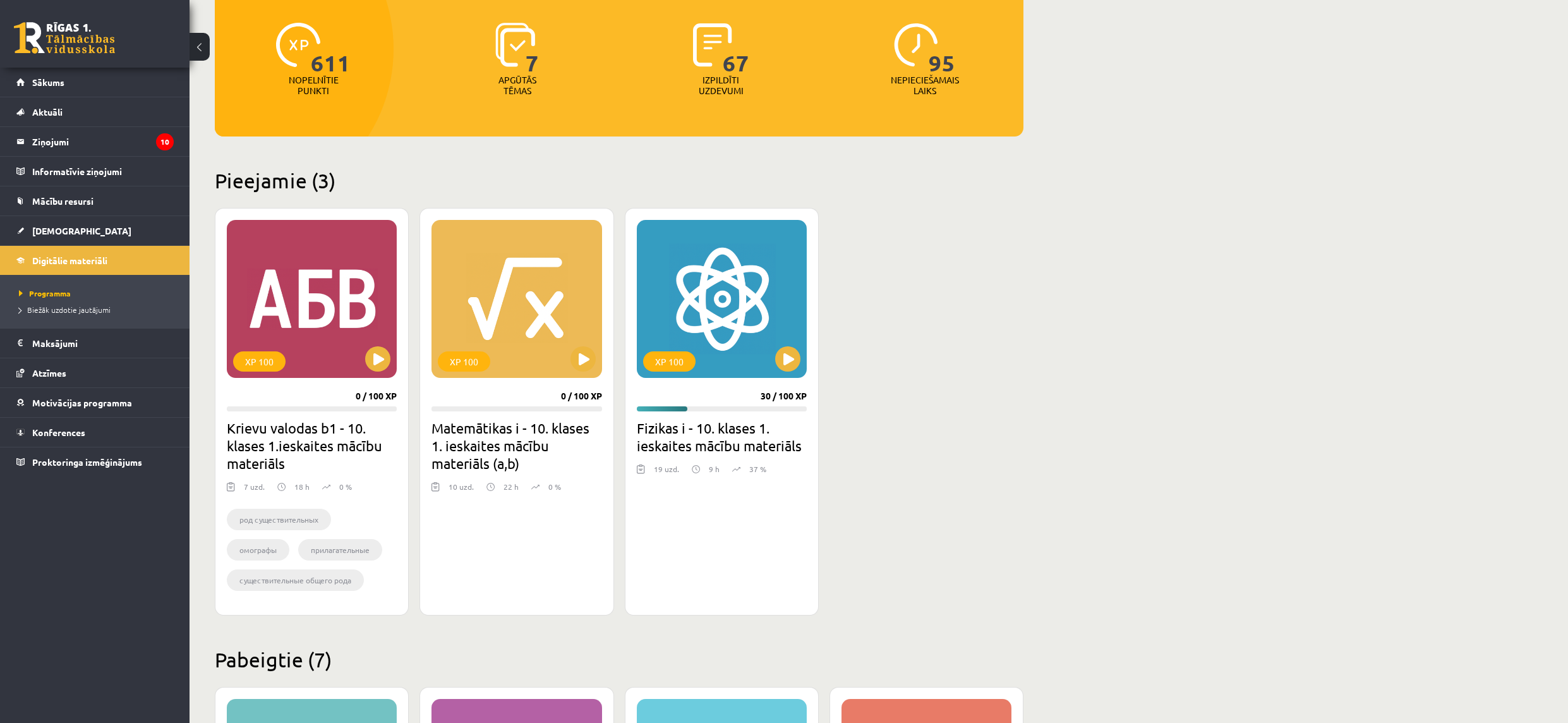
scroll to position [189, 0]
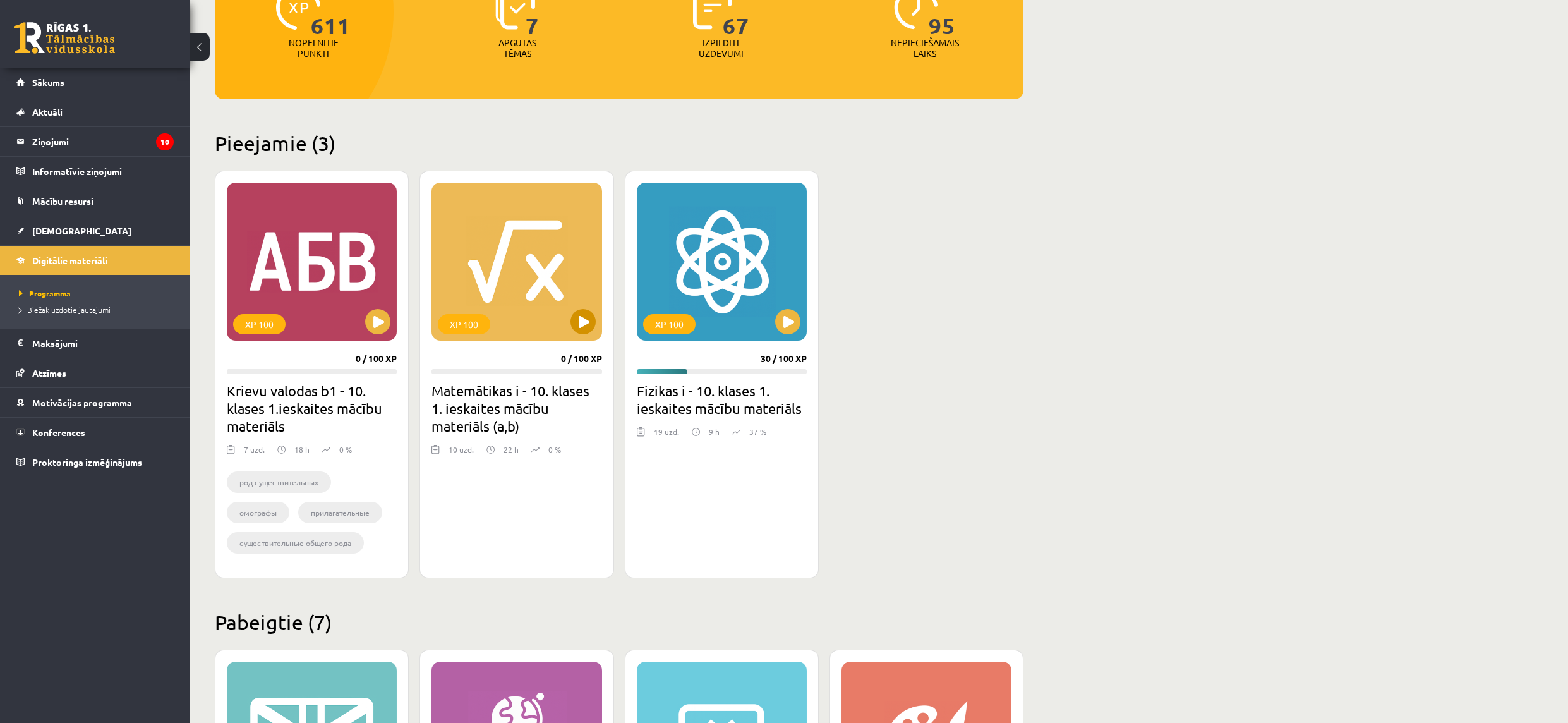
click at [560, 304] on div "XP 100" at bounding box center [516, 262] width 170 height 158
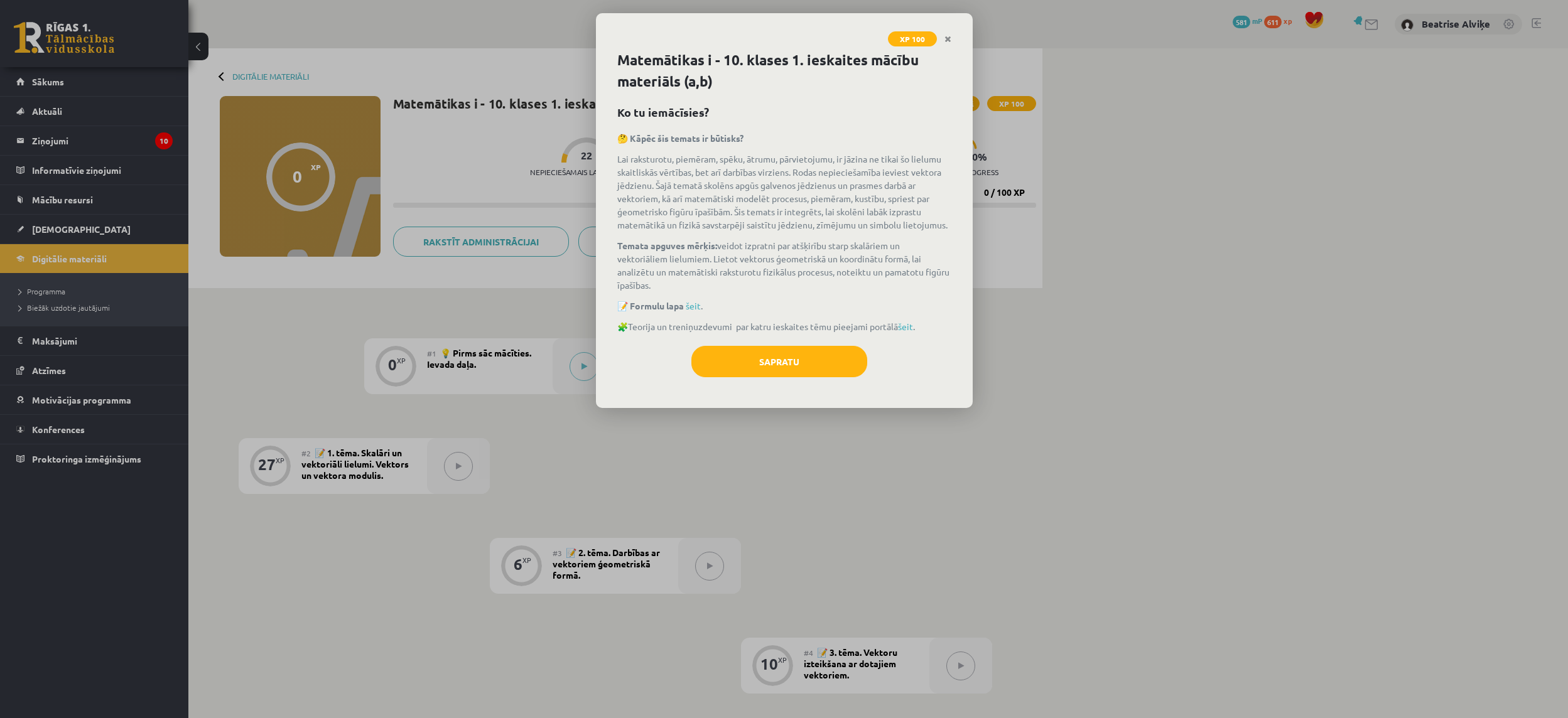
click at [789, 340] on div "Matemātikas i - 10. klases 1. ieskaites mācību materiāls (a,b) Ko tu iemācīsies…" at bounding box center [784, 229] width 377 height 359
click at [789, 357] on button "Sapratu" at bounding box center [779, 361] width 176 height 31
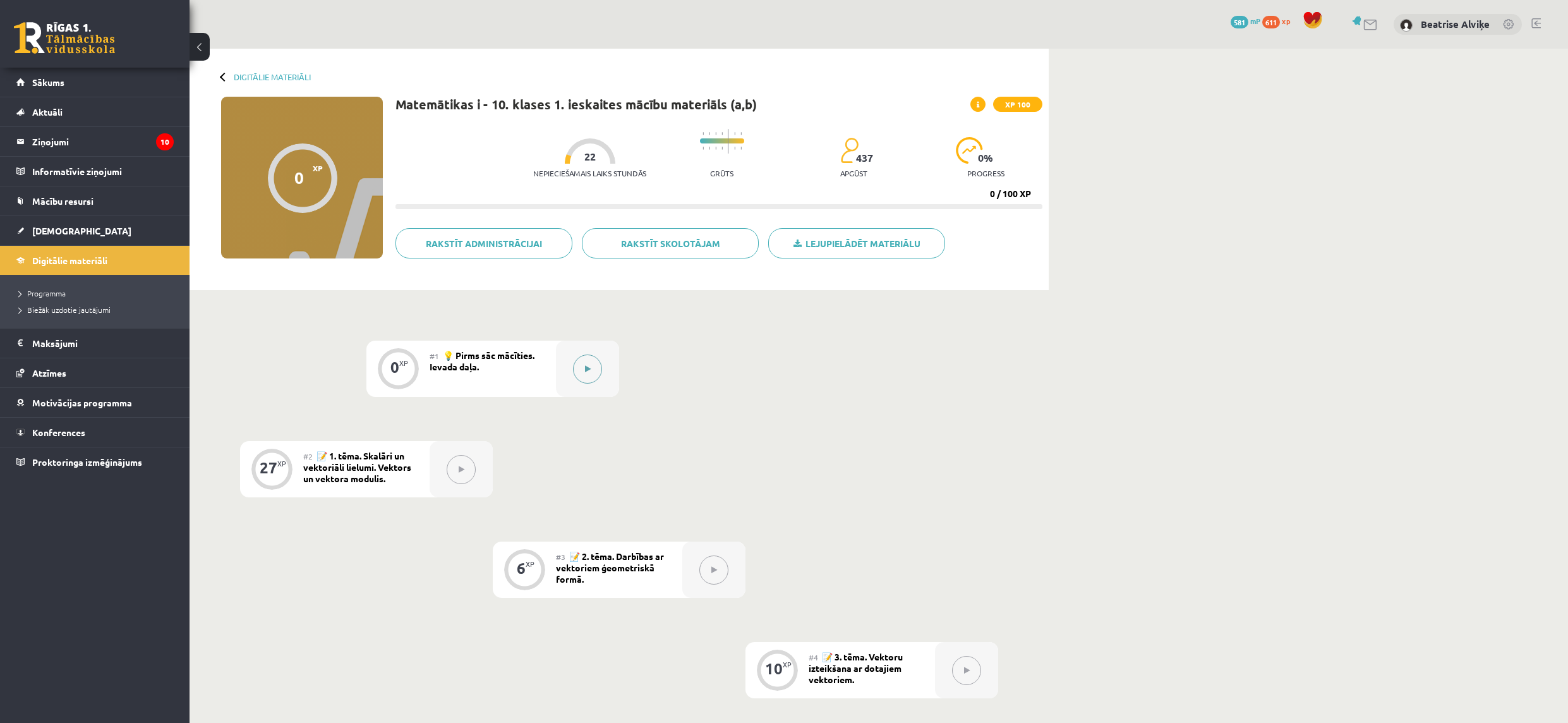
click at [576, 377] on button at bounding box center [587, 369] width 29 height 29
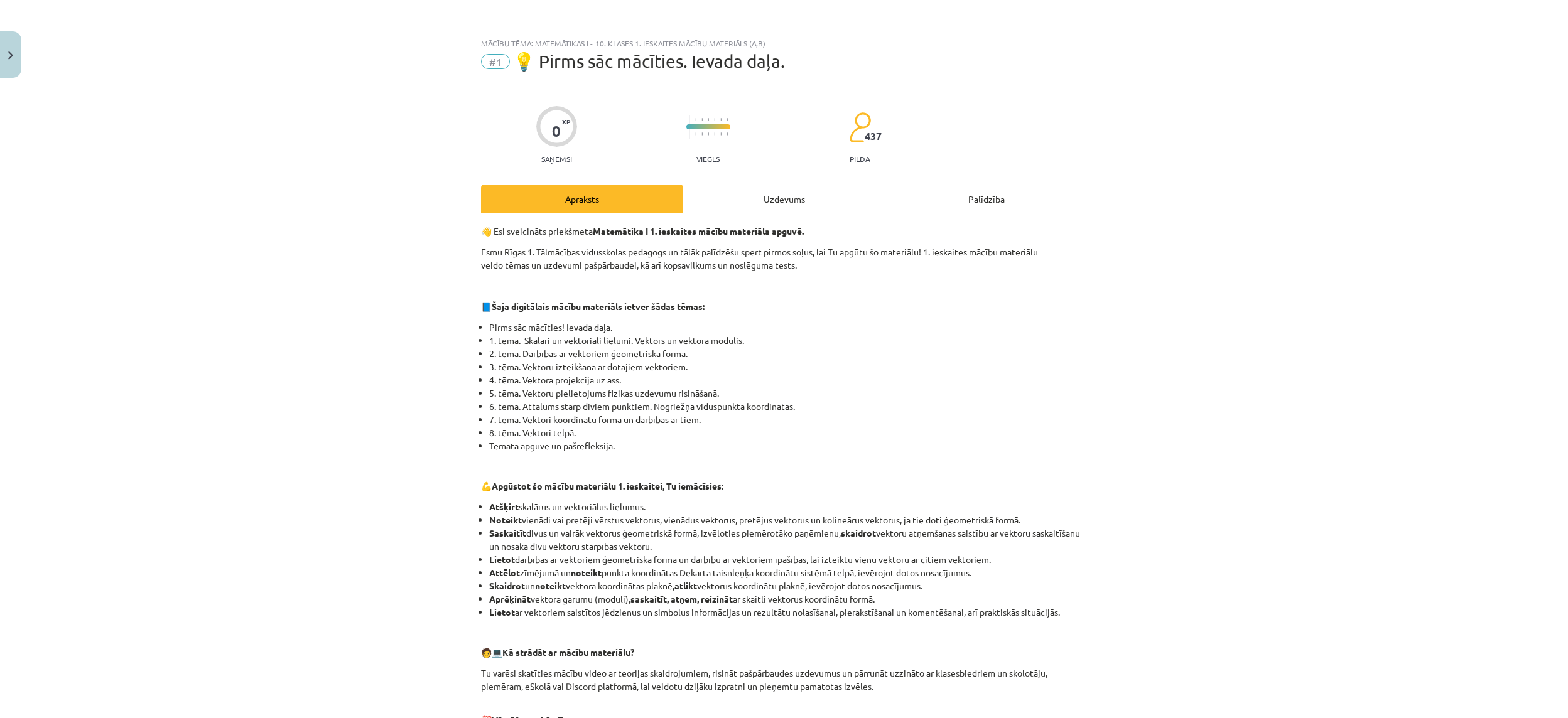
click at [722, 222] on div "👋 Esi sveicināts priekšmeta Matemātika I 1. ieskaites mācību materiāla apguvē. …" at bounding box center [784, 602] width 607 height 779
click at [737, 203] on div "Uzdevums" at bounding box center [784, 199] width 202 height 29
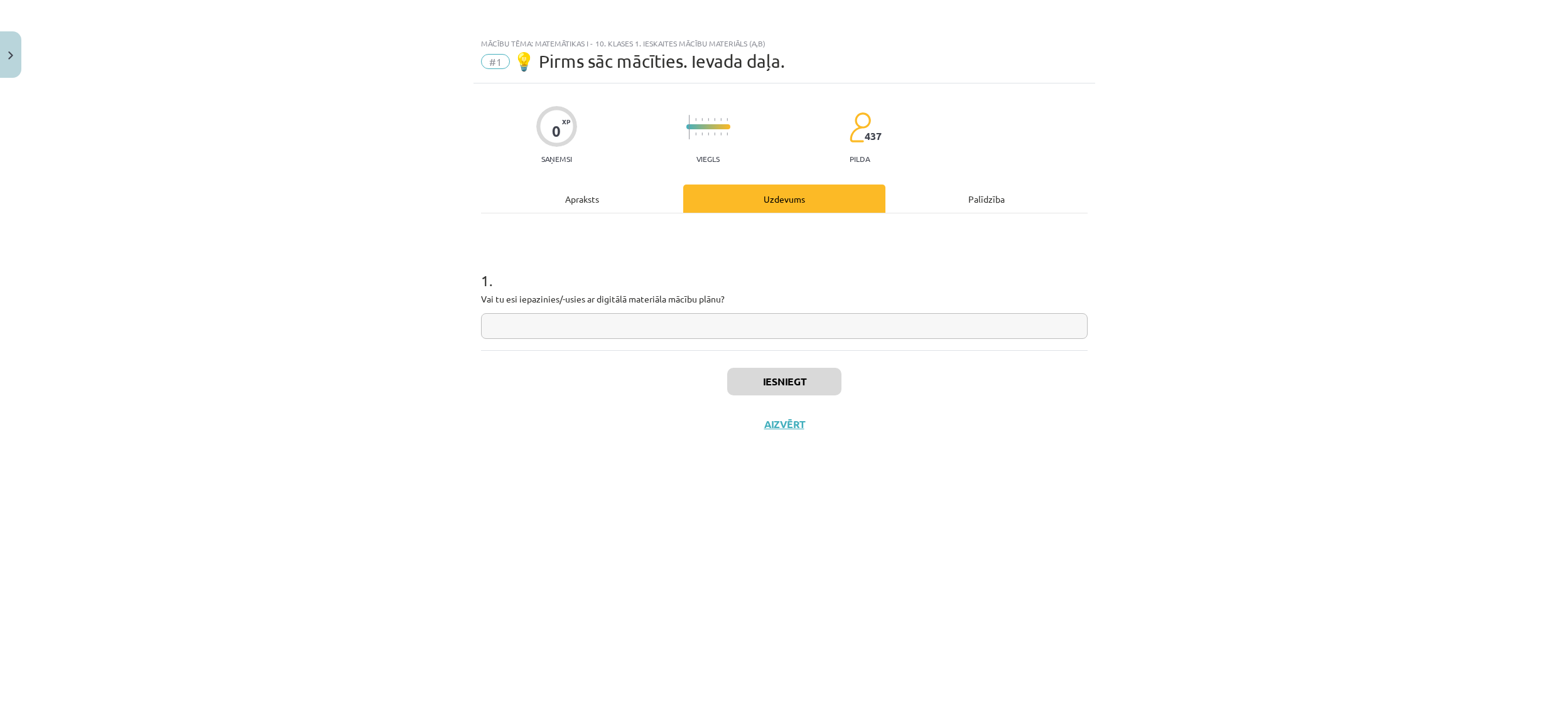
click at [701, 322] on input "text" at bounding box center [784, 326] width 607 height 26
type input "**"
click at [744, 383] on button "Iesniegt" at bounding box center [784, 382] width 114 height 28
click at [793, 435] on button "Nākamā nodarbība" at bounding box center [784, 432] width 123 height 29
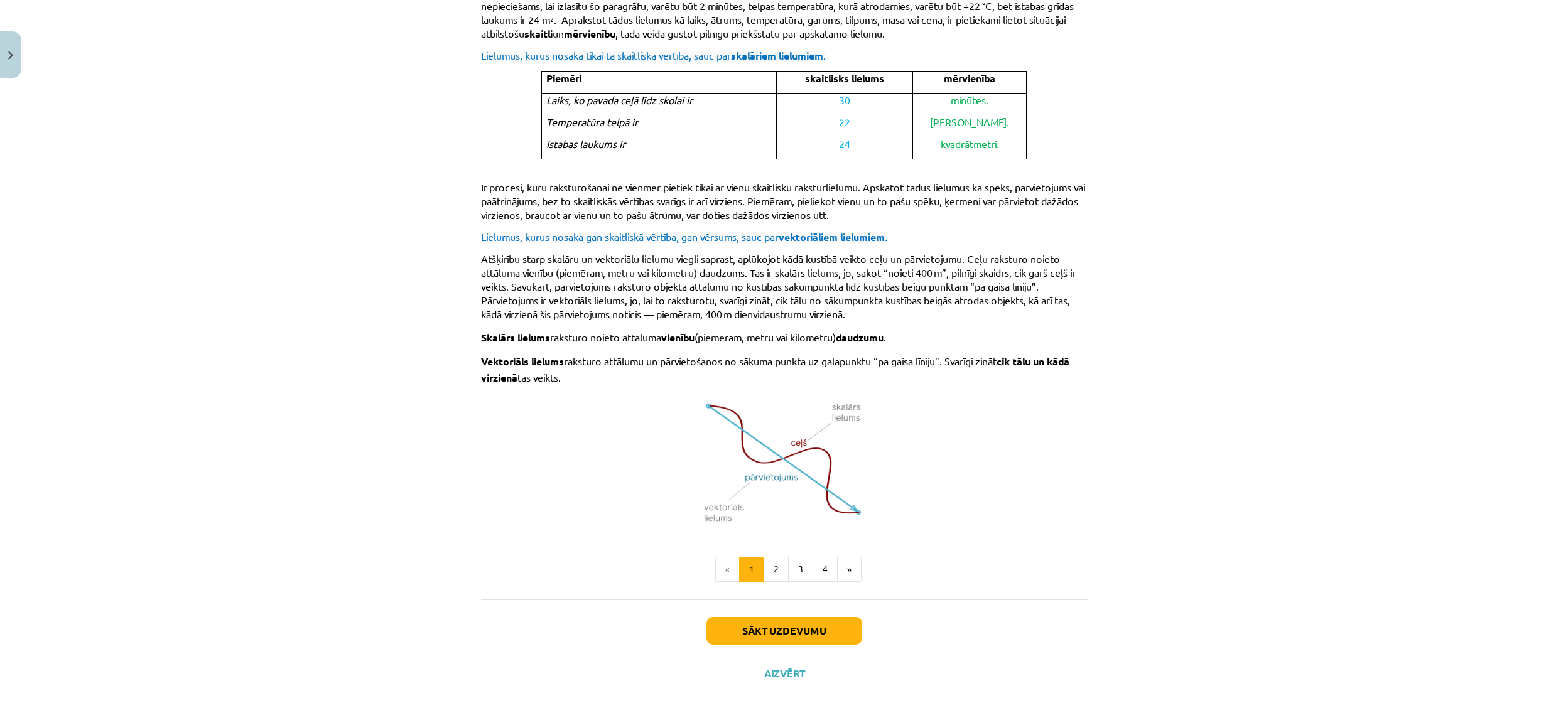
scroll to position [573, 0]
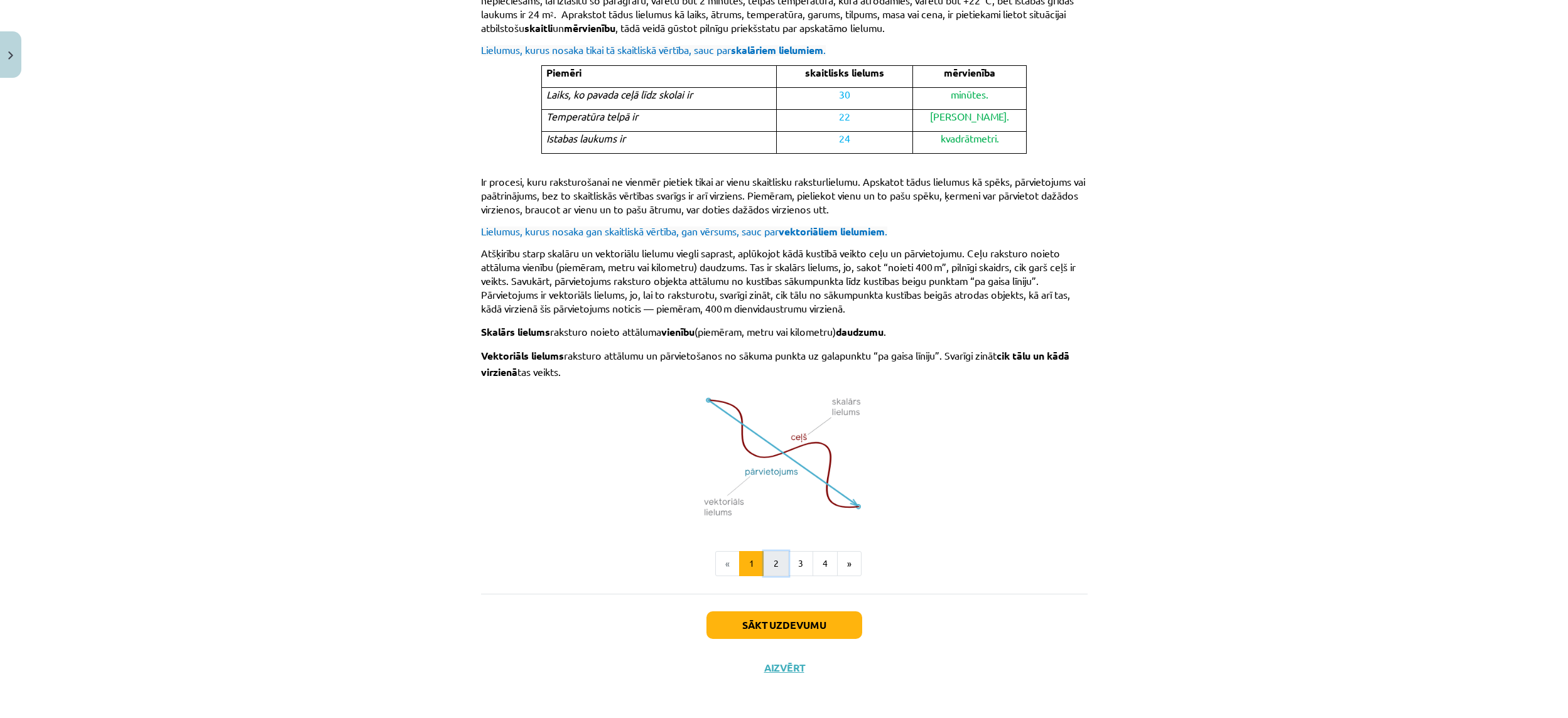
click at [769, 564] on button "2" at bounding box center [776, 564] width 25 height 25
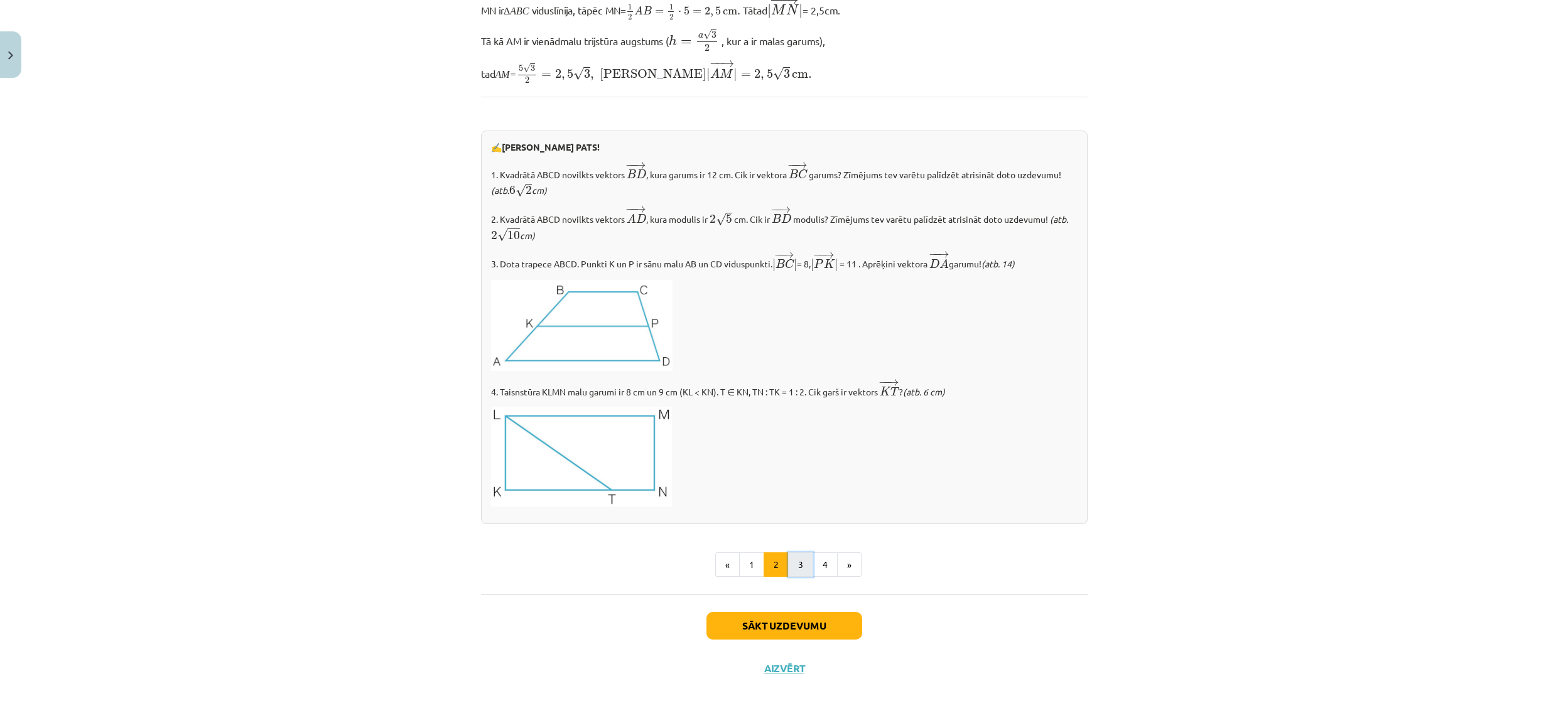
click at [794, 560] on button "3" at bounding box center [801, 565] width 25 height 25
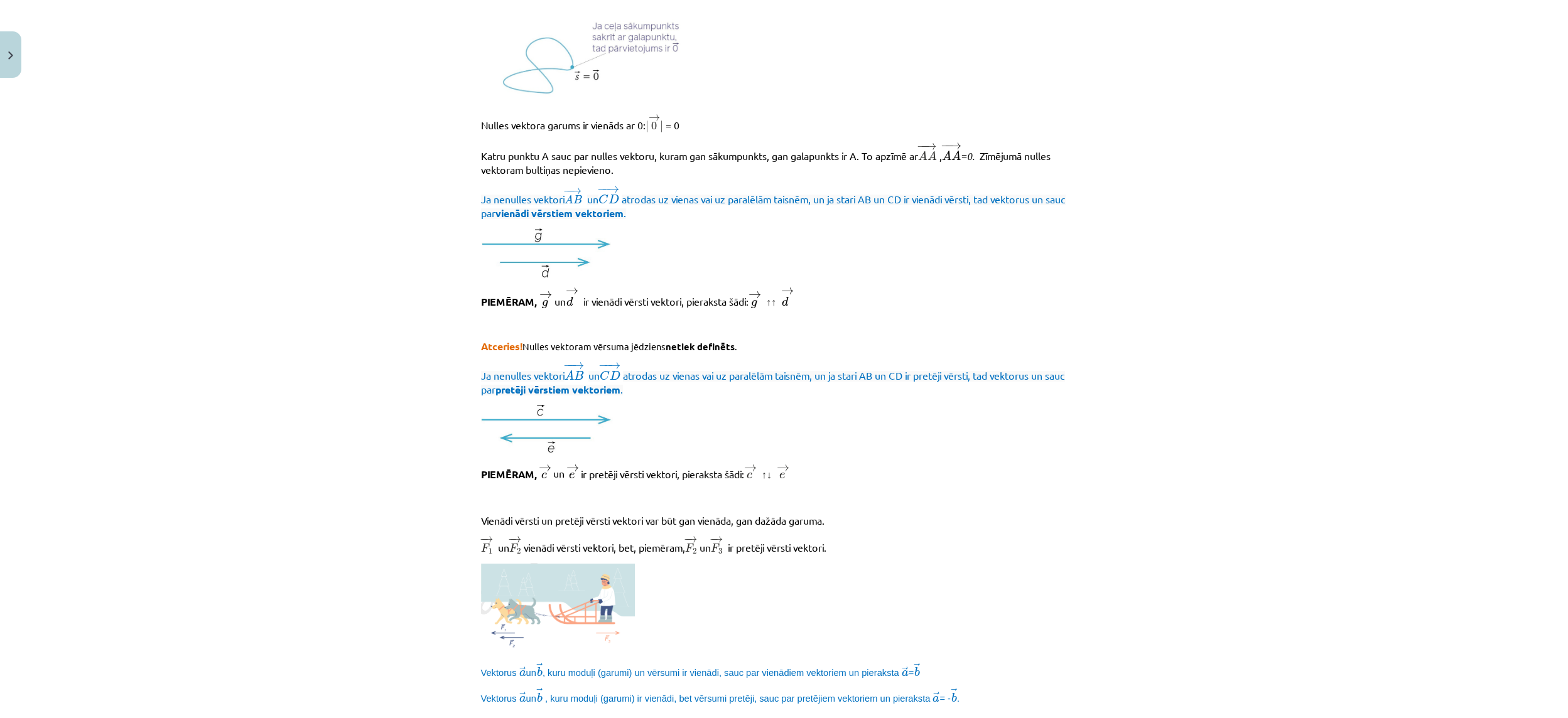
scroll to position [1115, 0]
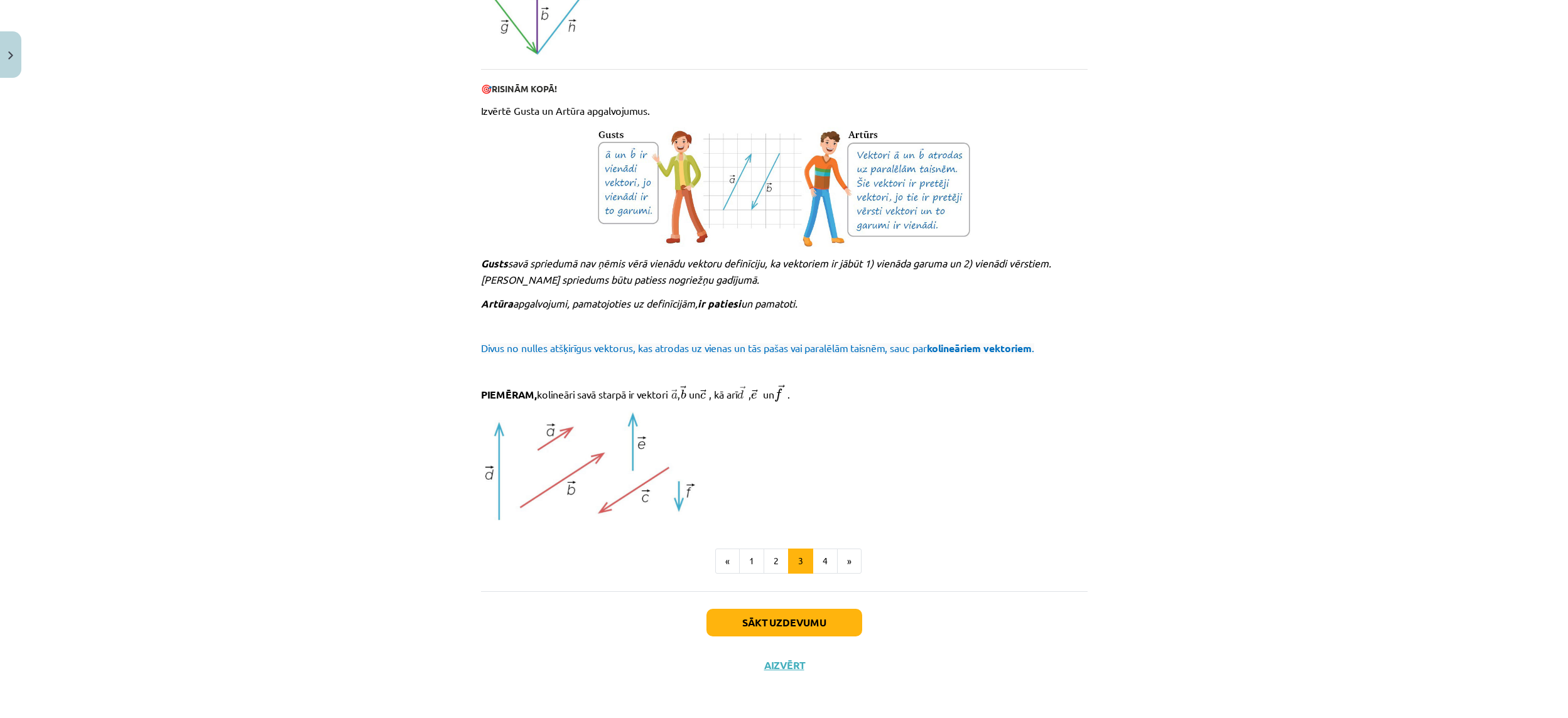
click at [821, 569] on button "4" at bounding box center [825, 561] width 25 height 25
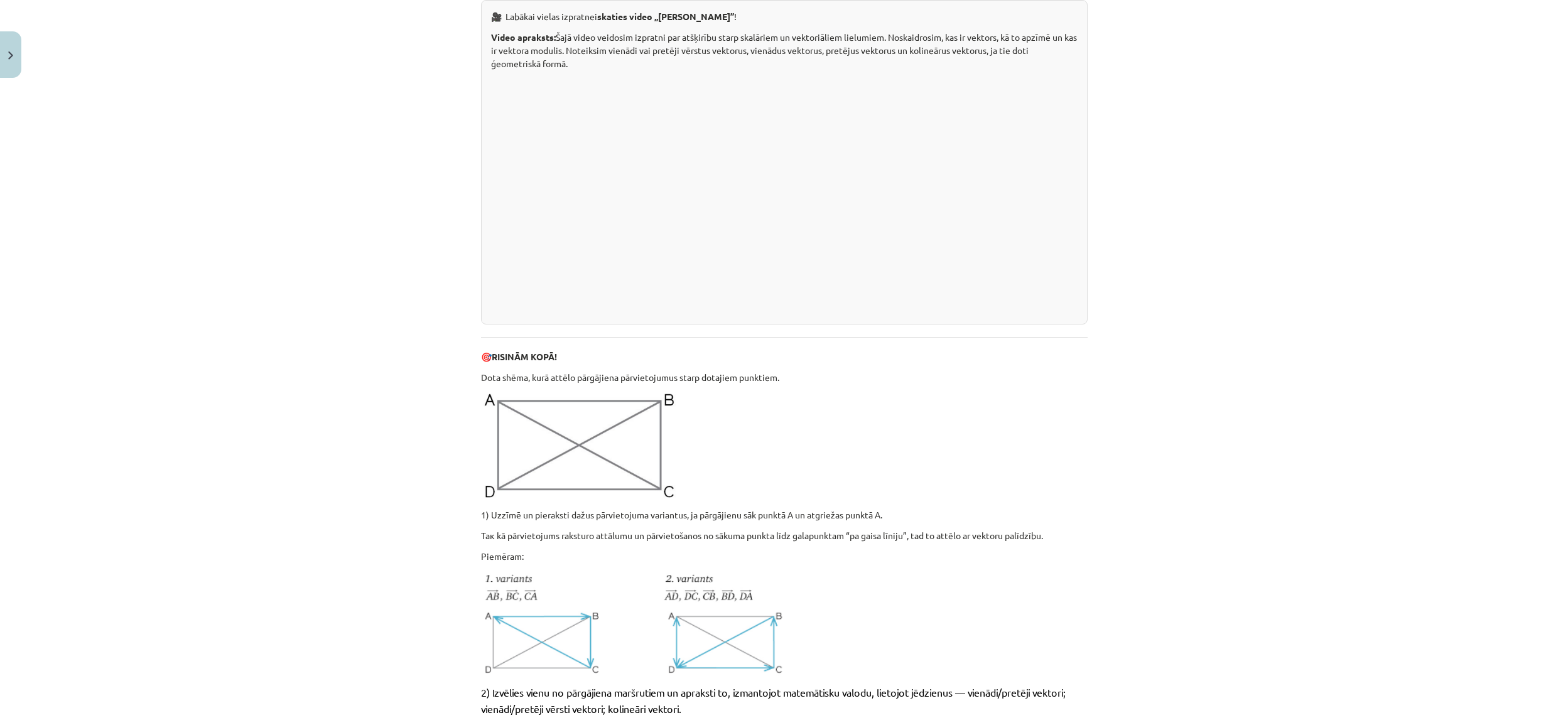
scroll to position [0, 0]
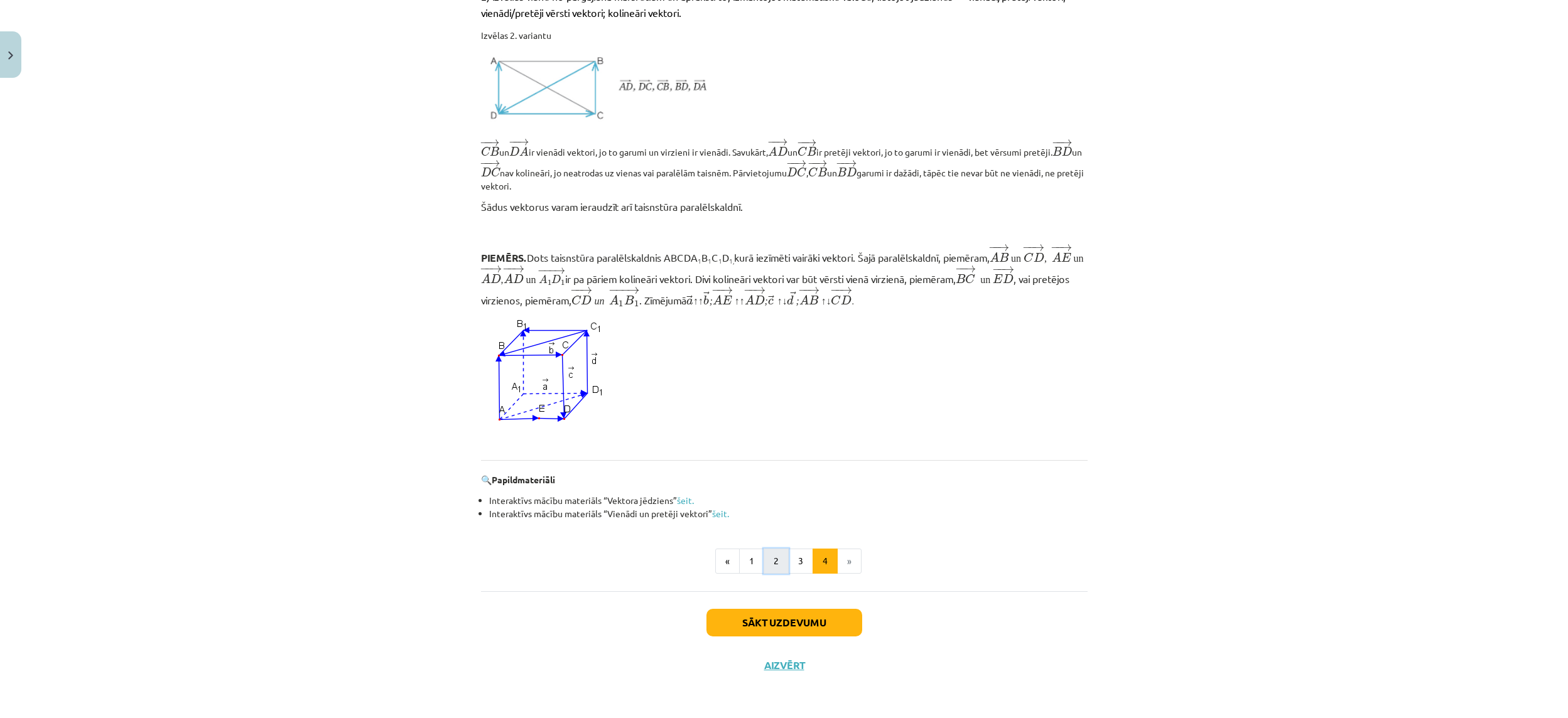
click at [763, 568] on button "2" at bounding box center [776, 561] width 25 height 25
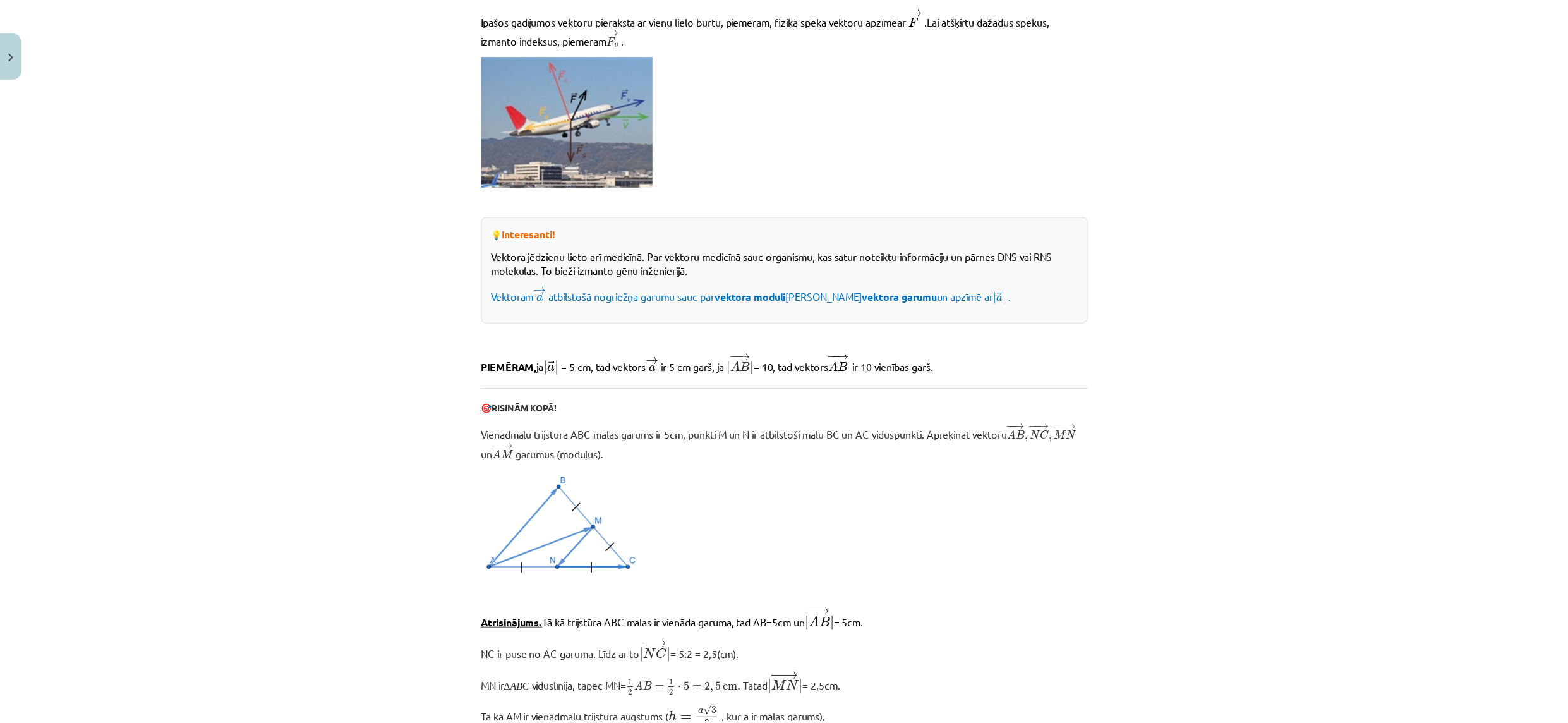
scroll to position [1244, 0]
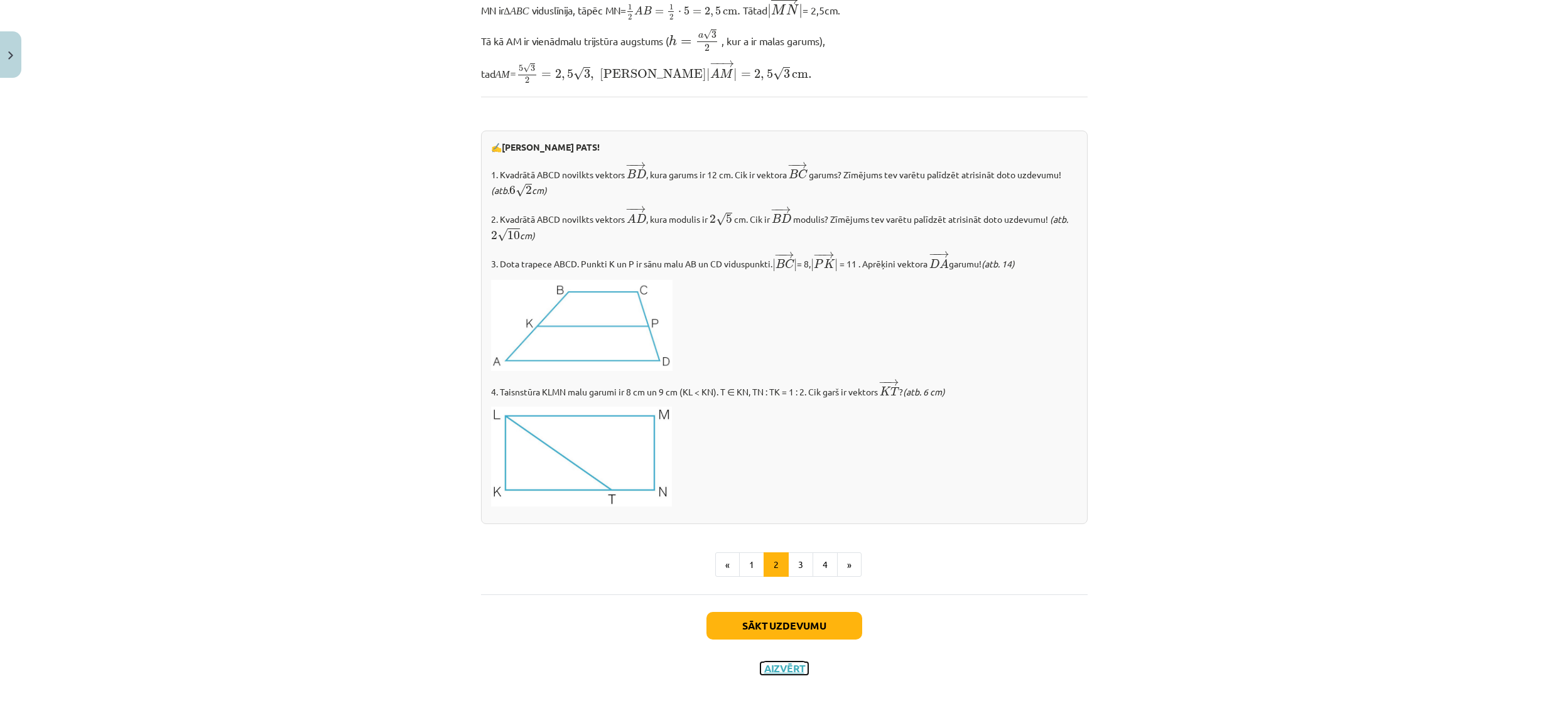
click at [782, 662] on button "Aizvērt" at bounding box center [784, 668] width 48 height 13
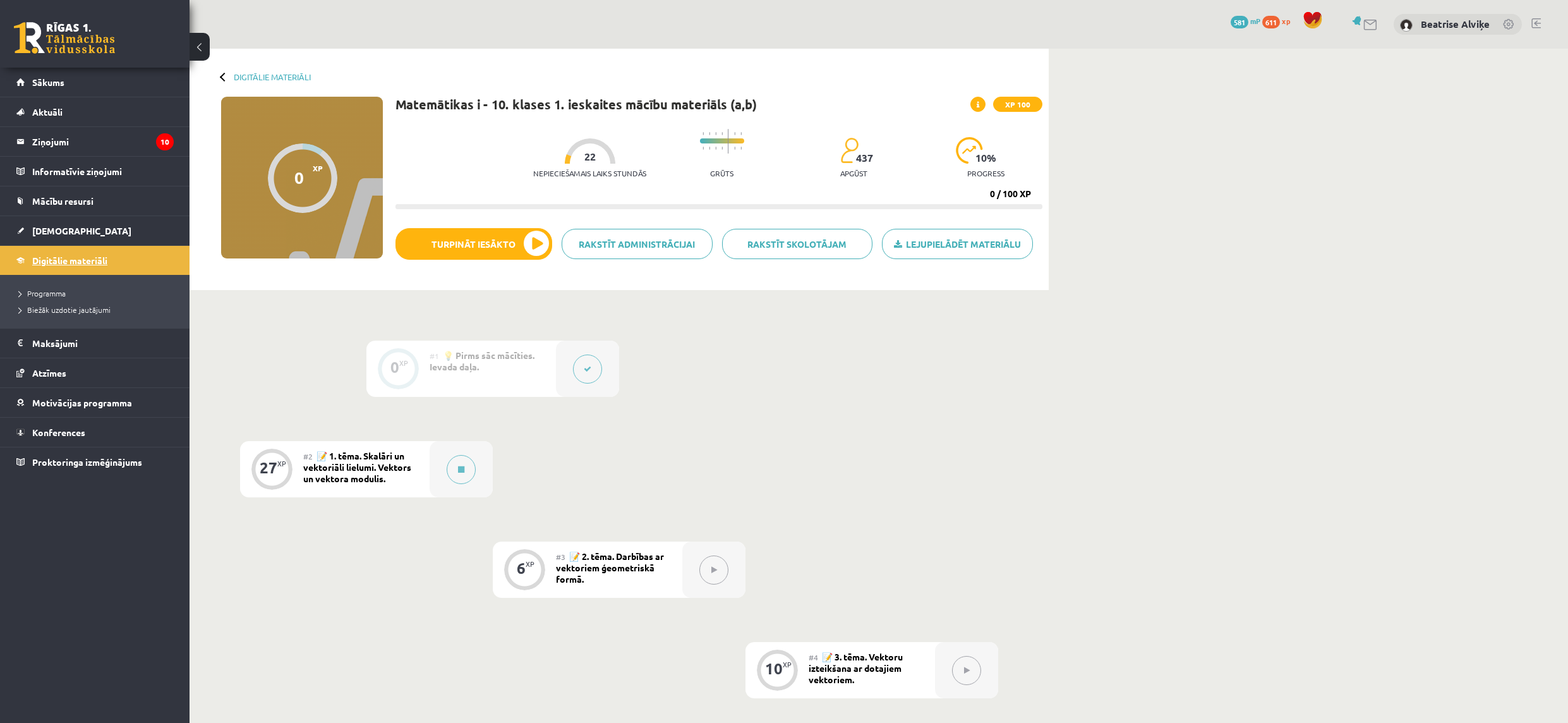
click at [84, 259] on span "Digitālie materiāli" at bounding box center [70, 260] width 75 height 11
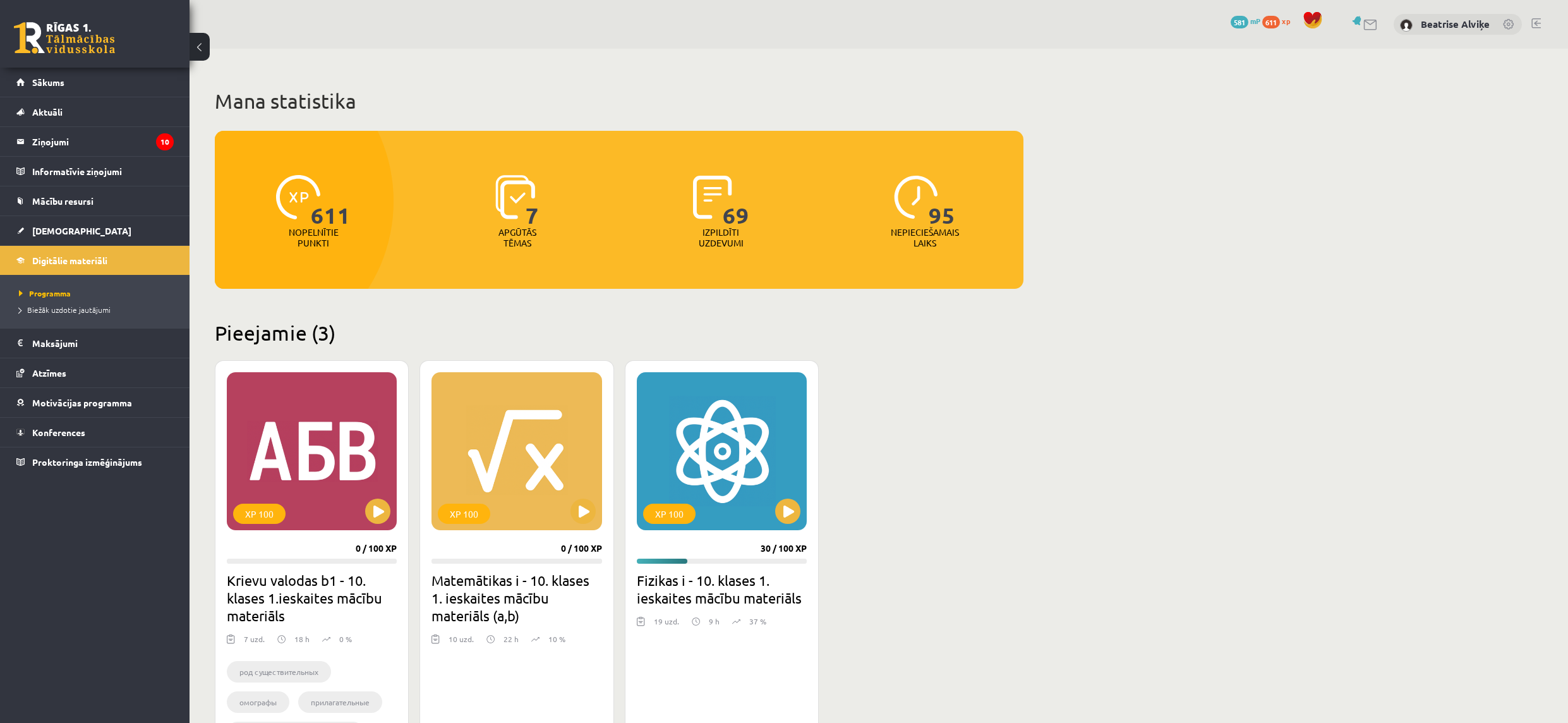
scroll to position [63, 0]
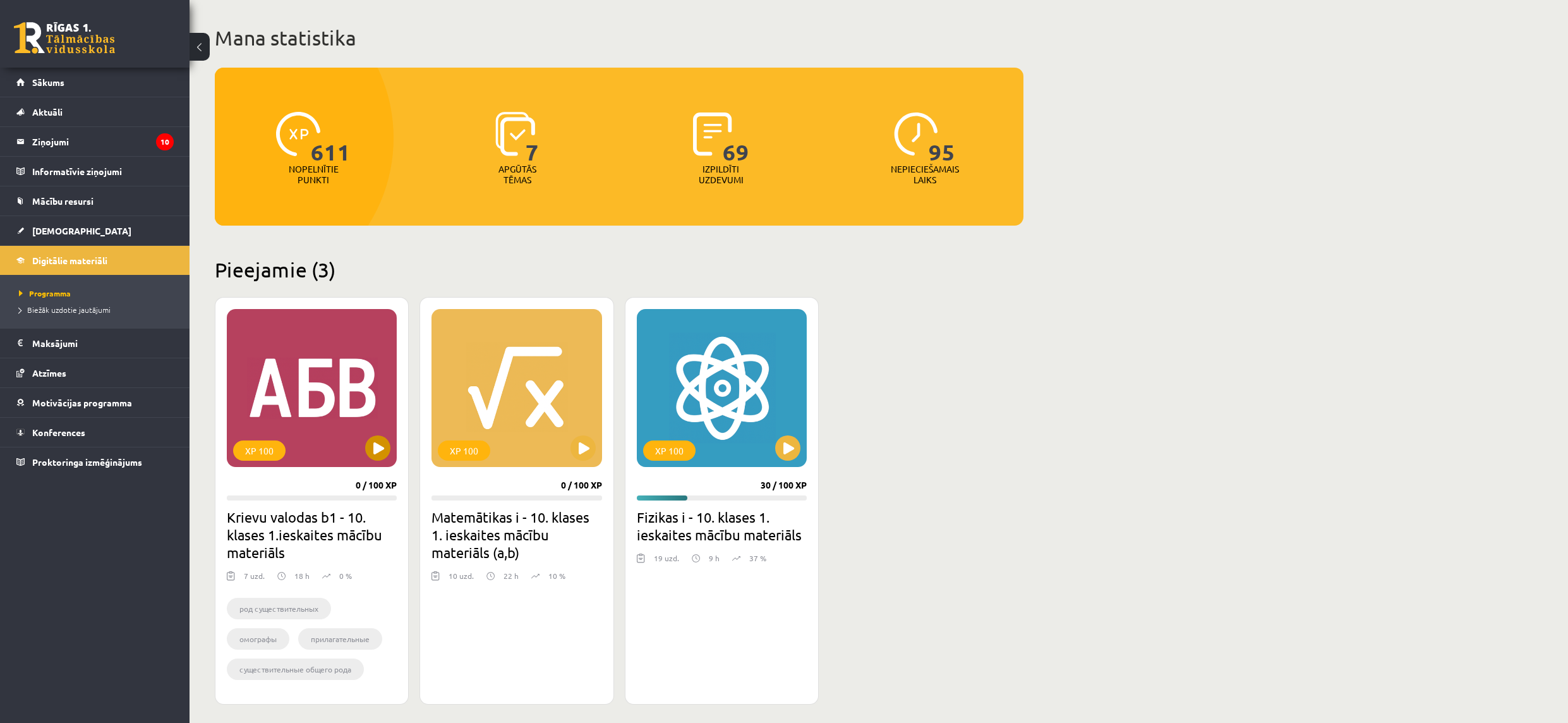
click at [318, 400] on div "XP 100" at bounding box center [312, 388] width 170 height 158
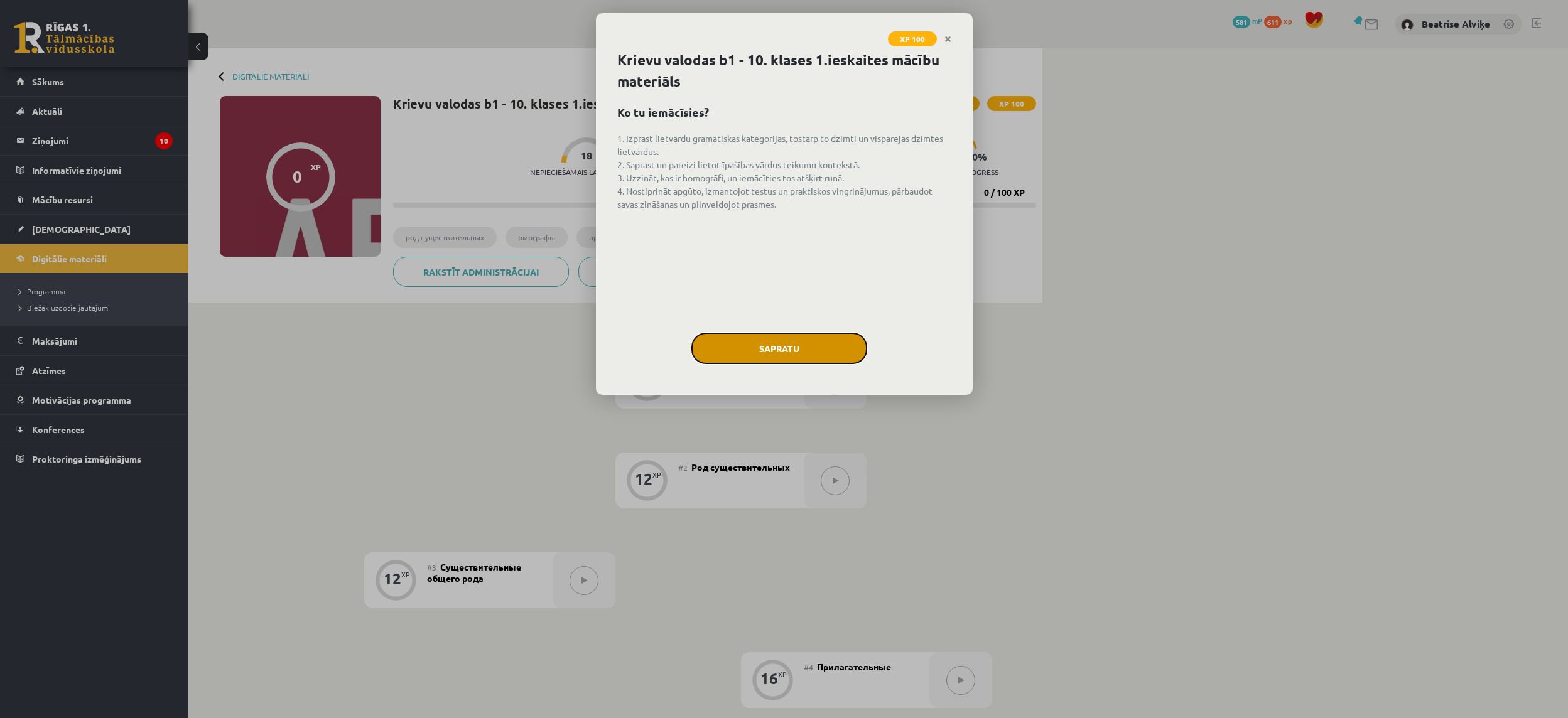
click at [704, 351] on button "Sapratu" at bounding box center [779, 348] width 176 height 31
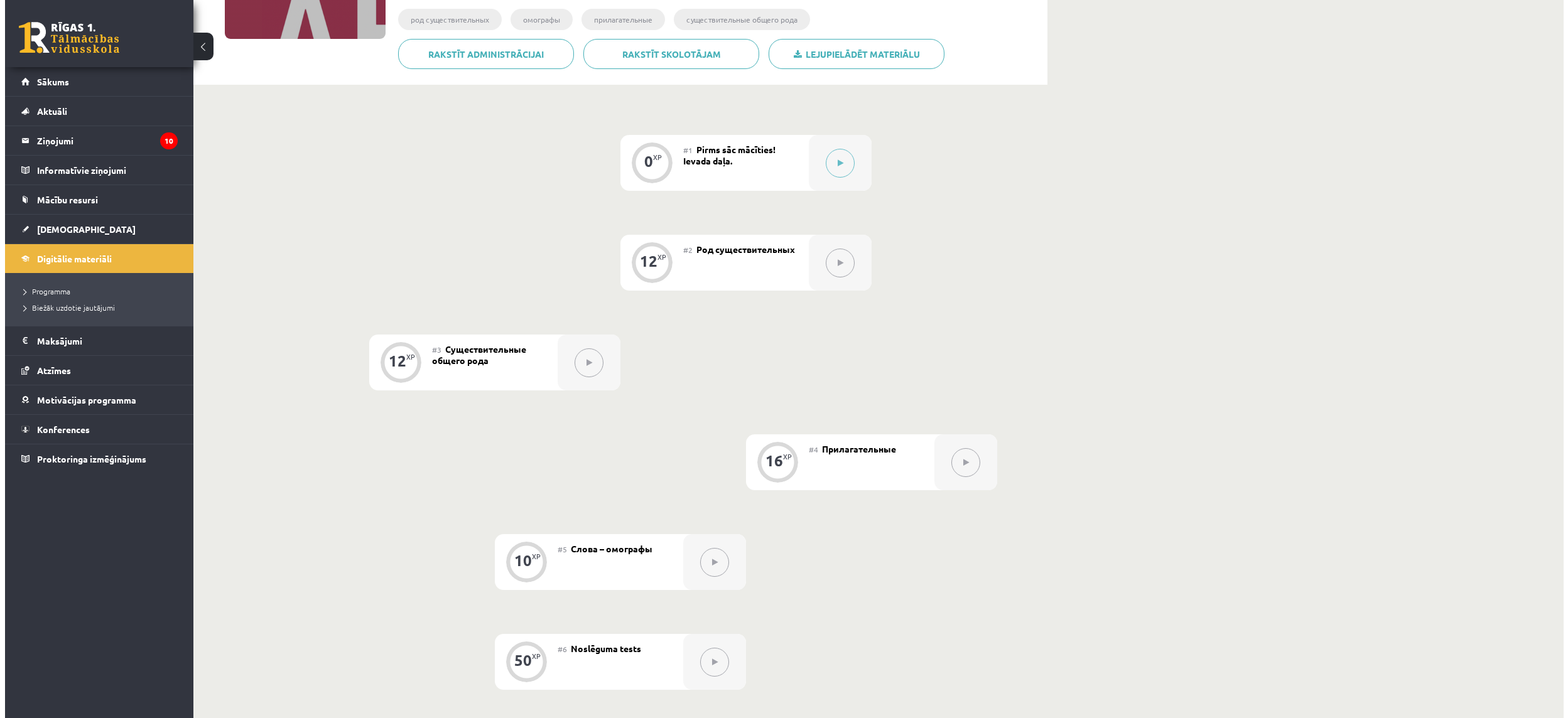
scroll to position [188, 0]
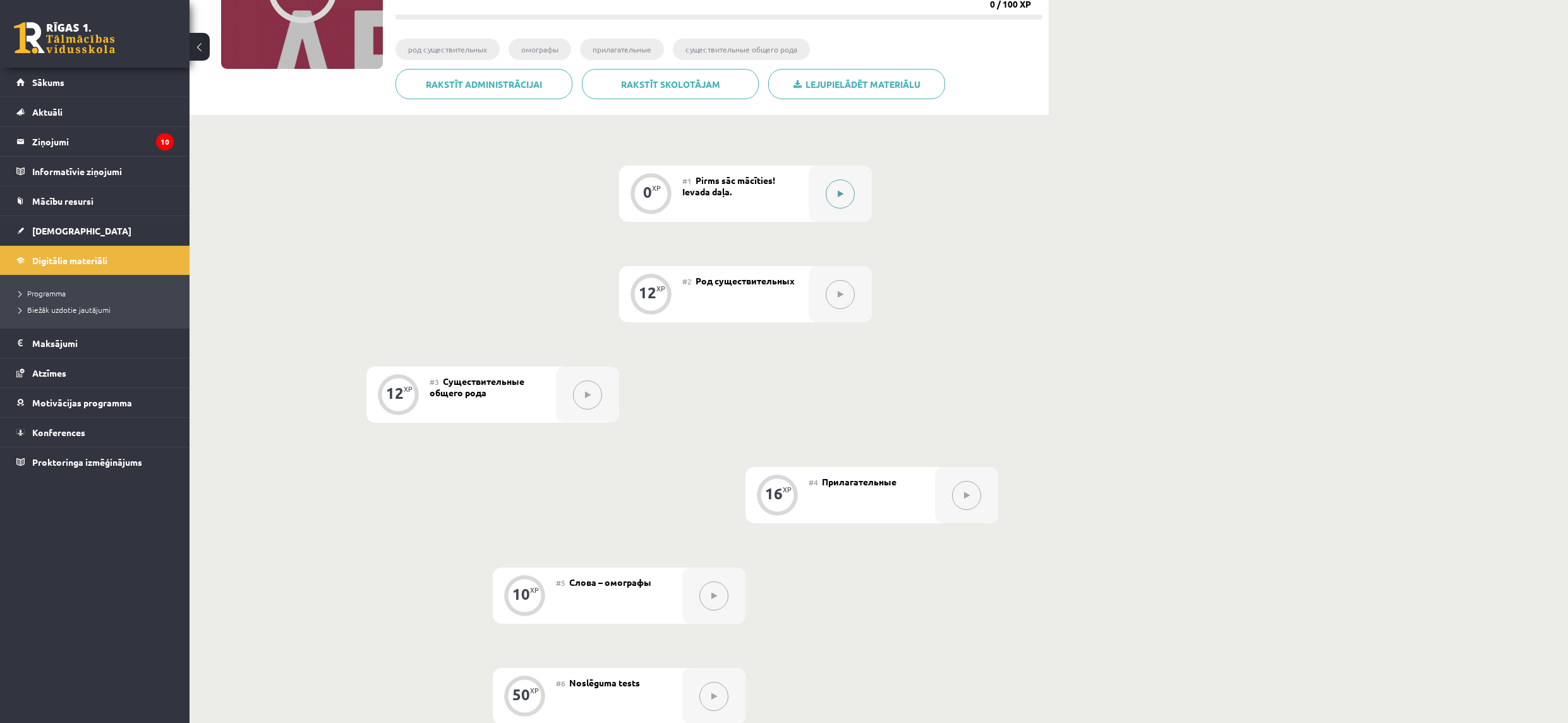
click at [835, 211] on div at bounding box center [841, 194] width 63 height 56
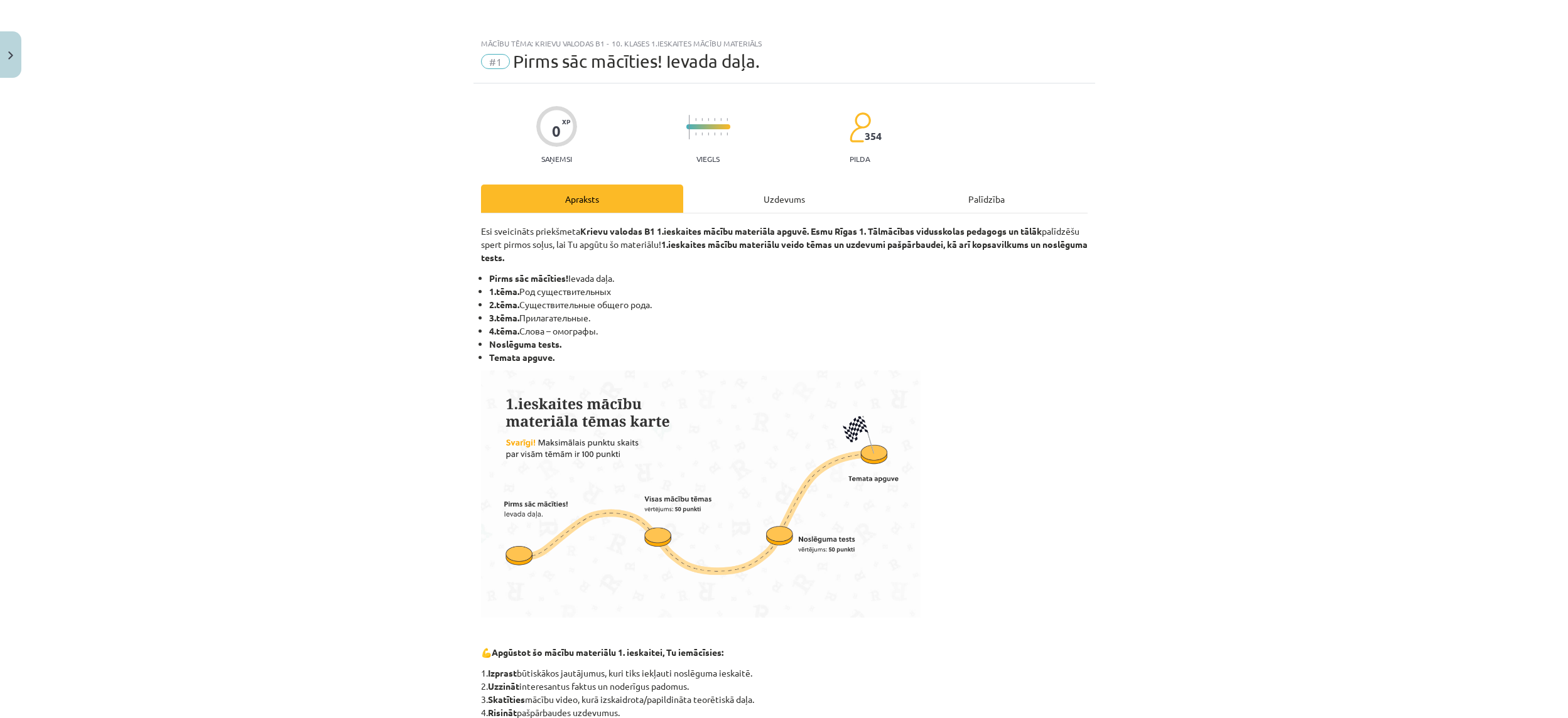
click at [790, 207] on div "Uzdevums" at bounding box center [784, 199] width 202 height 29
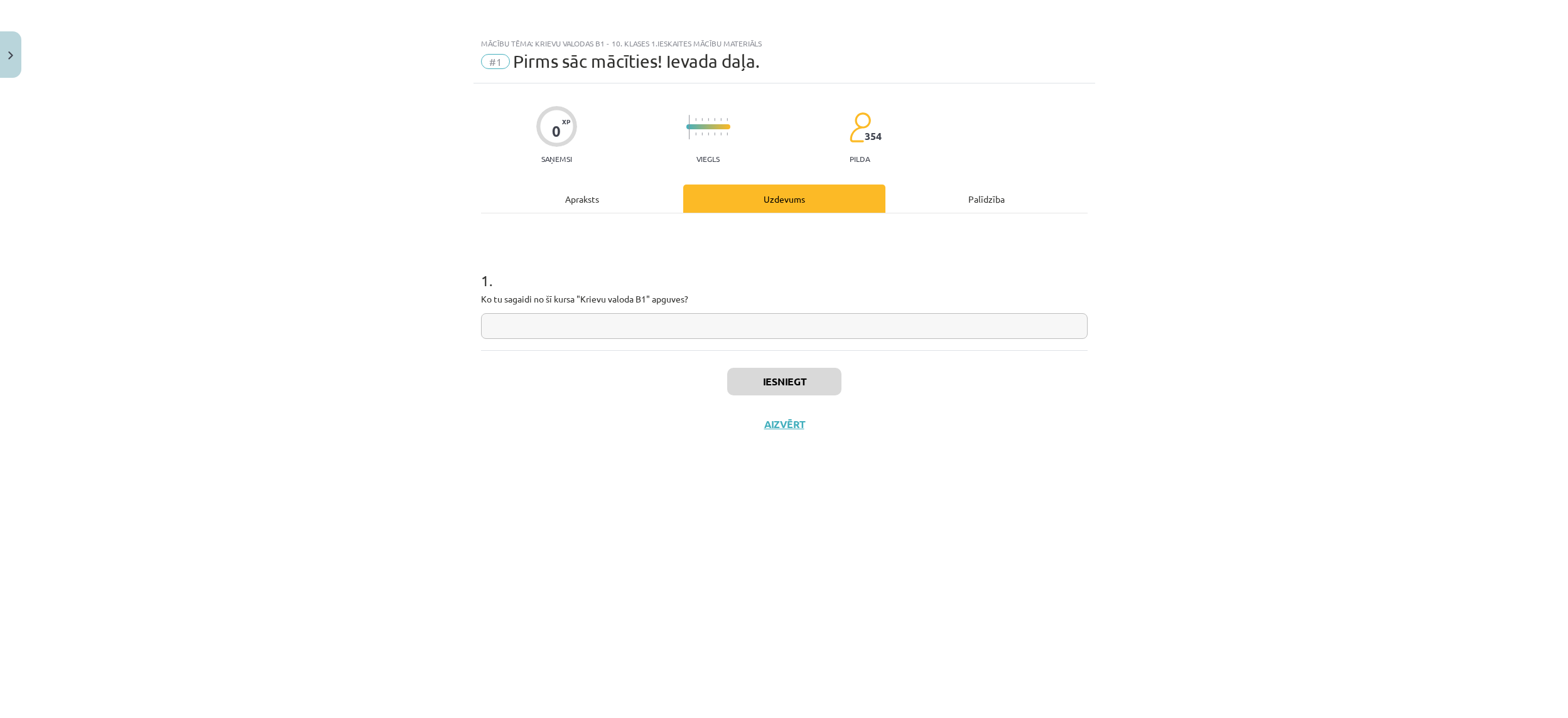
click at [655, 316] on input "text" at bounding box center [784, 326] width 607 height 26
type input "*"
click at [746, 376] on button "Iesniegt" at bounding box center [784, 382] width 114 height 28
click at [733, 420] on button "Nākamā nodarbība" at bounding box center [784, 432] width 123 height 29
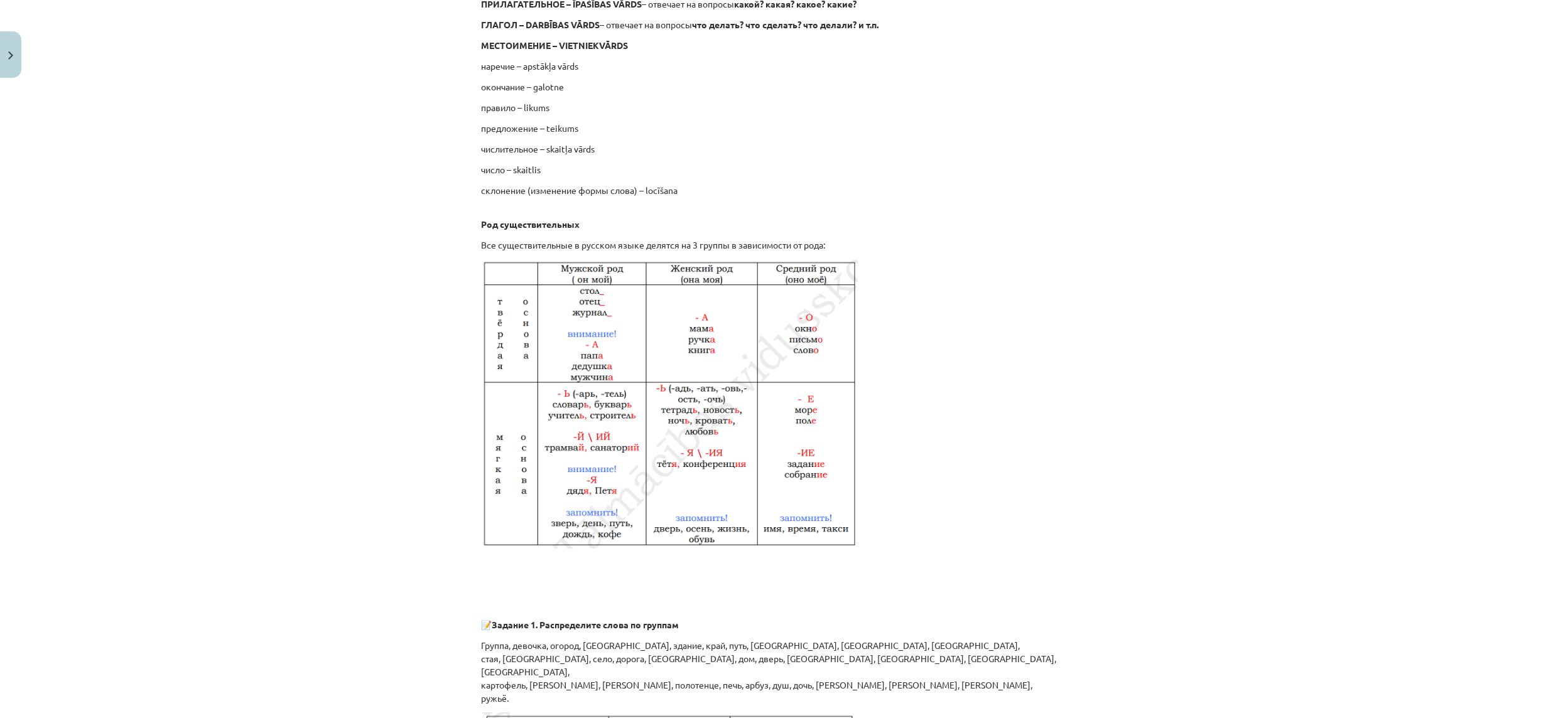
scroll to position [0, 0]
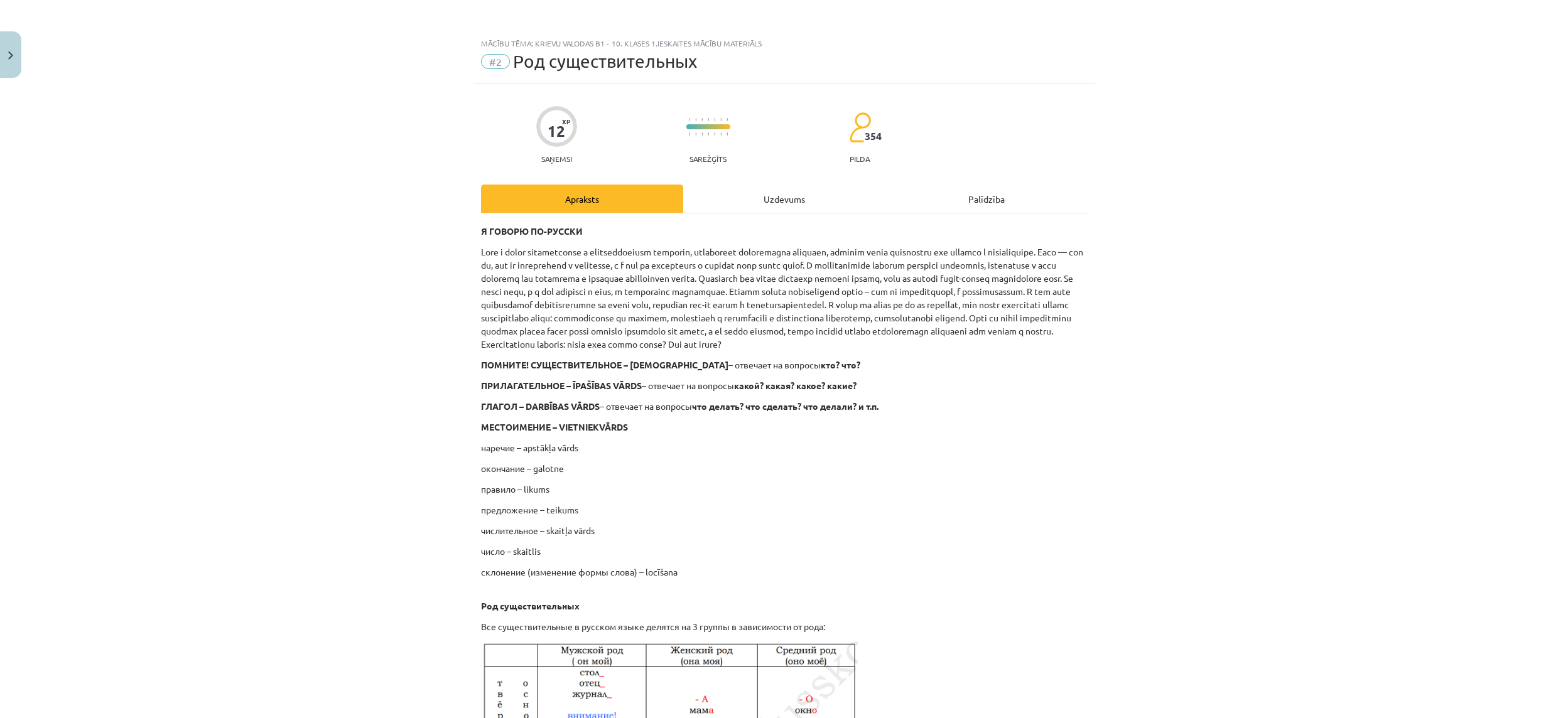
click at [712, 204] on div "Uzdevums" at bounding box center [784, 199] width 202 height 29
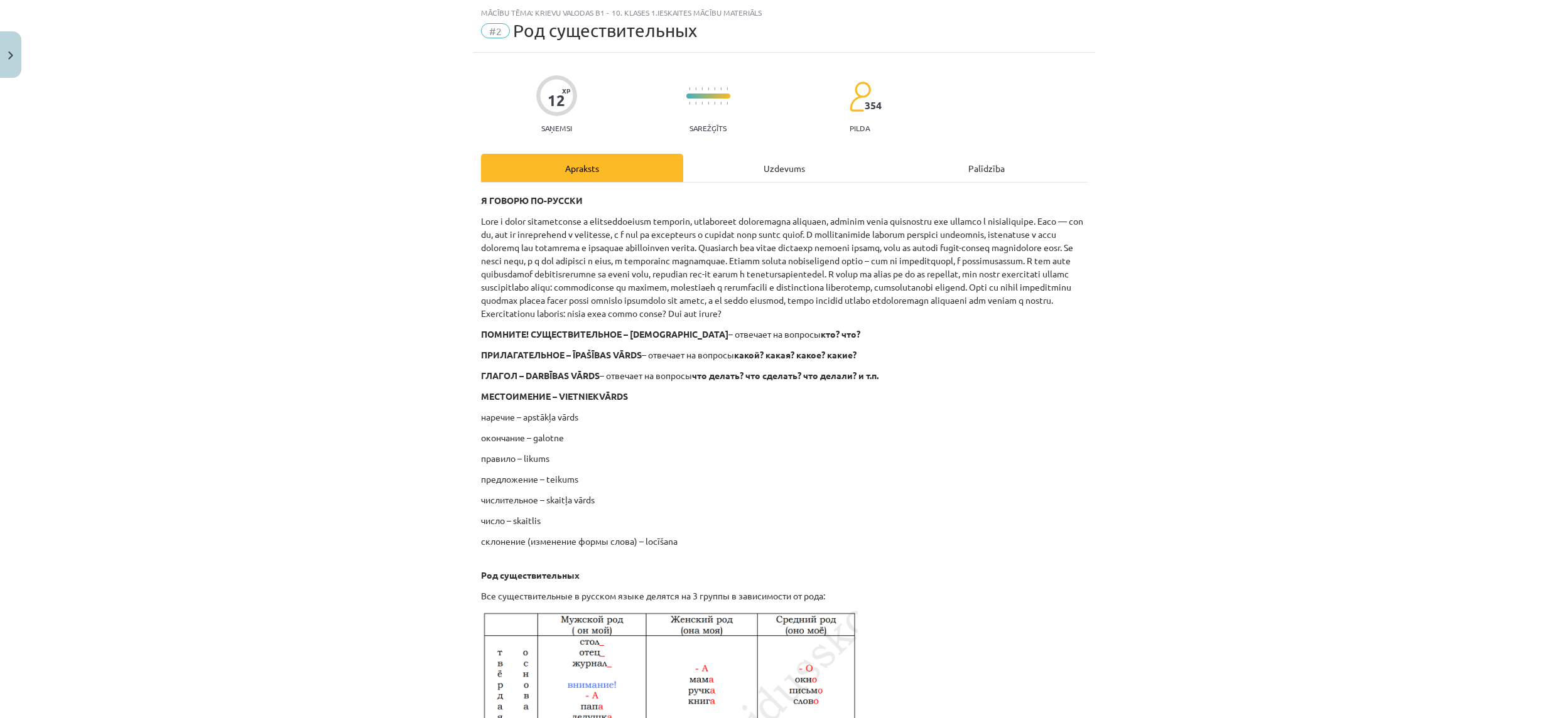
scroll to position [31, 0]
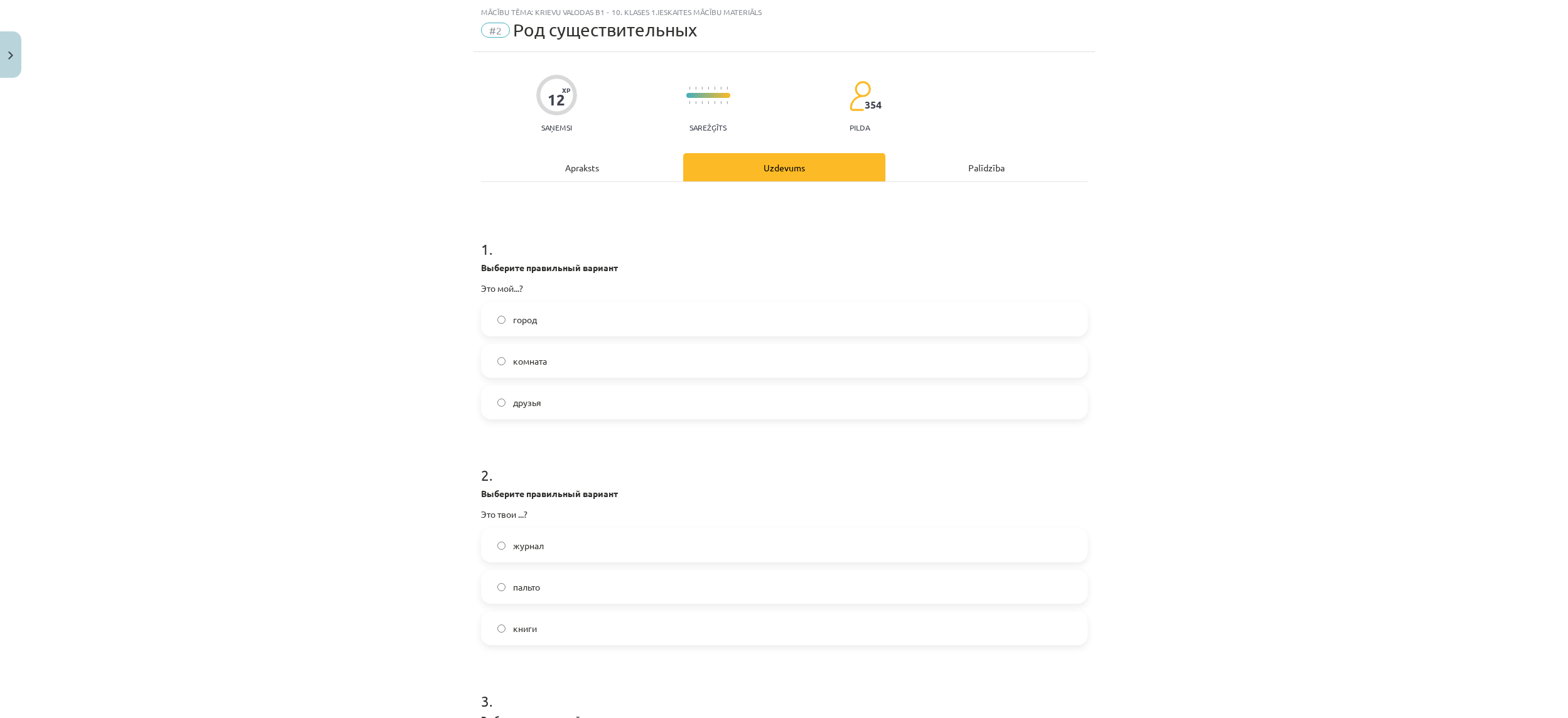
click at [542, 314] on label "город" at bounding box center [784, 319] width 604 height 31
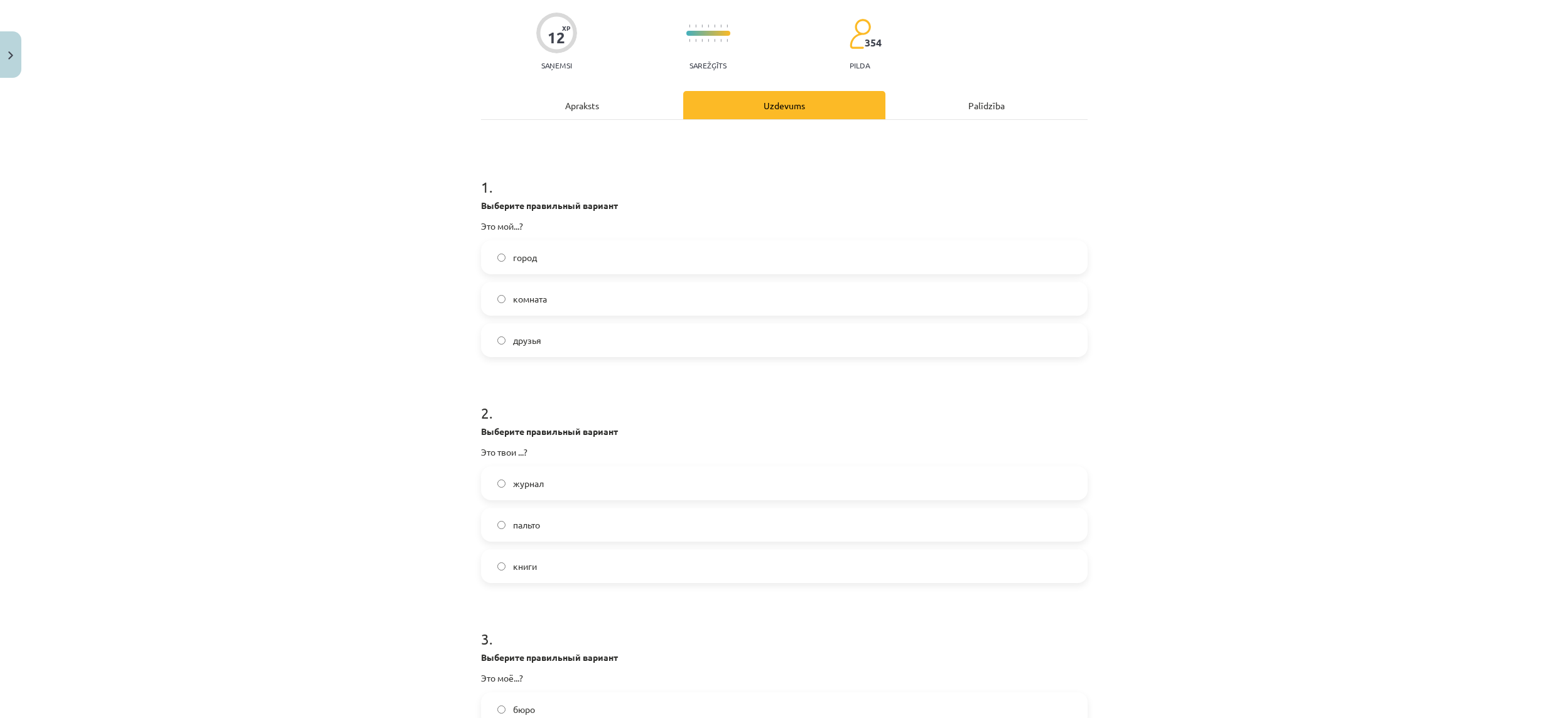
scroll to position [94, 0]
click at [524, 577] on label "книги" at bounding box center [784, 565] width 604 height 31
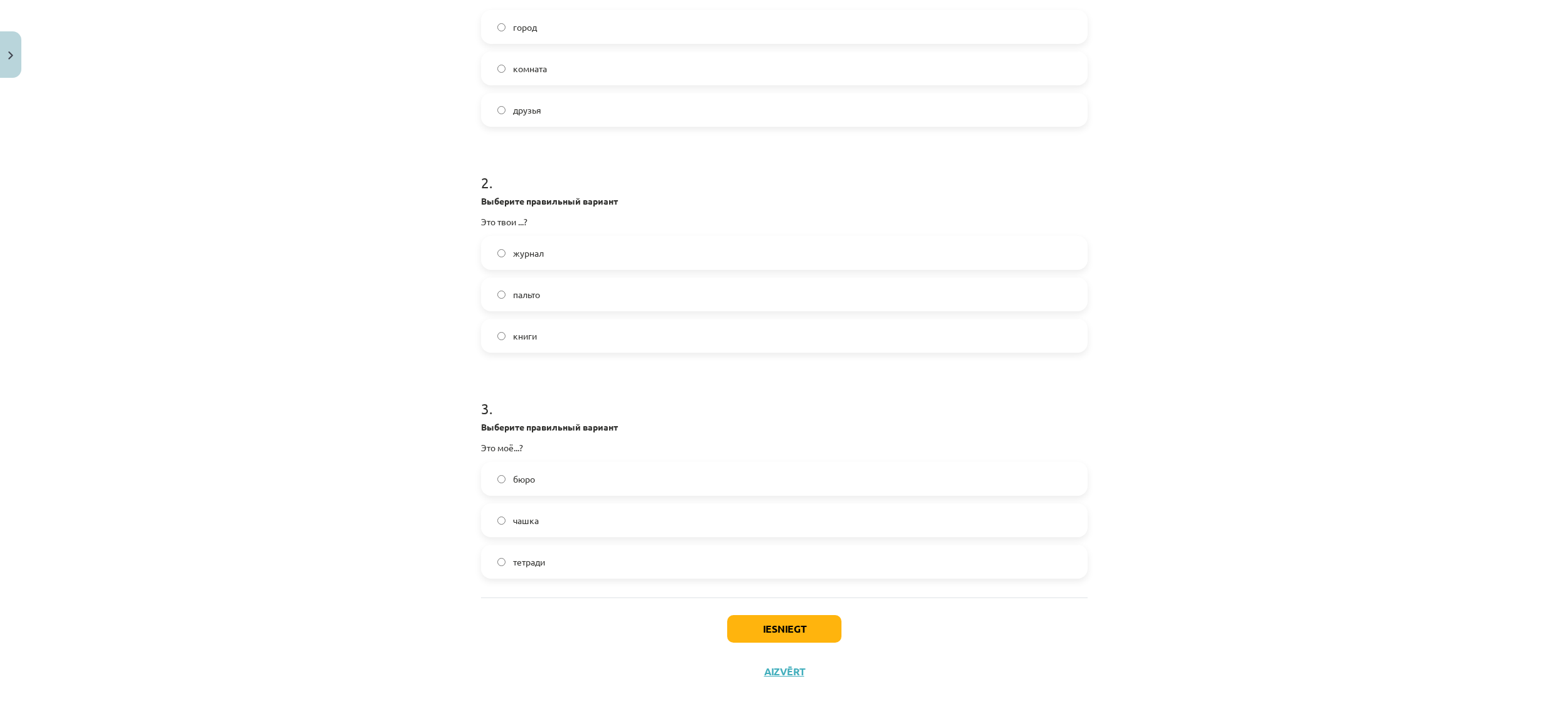
scroll to position [330, 0]
click at [551, 472] on label "бюро" at bounding box center [784, 472] width 604 height 31
click at [755, 620] on button "Iesniegt" at bounding box center [784, 623] width 114 height 28
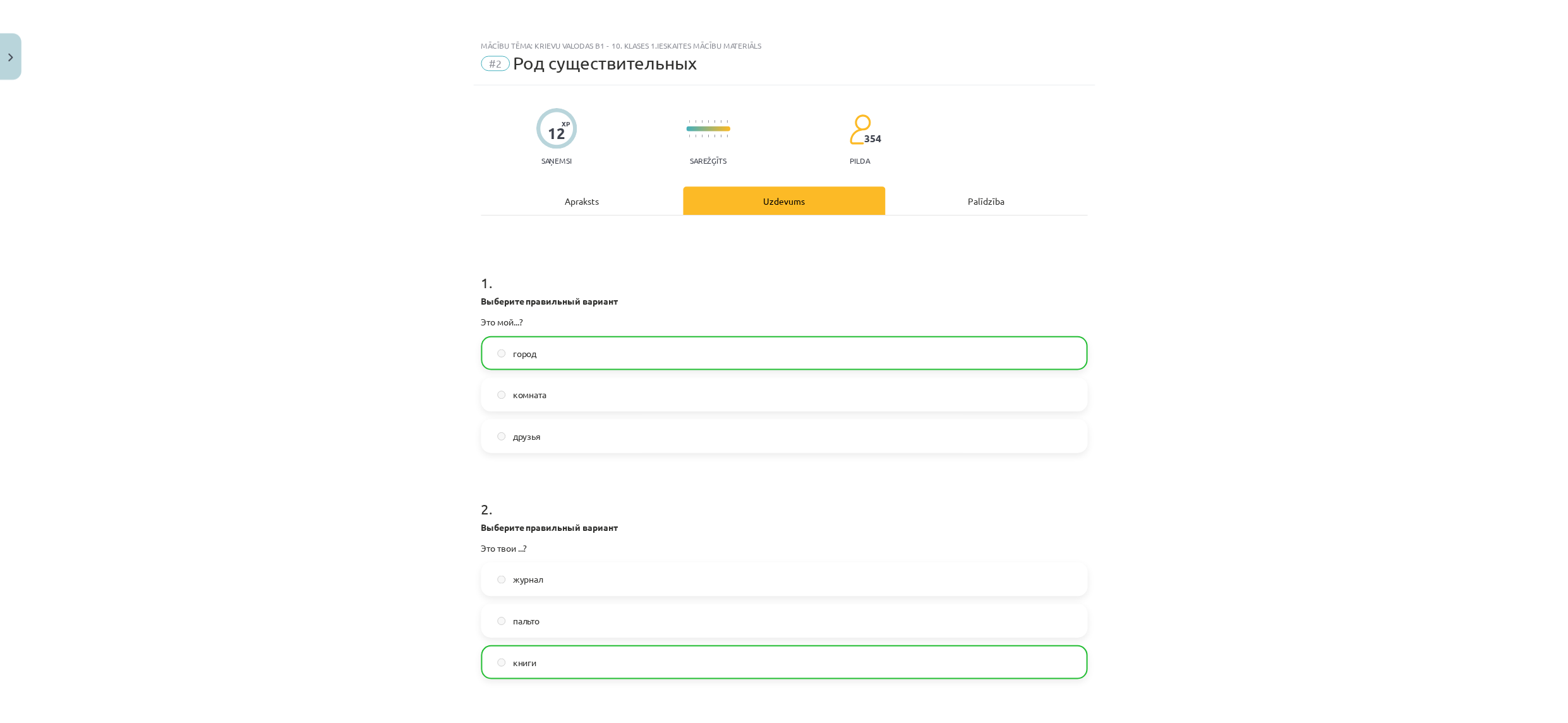
scroll to position [373, 0]
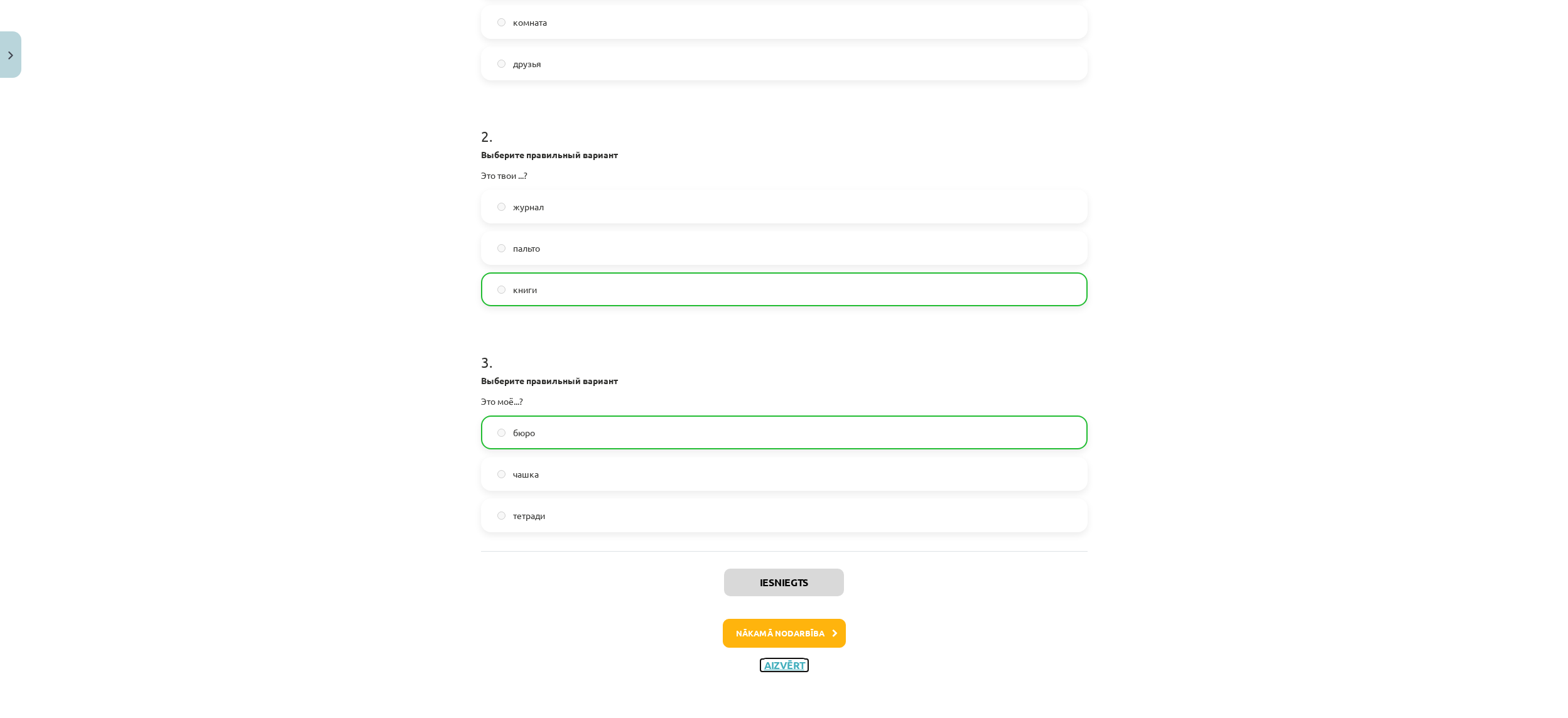
click at [763, 666] on button "Aizvērt" at bounding box center [784, 665] width 48 height 13
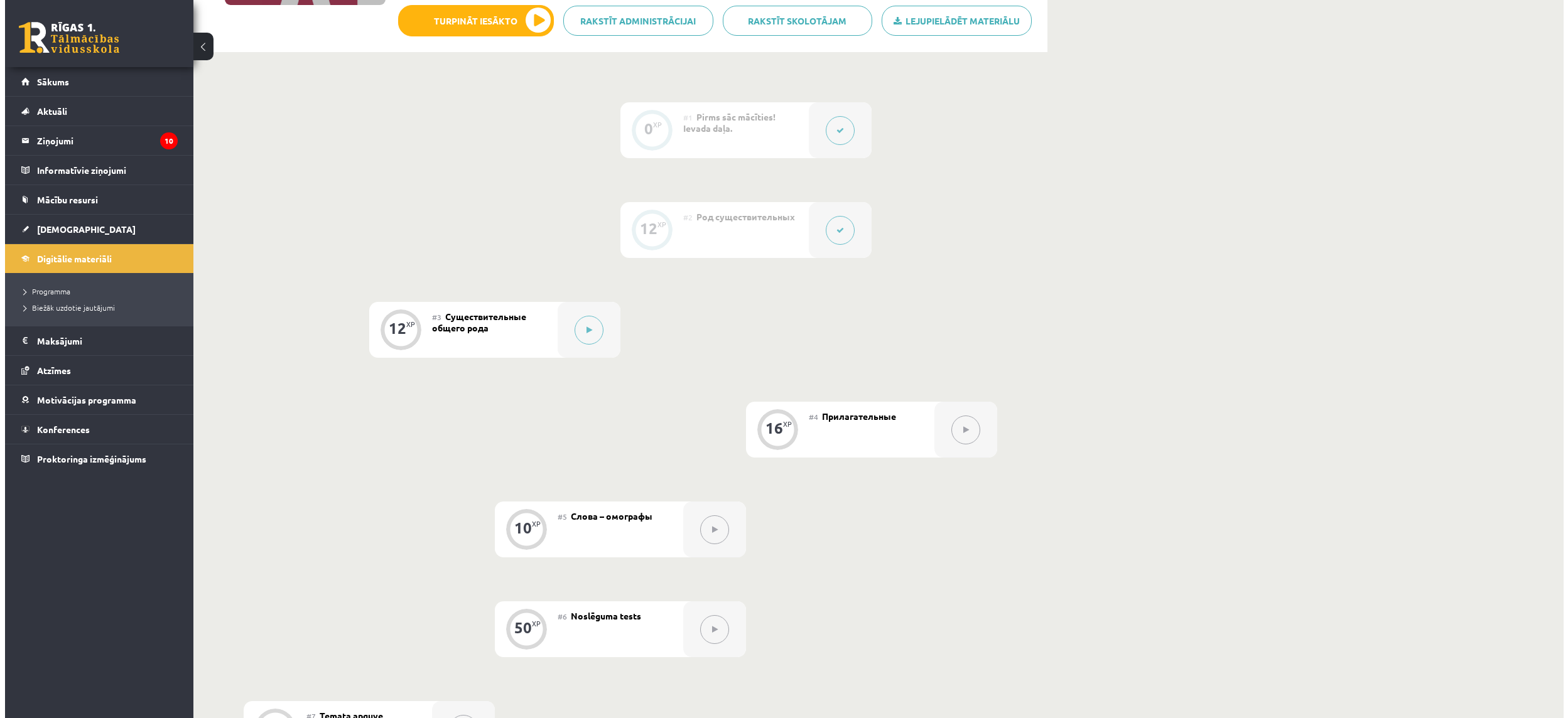
scroll to position [251, 0]
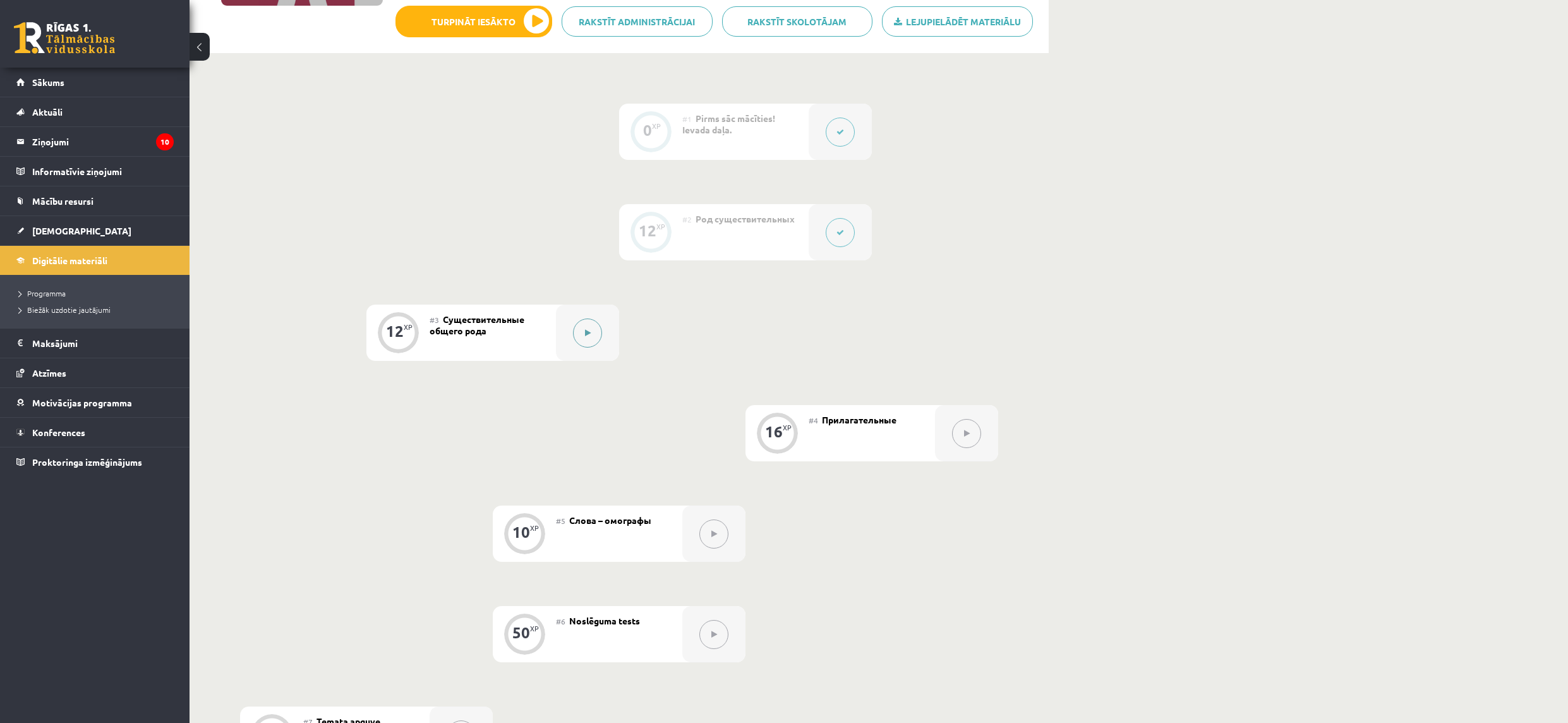
click at [579, 327] on button at bounding box center [587, 332] width 29 height 29
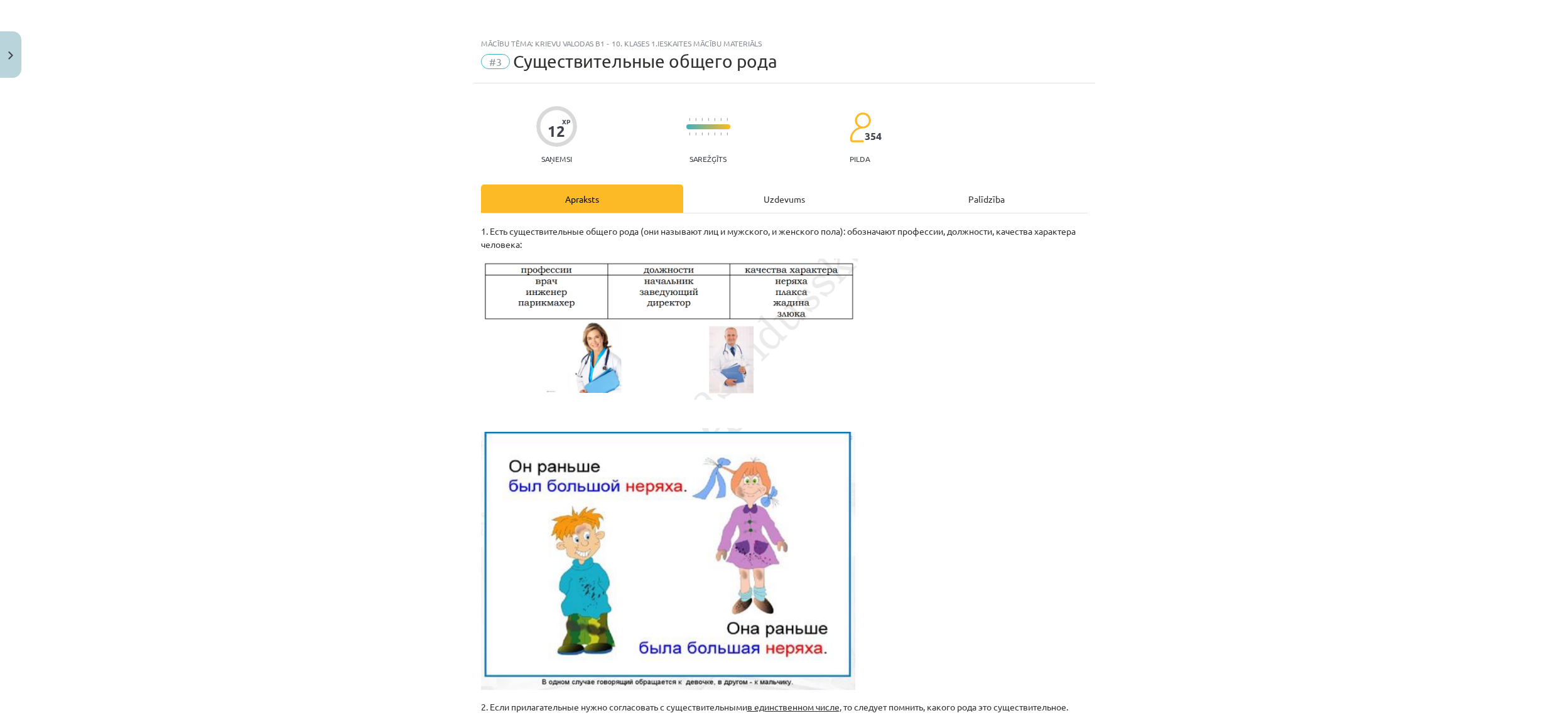
click at [694, 188] on div "Uzdevums" at bounding box center [784, 199] width 202 height 29
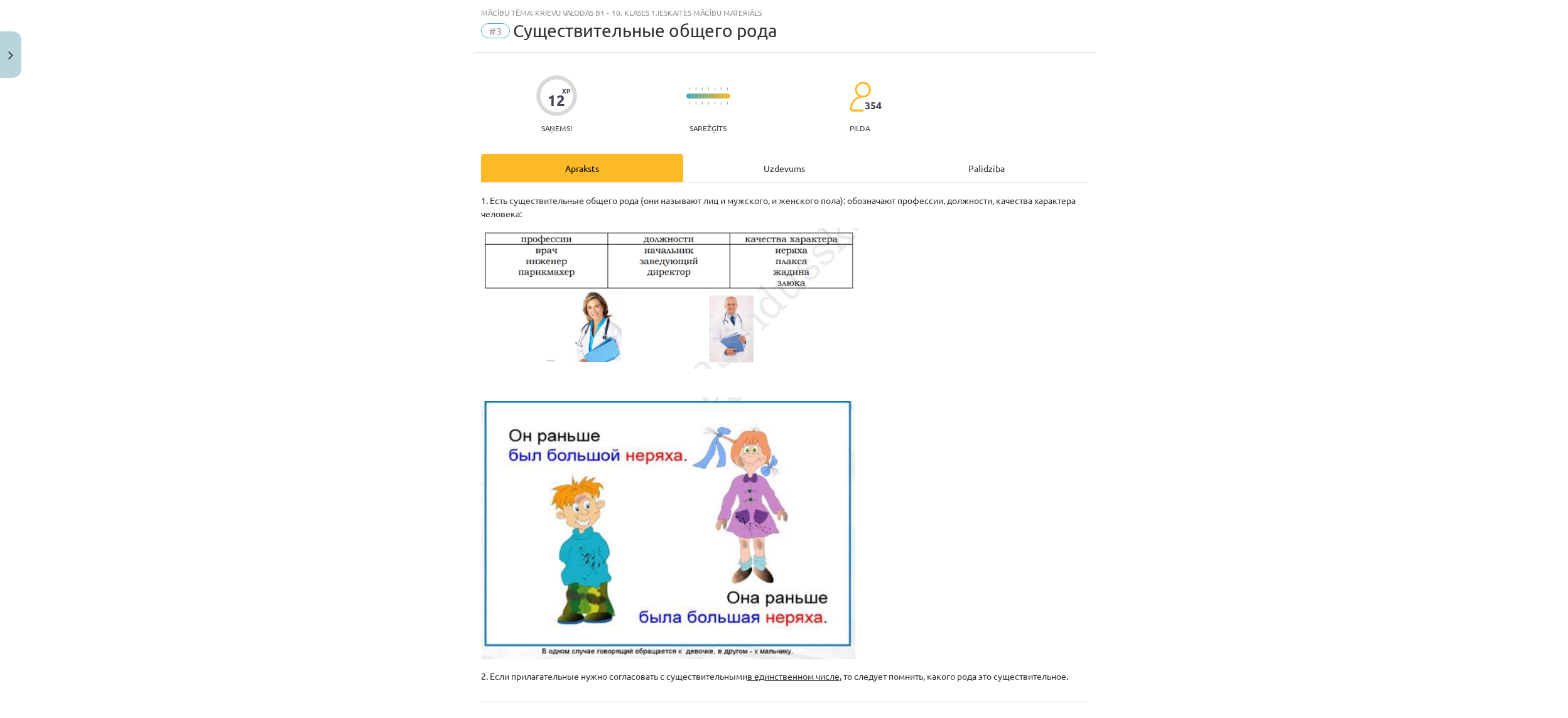
scroll to position [31, 0]
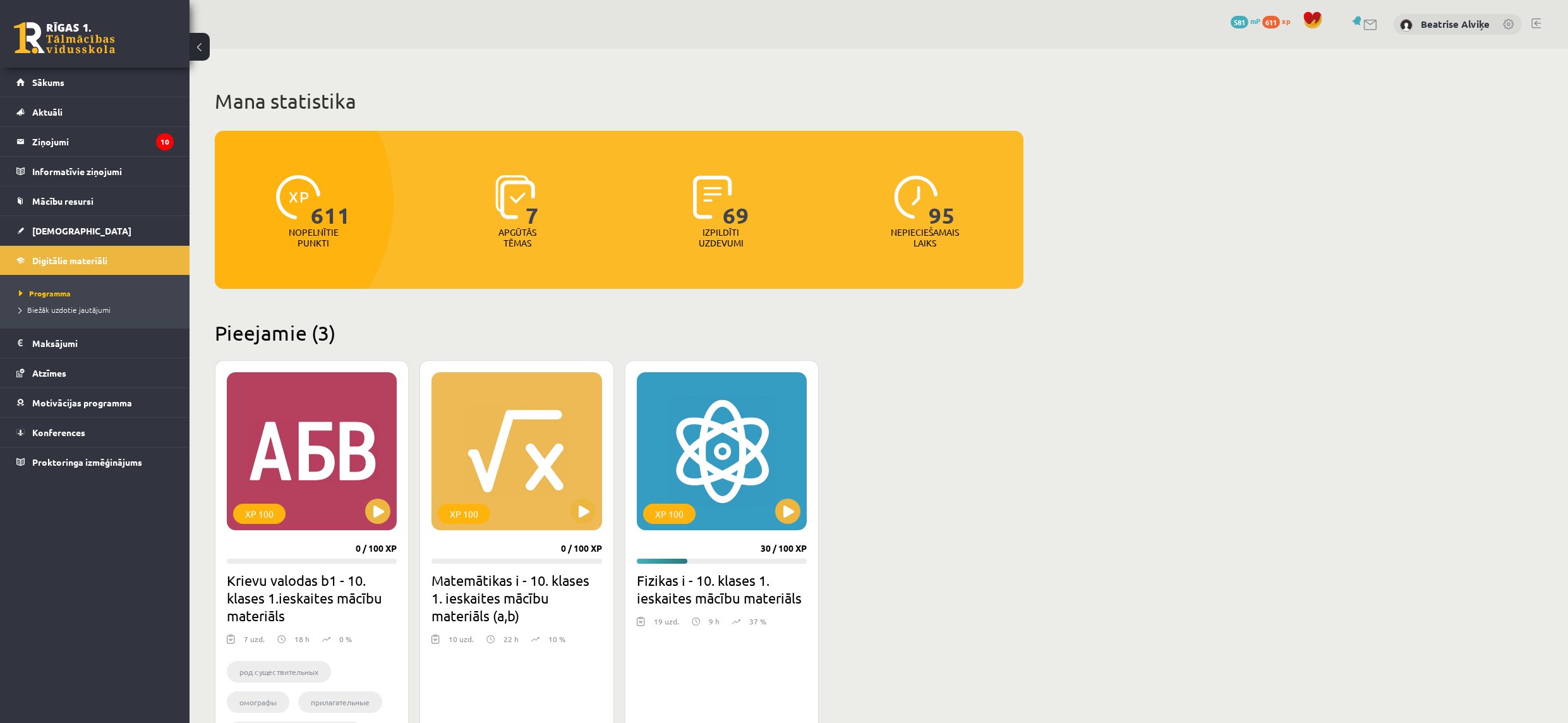
scroll to position [63, 0]
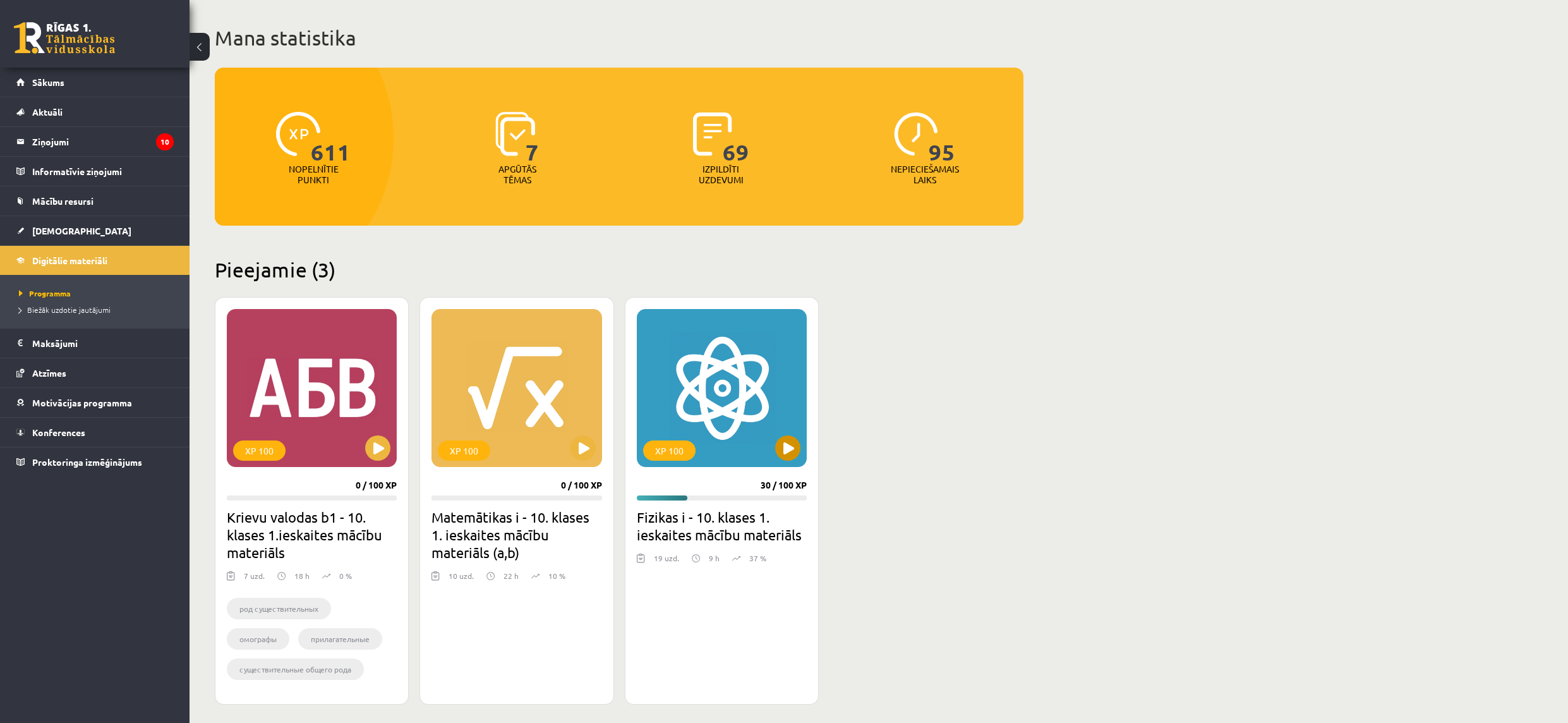
click at [721, 399] on div "XP 100" at bounding box center [722, 388] width 170 height 158
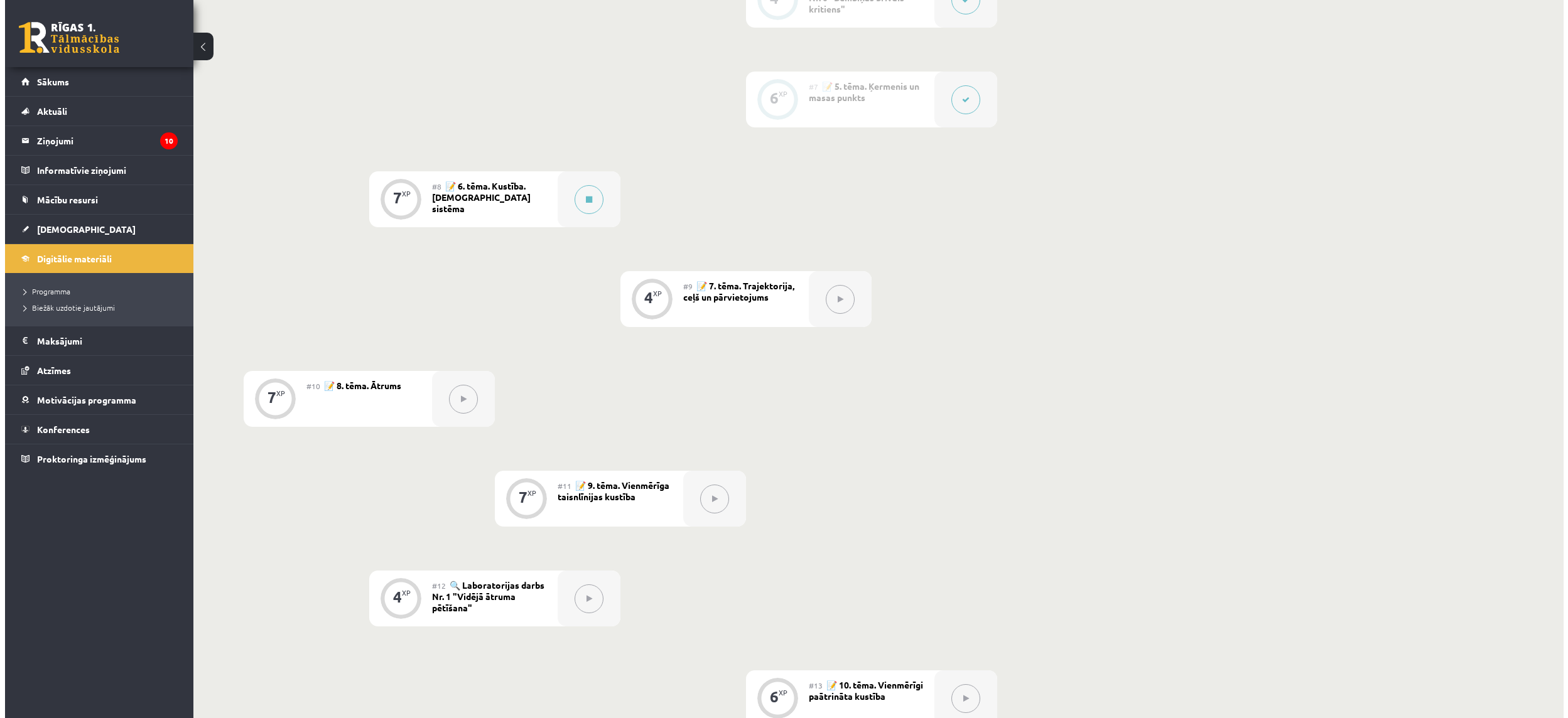
scroll to position [879, 0]
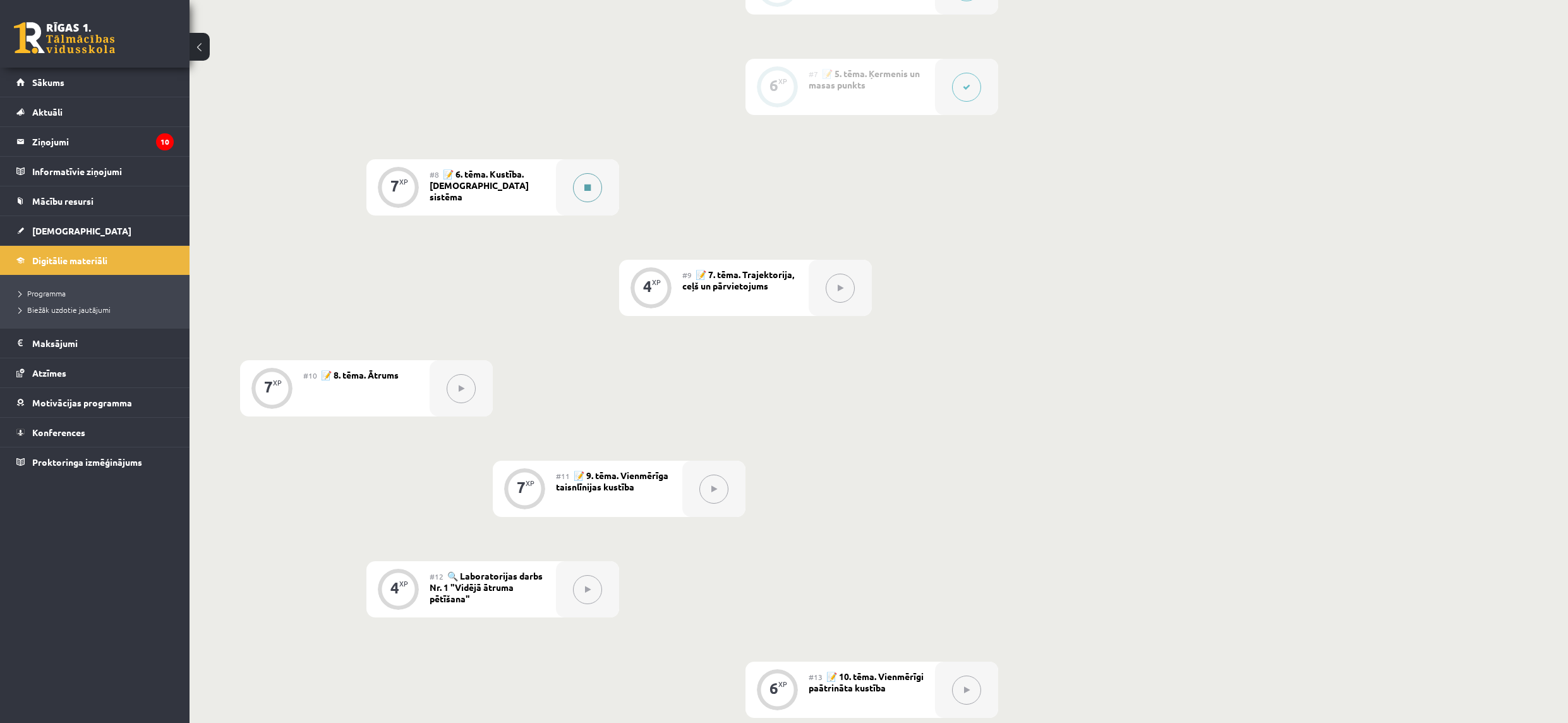
click at [572, 189] on div at bounding box center [588, 187] width 63 height 56
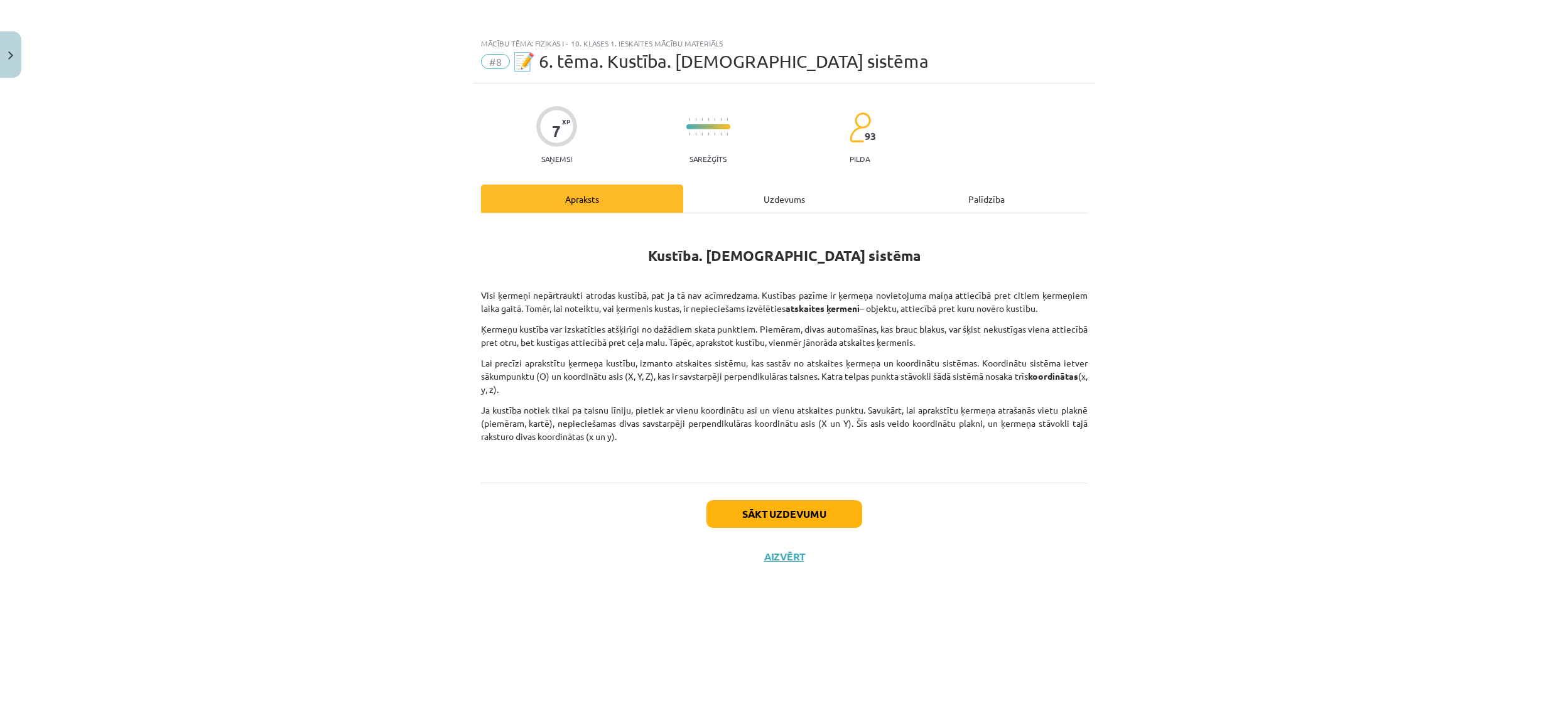
click at [337, 503] on div "Mācību tēma: Fizikas i - 10. klases 1. ieskaites mācību materiāls #8 📝 6. tēma.…" at bounding box center [784, 359] width 1568 height 718
click at [108, 455] on div "Mācību tēma: Fizikas i - 10. klases 1. ieskaites mācību materiāls #8 📝 6. tēma.…" at bounding box center [784, 359] width 1568 height 718
click at [459, 527] on div "Mācību tēma: Fizikas i - 10. klases 1. ieskaites mācību materiāls #8 📝 6. tēma.…" at bounding box center [784, 359] width 1568 height 718
click at [97, 191] on div "Mācību tēma: Fizikas i - 10. klases 1. ieskaites mācību materiāls #8 📝 6. tēma.…" at bounding box center [784, 359] width 1568 height 718
click at [810, 507] on button "Sākt uzdevumu" at bounding box center [784, 514] width 155 height 28
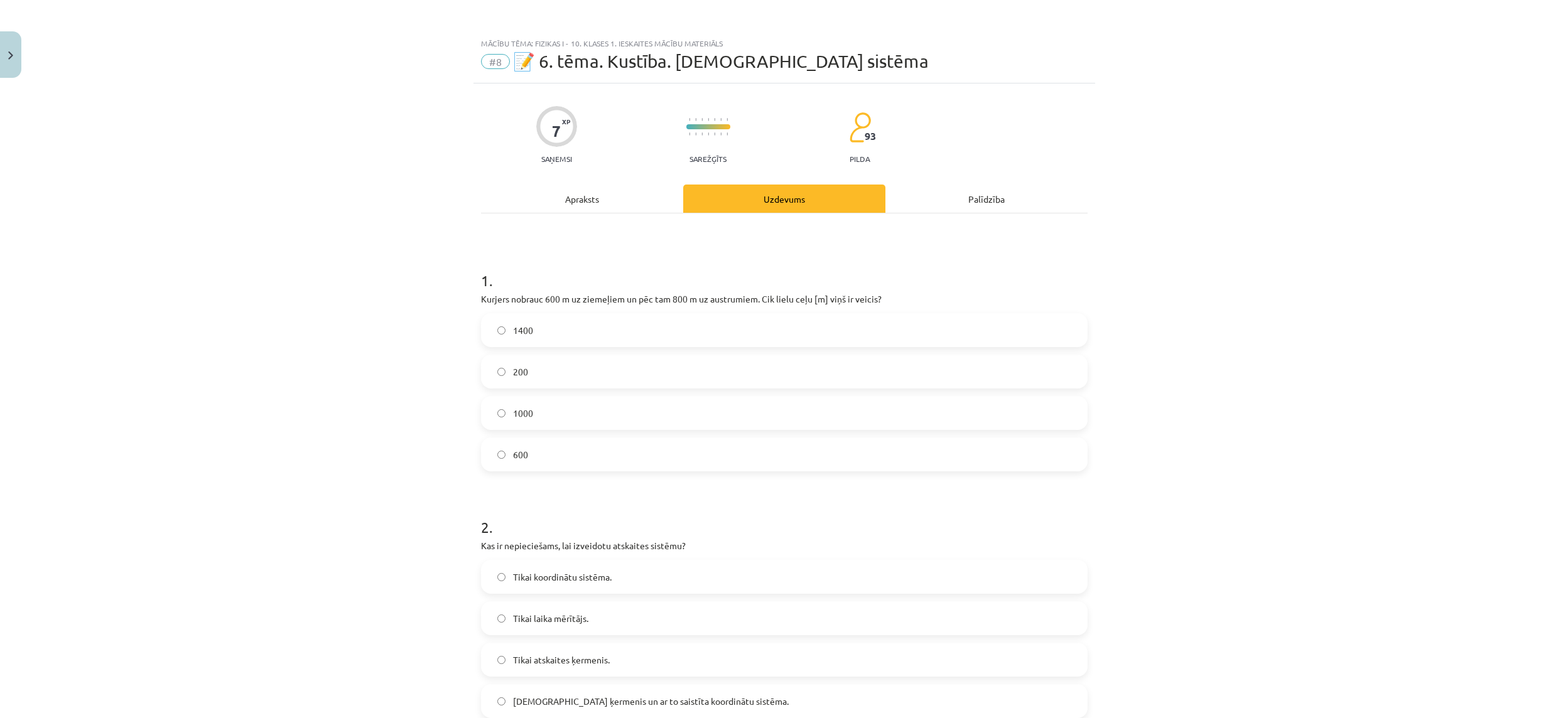
click at [516, 327] on span "1400" at bounding box center [523, 331] width 20 height 13
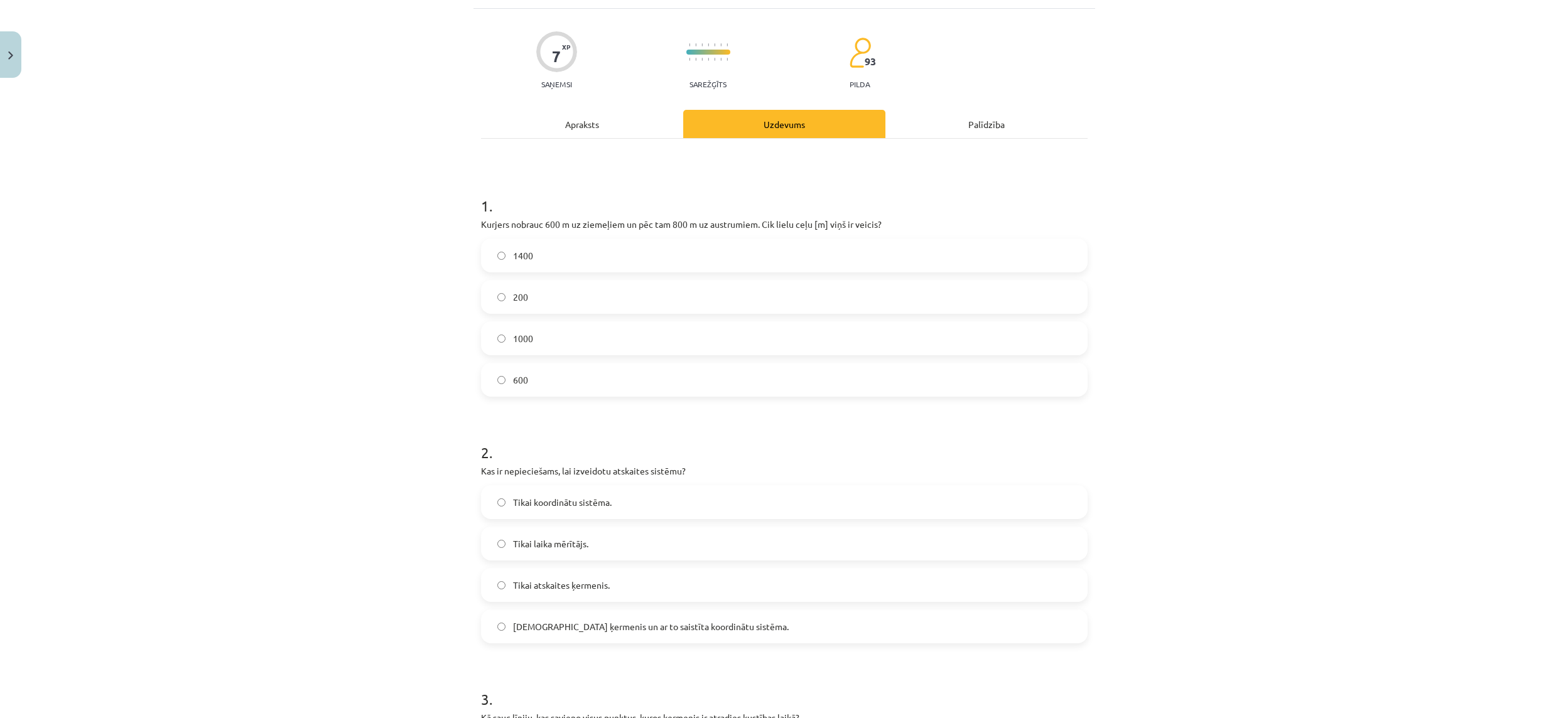
scroll to position [126, 0]
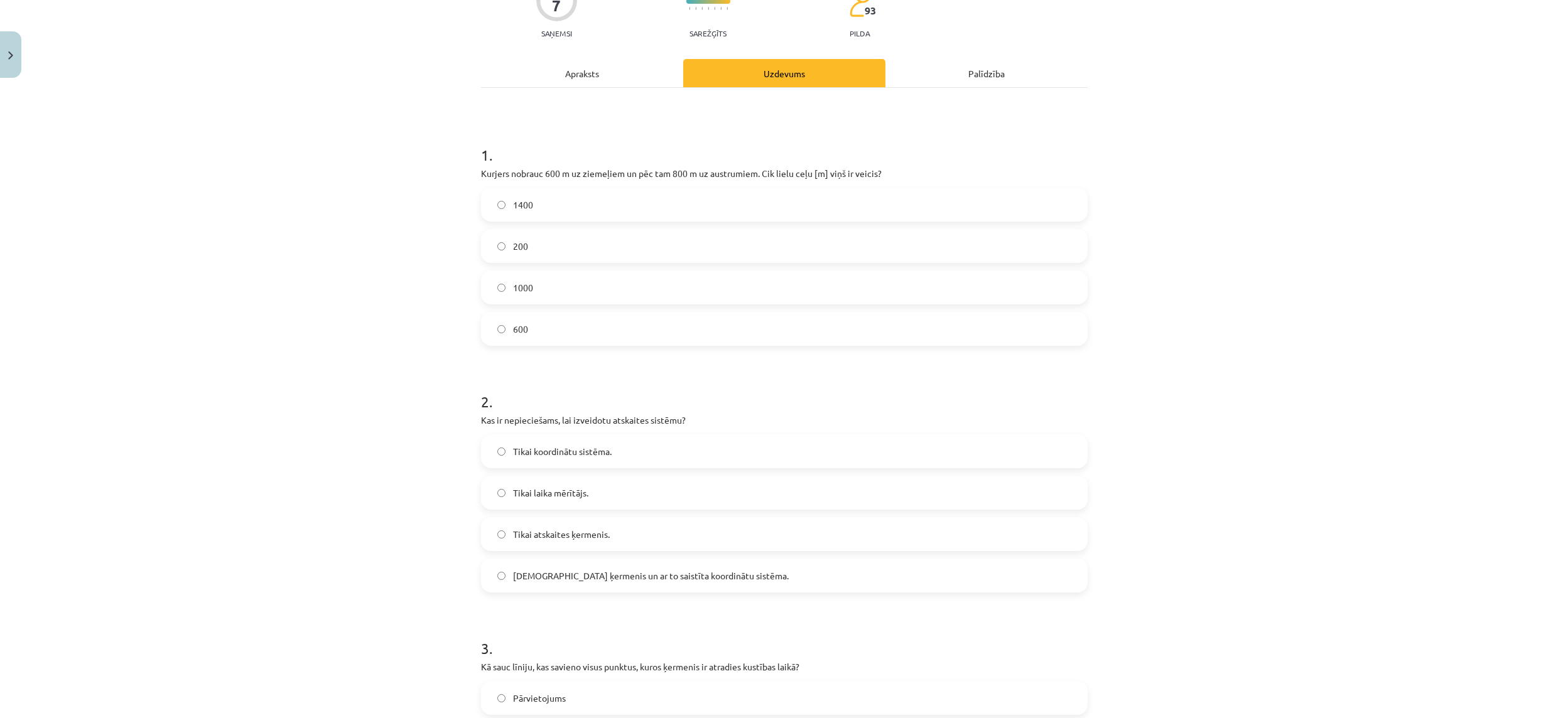
click at [702, 579] on span "[DEMOGRAPHIC_DATA] ķermenis un ar to saistīta koordinātu sistēma." at bounding box center [650, 576] width 276 height 13
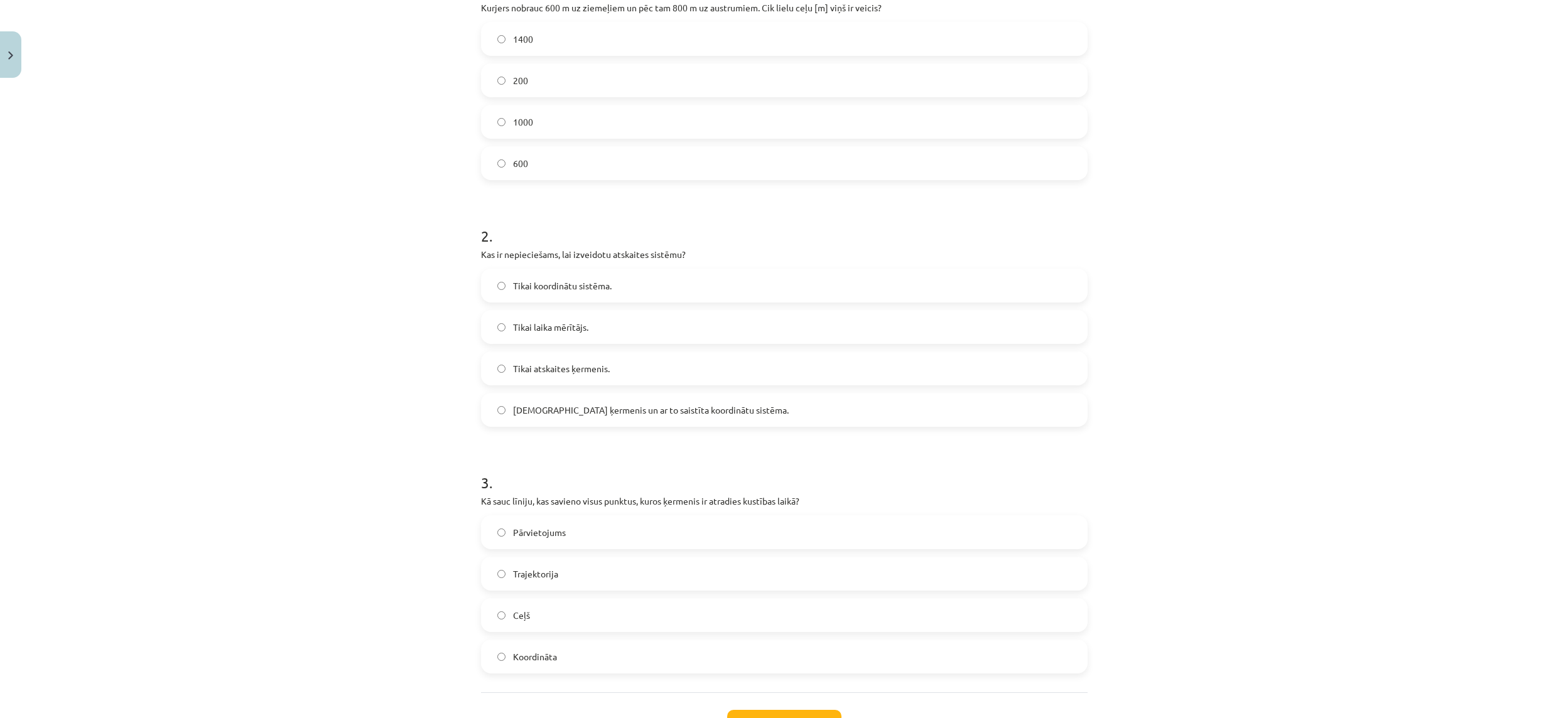
scroll to position [377, 0]
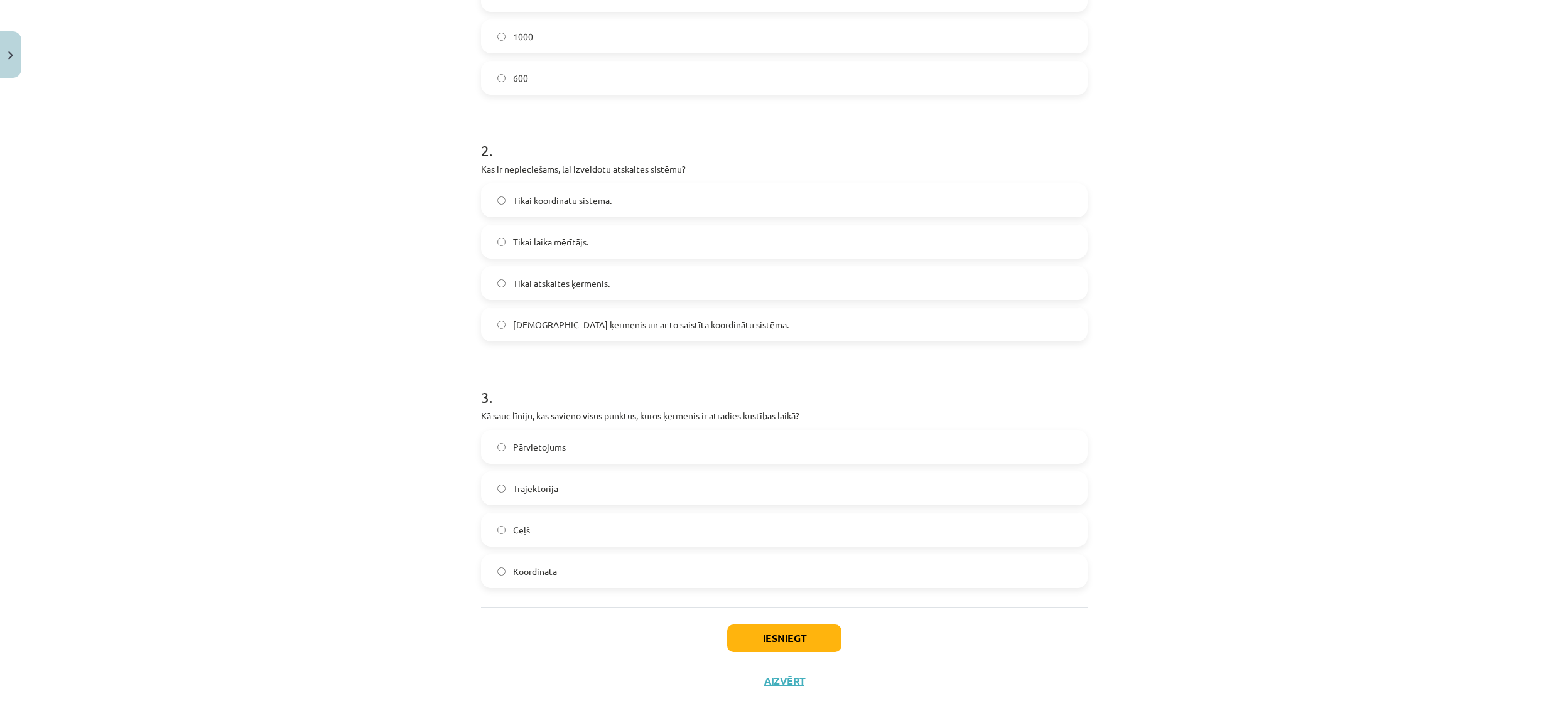
click at [552, 573] on span "Koordināta" at bounding box center [535, 571] width 44 height 13
click at [781, 643] on button "Iesniegt" at bounding box center [784, 638] width 114 height 28
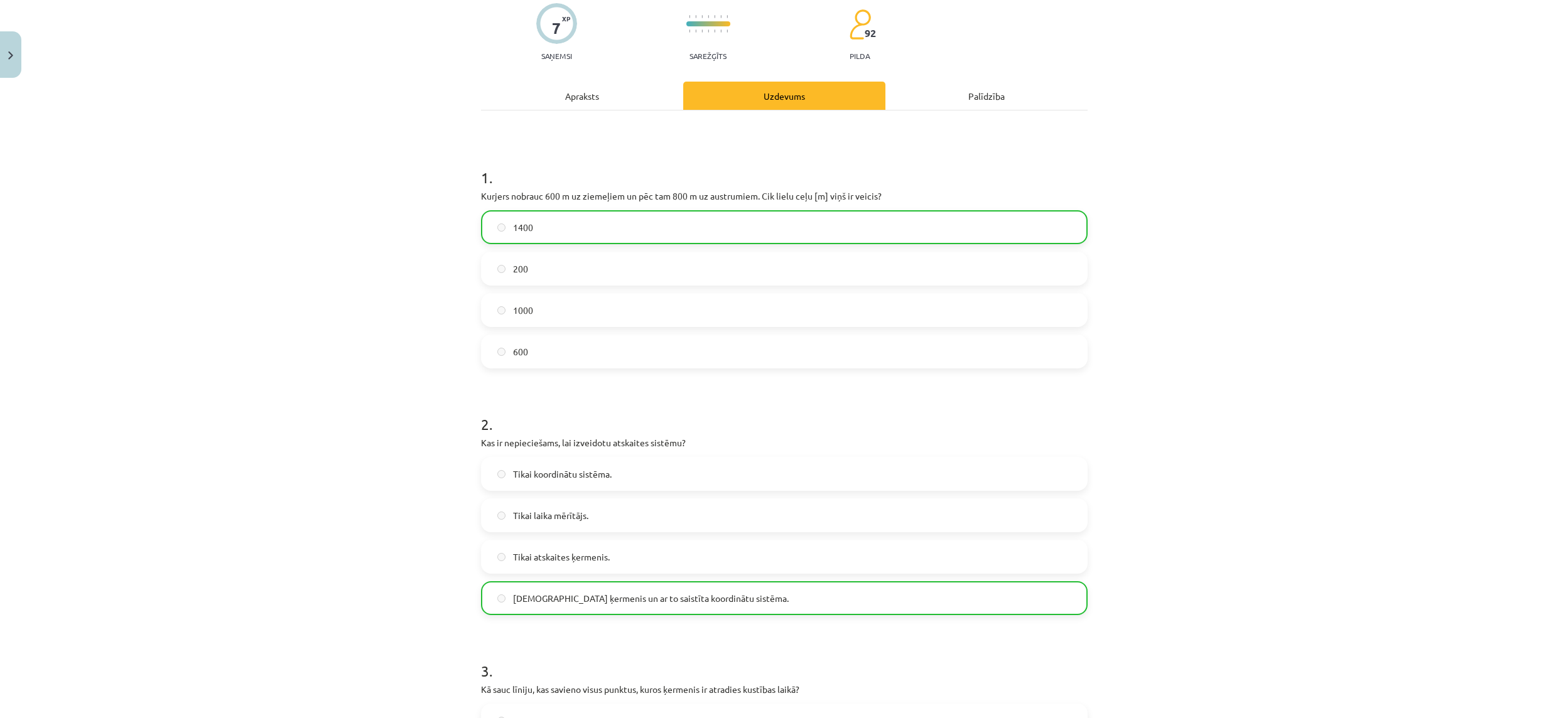
scroll to position [0, 0]
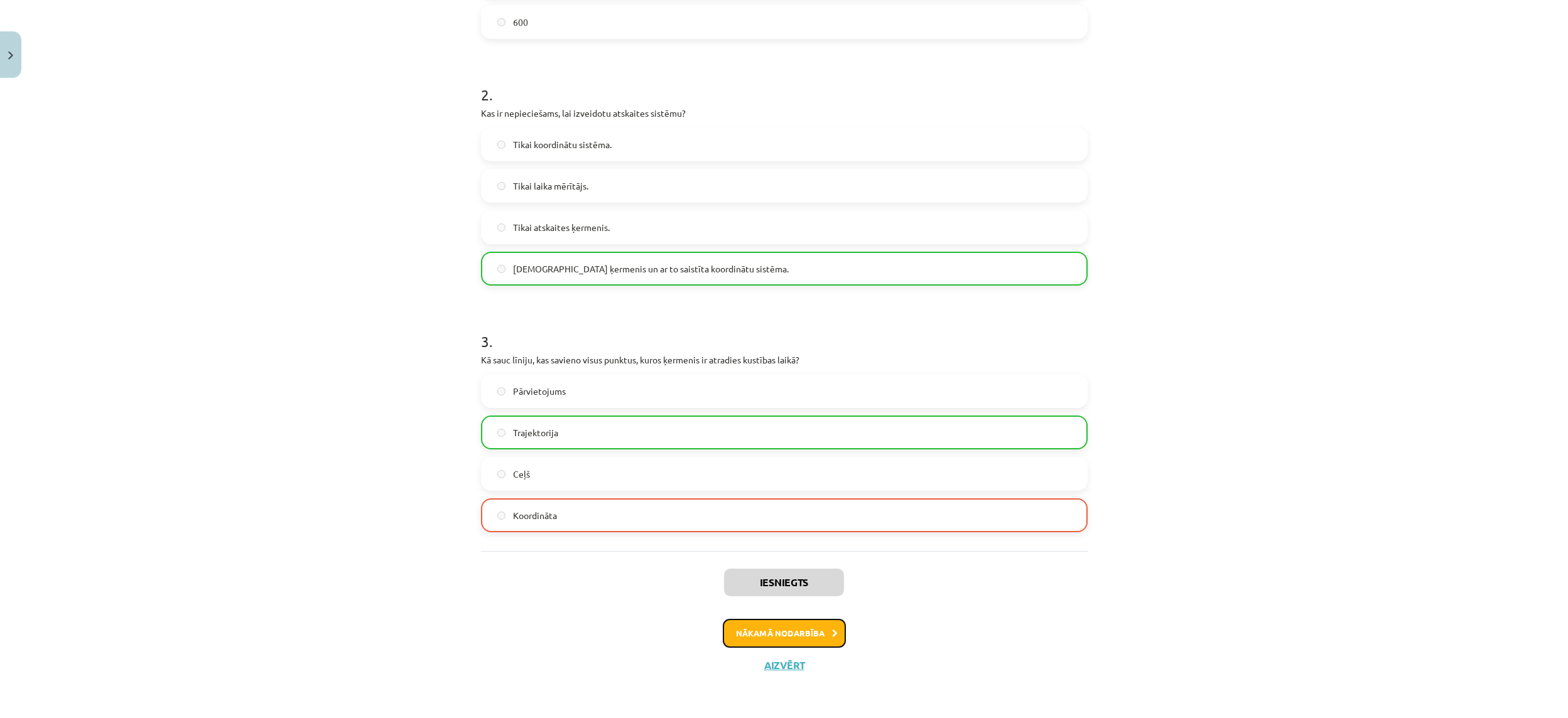
click at [793, 644] on button "Nākamā nodarbība" at bounding box center [784, 633] width 123 height 29
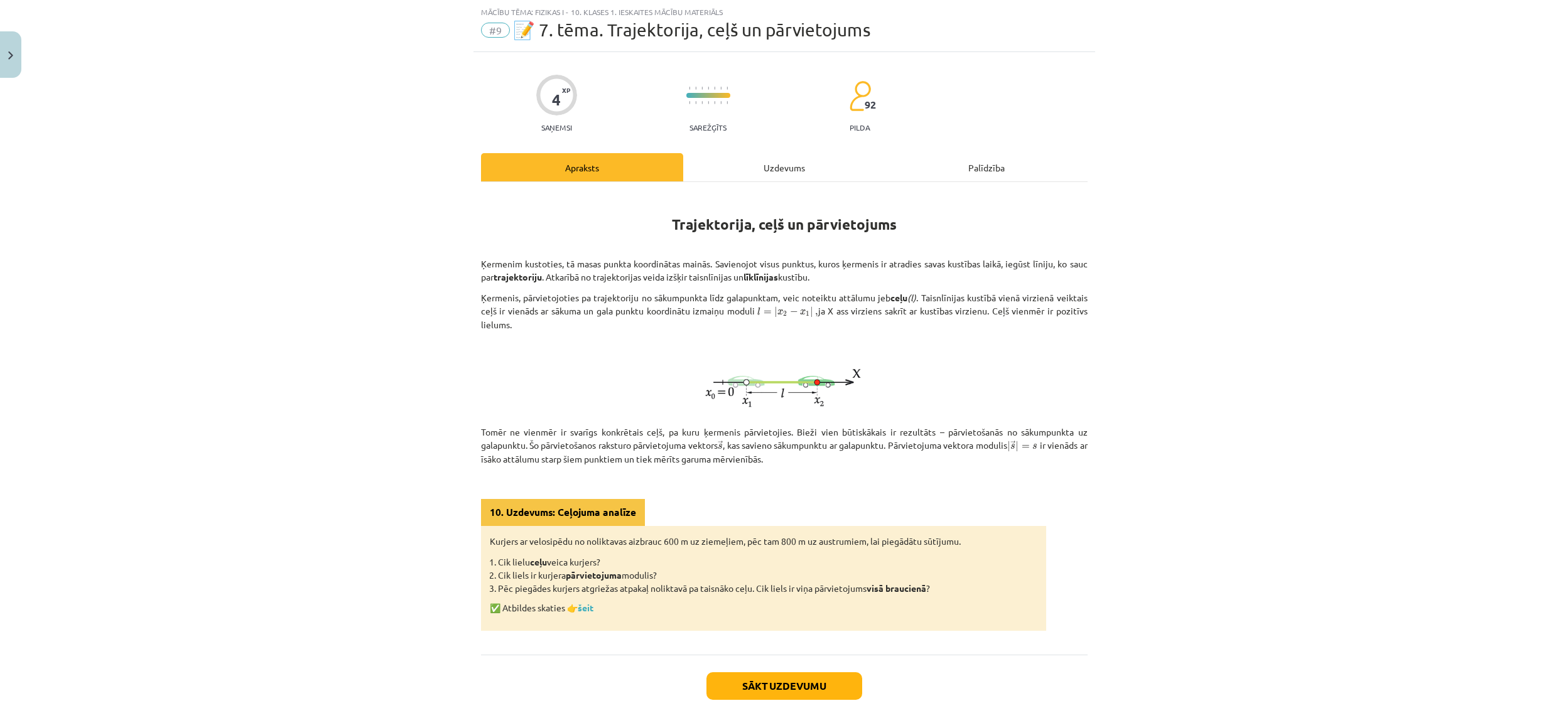
scroll to position [93, 0]
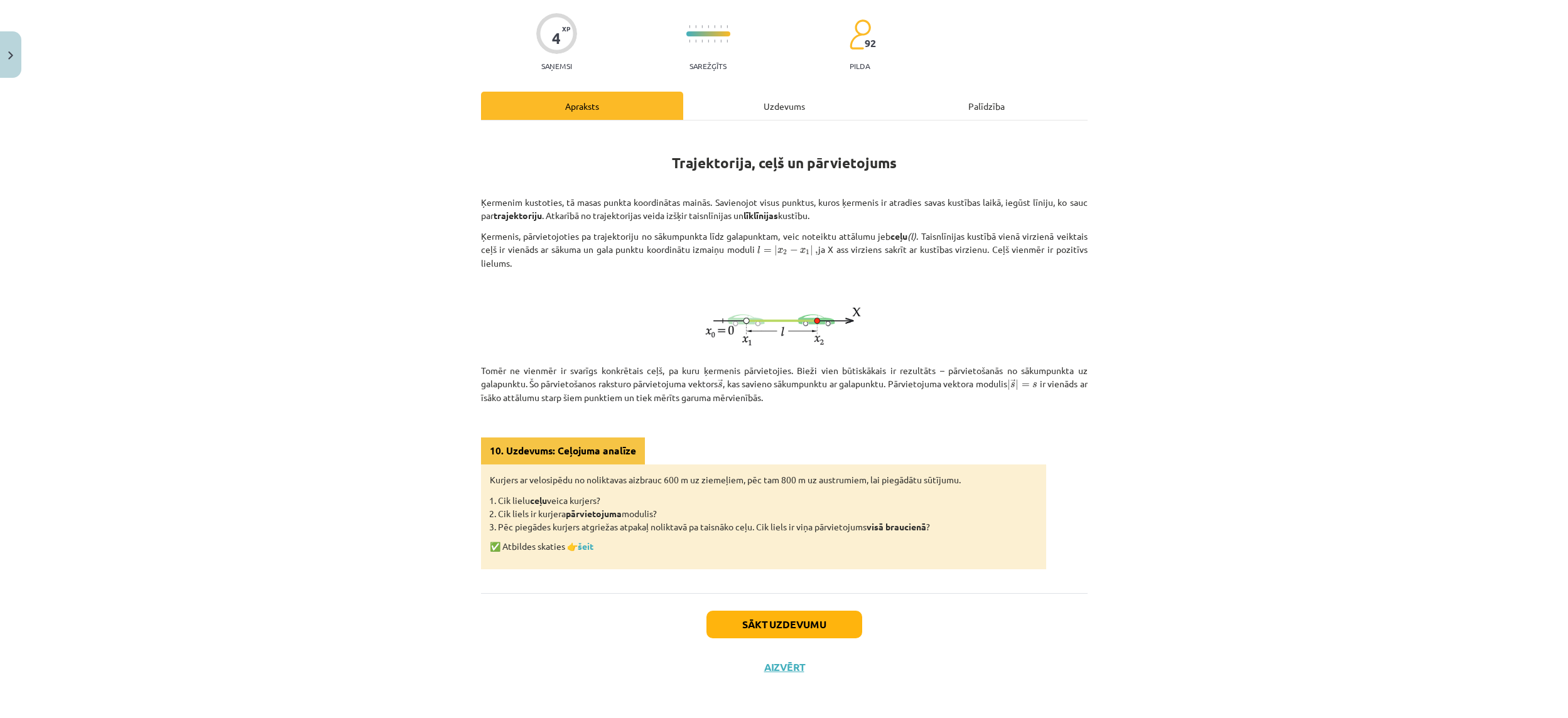
click at [791, 98] on div "Uzdevums" at bounding box center [784, 106] width 202 height 29
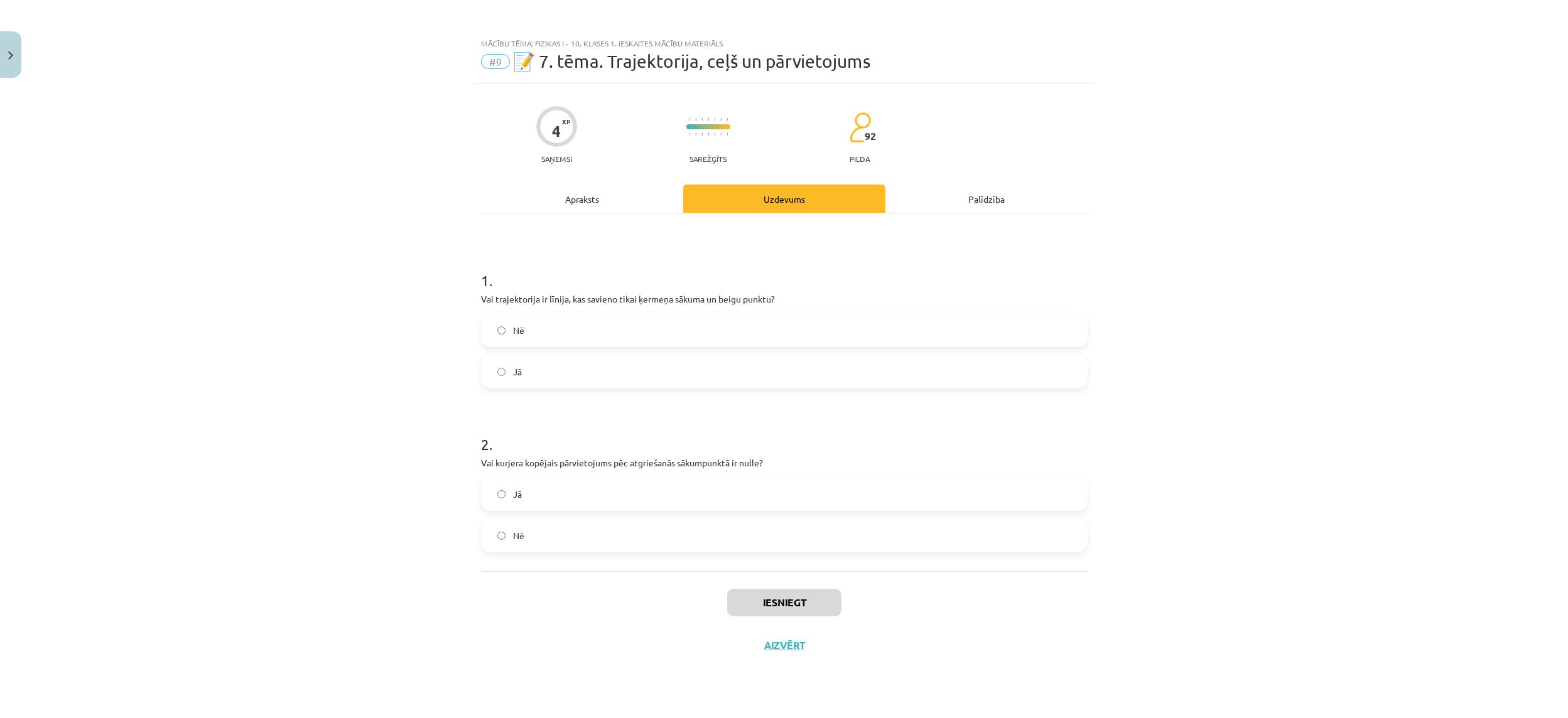
click at [606, 203] on div "Apraksts" at bounding box center [582, 199] width 202 height 29
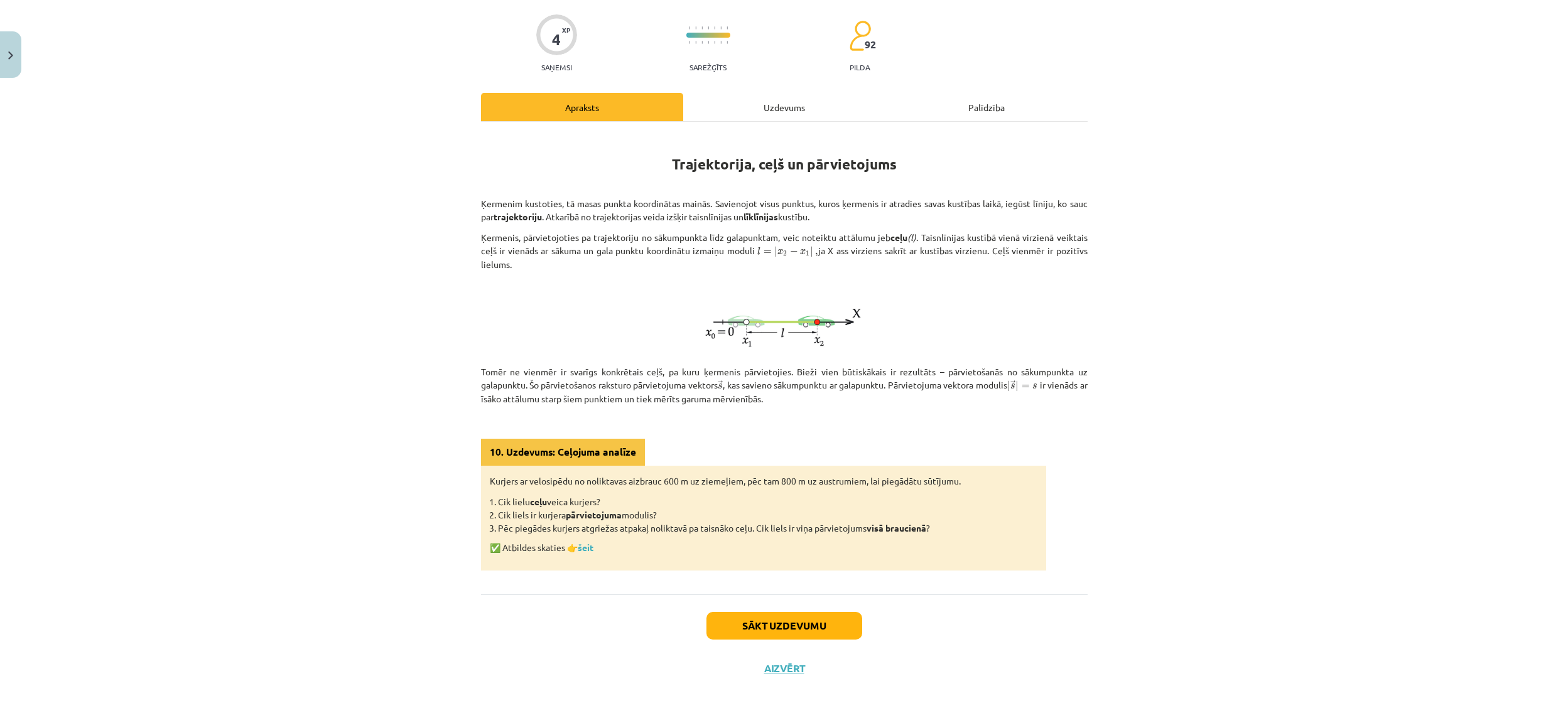
scroll to position [93, 0]
